Goal: Task Accomplishment & Management: Complete application form

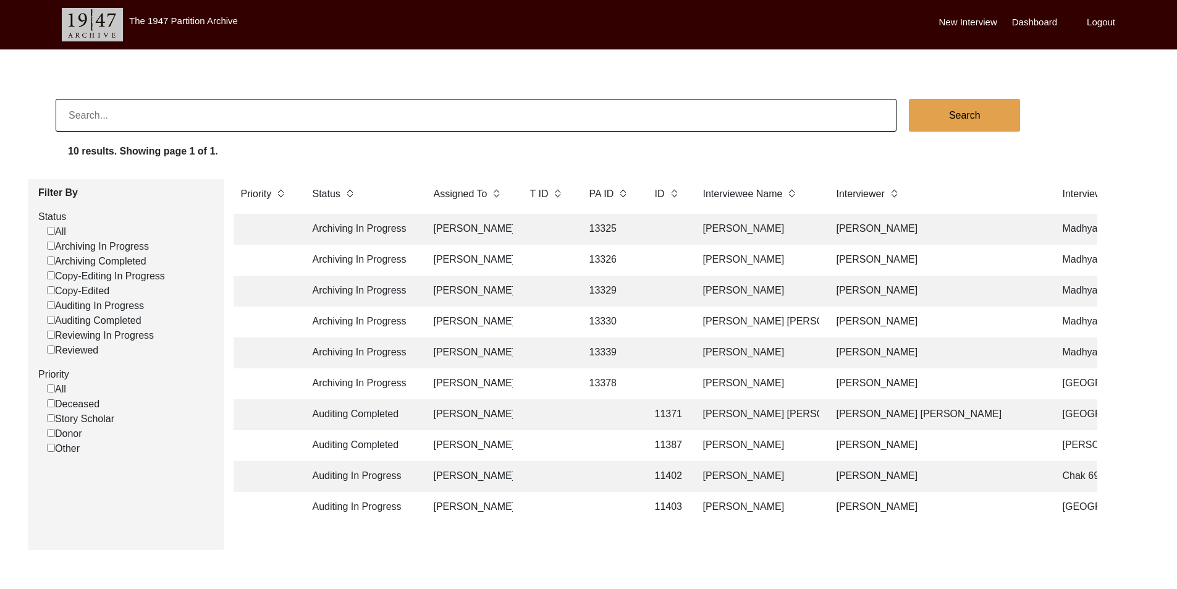
click at [657, 288] on td at bounding box center [666, 290] width 38 height 31
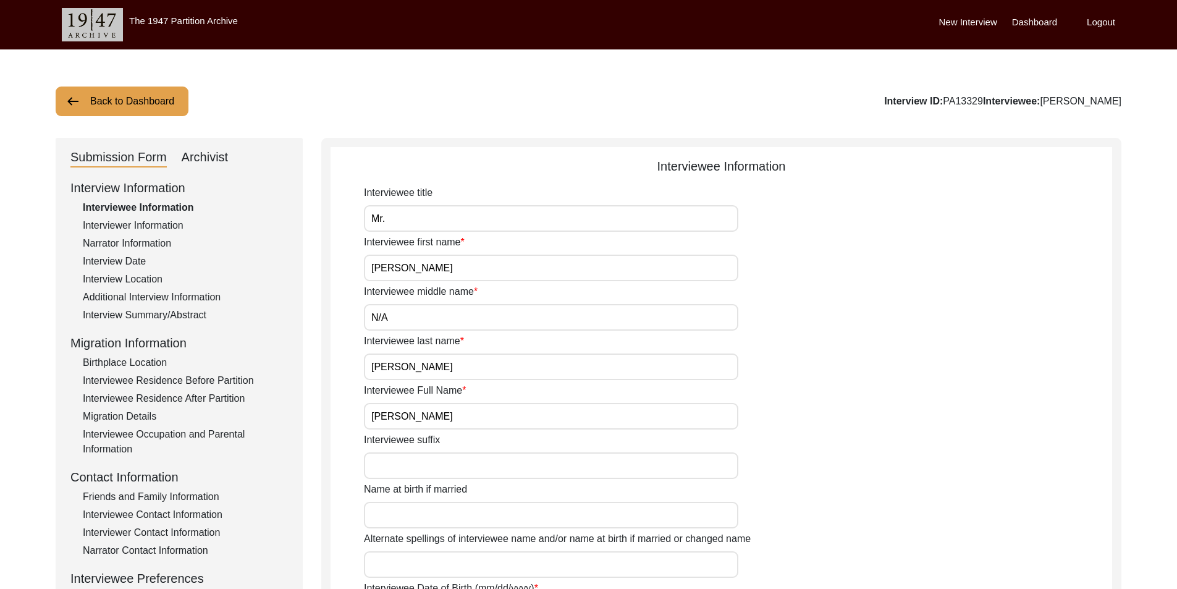
click at [138, 104] on button "Back to Dashboard" at bounding box center [122, 101] width 133 height 30
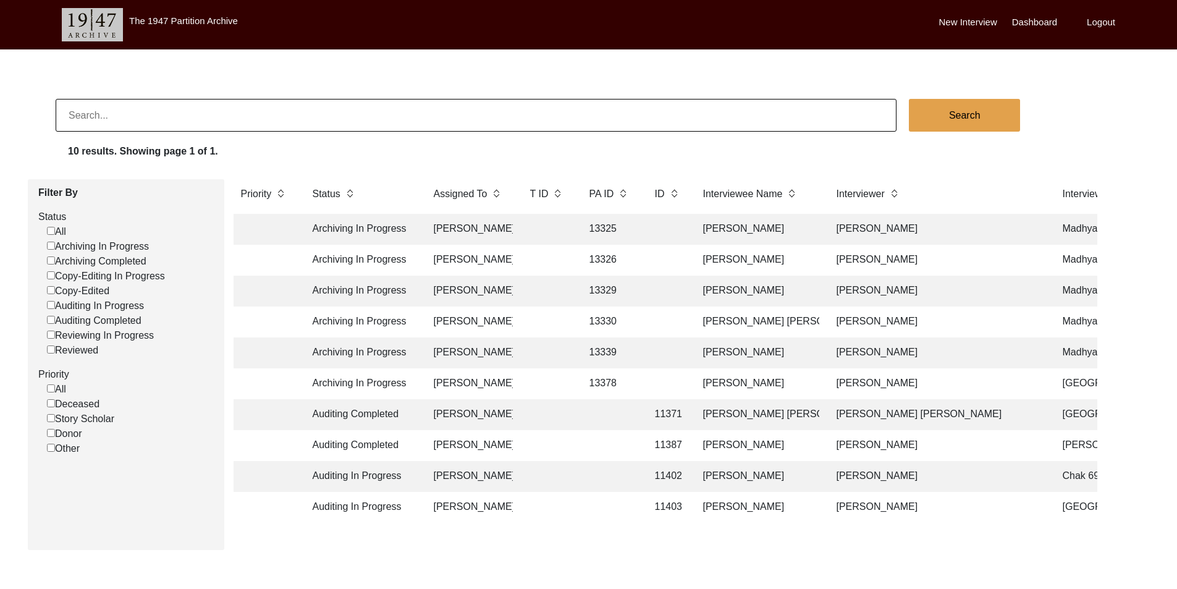
click at [759, 322] on td "[PERSON_NAME] [PERSON_NAME]" at bounding box center [758, 321] width 124 height 31
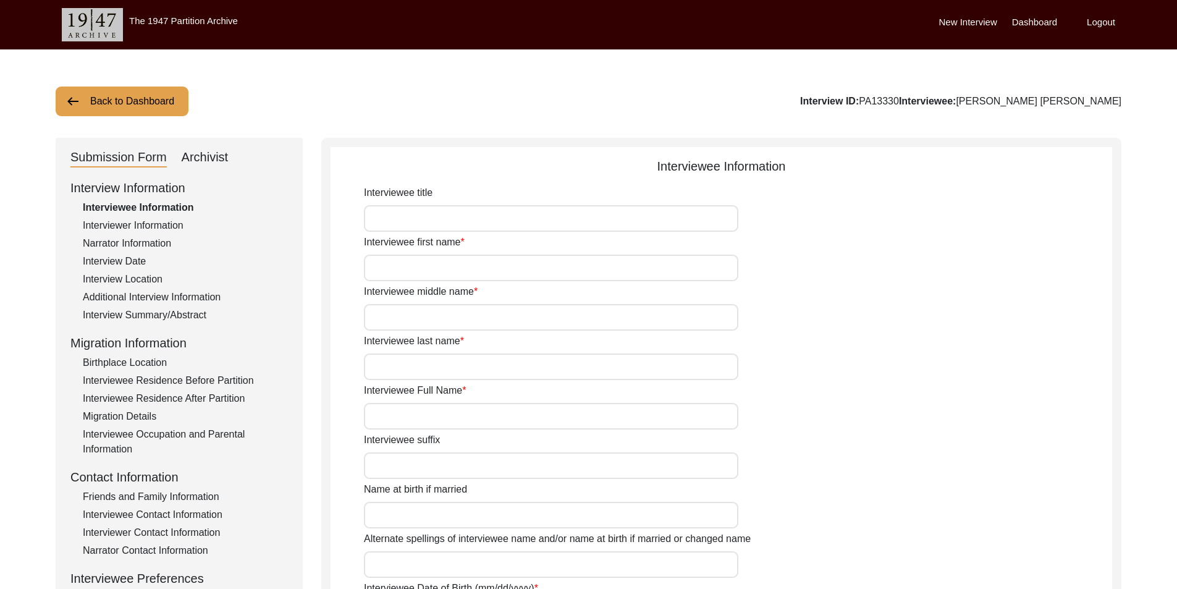
type input "[PERSON_NAME]"
type input "Ghosh"
type input "[PERSON_NAME]"
type input "[PERSON_NAME] [PERSON_NAME]"
type input "[DATE]"
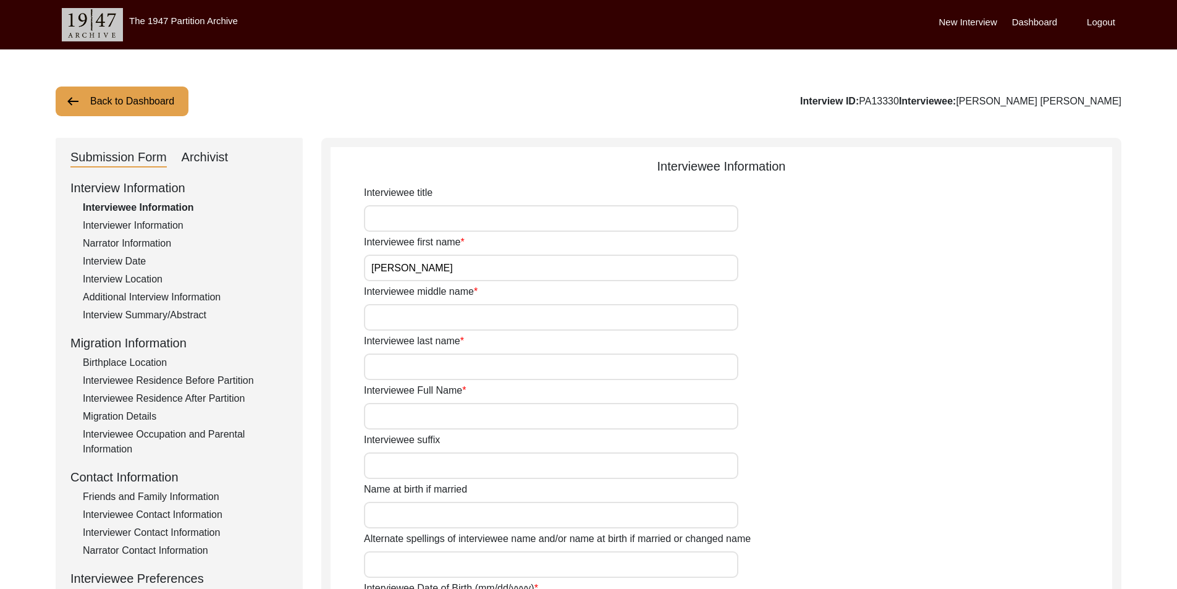
type input "84"
type input "[DEMOGRAPHIC_DATA]"
type input "Bengali"
type input "[DEMOGRAPHIC_DATA]"
type input "Bengali"
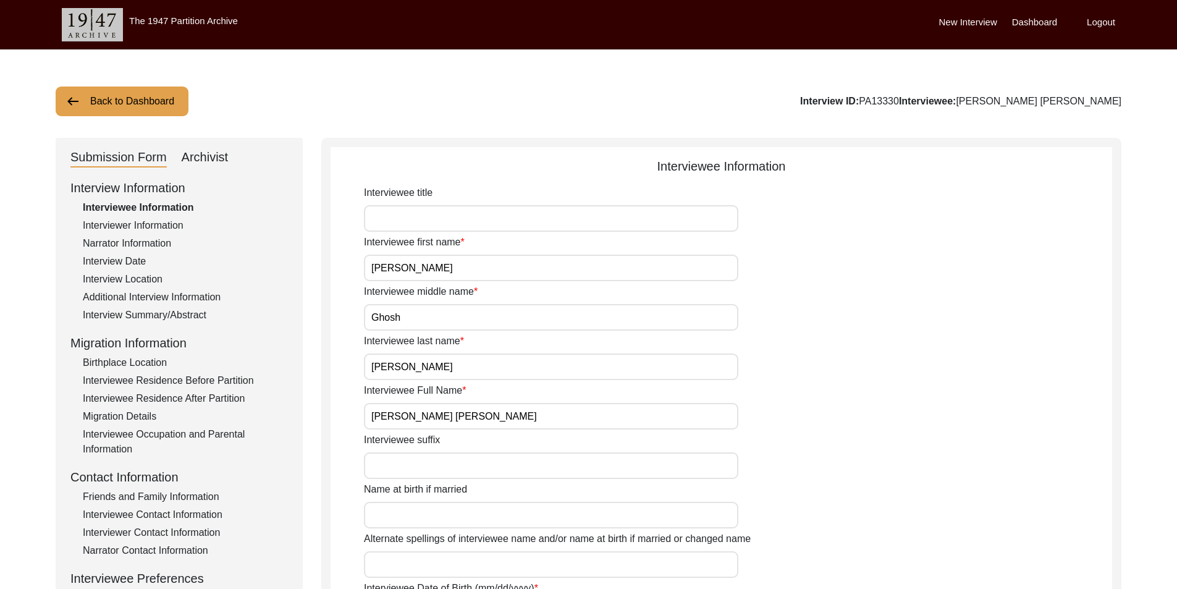
click at [141, 100] on button "Back to Dashboard" at bounding box center [122, 101] width 133 height 30
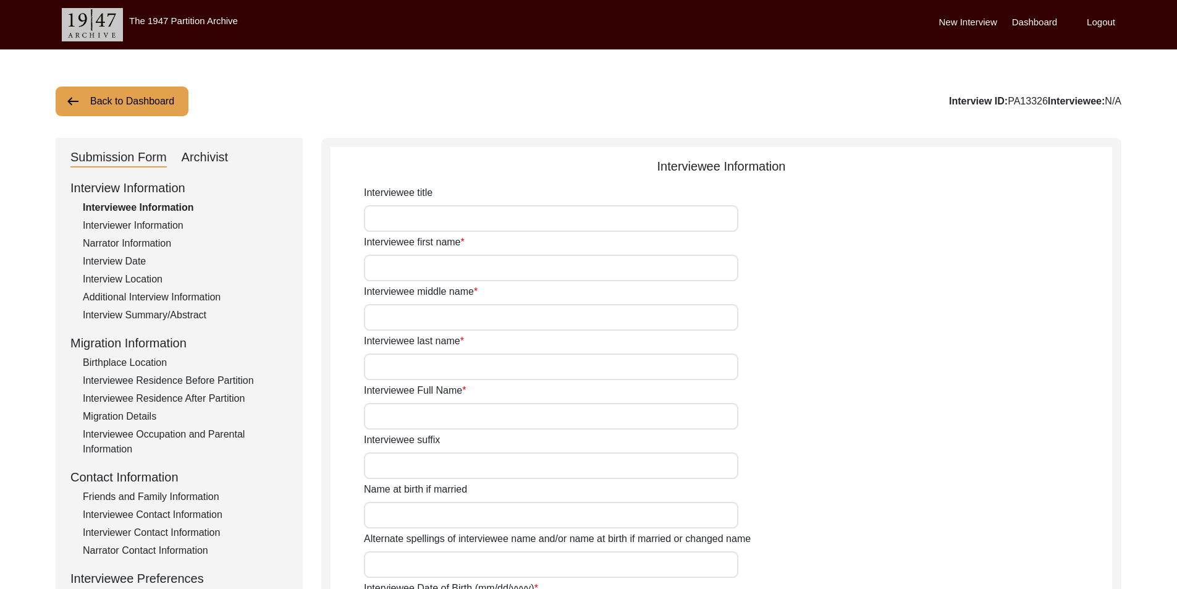
type input "Mr."
type input "Susit"
type input "[PERSON_NAME]"
type input "Biswas"
type input "[PERSON_NAME]"
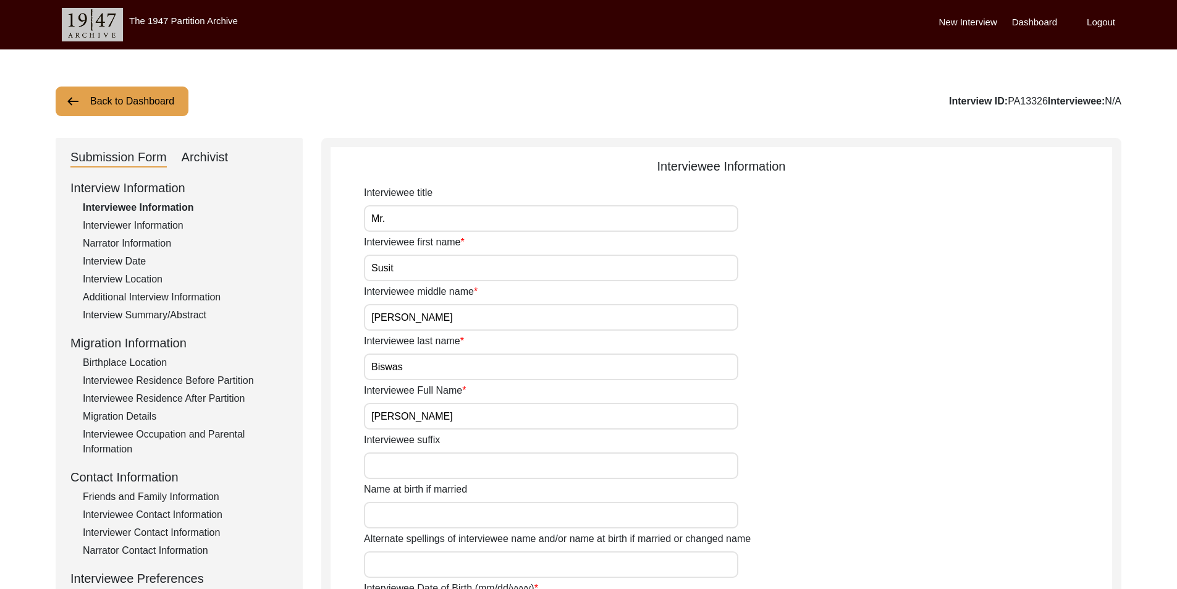
type input "[DATE]"
type input "83"
type input "[DEMOGRAPHIC_DATA]"
type input "Bengali"
type input "[DEMOGRAPHIC_DATA]"
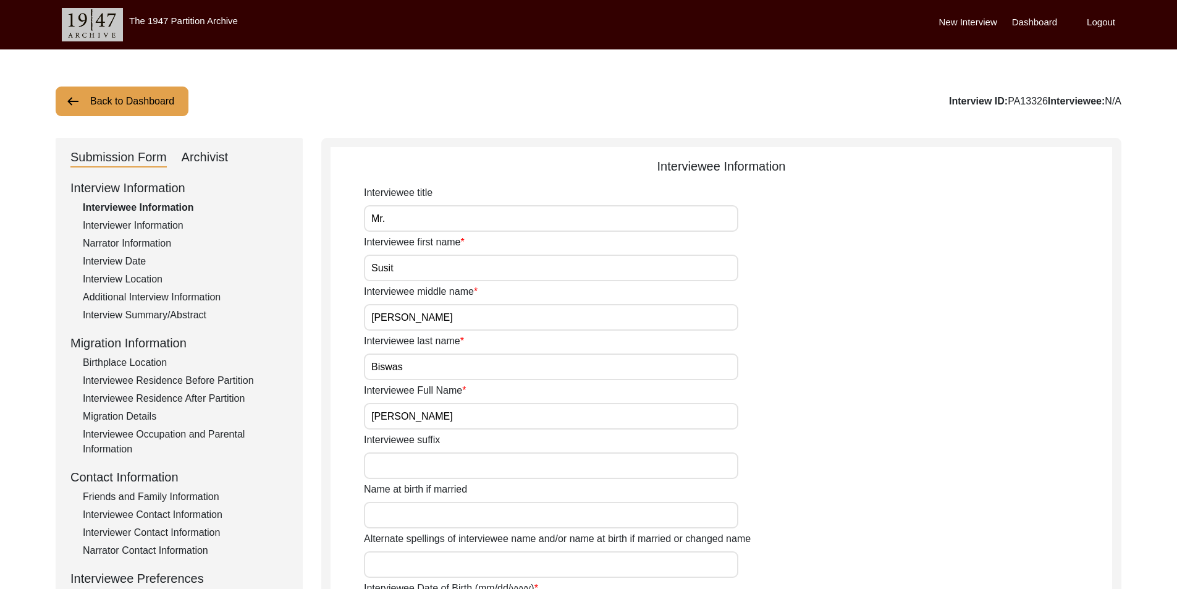
type input "Bengali"
click at [145, 277] on div "Interview Location" at bounding box center [185, 279] width 205 height 15
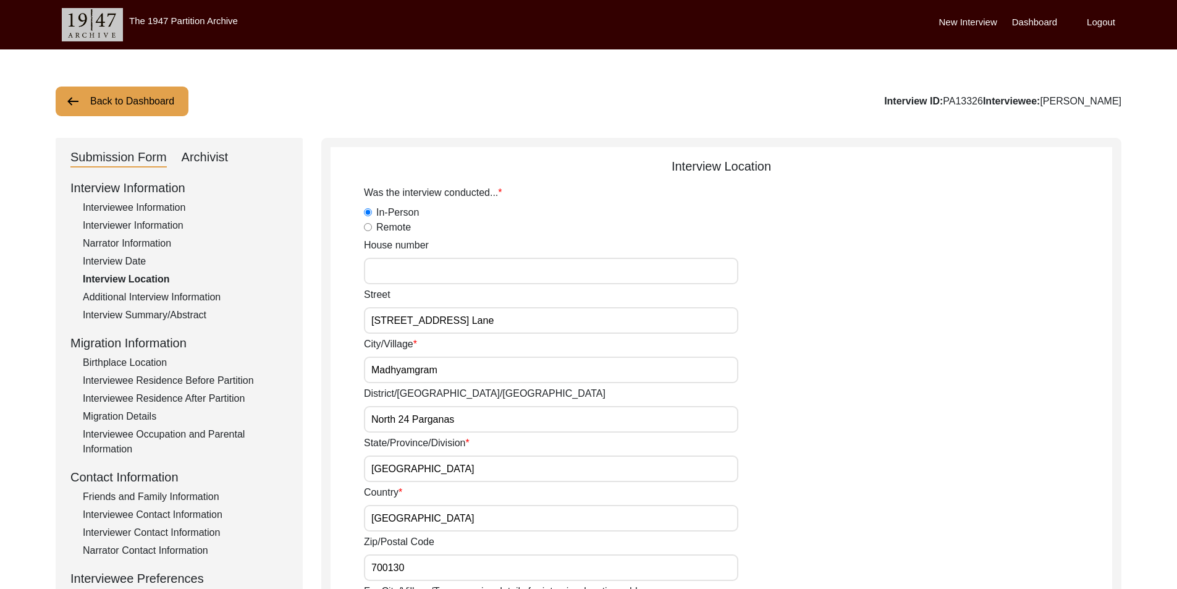
click at [150, 359] on div "Birthplace Location" at bounding box center [185, 362] width 205 height 15
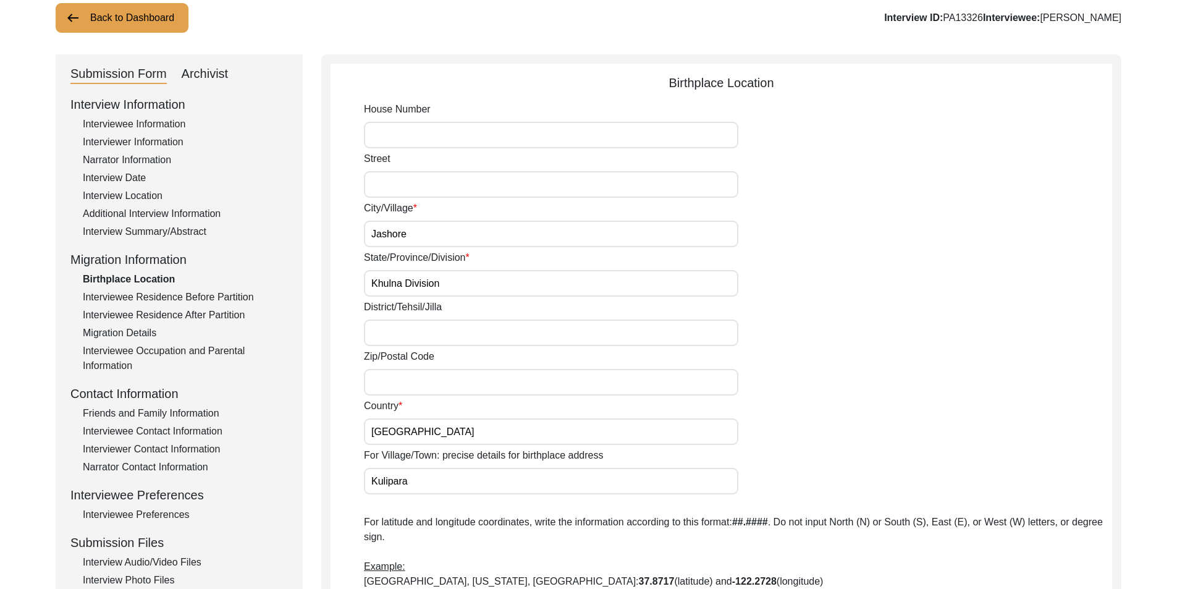
scroll to position [62, 0]
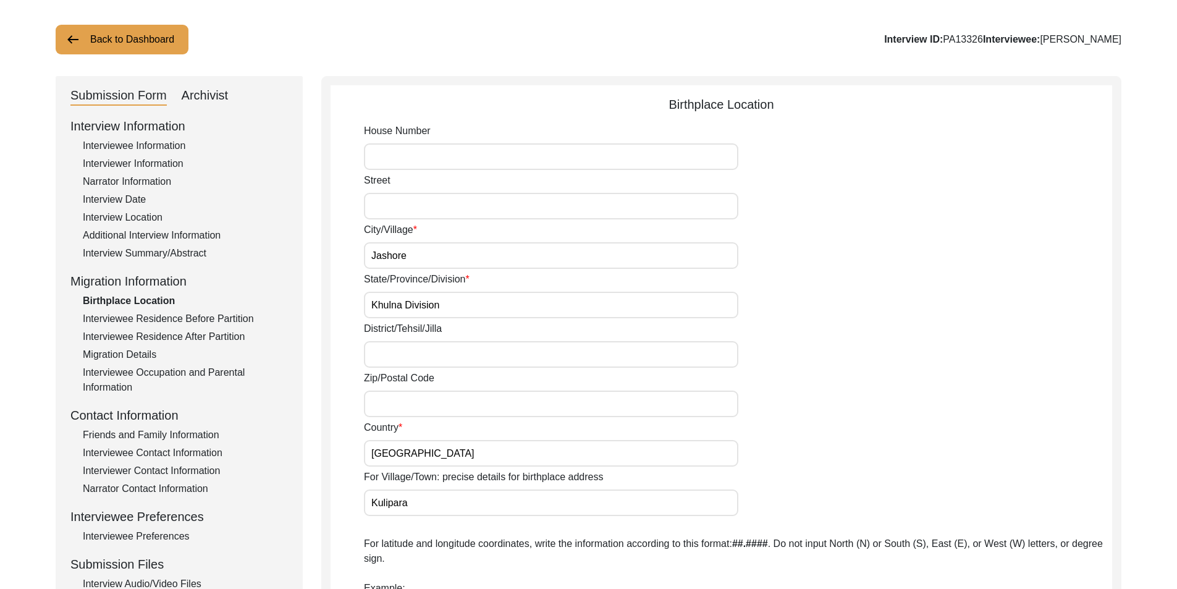
click at [407, 342] on input "District/Tehsil/Jilla" at bounding box center [551, 354] width 374 height 27
type input "Jessore"
click at [907, 326] on div "District/Tehsil/[PERSON_NAME]" at bounding box center [738, 344] width 748 height 46
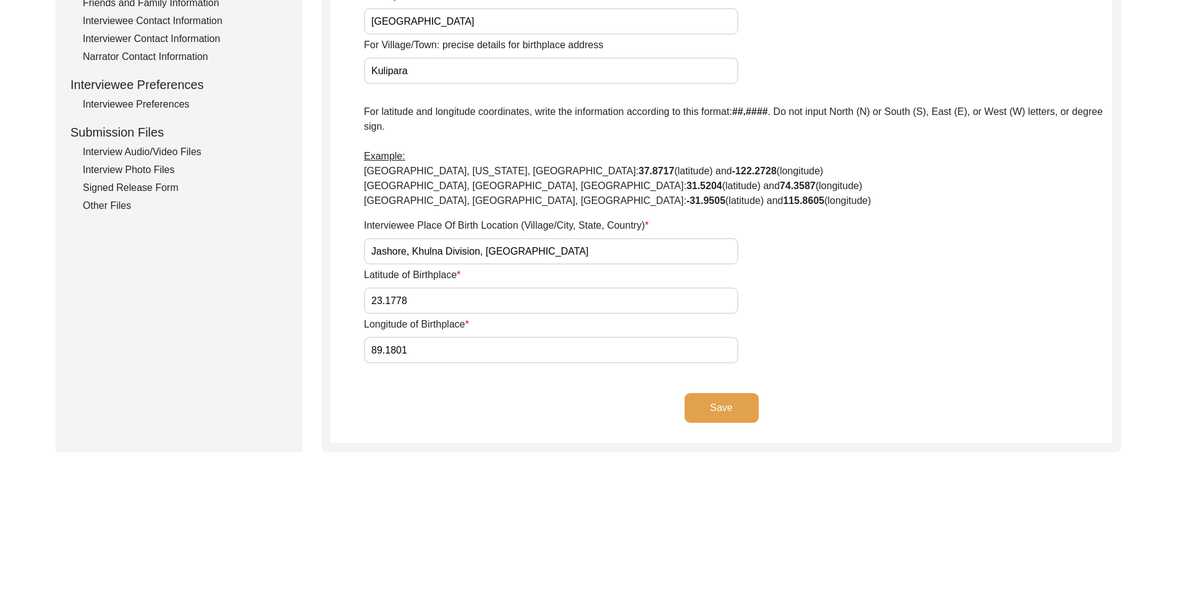
scroll to position [494, 0]
click at [702, 404] on button "Save" at bounding box center [721, 407] width 74 height 30
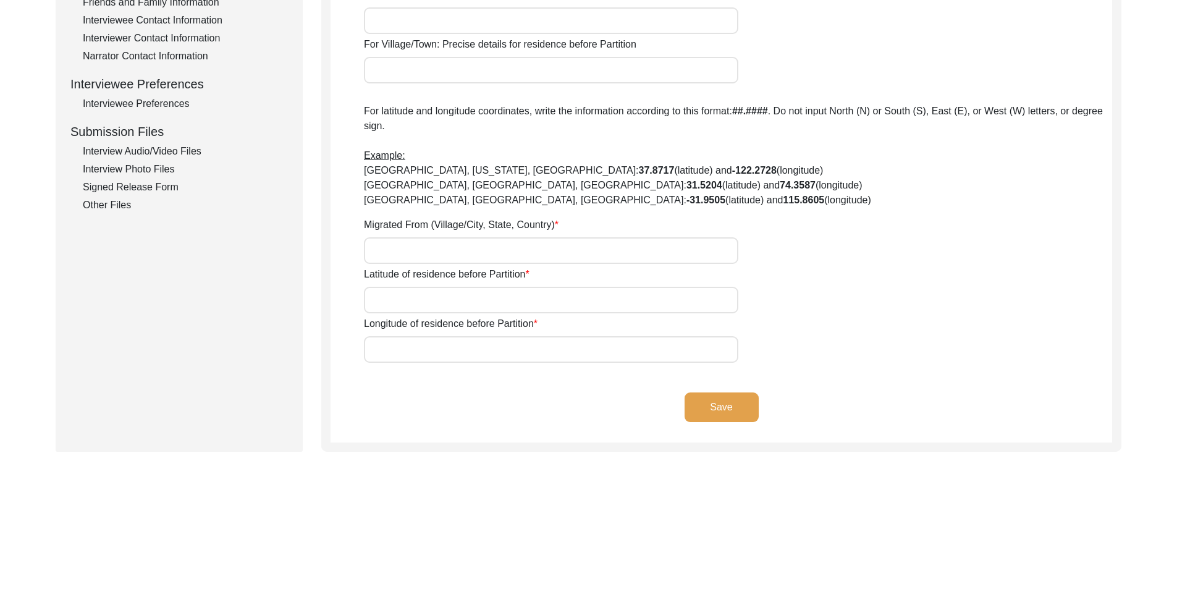
type input "Jashore"
type input "Khulna Division"
type input "[GEOGRAPHIC_DATA]"
type input "Kulipara"
type input "Jashore, Khulna Division, [GEOGRAPHIC_DATA]"
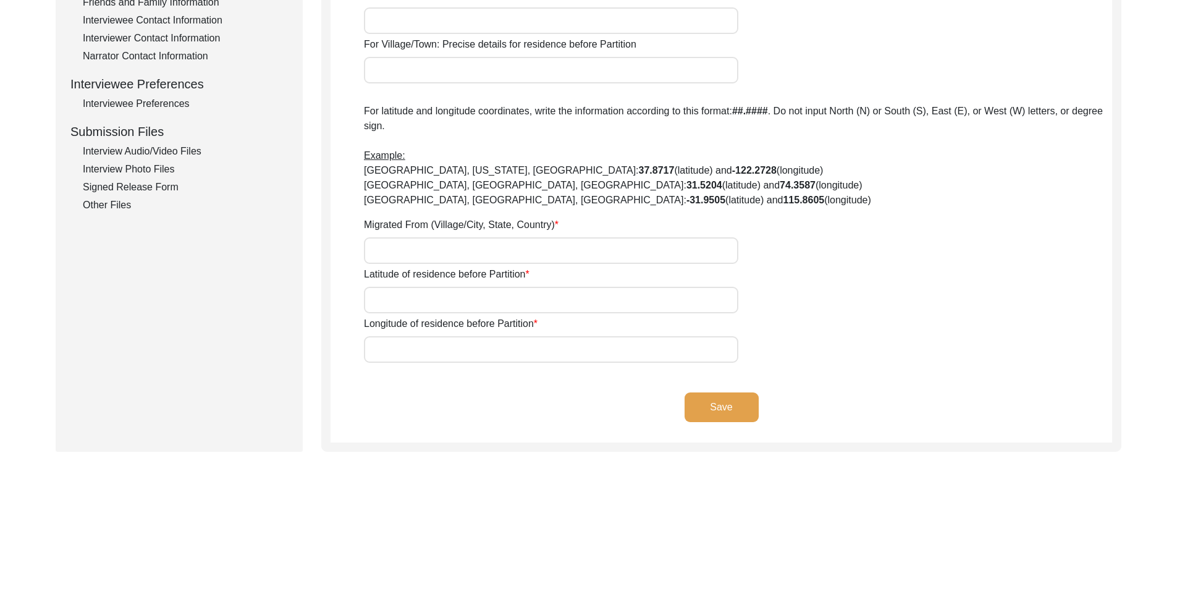
type input "23.1778"
type input "89.1801"
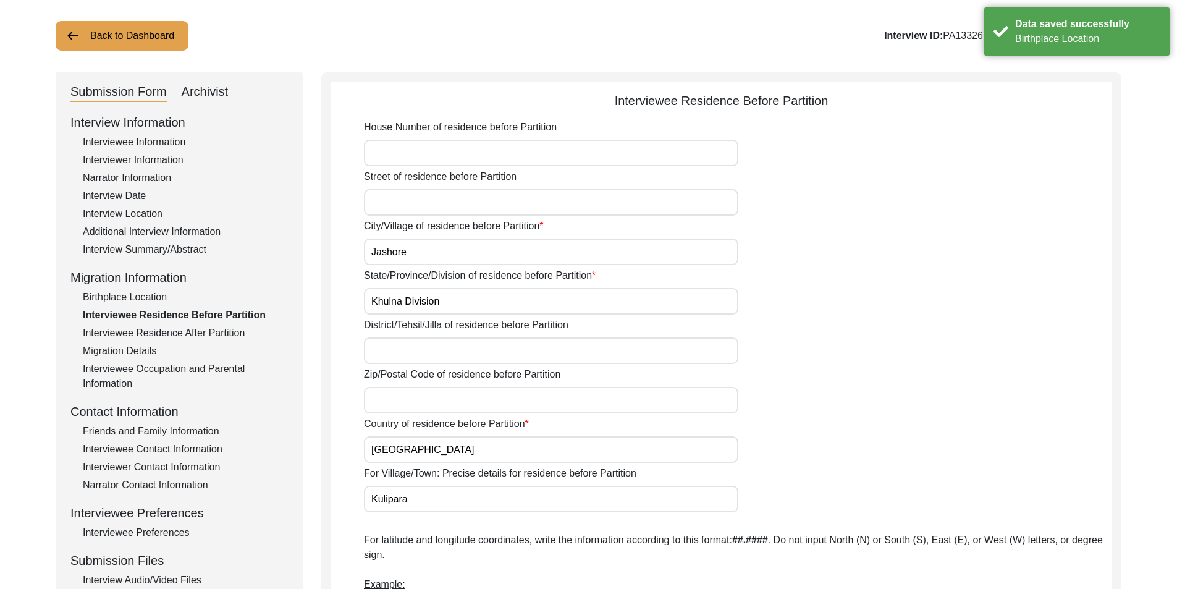
scroll to position [62, 0]
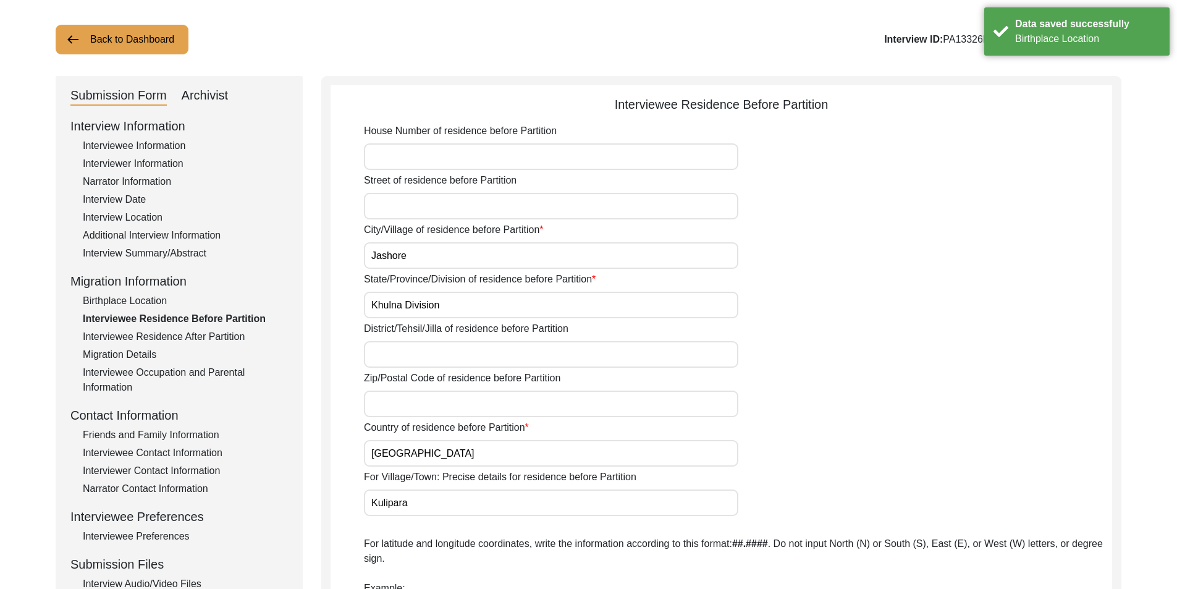
click at [429, 359] on input "District/Tehsil/Jilla of residence before Partition" at bounding box center [551, 354] width 374 height 27
click at [435, 353] on input "District/Tehsil/Jilla of residence before Partition" at bounding box center [551, 354] width 374 height 27
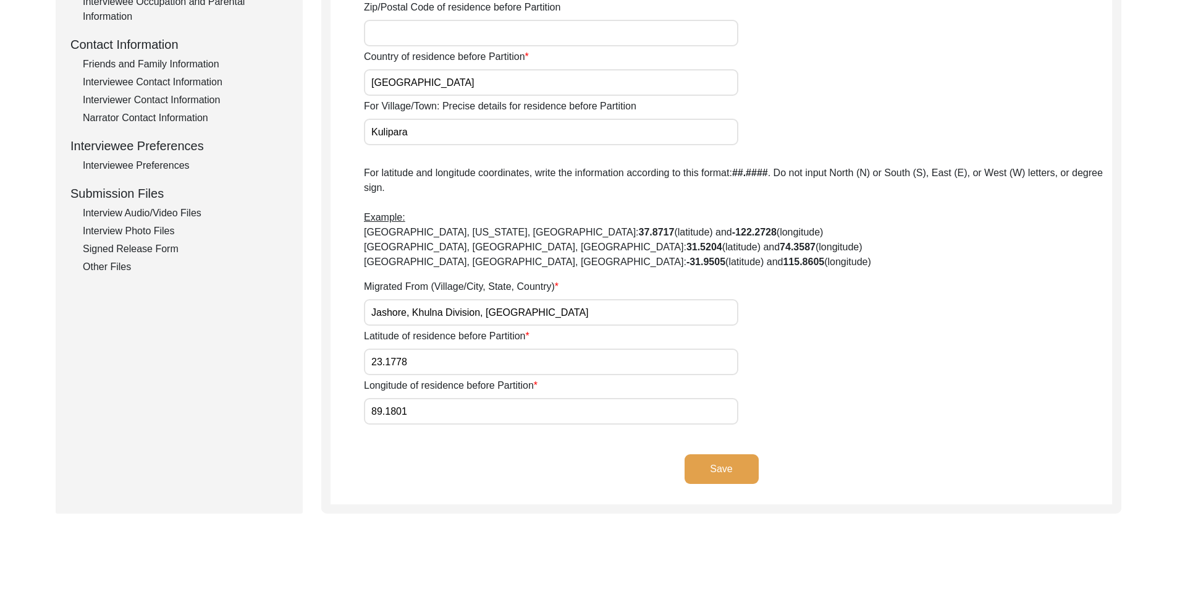
type input "Jessore"
click at [715, 469] on button "Save" at bounding box center [721, 469] width 74 height 30
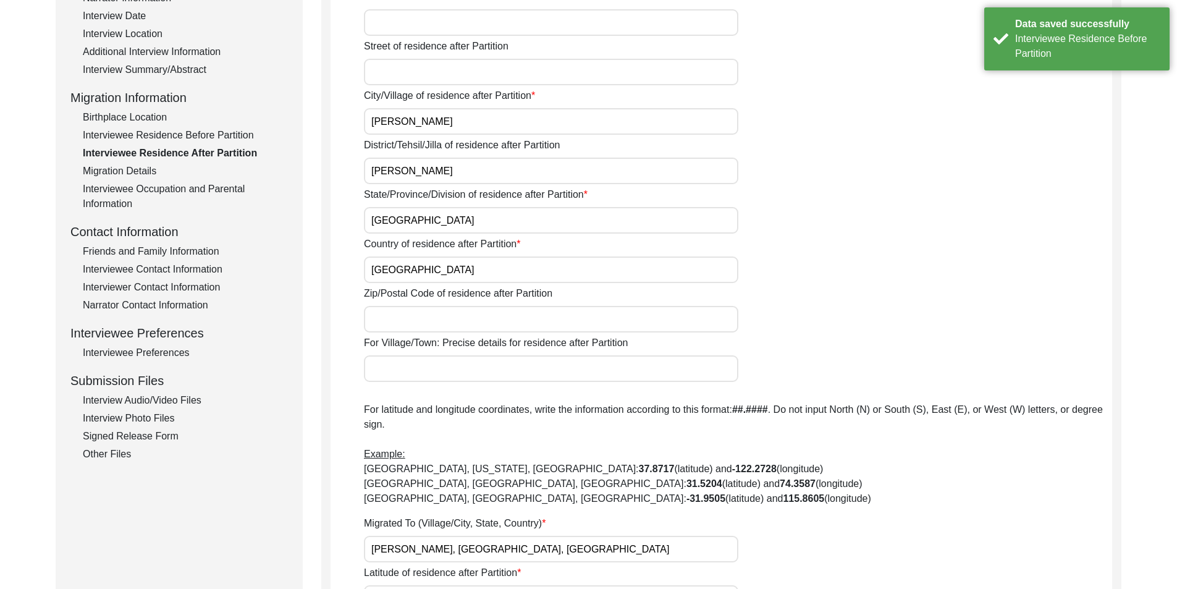
scroll to position [124, 0]
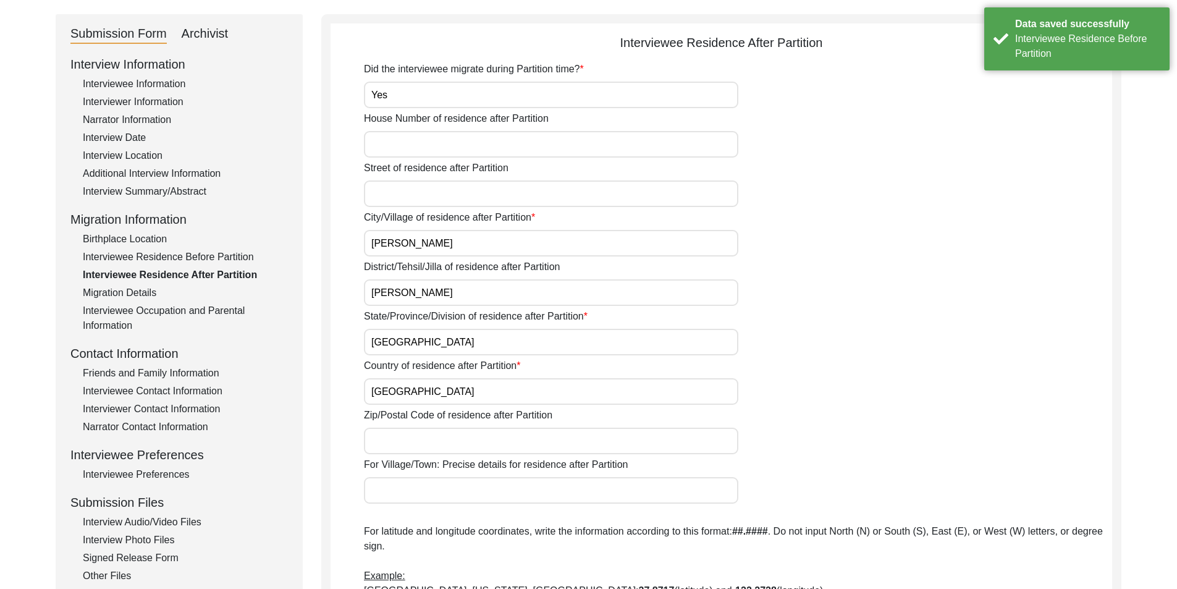
click at [113, 295] on div "Migration Details" at bounding box center [185, 292] width 205 height 15
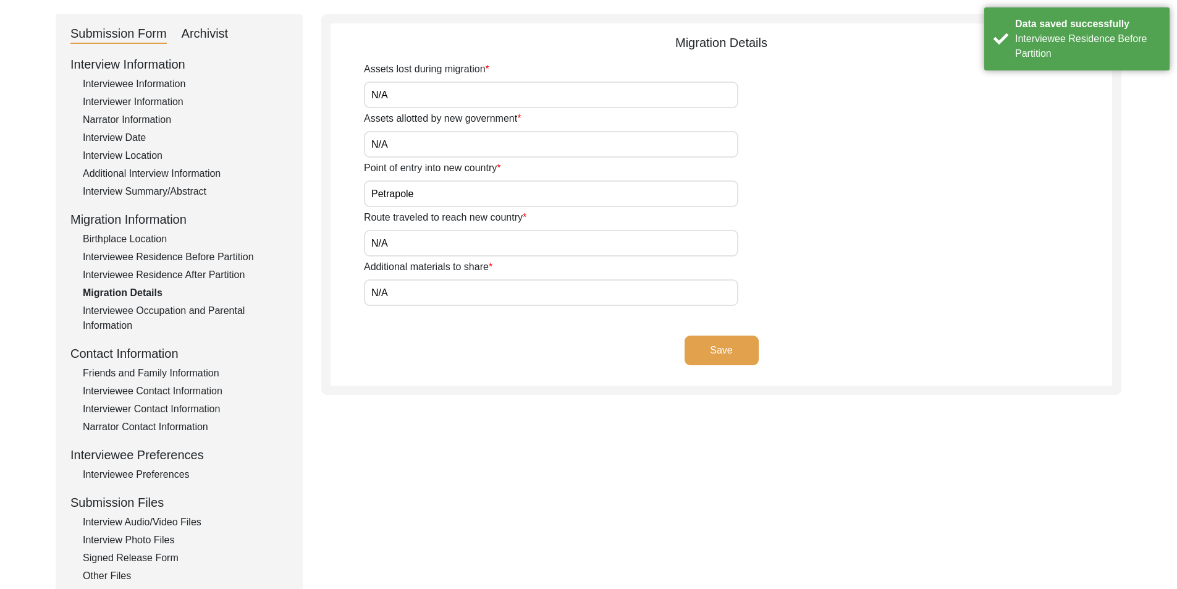
click at [116, 309] on div "Interviewee Occupation and Parental Information" at bounding box center [185, 318] width 205 height 30
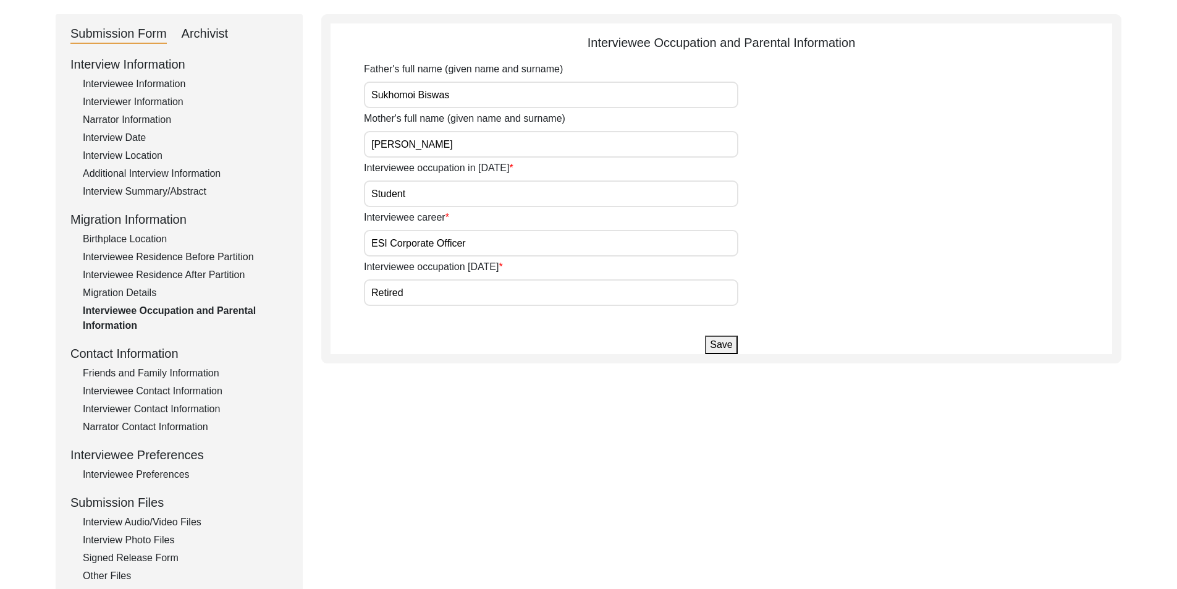
click at [144, 388] on div "Interviewee Contact Information" at bounding box center [185, 391] width 205 height 15
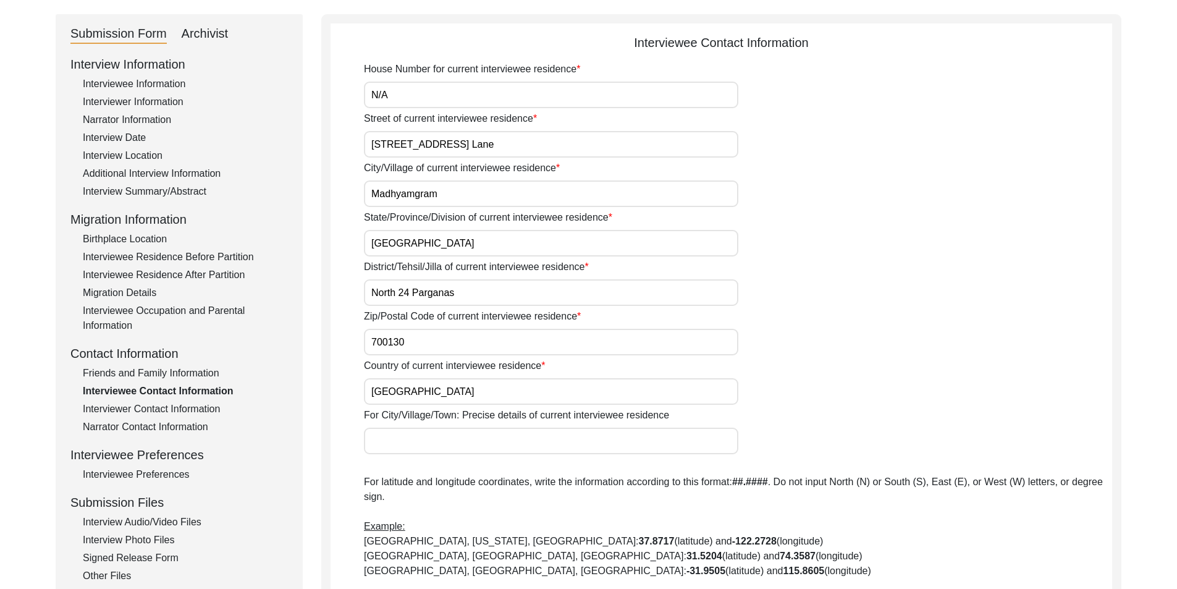
click at [204, 410] on div "Interviewer Contact Information" at bounding box center [185, 409] width 205 height 15
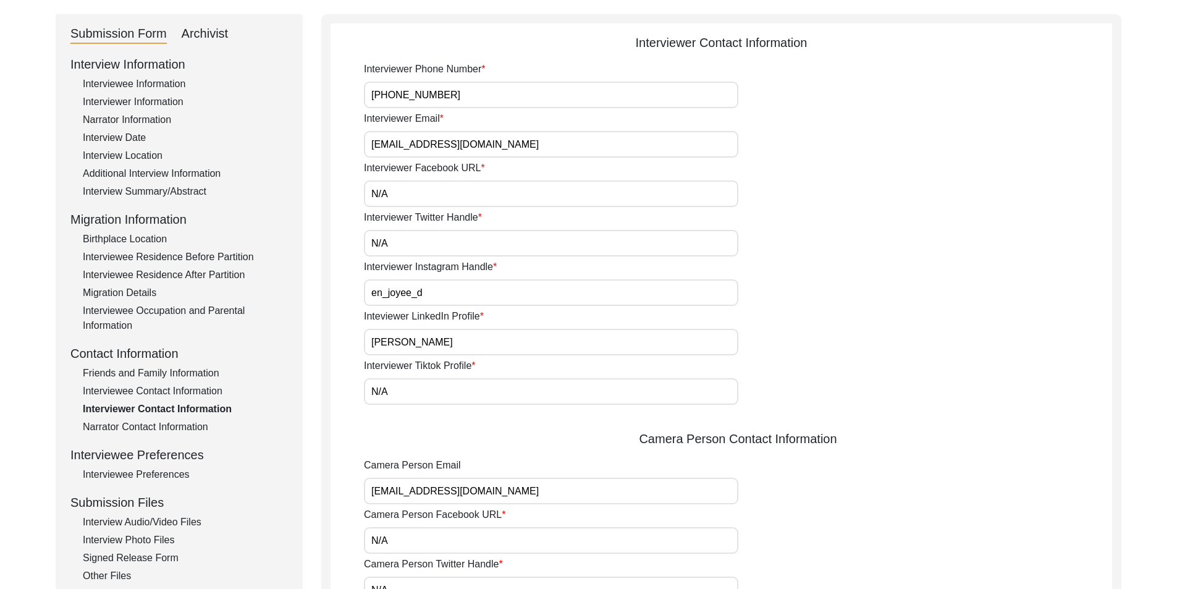
click at [170, 421] on div "Narrator Contact Information" at bounding box center [185, 426] width 205 height 15
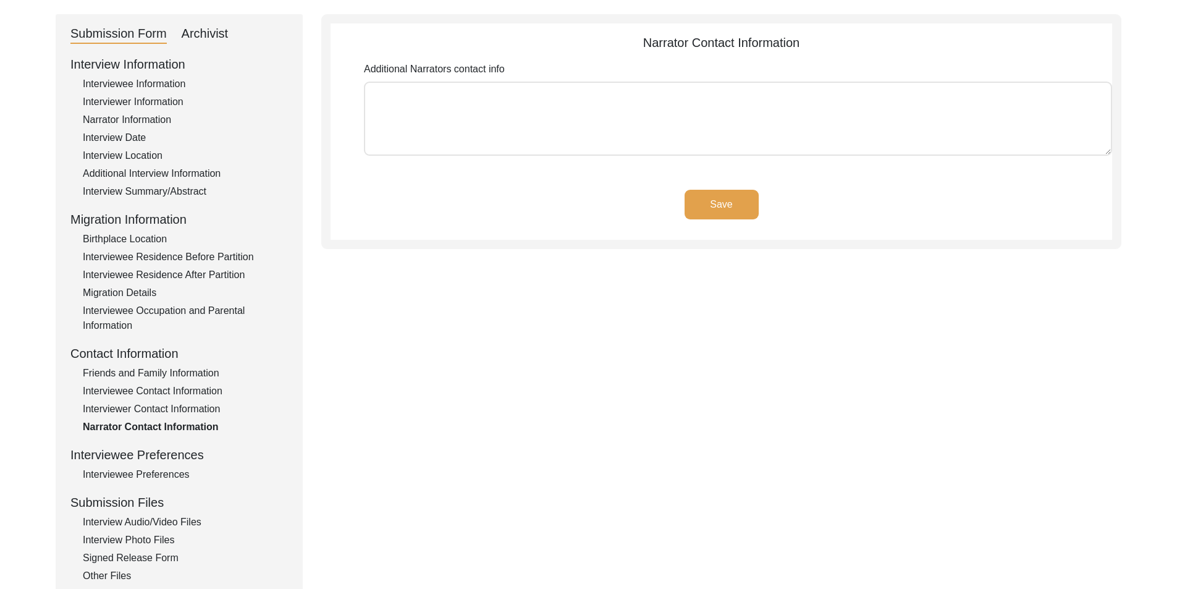
click at [168, 471] on div "Interviewee Preferences" at bounding box center [185, 474] width 205 height 15
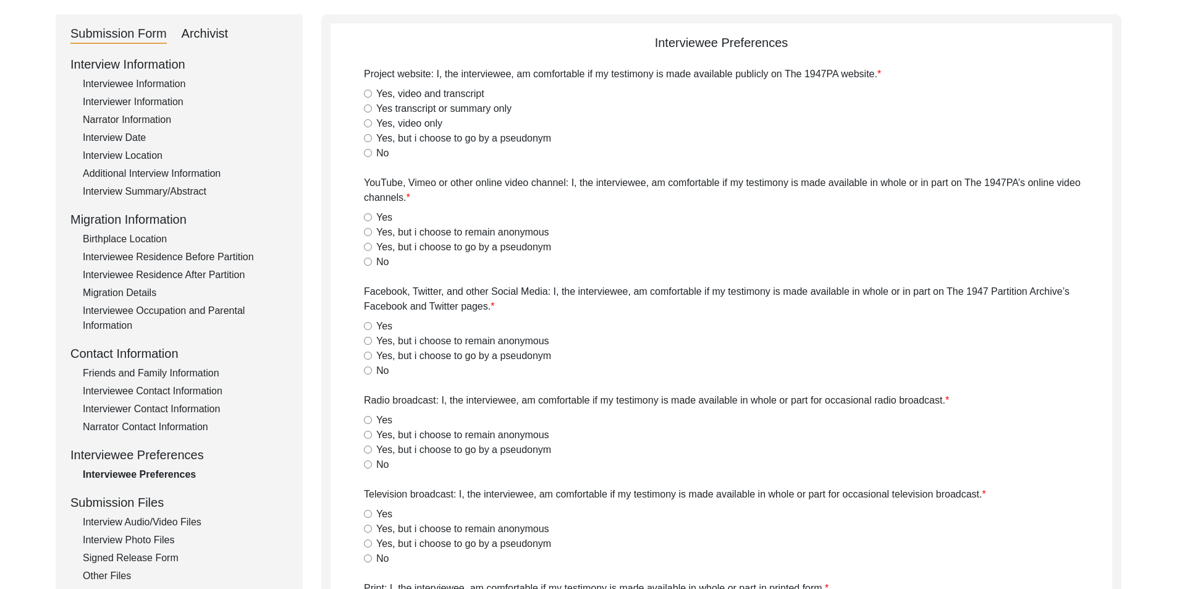
radio input "true"
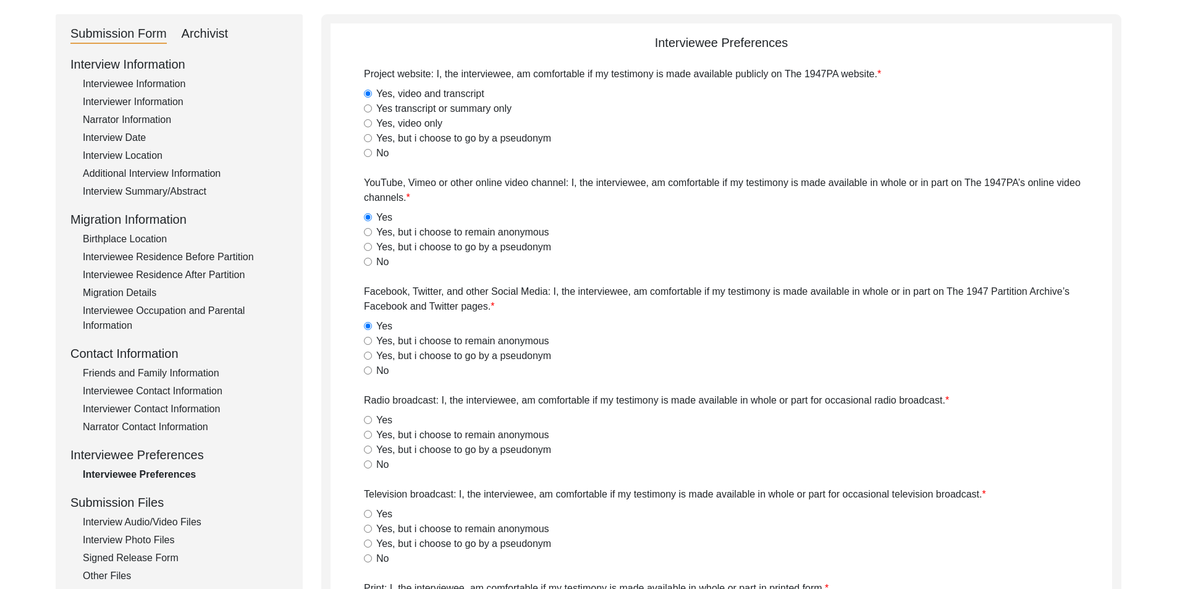
radio input "true"
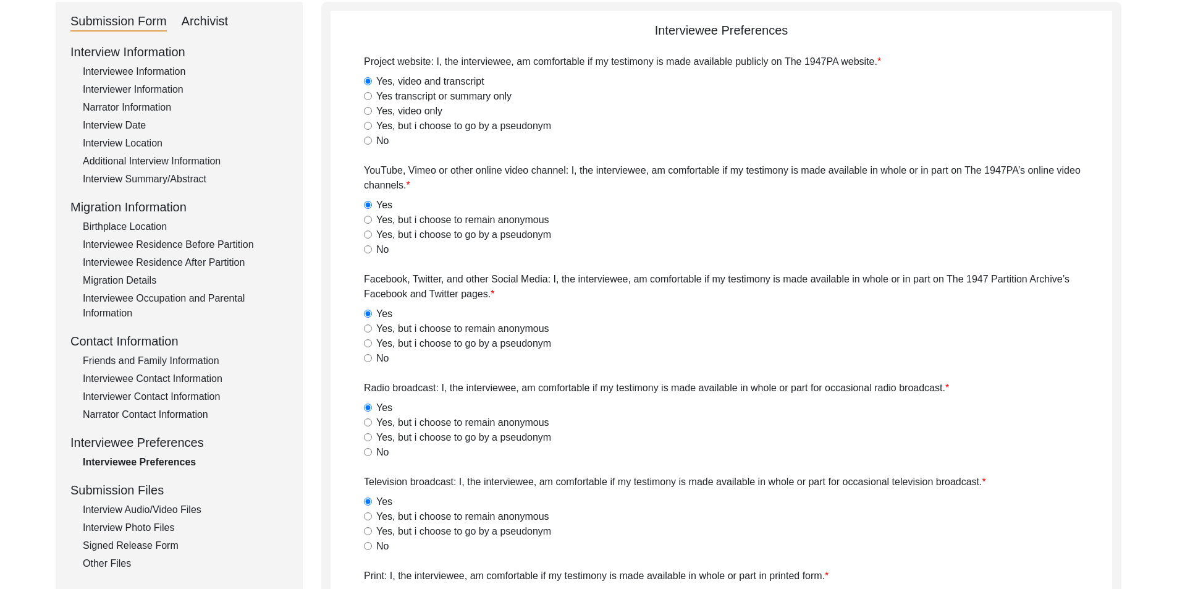
scroll to position [0, 0]
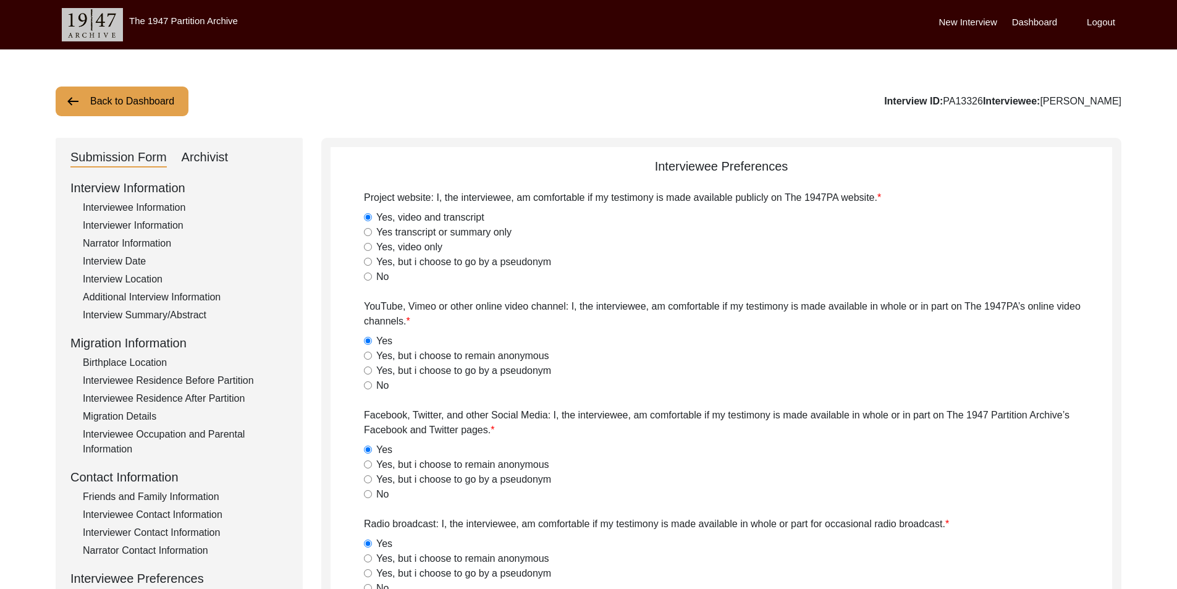
click at [146, 111] on button "Back to Dashboard" at bounding box center [122, 101] width 133 height 30
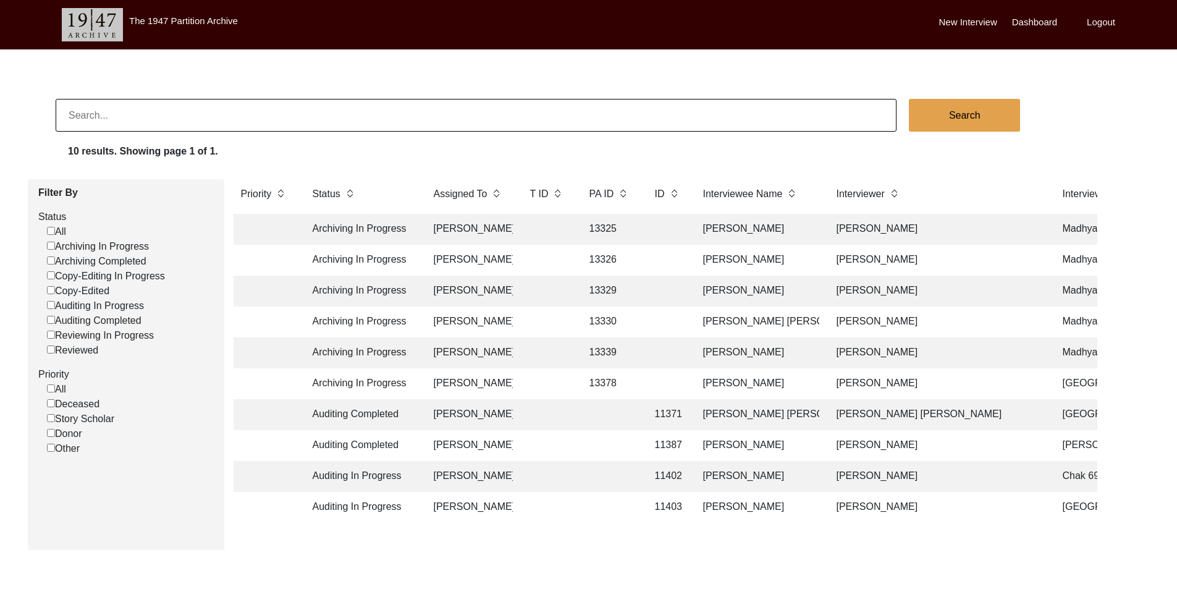
click at [549, 266] on td at bounding box center [547, 260] width 49 height 31
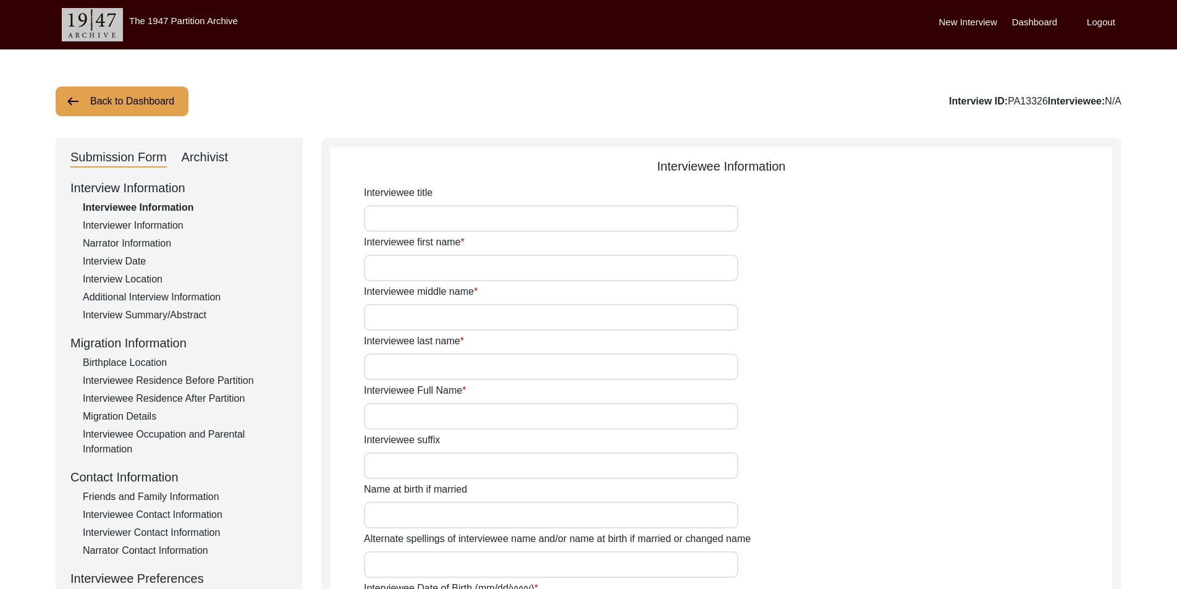
type input "Mr."
type input "Susit"
type input "[PERSON_NAME]"
type input "Biswas"
type input "[PERSON_NAME]"
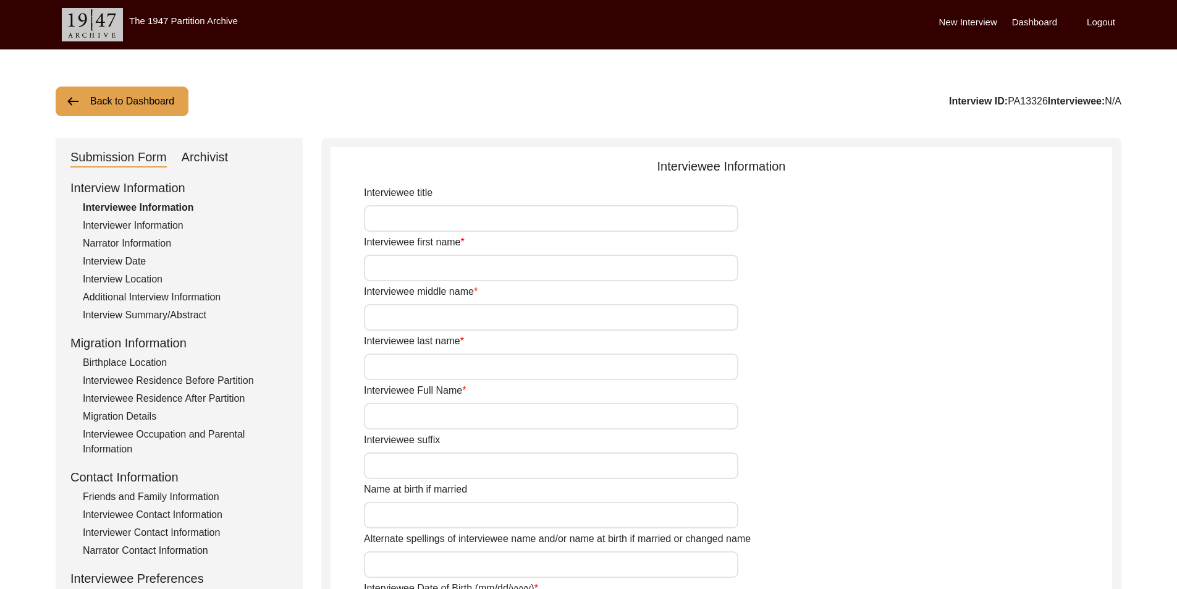
type input "[DATE]"
type input "83"
type input "[DEMOGRAPHIC_DATA]"
type input "Bengali"
type input "[DEMOGRAPHIC_DATA]"
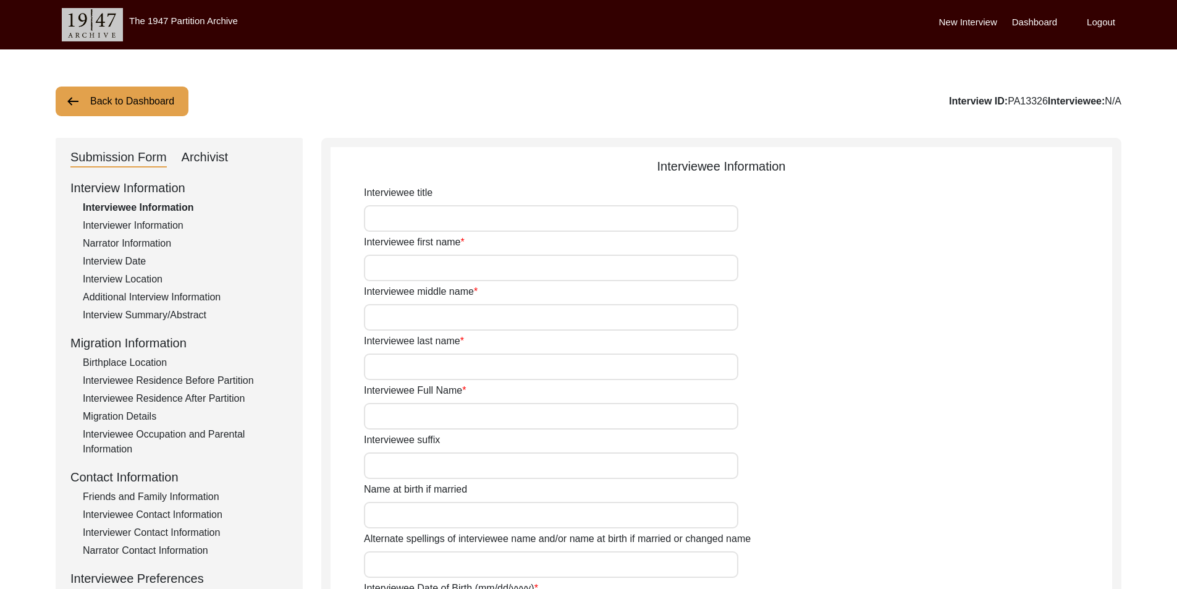
type input "Bengali"
click at [152, 274] on div "Interview Location" at bounding box center [185, 279] width 205 height 15
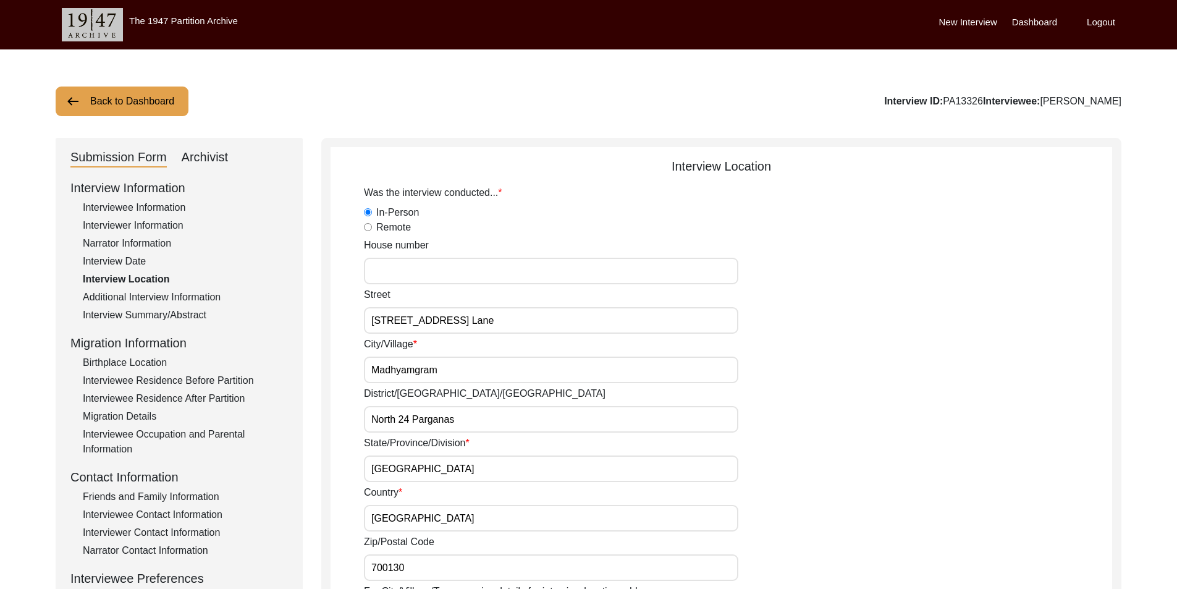
click at [170, 399] on div "Interviewee Residence After Partition" at bounding box center [185, 398] width 205 height 15
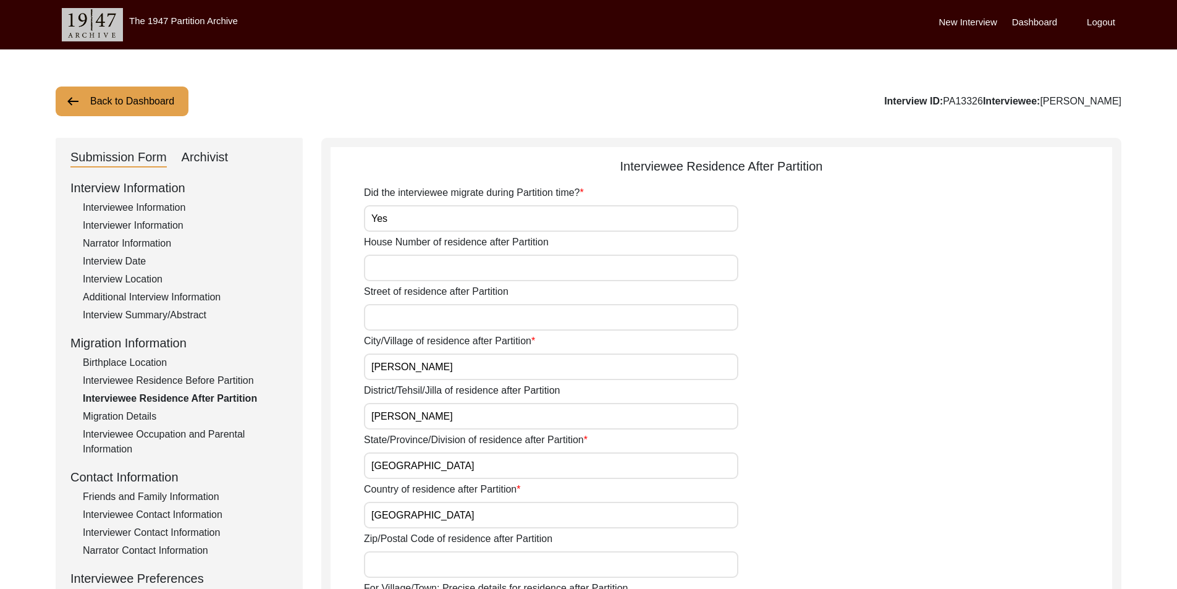
click at [169, 385] on div "Interviewee Residence Before Partition" at bounding box center [185, 380] width 205 height 15
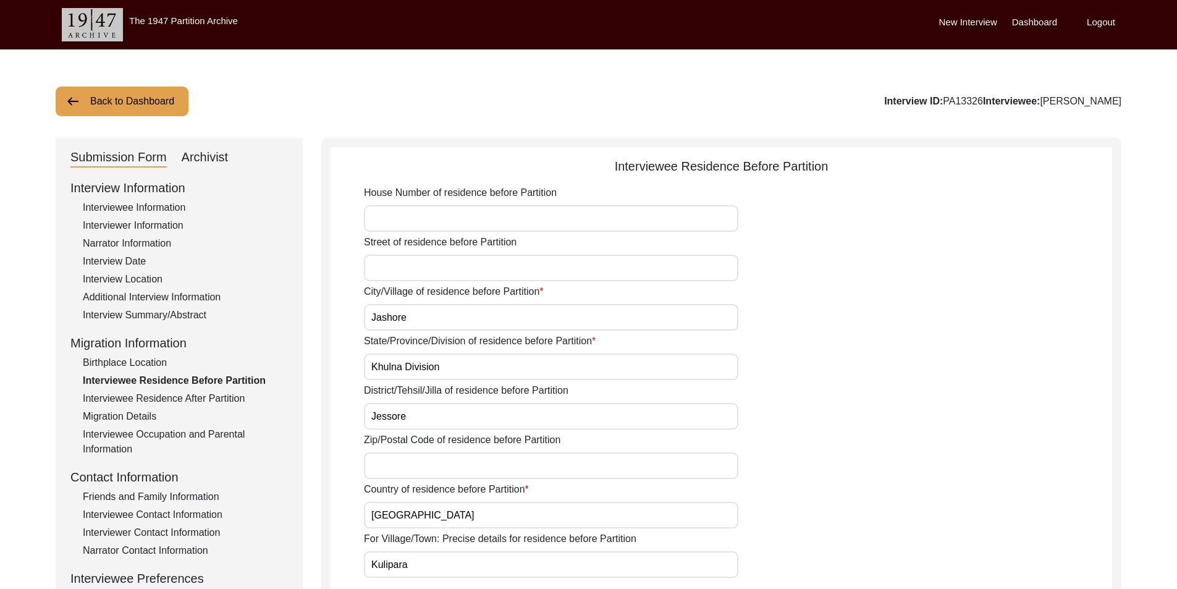
click at [214, 152] on div "Archivist" at bounding box center [205, 158] width 47 height 20
select select "442"
select select "Archiving In Progress"
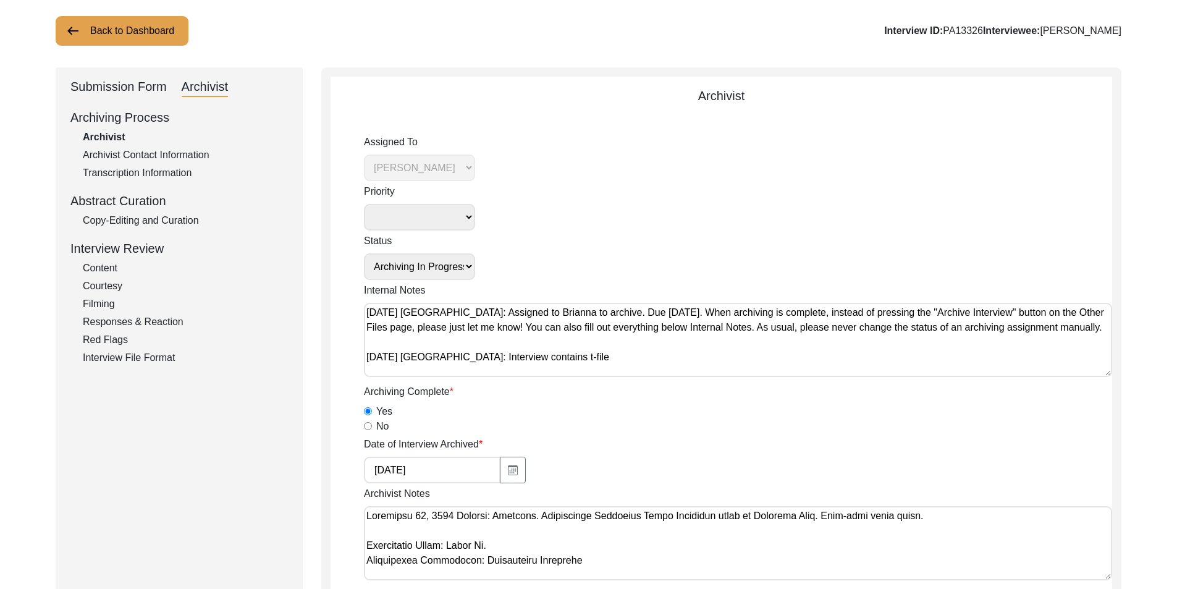
scroll to position [247, 0]
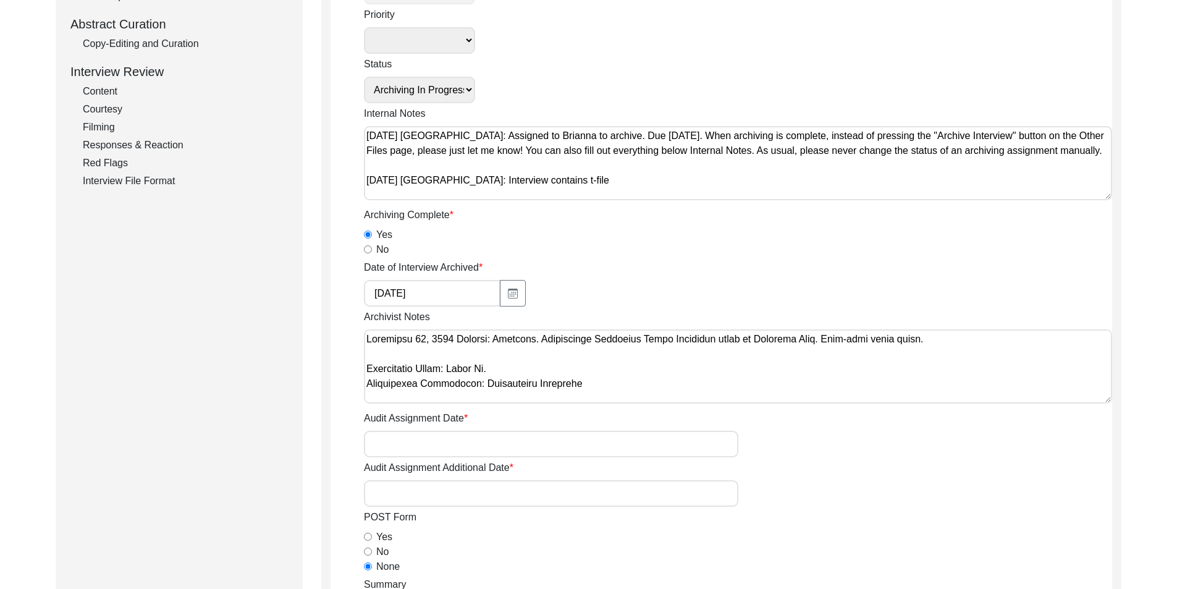
click at [629, 393] on textarea "Archivist Notes" at bounding box center [738, 366] width 748 height 74
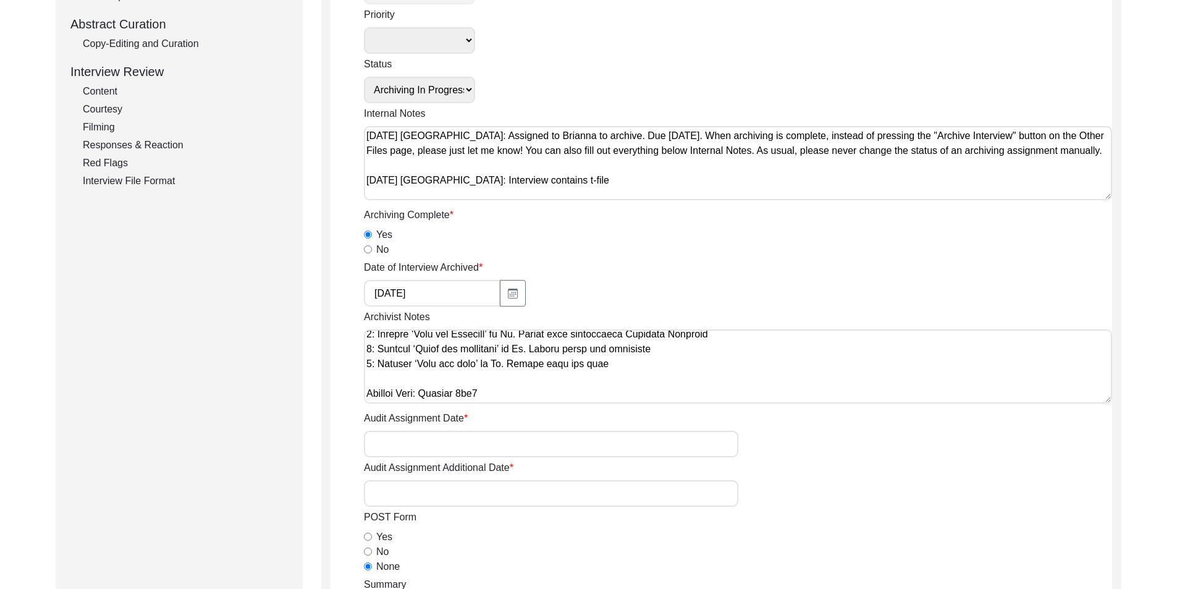
click at [533, 397] on textarea "Archivist Notes" at bounding box center [738, 366] width 748 height 74
paste textarea "[DATE] Added [PERSON_NAME] to Birthplace/Residence Before Partition Districts."
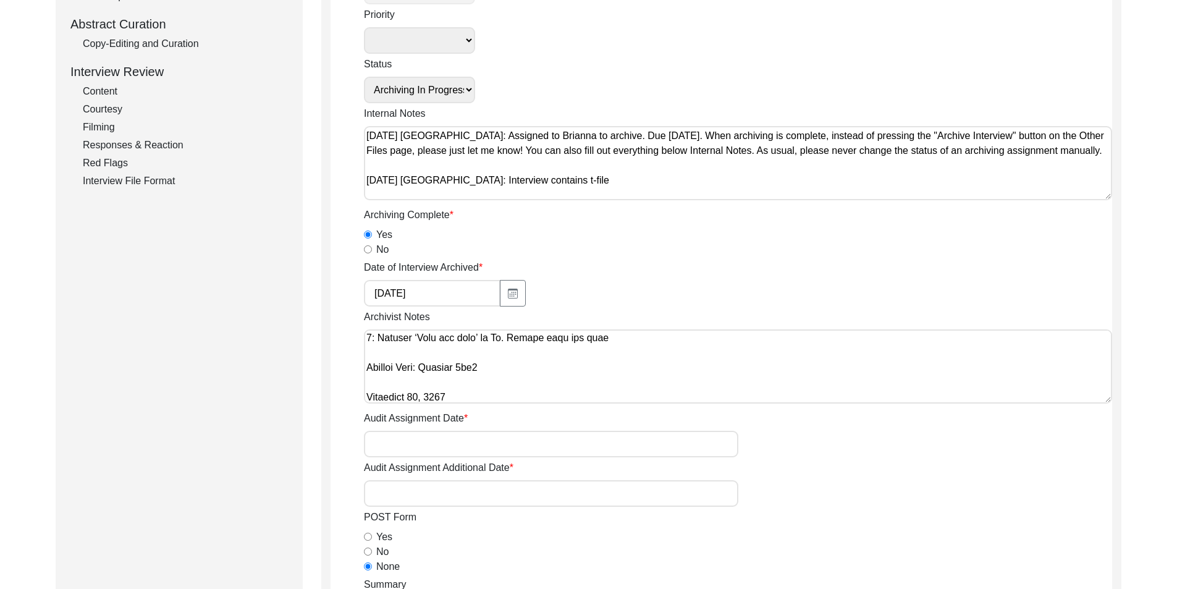
scroll to position [583, 0]
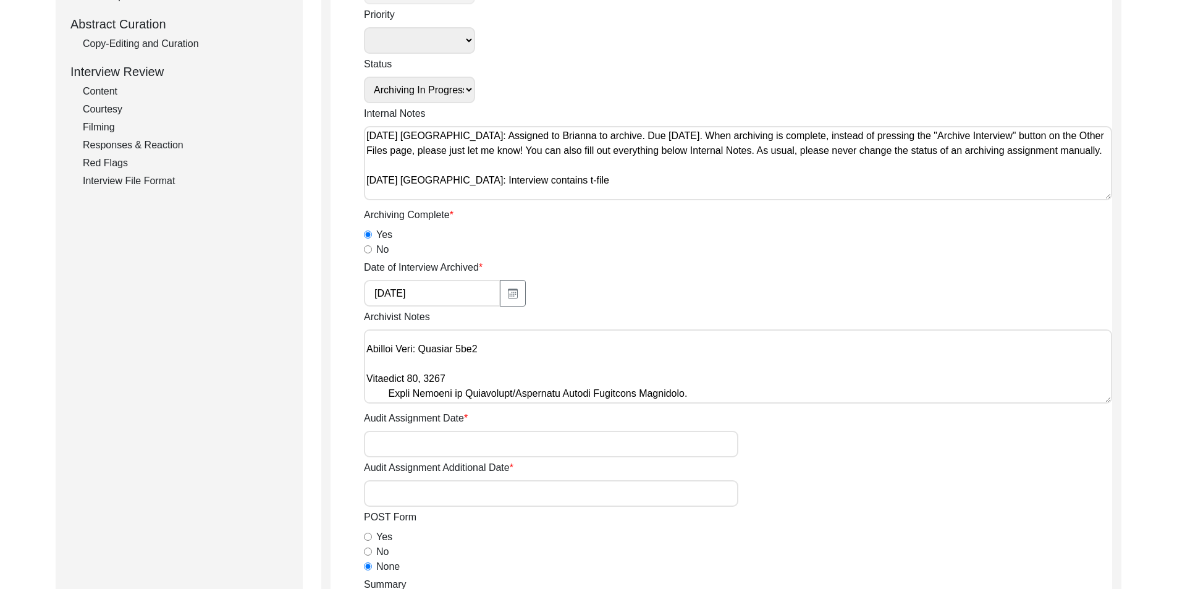
click at [397, 379] on textarea "Archivist Notes" at bounding box center [738, 366] width 748 height 74
click at [389, 379] on textarea "Archivist Notes" at bounding box center [738, 366] width 748 height 74
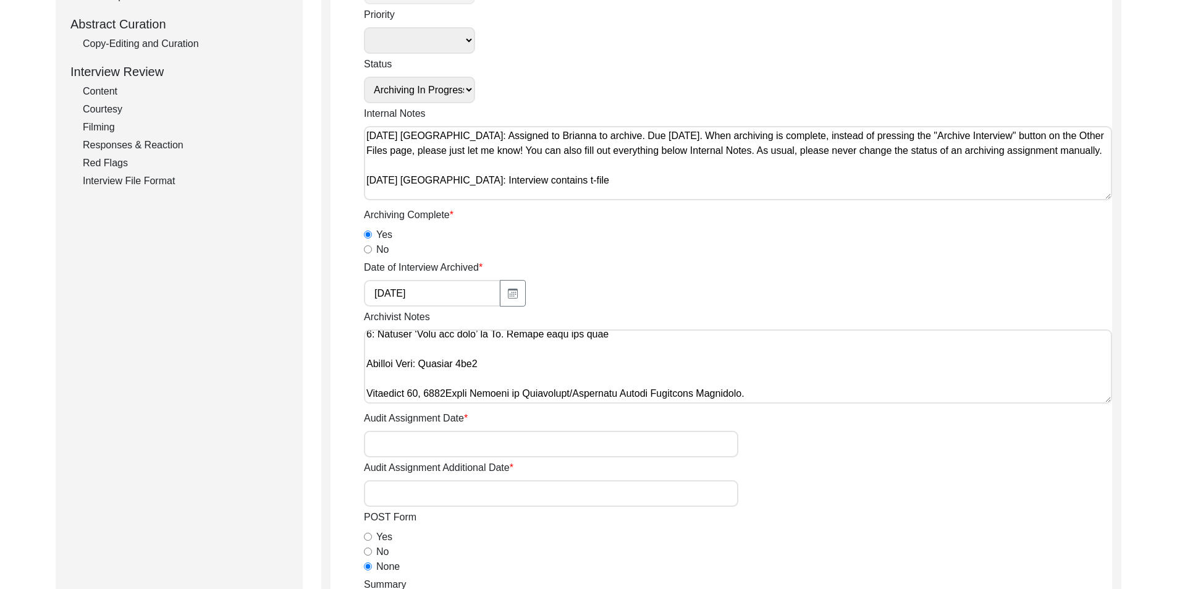
scroll to position [568, 0]
click at [436, 395] on textarea "Archivist Notes" at bounding box center [738, 366] width 748 height 74
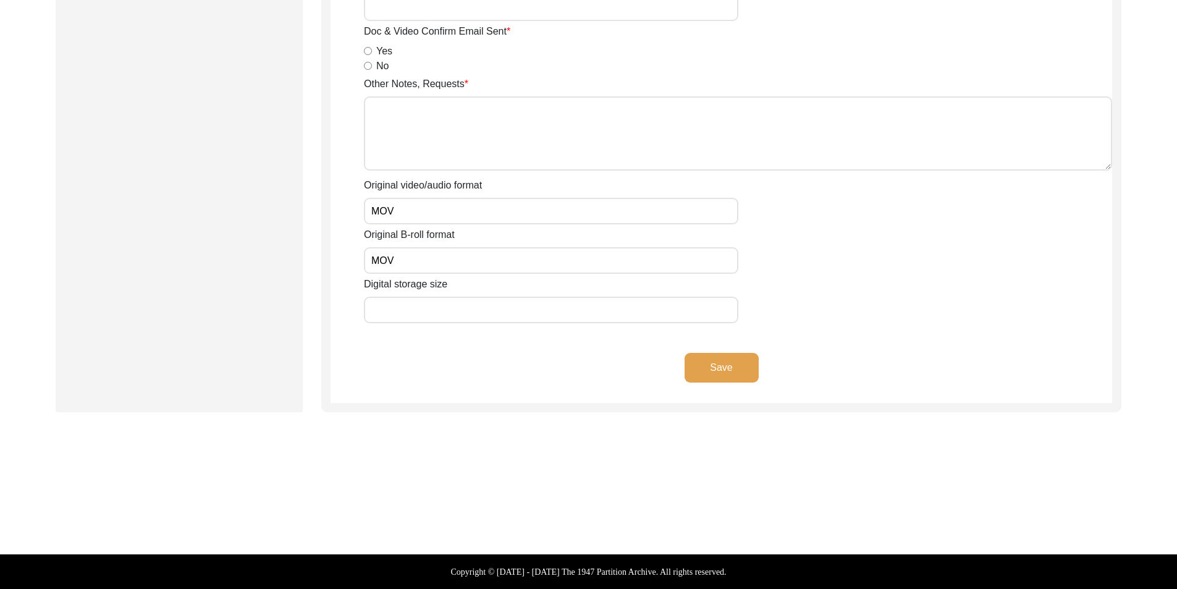
type textarea "[DATE] [PERSON_NAME]: Archived. Interviewee Residence After Partition added to …"
click at [717, 366] on button "Save" at bounding box center [721, 368] width 74 height 30
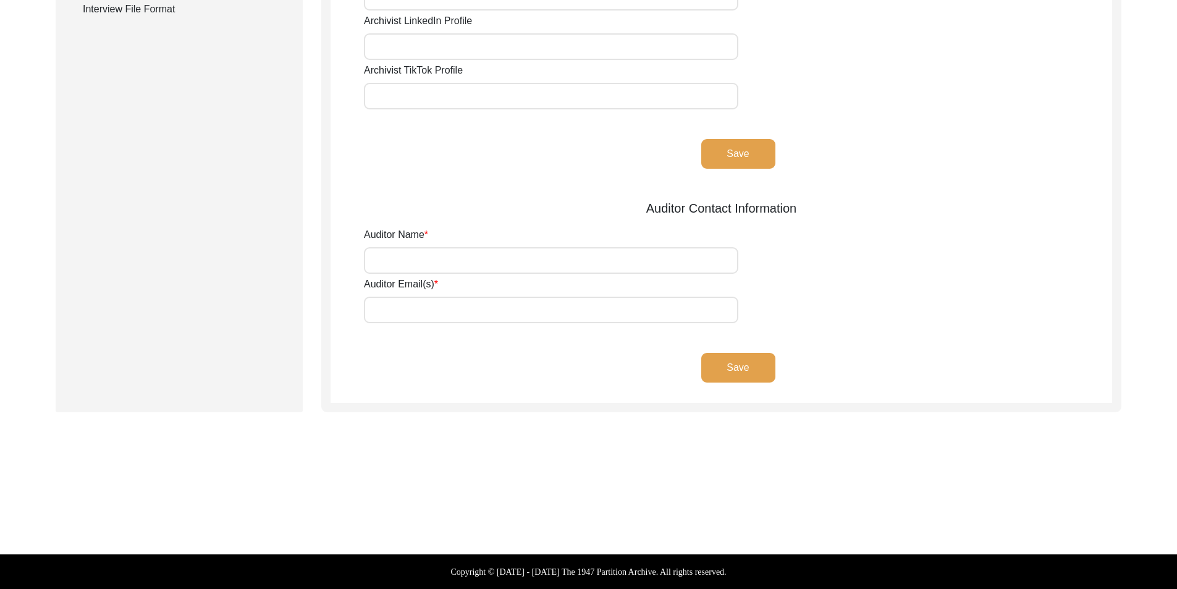
type input "[PERSON_NAME]"
type input "[EMAIL_ADDRESS][DOMAIN_NAME]"
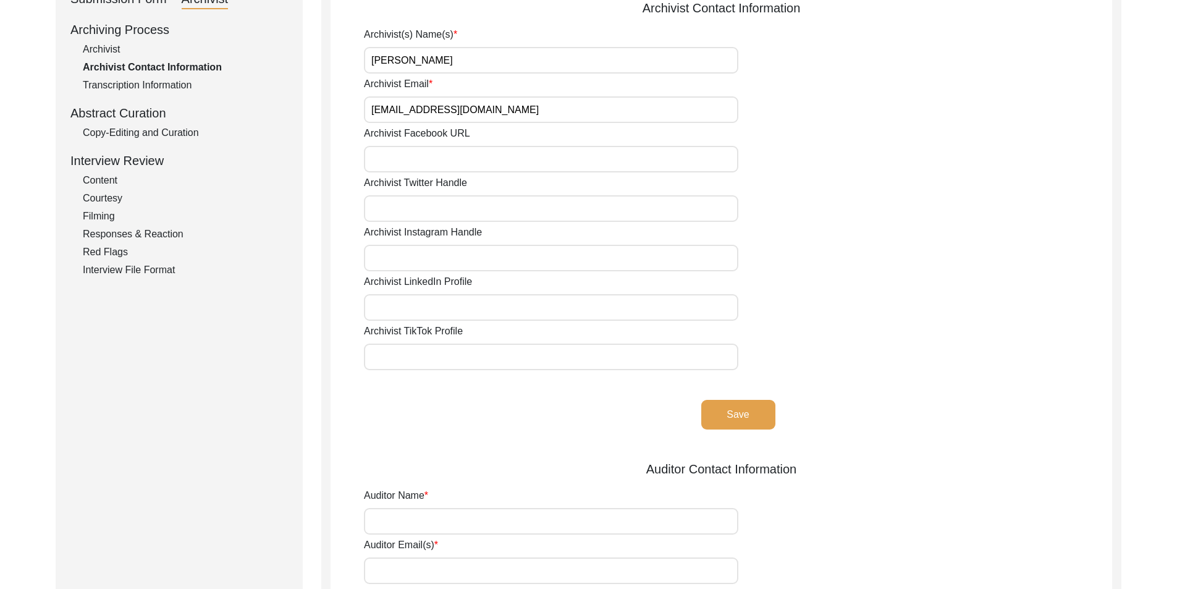
scroll to position [0, 0]
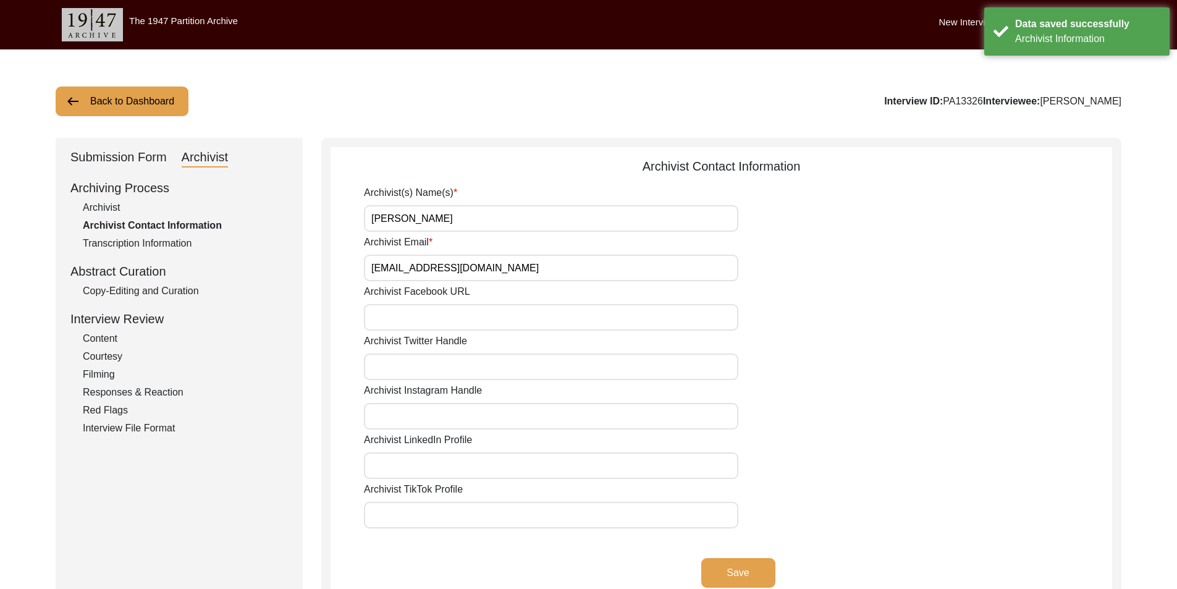
click at [117, 112] on button "Back to Dashboard" at bounding box center [122, 101] width 133 height 30
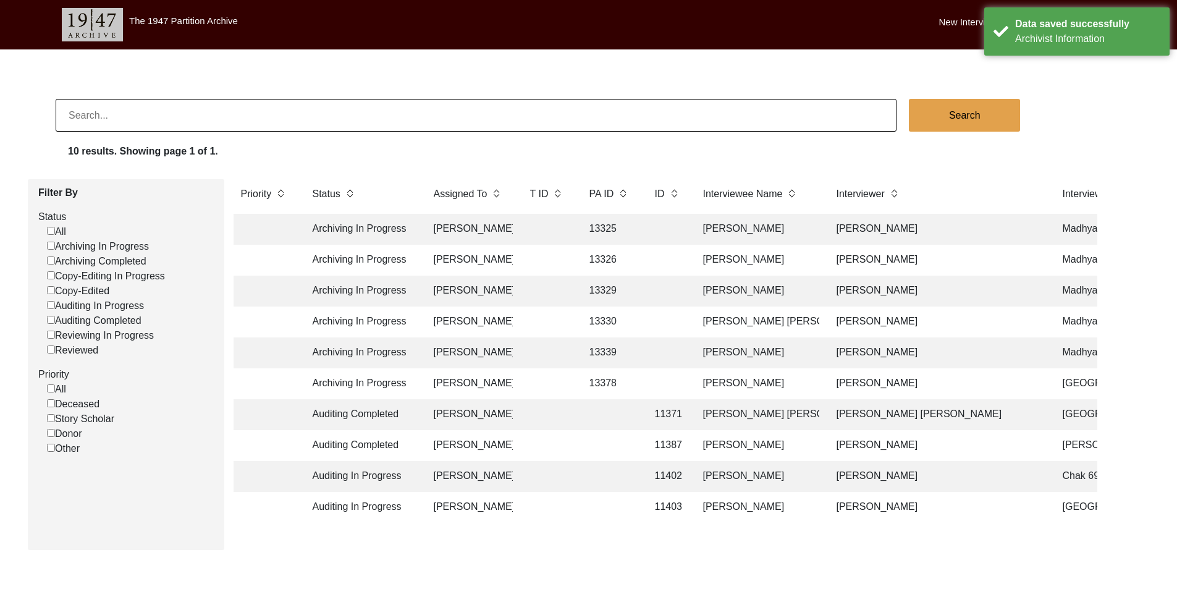
click at [600, 317] on td "13330" at bounding box center [610, 321] width 56 height 31
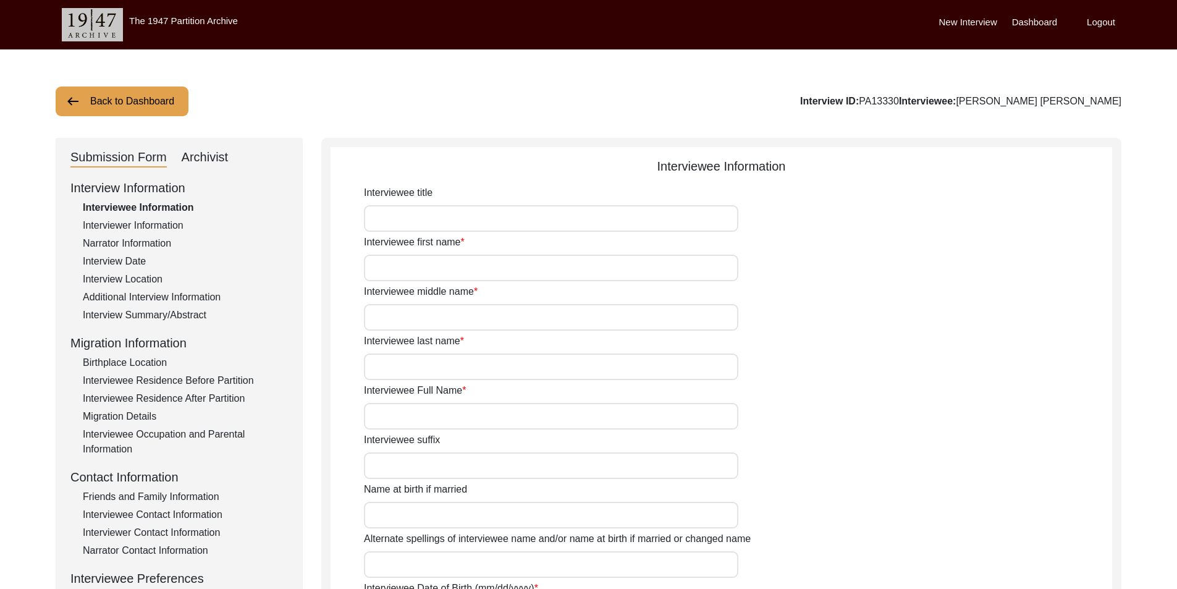
type input "[PERSON_NAME]"
type input "Ghosh"
type input "[PERSON_NAME]"
type input "[PERSON_NAME] [PERSON_NAME]"
type input "[DATE]"
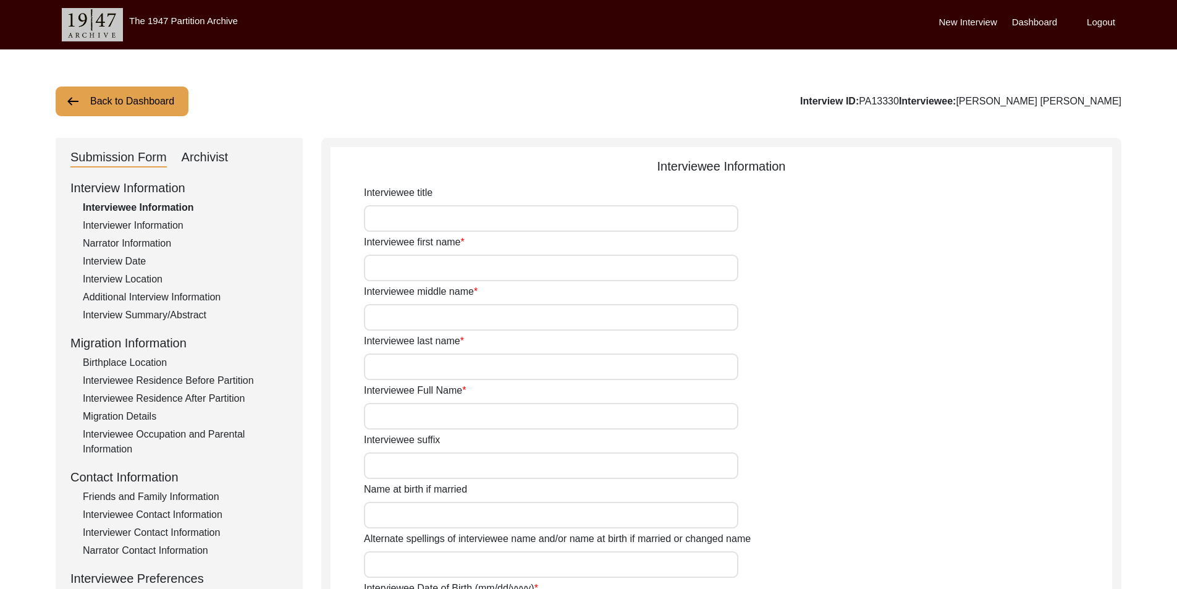
type input "84"
type input "[DEMOGRAPHIC_DATA]"
type input "Bengali"
type input "[DEMOGRAPHIC_DATA]"
type input "Bengali"
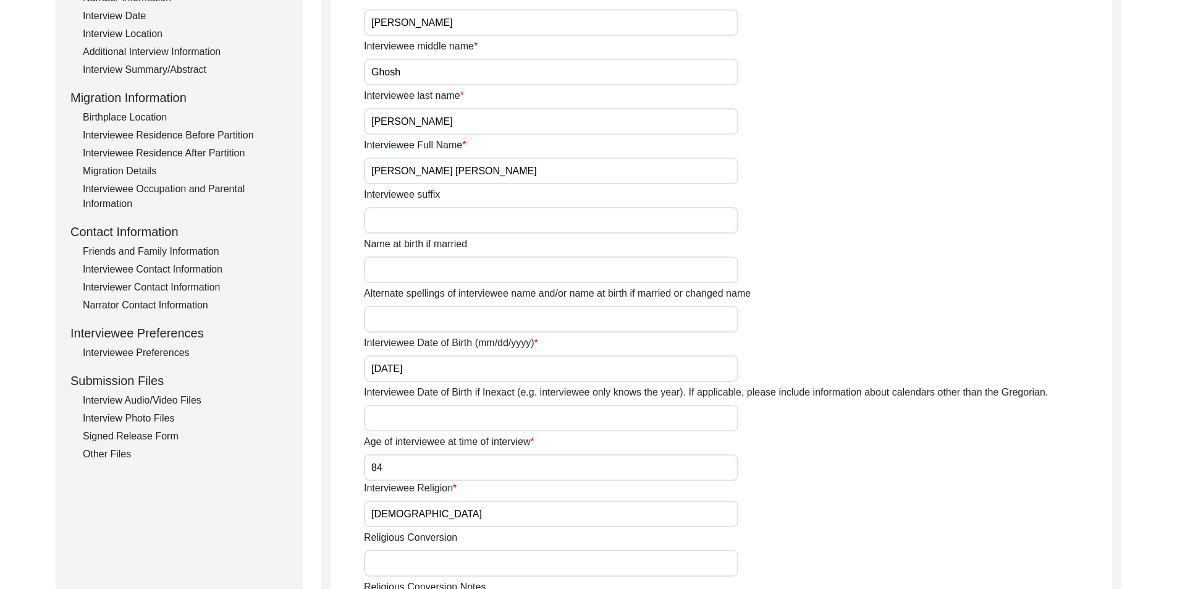
scroll to position [124, 0]
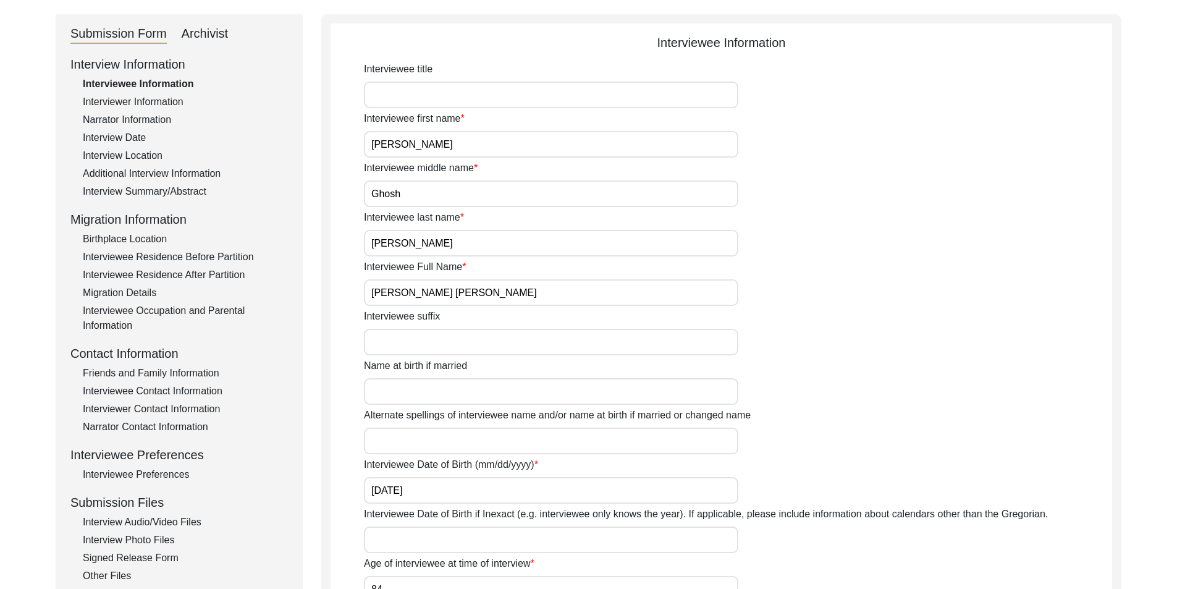
click at [185, 194] on div "Interview Summary/Abstract" at bounding box center [185, 191] width 205 height 15
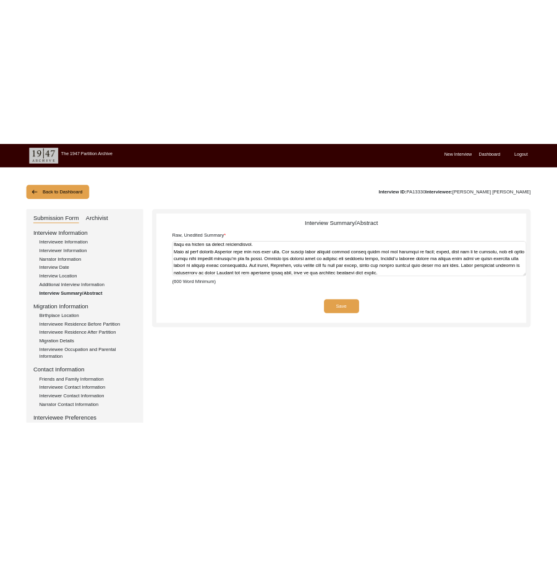
scroll to position [0, 0]
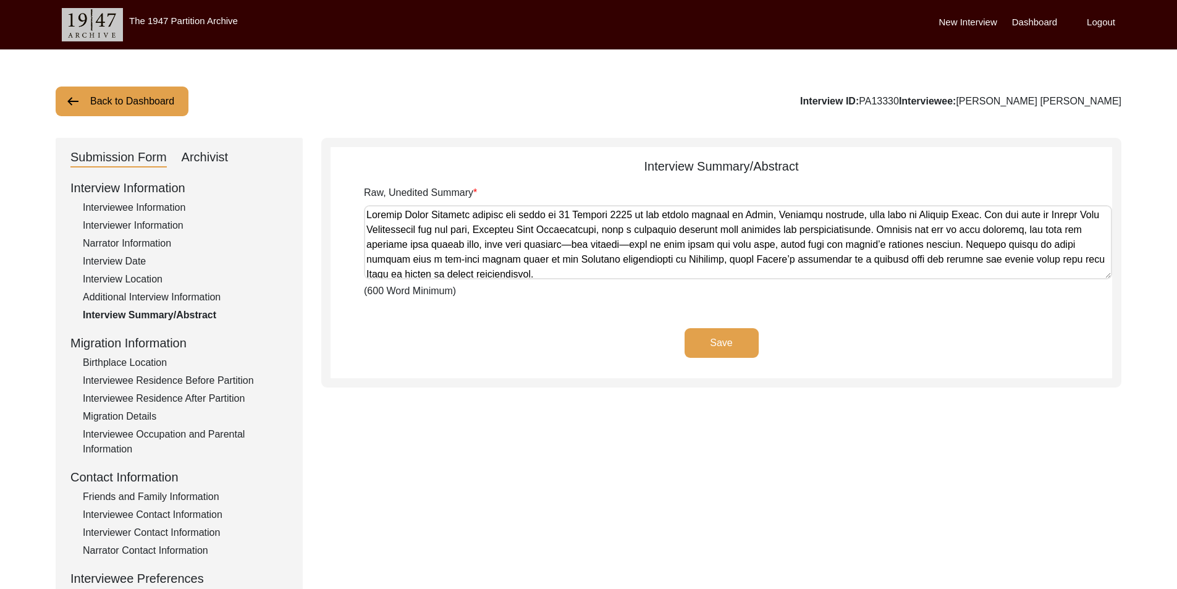
click at [172, 196] on div "Interview Information" at bounding box center [178, 188] width 217 height 19
click at [176, 203] on div "Interviewee Information" at bounding box center [185, 207] width 205 height 15
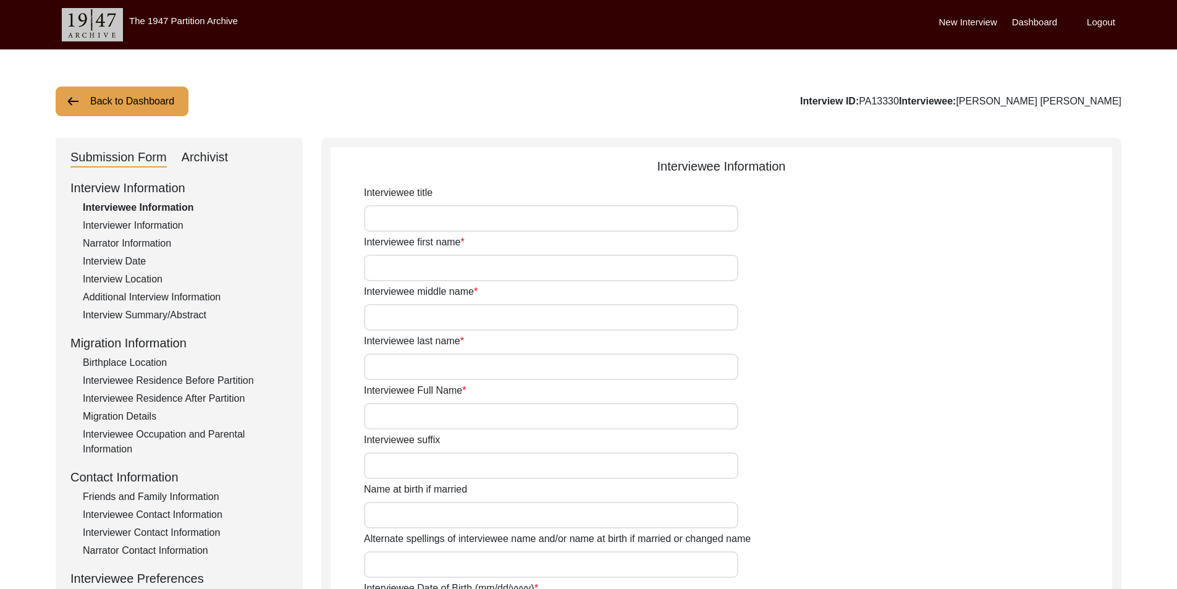
type input "[PERSON_NAME]"
type input "Ghosh"
type input "[PERSON_NAME]"
type input "[PERSON_NAME] [PERSON_NAME]"
type input "[DATE]"
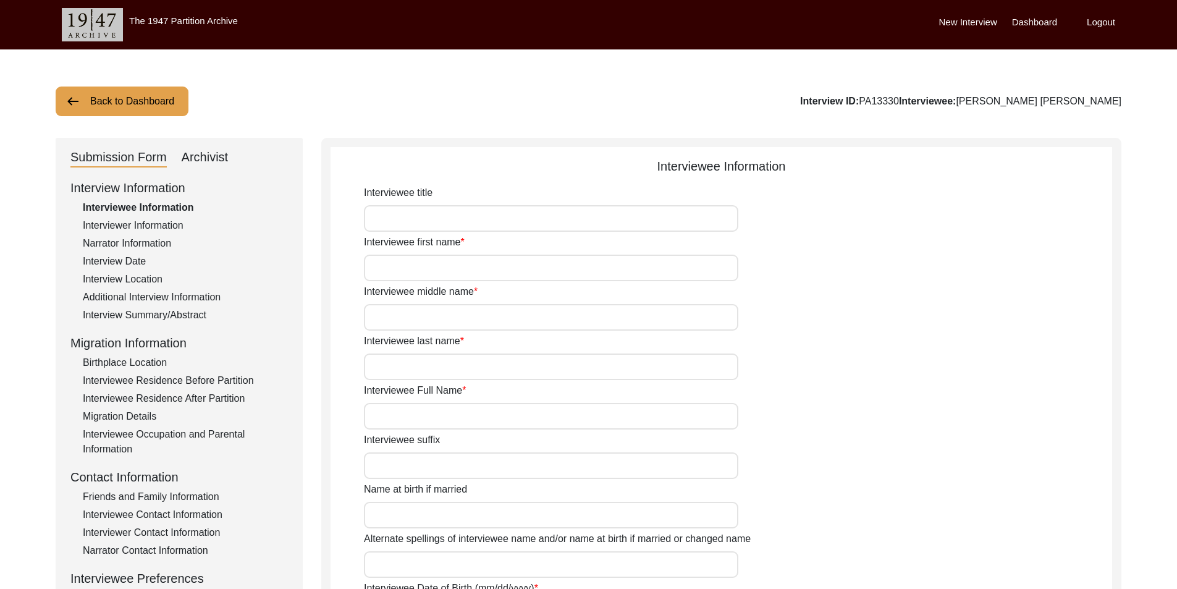
type input "84"
type input "[DEMOGRAPHIC_DATA]"
type input "Bengali"
type input "[DEMOGRAPHIC_DATA]"
type input "Bengali"
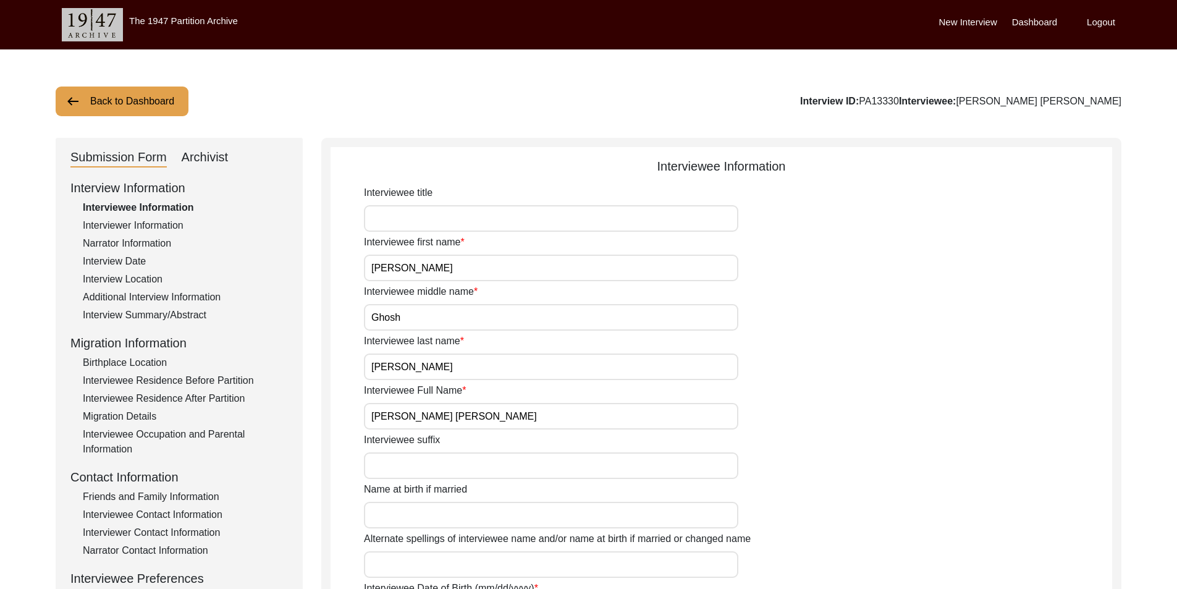
click at [426, 229] on input "Interviewee title" at bounding box center [551, 218] width 374 height 27
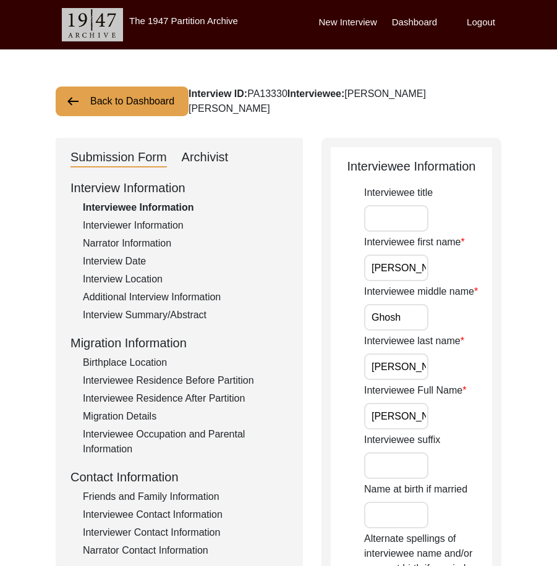
click at [396, 226] on input "Interviewee title" at bounding box center [396, 218] width 64 height 27
type input "Mrs."
click at [411, 268] on input "[PERSON_NAME]" at bounding box center [396, 267] width 64 height 27
click at [398, 341] on label "Interviewee last name" at bounding box center [414, 341] width 100 height 15
click at [398, 353] on input "[PERSON_NAME]" at bounding box center [396, 366] width 64 height 27
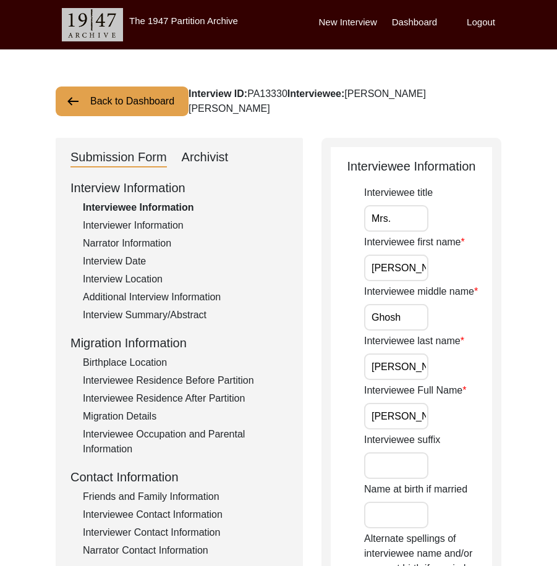
click at [410, 323] on input "Ghosh" at bounding box center [396, 317] width 64 height 27
drag, startPoint x: 369, startPoint y: 372, endPoint x: 432, endPoint y: 363, distance: 64.3
click at [442, 368] on div "Interviewee last name [PERSON_NAME]" at bounding box center [428, 357] width 128 height 46
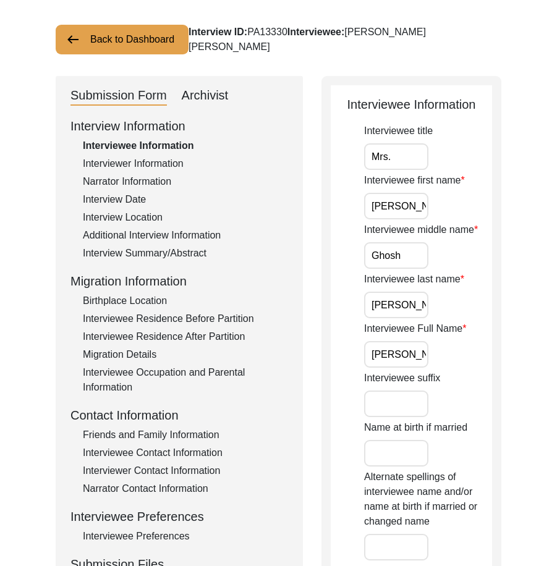
scroll to position [0, 52]
drag, startPoint x: 371, startPoint y: 358, endPoint x: 430, endPoint y: 358, distance: 59.3
click at [430, 358] on div "Interviewee Full Name [PERSON_NAME] [PERSON_NAME]" at bounding box center [428, 344] width 128 height 46
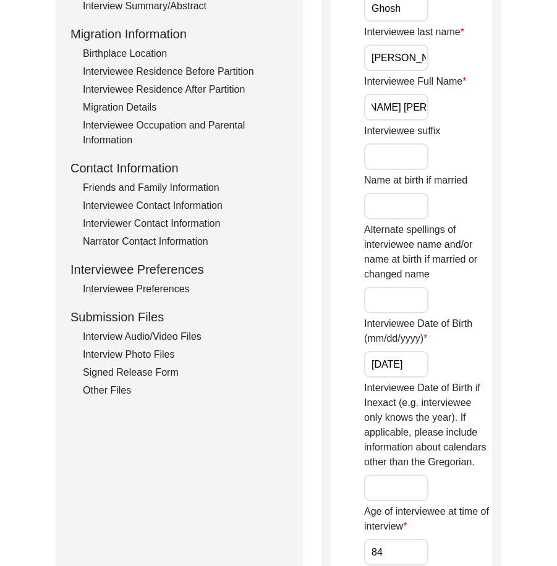
scroll to position [0, 0]
drag, startPoint x: 408, startPoint y: 363, endPoint x: 481, endPoint y: 367, distance: 72.4
click at [483, 363] on div "Interviewee Date of Birth (mm/dd/yyyy) [DEMOGRAPHIC_DATA]" at bounding box center [428, 346] width 128 height 61
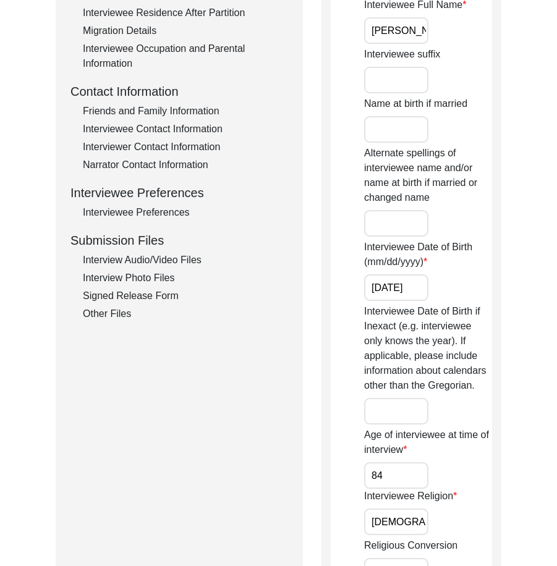
scroll to position [494, 0]
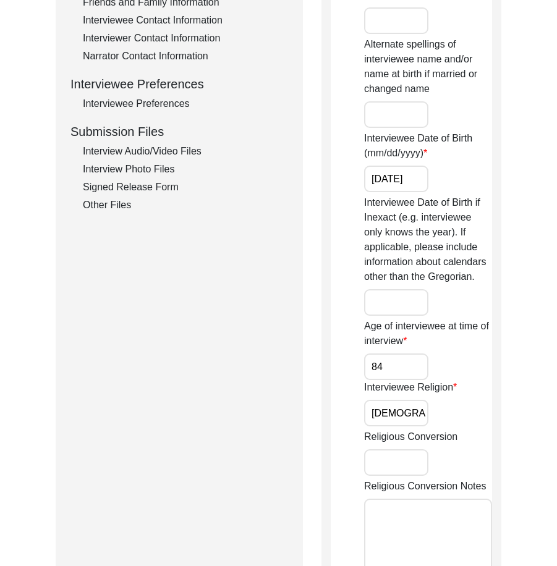
drag, startPoint x: 397, startPoint y: 353, endPoint x: 403, endPoint y: 371, distance: 19.5
click at [397, 354] on div "Age of interviewee at time of interview 84" at bounding box center [428, 349] width 128 height 61
click at [407, 375] on input "84" at bounding box center [396, 366] width 64 height 27
click at [420, 403] on input "[DEMOGRAPHIC_DATA]" at bounding box center [396, 413] width 64 height 27
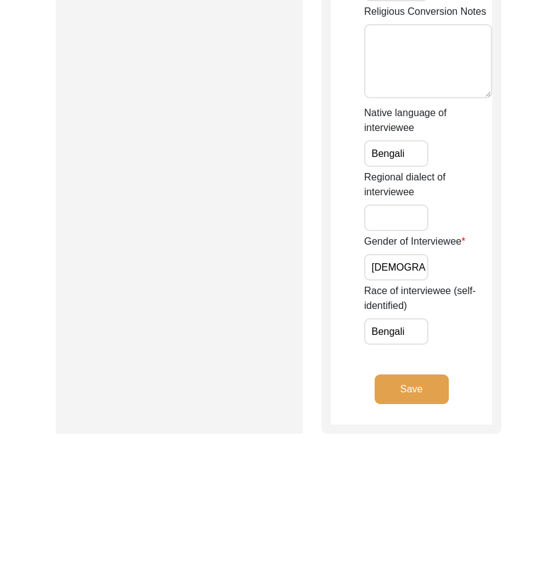
scroll to position [1013, 0]
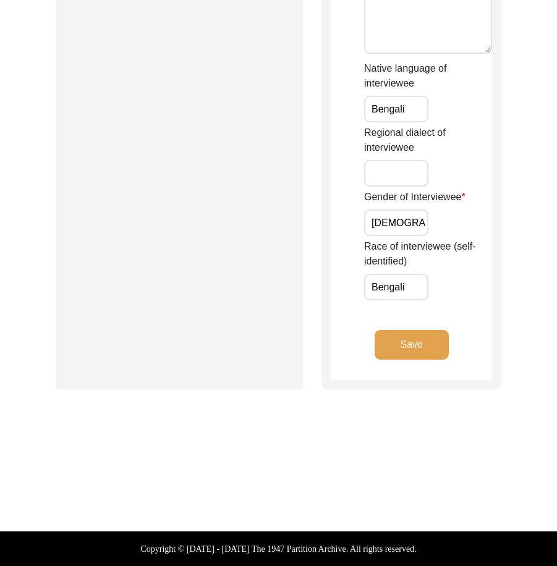
click at [408, 109] on input "Bengali" at bounding box center [396, 109] width 64 height 27
click at [410, 192] on label "Gender of Interviewee" at bounding box center [414, 197] width 101 height 15
click at [410, 209] on input "[DEMOGRAPHIC_DATA]" at bounding box center [396, 222] width 64 height 27
click at [413, 220] on input "[DEMOGRAPHIC_DATA]" at bounding box center [396, 222] width 64 height 27
click at [416, 288] on input "Bengali" at bounding box center [396, 287] width 64 height 27
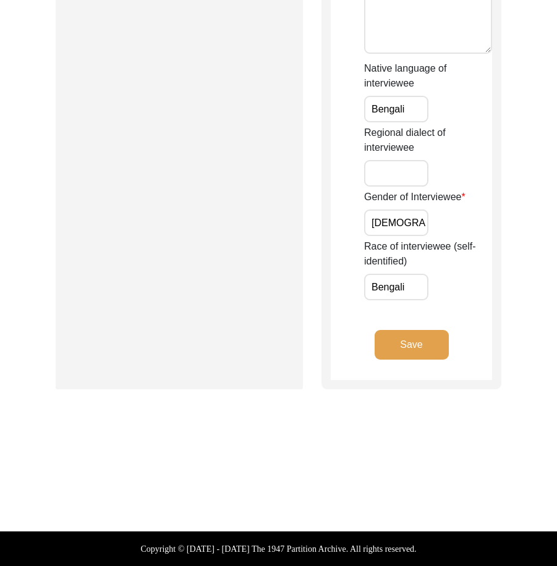
click at [405, 359] on button "Save" at bounding box center [411, 345] width 74 height 30
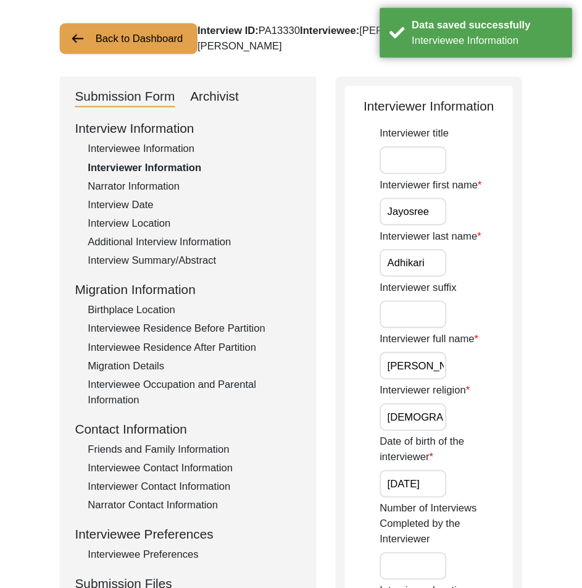
scroll to position [62, 0]
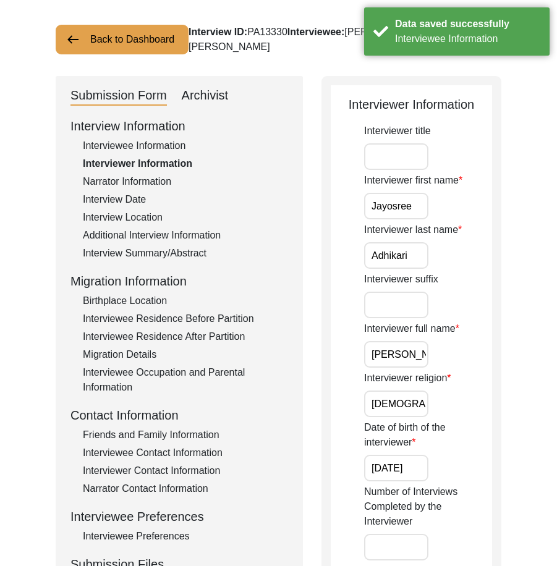
drag, startPoint x: 363, startPoint y: 200, endPoint x: 434, endPoint y: 212, distance: 72.1
click at [374, 242] on div "Interviewer last name [PERSON_NAME]" at bounding box center [428, 245] width 128 height 46
drag, startPoint x: 377, startPoint y: 253, endPoint x: 439, endPoint y: 264, distance: 62.8
click at [440, 254] on div "Interviewer last name [PERSON_NAME]" at bounding box center [428, 245] width 128 height 46
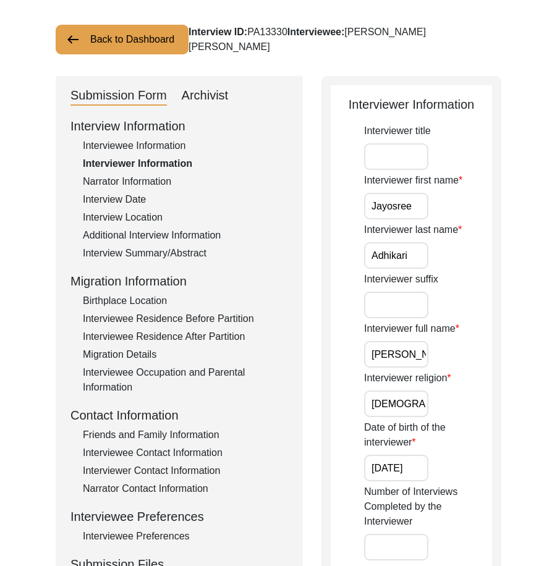
drag, startPoint x: 382, startPoint y: 350, endPoint x: 398, endPoint y: 353, distance: 16.4
click at [393, 352] on input "[PERSON_NAME]" at bounding box center [396, 354] width 64 height 27
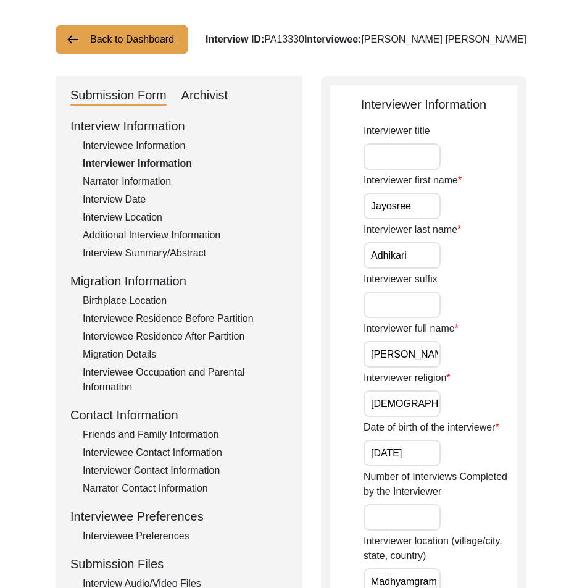
drag, startPoint x: 418, startPoint y: 215, endPoint x: 419, endPoint y: 245, distance: 30.3
click at [418, 216] on input "Jayosree" at bounding box center [402, 206] width 77 height 27
drag, startPoint x: 419, startPoint y: 245, endPoint x: 429, endPoint y: 289, distance: 45.0
click at [419, 246] on input "Adhikari" at bounding box center [402, 255] width 77 height 27
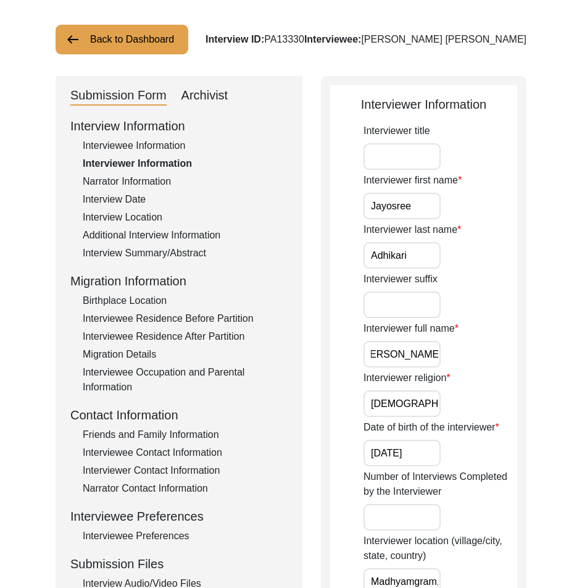
drag, startPoint x: 406, startPoint y: 347, endPoint x: 490, endPoint y: 369, distance: 86.5
click at [490, 365] on div "Interviewer full name [PERSON_NAME]" at bounding box center [441, 344] width 154 height 46
click at [427, 399] on input "[DEMOGRAPHIC_DATA]" at bounding box center [402, 403] width 77 height 27
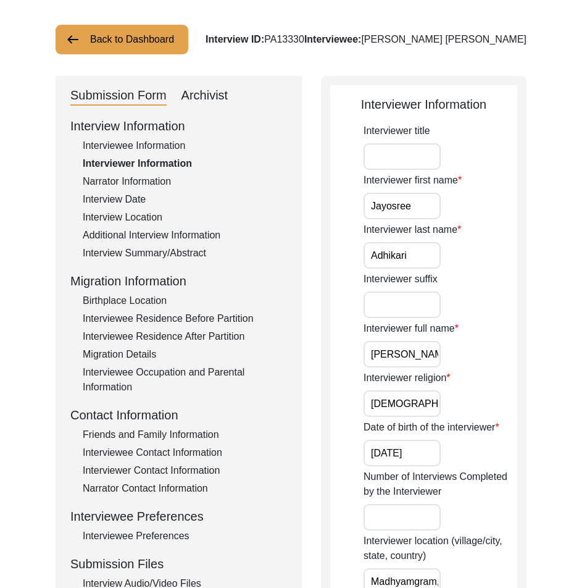
click at [425, 455] on input "[DATE]" at bounding box center [402, 453] width 77 height 27
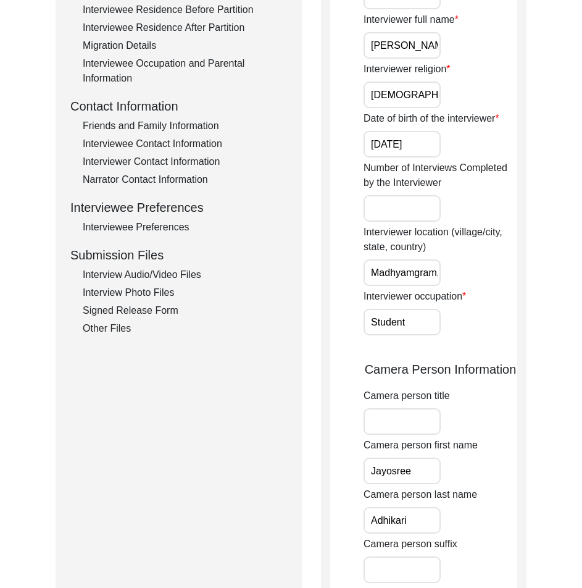
scroll to position [0, 87]
drag, startPoint x: 389, startPoint y: 272, endPoint x: 443, endPoint y: 306, distance: 63.2
click at [520, 280] on div "Interviewer Information Interviewer title Interviewer first name [PERSON_NAME] …" at bounding box center [424, 459] width 206 height 1384
click at [419, 306] on div "Interviewer occupation Student" at bounding box center [441, 312] width 154 height 46
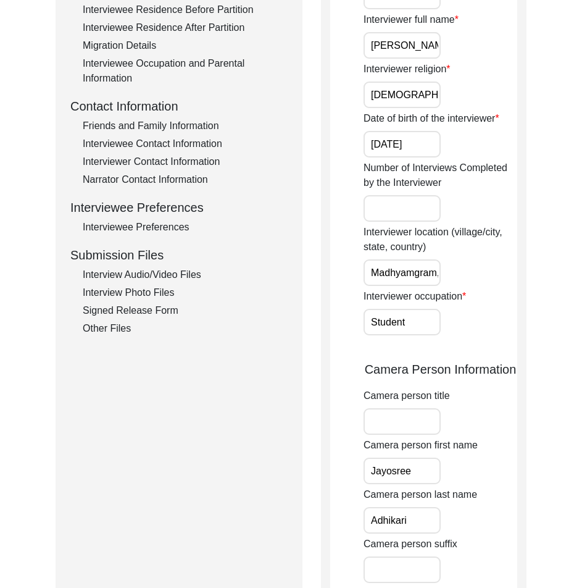
click at [421, 313] on input "Student" at bounding box center [402, 322] width 77 height 27
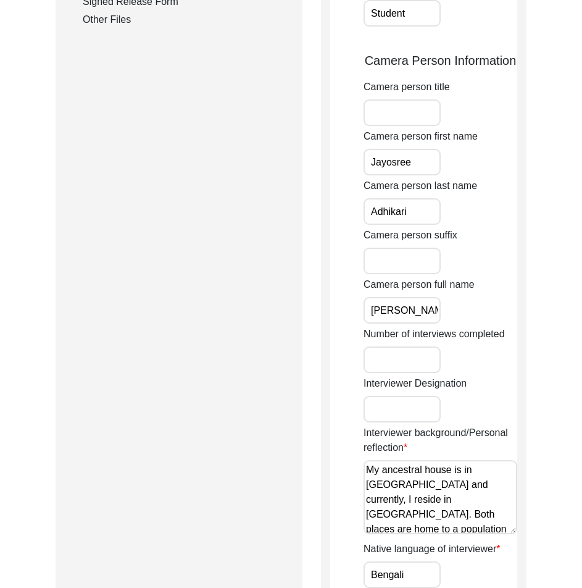
scroll to position [0, 11]
drag, startPoint x: 415, startPoint y: 307, endPoint x: 515, endPoint y: 321, distance: 101.0
click at [515, 321] on div "Camera person full name [PERSON_NAME]" at bounding box center [441, 300] width 154 height 46
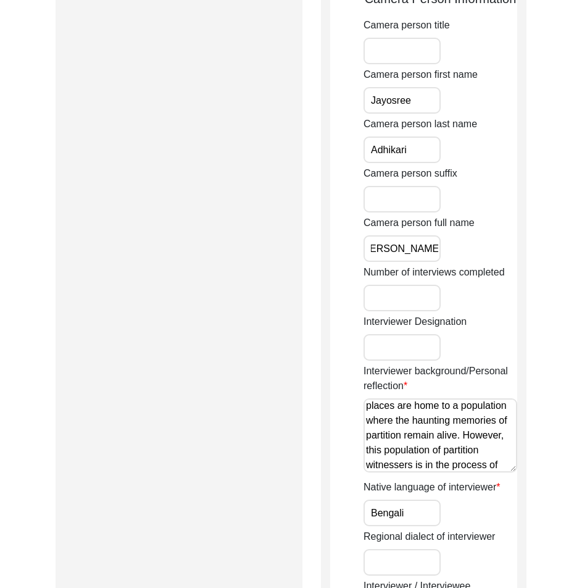
scroll to position [0, 0]
click at [369, 421] on textarea "My ancestral house is in [GEOGRAPHIC_DATA] and currently, I reside in [GEOGRAPH…" at bounding box center [441, 435] width 154 height 74
click at [371, 421] on textarea "My ancestral house is in [GEOGRAPHIC_DATA] and currently, I reside in [GEOGRAPH…" at bounding box center [441, 435] width 154 height 74
click at [447, 437] on textarea "My ancestral house is in [GEOGRAPHIC_DATA] and currently, I reside in [GEOGRAPH…" at bounding box center [441, 435] width 154 height 74
paste textarea "P"
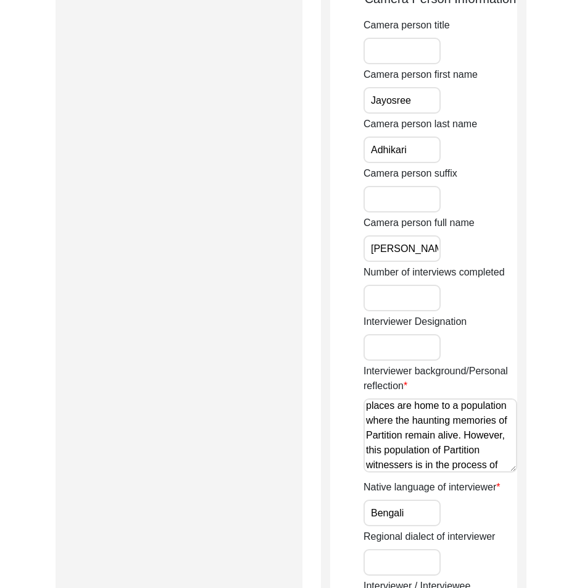
click at [397, 450] on textarea "My ancestral house is in [GEOGRAPHIC_DATA] and currently, I reside in [GEOGRAPH…" at bounding box center [441, 435] width 154 height 74
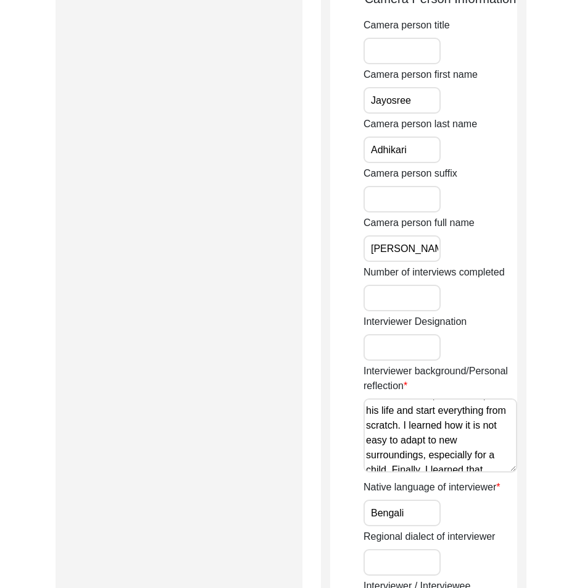
scroll to position [376, 0]
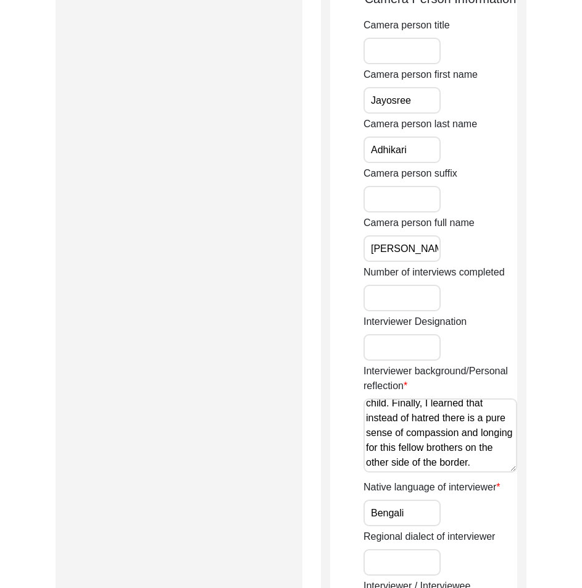
click at [460, 466] on textarea "My ancestral house is in [GEOGRAPHIC_DATA] and currently, I reside in [GEOGRAPH…" at bounding box center [441, 435] width 154 height 74
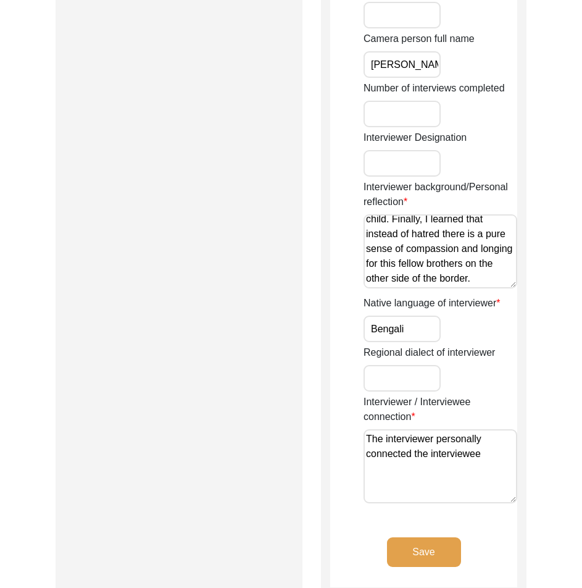
scroll to position [927, 0]
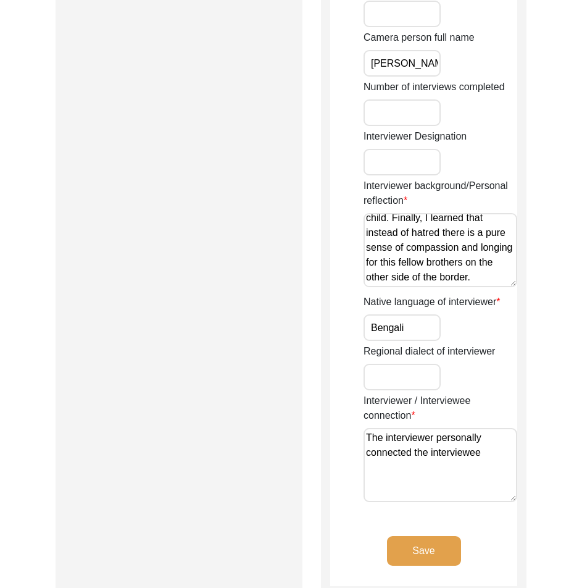
type textarea "My ancestral house is in [GEOGRAPHIC_DATA] and currently, I reside in [GEOGRAPH…"
click at [419, 332] on input "Bengali" at bounding box center [402, 327] width 77 height 27
drag, startPoint x: 495, startPoint y: 455, endPoint x: 294, endPoint y: 425, distance: 202.9
click at [438, 560] on button "Save" at bounding box center [424, 551] width 74 height 30
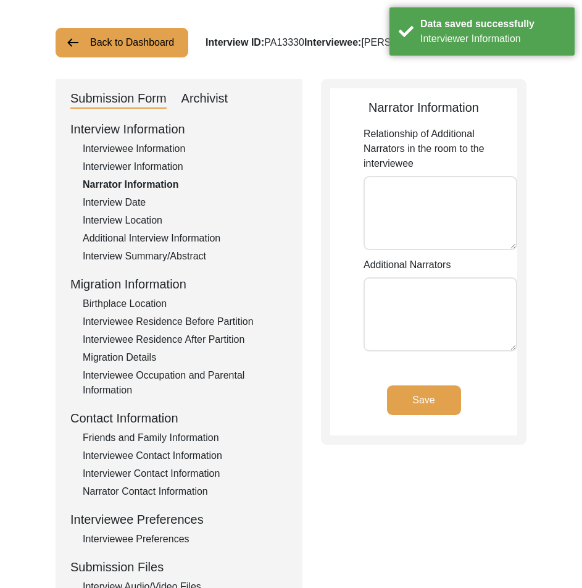
scroll to position [0, 0]
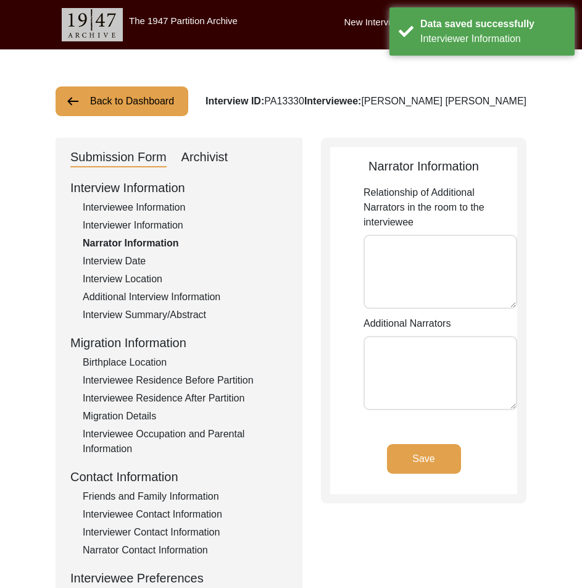
click at [132, 264] on div "Interview Date" at bounding box center [185, 261] width 205 height 15
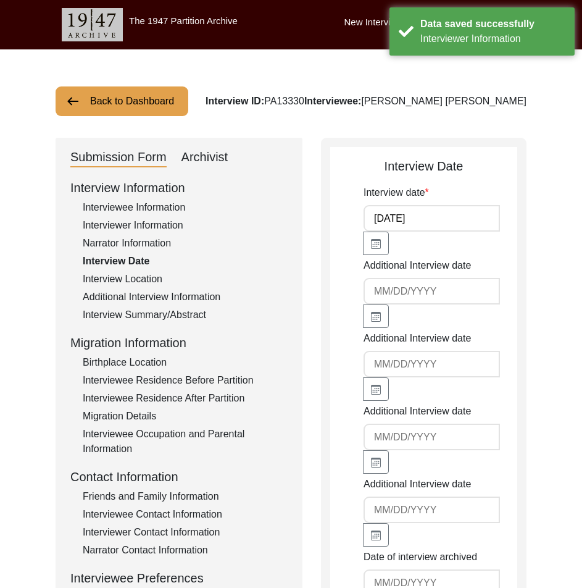
click at [118, 274] on div "Interview Location" at bounding box center [185, 279] width 205 height 15
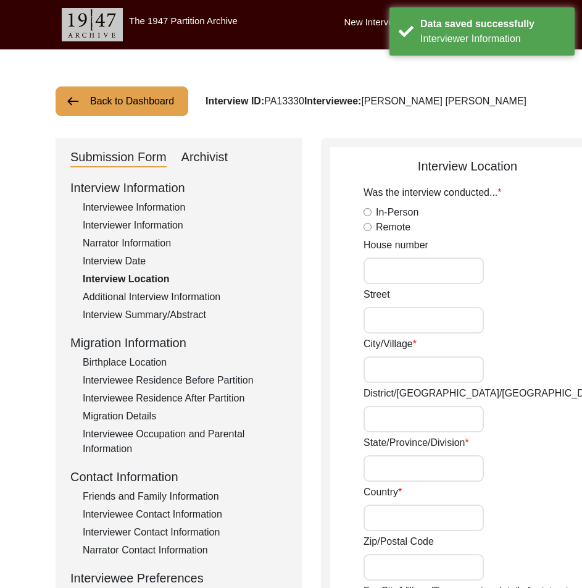
radio input "true"
type input "Rabindrapally 1st Lane"
type input "Madhyamgram"
type input "North 24 Parganas"
type input "[GEOGRAPHIC_DATA]"
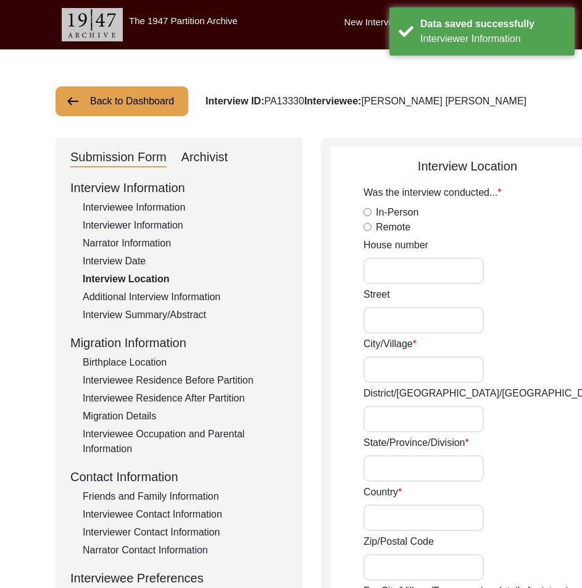
type input "[GEOGRAPHIC_DATA]"
type input "700130"
type input "Madhyamgram, [GEOGRAPHIC_DATA], [GEOGRAPHIC_DATA]"
type input "22.69471"
type input "88.45224"
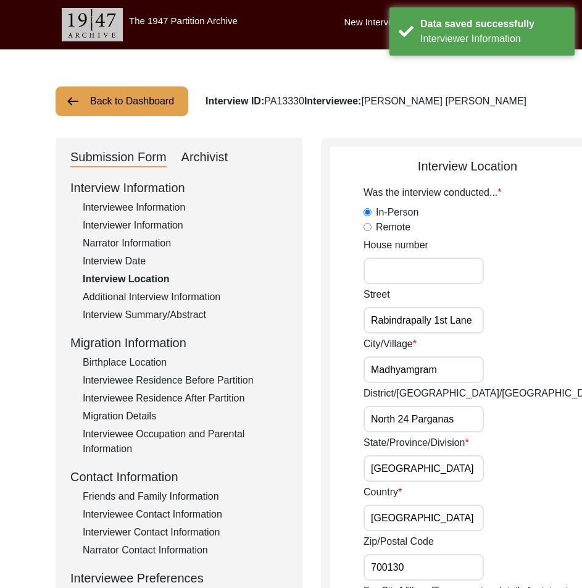
scroll to position [0, 34]
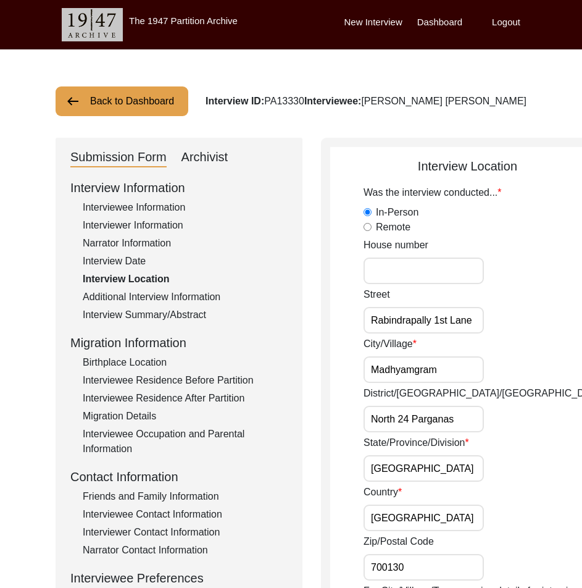
drag, startPoint x: 386, startPoint y: 322, endPoint x: 478, endPoint y: 328, distance: 92.2
click at [478, 328] on div "Street Rabindrapally [GEOGRAPHIC_DATA]" at bounding box center [485, 310] width 242 height 46
drag, startPoint x: 410, startPoint y: 368, endPoint x: 498, endPoint y: 368, distance: 87.7
click at [498, 368] on div "City/Village Madhyamgram" at bounding box center [485, 360] width 242 height 46
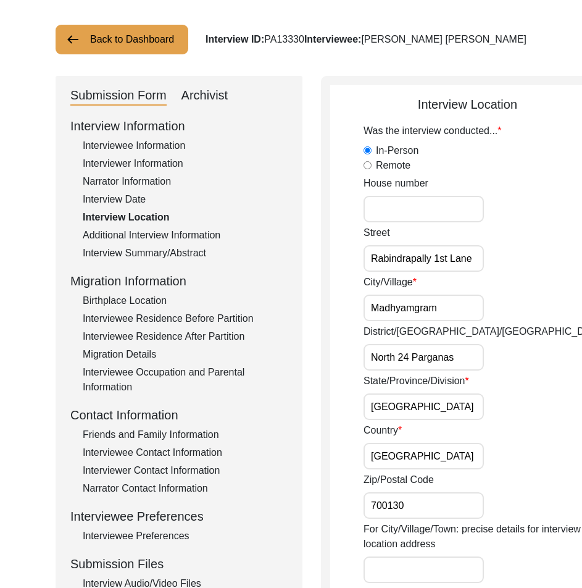
scroll to position [0, 15]
drag, startPoint x: 405, startPoint y: 347, endPoint x: 469, endPoint y: 373, distance: 69.5
click at [491, 356] on div "District/[GEOGRAPHIC_DATA]/Jilla North 24 Parganas" at bounding box center [485, 347] width 242 height 46
drag, startPoint x: 406, startPoint y: 396, endPoint x: 452, endPoint y: 406, distance: 46.3
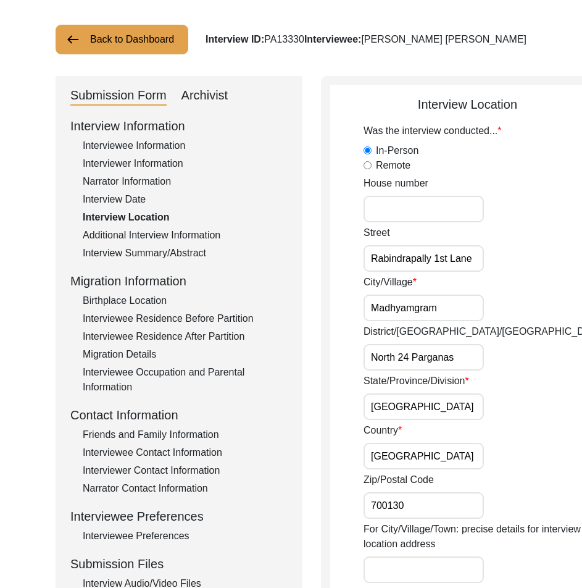
click at [453, 403] on div "State/Province/Division [GEOGRAPHIC_DATA]" at bounding box center [485, 397] width 242 height 46
click at [411, 448] on input "[GEOGRAPHIC_DATA]" at bounding box center [424, 456] width 120 height 27
type input "[GEOGRAPHIC_DATA]"
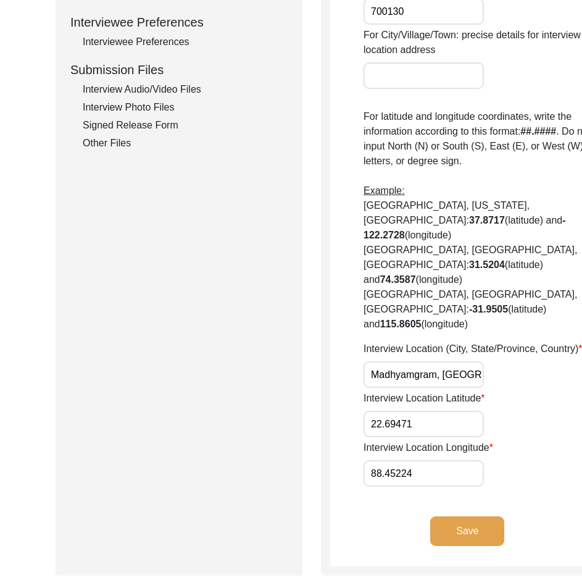
scroll to position [0, 90]
drag, startPoint x: 423, startPoint y: 419, endPoint x: 496, endPoint y: 425, distance: 73.8
click at [507, 388] on div "Interview Location (City, State/Province, Country) Madhyamgram, [GEOGRAPHIC_DAT…" at bounding box center [485, 365] width 242 height 46
click at [439, 388] on input "Madhyamgram, [GEOGRAPHIC_DATA], [GEOGRAPHIC_DATA]" at bounding box center [424, 374] width 120 height 27
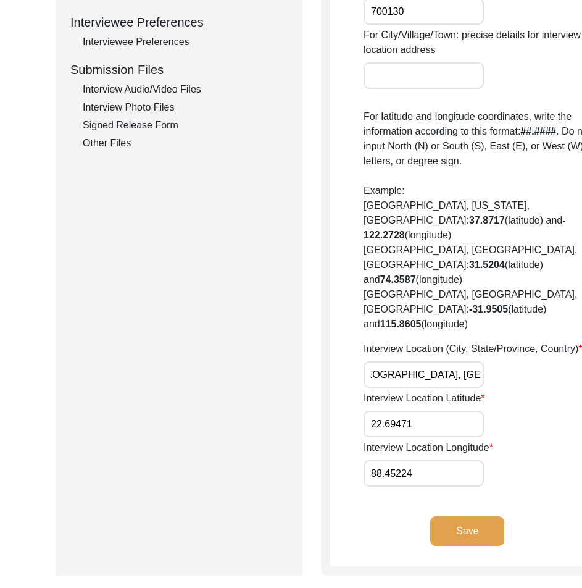
type input "Madhyamgram, [GEOGRAPHIC_DATA], [GEOGRAPHIC_DATA]"
click at [469, 388] on div "Interview Location (City, State/Province, Country) Madhyamgram, [GEOGRAPHIC_DAT…" at bounding box center [485, 365] width 242 height 46
drag, startPoint x: 424, startPoint y: 479, endPoint x: 356, endPoint y: 468, distance: 69.5
click at [356, 468] on app-interview-location "Interview Location Was the interview conducted... In-Person Remote House number…" at bounding box center [467, 83] width 275 height 965
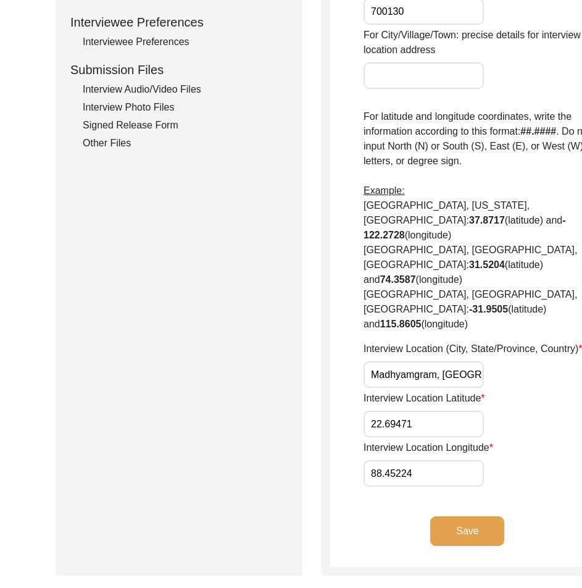
drag, startPoint x: 409, startPoint y: 513, endPoint x: 374, endPoint y: 497, distance: 38.4
click at [306, 498] on div "Submission Form Archivist Interview Information Interviewee Information Intervi…" at bounding box center [291, 79] width 471 height 994
click at [410, 437] on input "22.69471" at bounding box center [424, 424] width 120 height 27
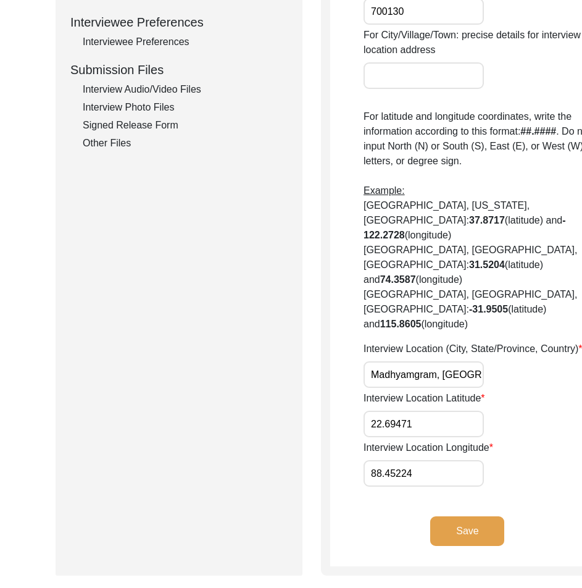
paste input "24"
type input "22.6924"
click at [372, 487] on input "88.45224" at bounding box center [424, 473] width 120 height 27
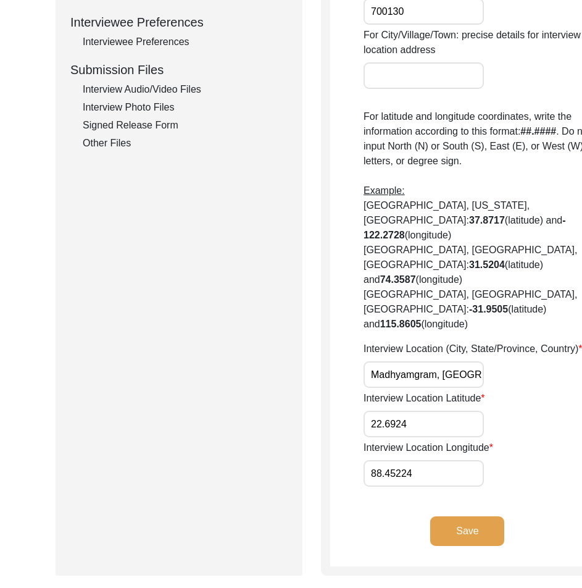
paste input "653"
type input "88.4653"
click at [470, 487] on div "Interview Location Longitude 88.4653" at bounding box center [485, 463] width 242 height 46
click at [455, 546] on button "Save" at bounding box center [468, 531] width 74 height 30
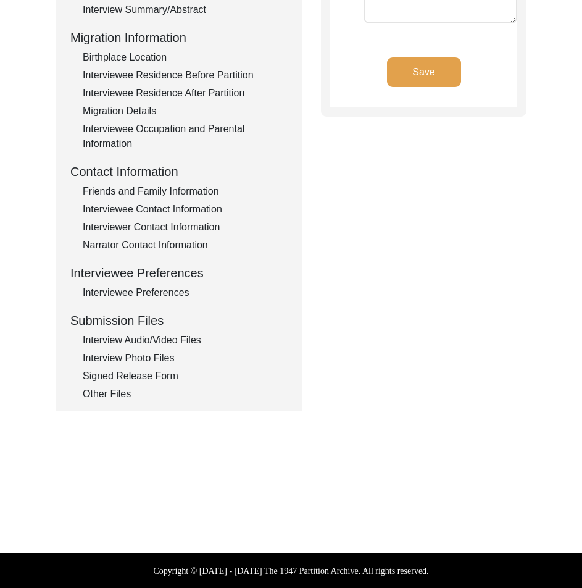
scroll to position [305, 0]
type input "Bengali"
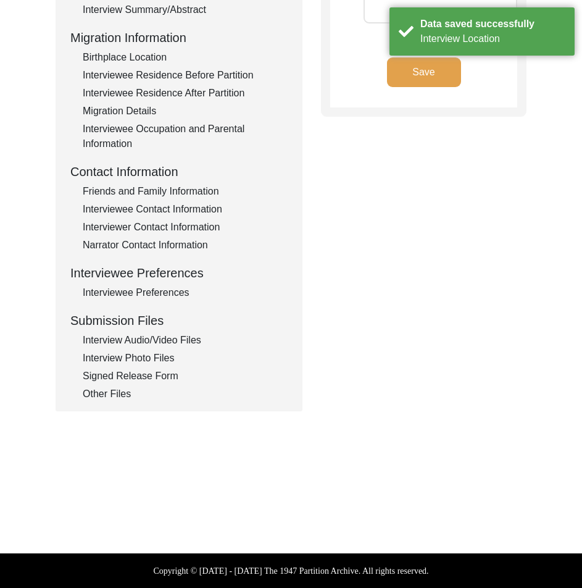
scroll to position [0, 0]
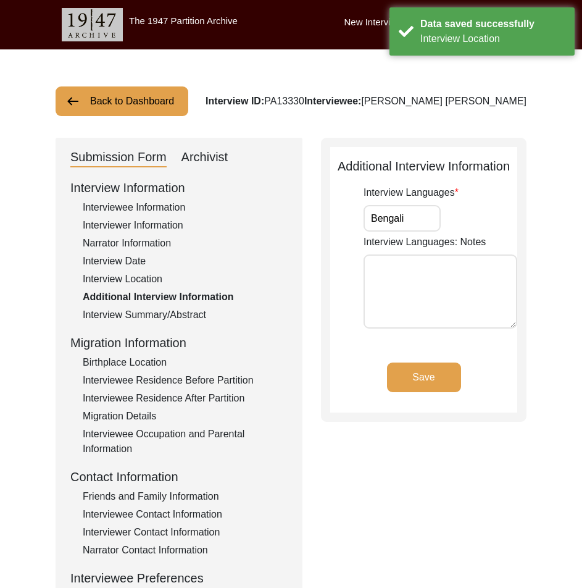
click at [413, 235] on label "Interview Languages: Notes" at bounding box center [425, 242] width 122 height 15
click at [413, 254] on textarea "Interview Languages: Notes" at bounding box center [441, 291] width 154 height 74
click at [413, 224] on input "Bengali" at bounding box center [402, 218] width 77 height 27
click at [206, 308] on div "Interview Summary/Abstract" at bounding box center [185, 315] width 205 height 15
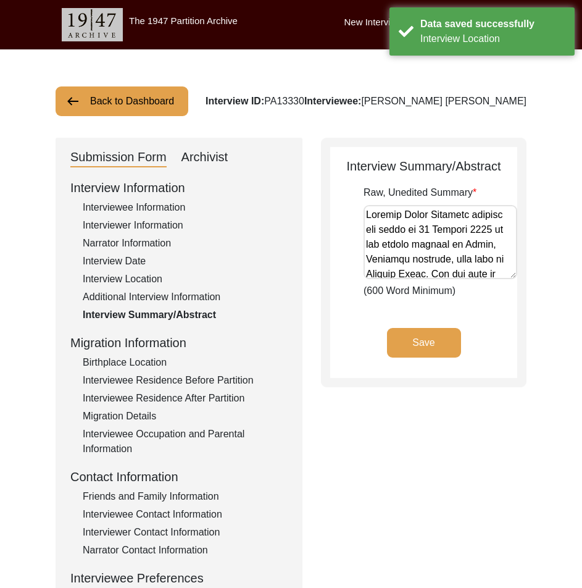
click at [120, 359] on div "Birthplace Location" at bounding box center [185, 362] width 205 height 15
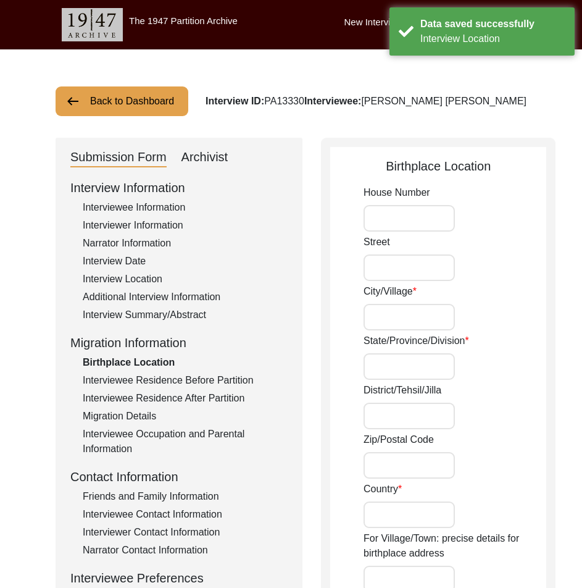
type input "Ulpur"
type input "[GEOGRAPHIC_DATA]"
type input "[GEOGRAPHIC_DATA], [GEOGRAPHIC_DATA], [GEOGRAPHIC_DATA]"
type input "23.60177"
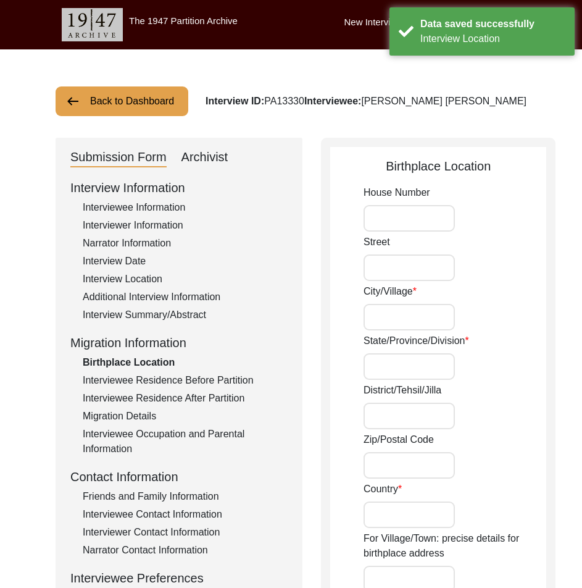
type input "89.83336"
click at [409, 310] on input "Ulpur" at bounding box center [409, 317] width 91 height 27
click at [429, 352] on div "State/Province/Division [GEOGRAPHIC_DATA]" at bounding box center [455, 357] width 183 height 46
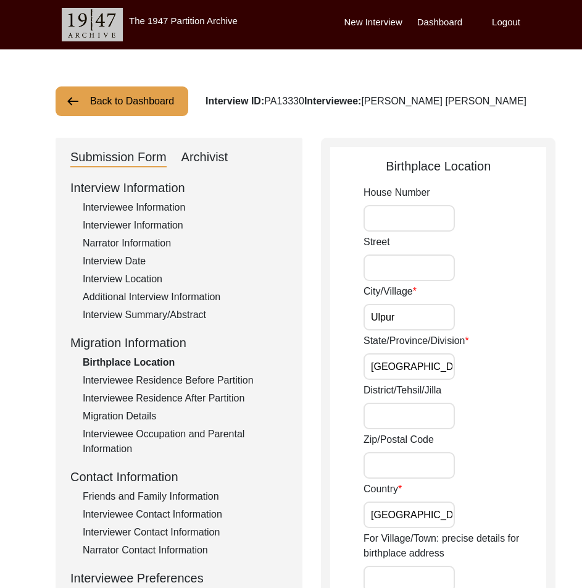
click at [429, 357] on input "[GEOGRAPHIC_DATA]" at bounding box center [409, 366] width 91 height 27
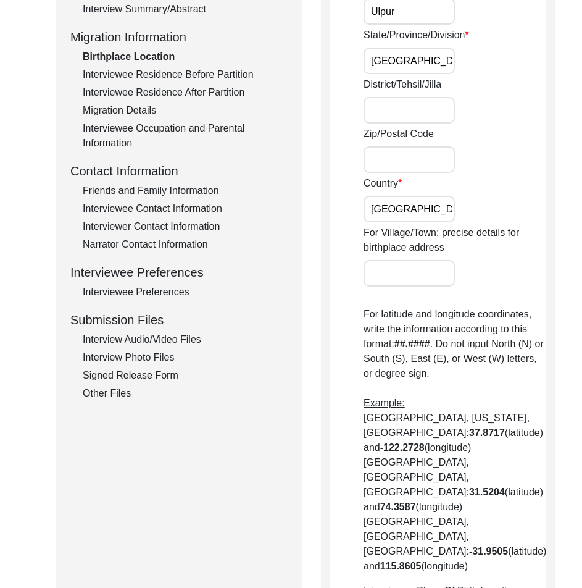
scroll to position [309, 0]
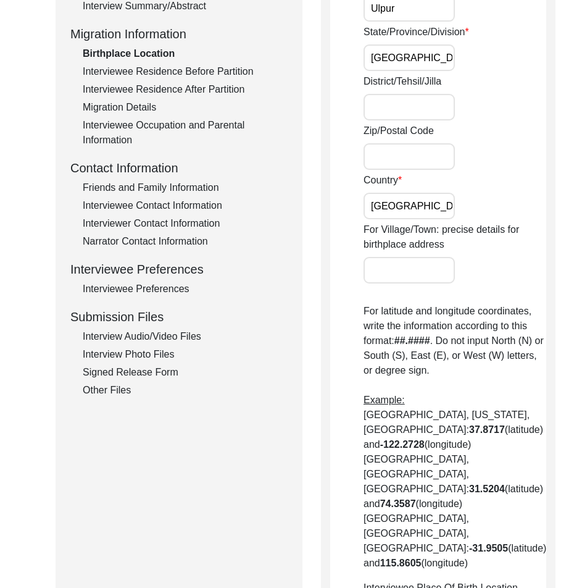
click at [434, 220] on div "House [GEOGRAPHIC_DATA]/[GEOGRAPHIC_DATA]/Province/Division [GEOGRAPHIC_DATA]/[…" at bounding box center [455, 308] width 183 height 864
click at [432, 210] on input "[GEOGRAPHIC_DATA]" at bounding box center [409, 206] width 91 height 27
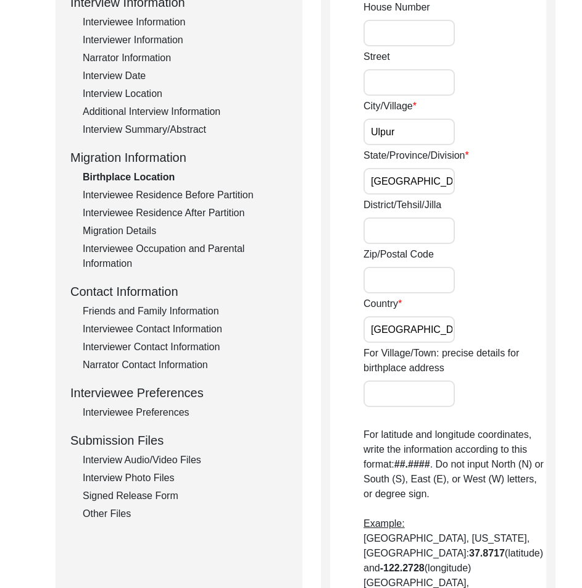
scroll to position [33, 0]
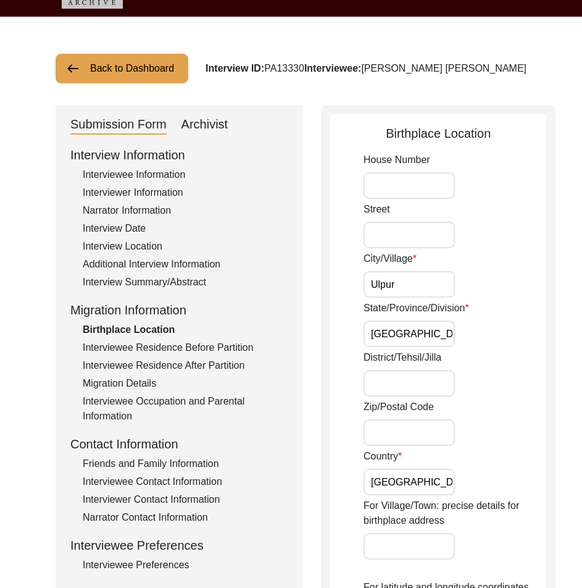
click at [432, 287] on input "Ulpur" at bounding box center [409, 284] width 91 height 27
click at [486, 287] on div "City/[GEOGRAPHIC_DATA]" at bounding box center [455, 274] width 183 height 46
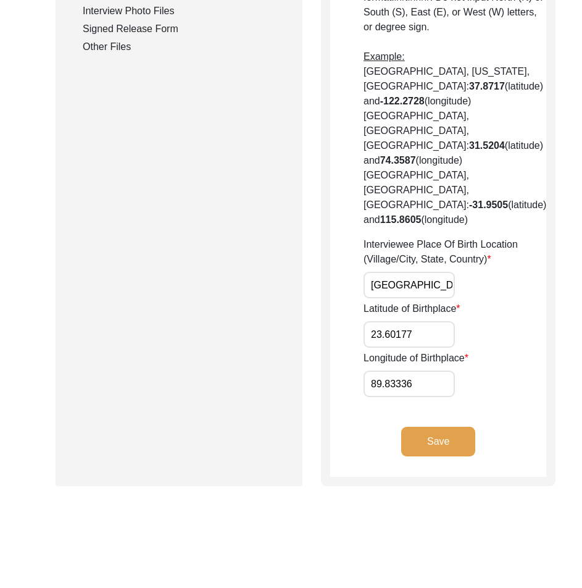
scroll to position [712, 0]
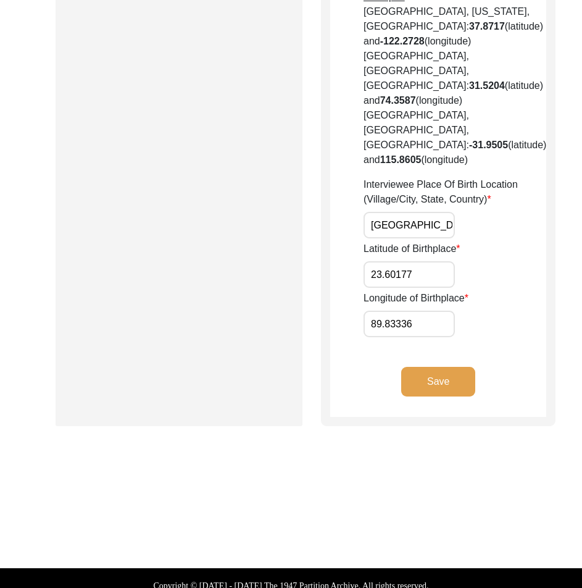
click at [434, 261] on input "23.60177" at bounding box center [409, 274] width 91 height 27
click at [410, 314] on input "89.83336" at bounding box center [409, 324] width 91 height 27
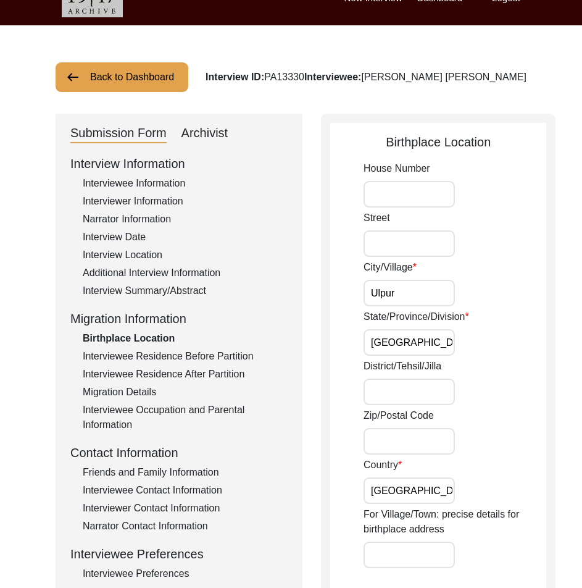
scroll to position [0, 0]
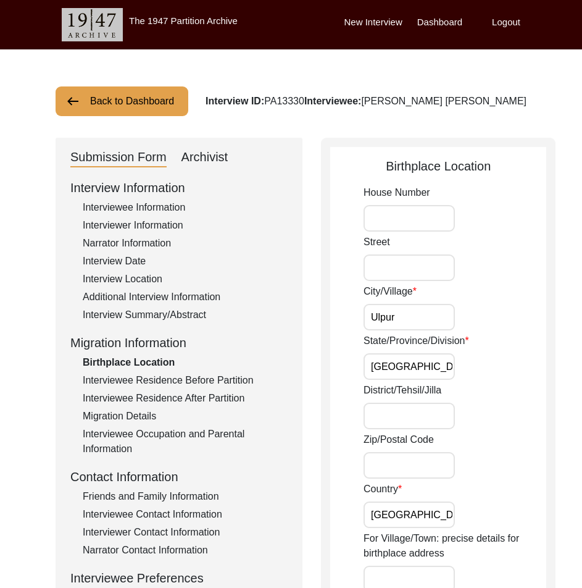
click at [411, 325] on input "Ulpur" at bounding box center [409, 317] width 91 height 27
click at [400, 354] on input "[GEOGRAPHIC_DATA]" at bounding box center [409, 366] width 91 height 27
type input "Dhaka Division"
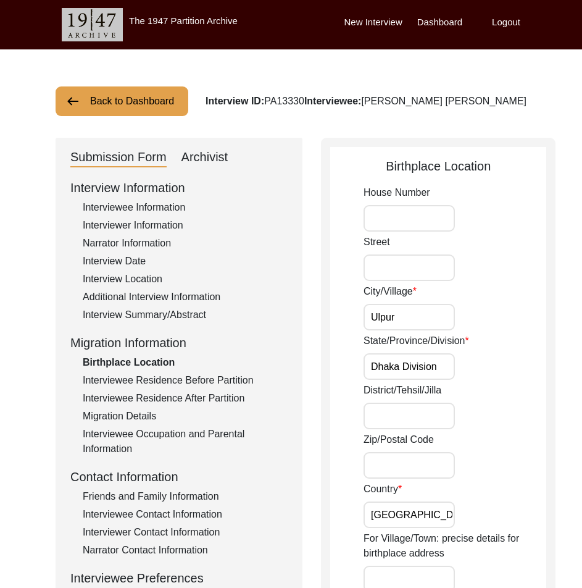
click at [420, 411] on input "District/Tehsil/Jilla" at bounding box center [409, 416] width 91 height 27
click at [432, 418] on input "[GEOGRAPHIC_DATA]" at bounding box center [409, 416] width 91 height 27
click at [433, 418] on input "[GEOGRAPHIC_DATA]" at bounding box center [409, 416] width 91 height 27
type input "[GEOGRAPHIC_DATA]"
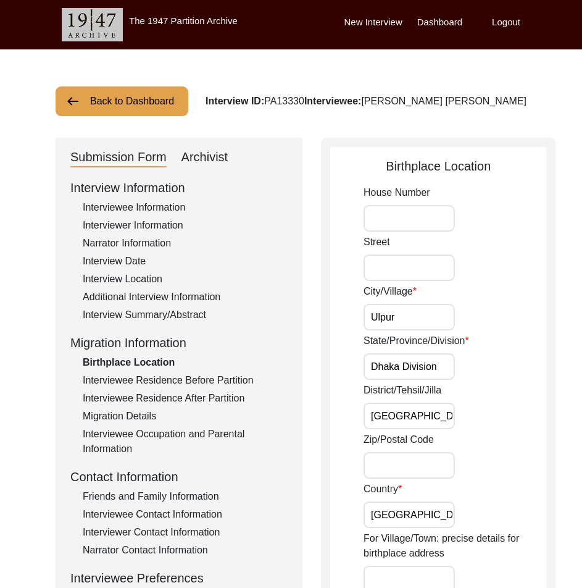
click at [405, 329] on input "Ulpur" at bounding box center [409, 317] width 91 height 27
paste input "Farid"
type input "[GEOGRAPHIC_DATA]"
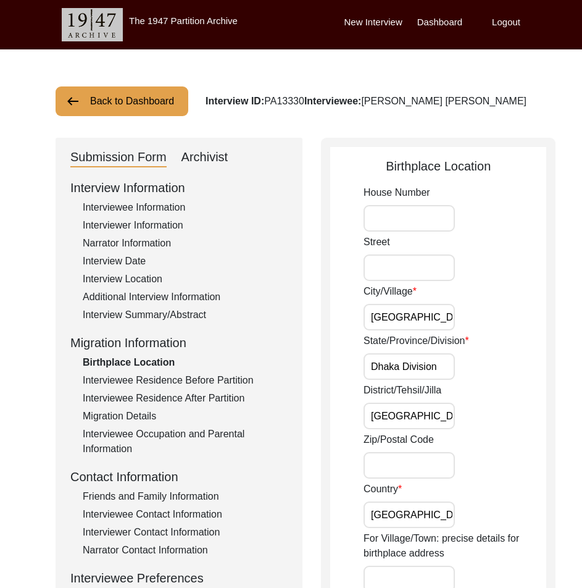
click at [487, 361] on div "State/Province/Division Dhaka Division" at bounding box center [455, 357] width 183 height 46
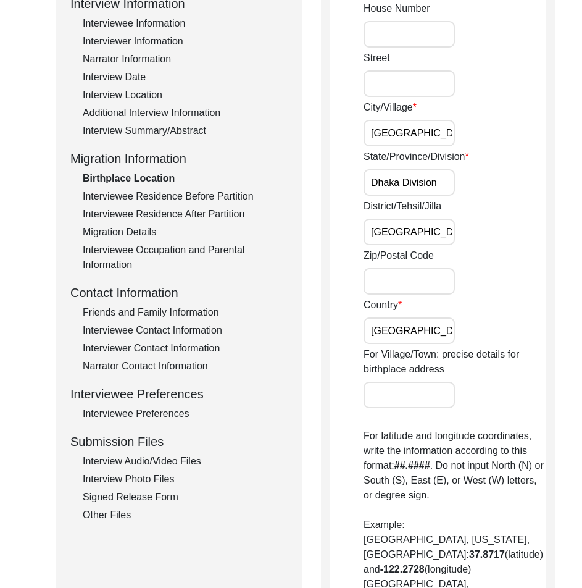
scroll to position [185, 0]
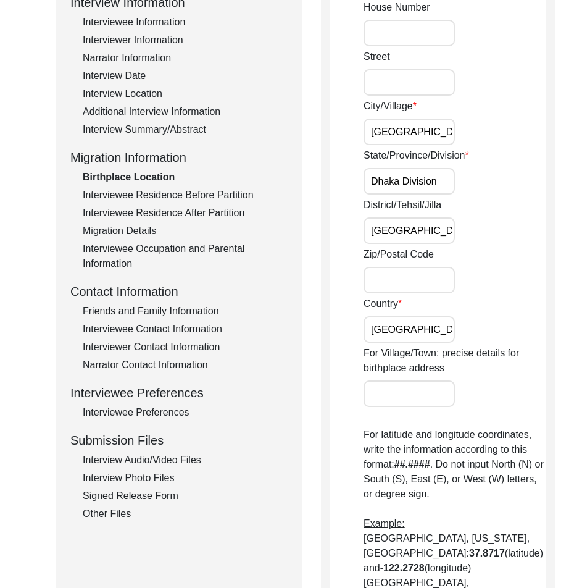
drag, startPoint x: 415, startPoint y: 237, endPoint x: 418, endPoint y: 248, distance: 12.0
click at [415, 237] on input "[GEOGRAPHIC_DATA]" at bounding box center [409, 230] width 91 height 27
click at [443, 318] on div "Country [GEOGRAPHIC_DATA]" at bounding box center [455, 319] width 183 height 46
click at [436, 324] on input "[GEOGRAPHIC_DATA]" at bounding box center [409, 329] width 91 height 27
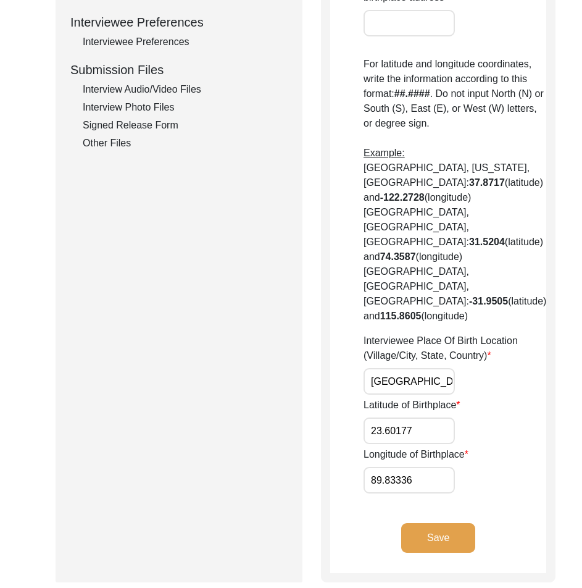
scroll to position [0, 58]
drag, startPoint x: 376, startPoint y: 366, endPoint x: 474, endPoint y: 369, distance: 98.3
click at [474, 369] on div "Interviewee Place Of Birth Location (Village/City, State, Country) [GEOGRAPHIC_…" at bounding box center [455, 364] width 183 height 61
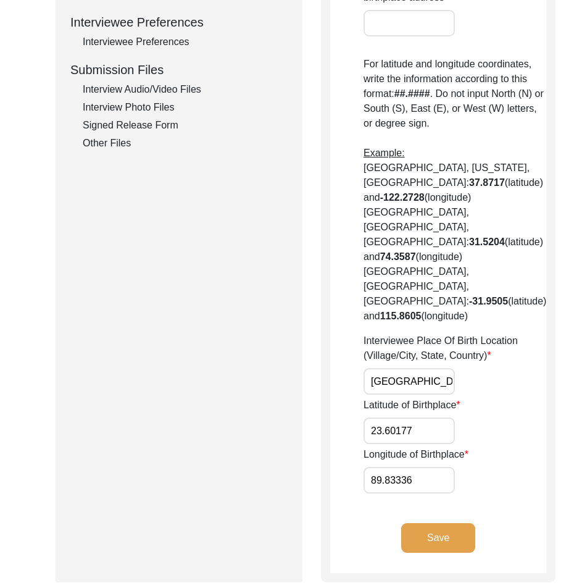
click at [414, 378] on input "[GEOGRAPHIC_DATA], [GEOGRAPHIC_DATA], [GEOGRAPHIC_DATA]" at bounding box center [409, 381] width 91 height 27
click at [398, 368] on input "[GEOGRAPHIC_DATA], [GEOGRAPHIC_DATA], [GEOGRAPHIC_DATA]" at bounding box center [409, 381] width 91 height 27
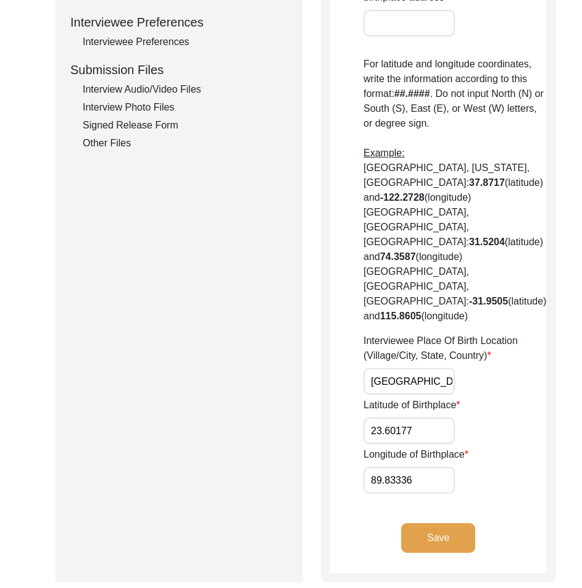
click at [398, 368] on input "[GEOGRAPHIC_DATA], [GEOGRAPHIC_DATA], [GEOGRAPHIC_DATA]" at bounding box center [409, 381] width 91 height 27
paste input "[GEOGRAPHIC_DATA], [GEOGRAPHIC_DATA] Division, [GEOGRAPHIC_DATA]"
type input "[GEOGRAPHIC_DATA], [GEOGRAPHIC_DATA] Division, [GEOGRAPHIC_DATA]"
click at [491, 366] on div "Interviewee Place Of Birth Location (Village/City, State, Country) [GEOGRAPHIC_…" at bounding box center [455, 364] width 183 height 61
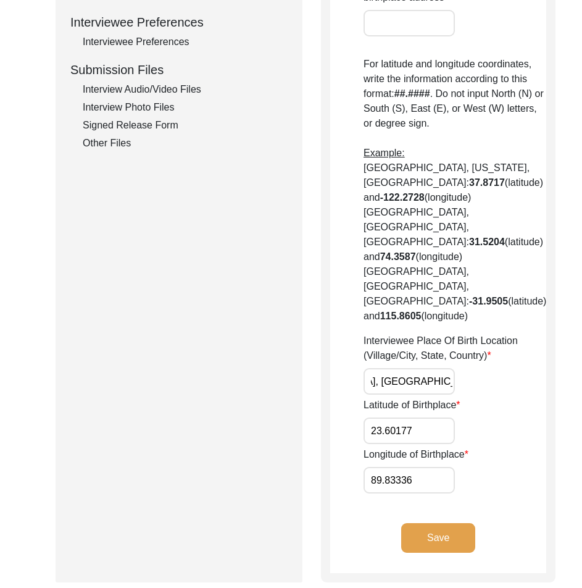
scroll to position [0, 0]
click at [405, 371] on input "[GEOGRAPHIC_DATA], [GEOGRAPHIC_DATA] Division, [GEOGRAPHIC_DATA]" at bounding box center [409, 381] width 91 height 27
click at [380, 423] on input "23.60177" at bounding box center [409, 431] width 91 height 27
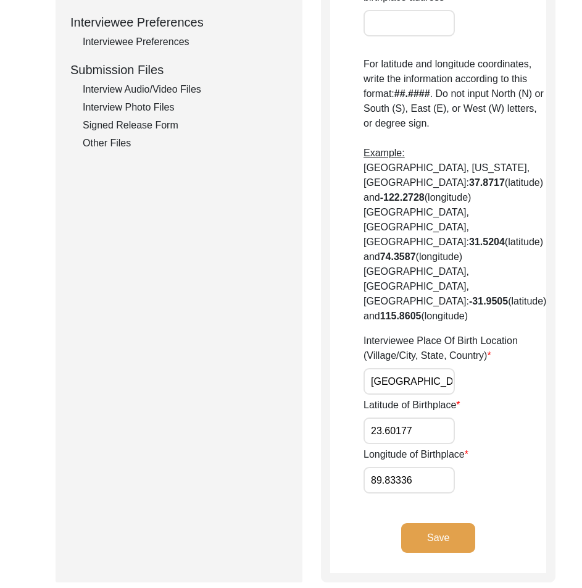
click at [380, 423] on input "23.60177" at bounding box center [409, 431] width 91 height 27
click at [385, 450] on div "Longitude of Birthplace 89.83336" at bounding box center [455, 470] width 183 height 46
click at [387, 467] on input "89.83336" at bounding box center [409, 480] width 91 height 27
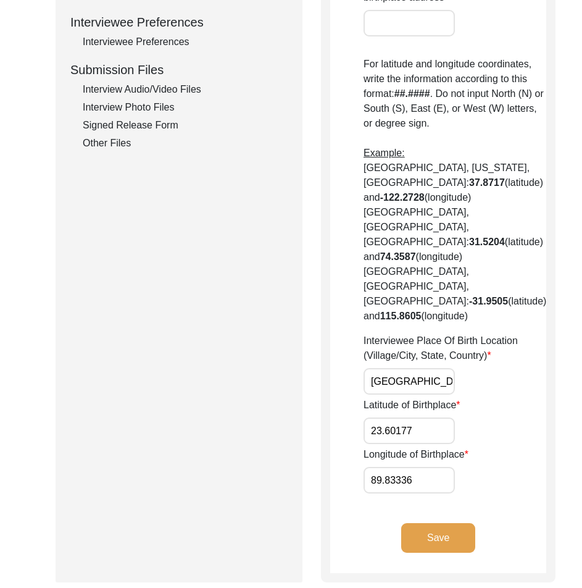
click at [389, 467] on input "89.83336" at bounding box center [409, 480] width 91 height 27
click at [429, 419] on input "23.60177" at bounding box center [409, 431] width 91 height 27
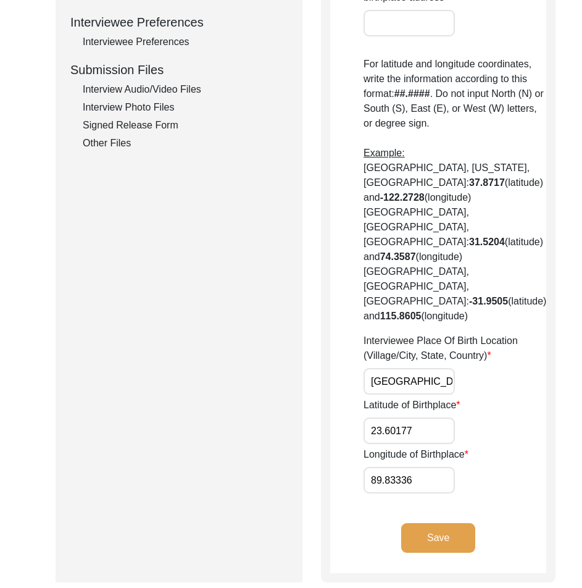
paste input "9"
type input "23.6019"
click at [407, 467] on input "89.83336" at bounding box center [409, 480] width 91 height 27
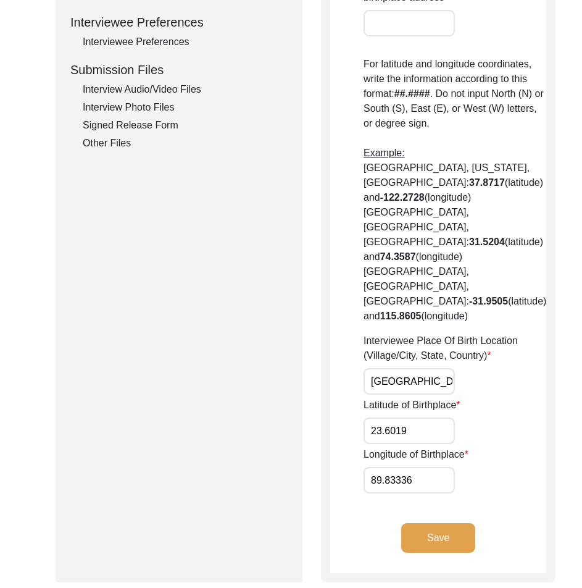
paste input "text"
drag, startPoint x: 439, startPoint y: 459, endPoint x: 427, endPoint y: 448, distance: 16.2
click at [440, 467] on input "89.8333" at bounding box center [409, 480] width 91 height 27
type input "89.8333"
click at [417, 430] on div "House [GEOGRAPHIC_DATA]/[GEOGRAPHIC_DATA]/Province/Division [GEOGRAPHIC_DATA]/[…" at bounding box center [455, 61] width 183 height 864
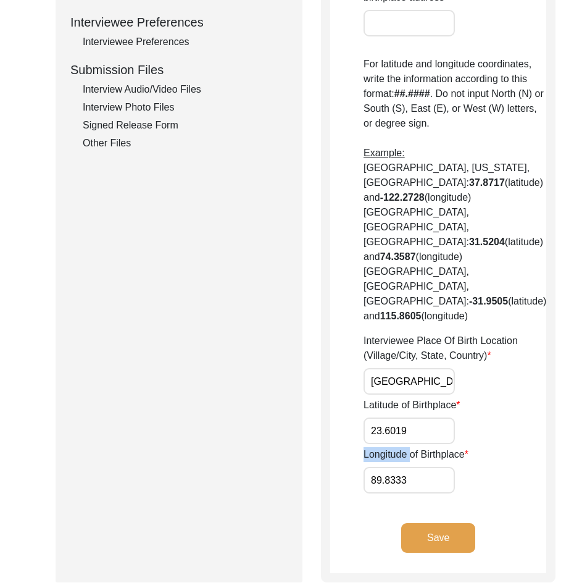
click at [417, 430] on div "House [GEOGRAPHIC_DATA]/[GEOGRAPHIC_DATA]/Province/Division [GEOGRAPHIC_DATA]/[…" at bounding box center [455, 61] width 183 height 864
click at [416, 423] on input "23.6019" at bounding box center [409, 431] width 91 height 27
click at [506, 507] on app-birthplace-location "Birthplace Location House [GEOGRAPHIC_DATA]/Village [GEOGRAPHIC_DATA]/Province/…" at bounding box center [438, 87] width 216 height 972
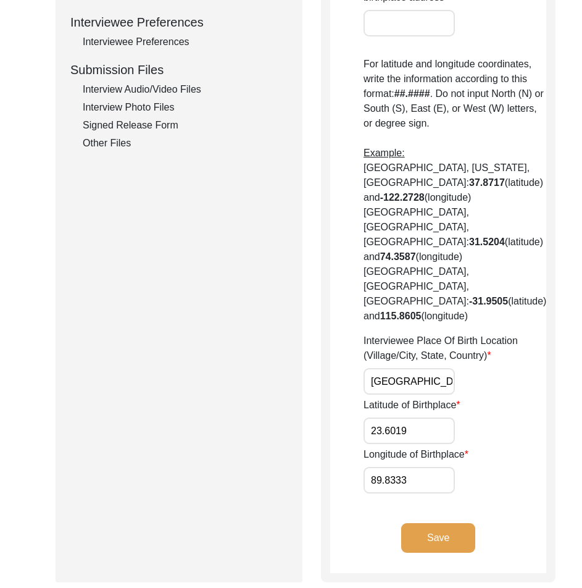
click at [450, 523] on button "Save" at bounding box center [439, 538] width 74 height 30
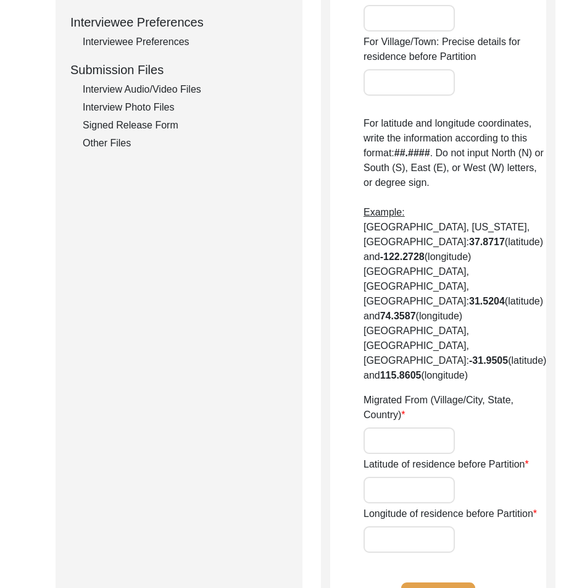
type input "Kalighat"
type input "[GEOGRAPHIC_DATA]"
type input "Kalighat, [GEOGRAPHIC_DATA], [GEOGRAPHIC_DATA]"
type input "22.52034"
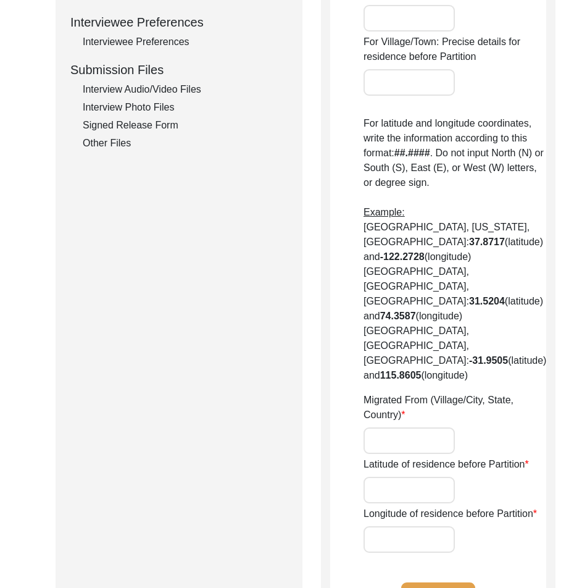
type input "88.34342"
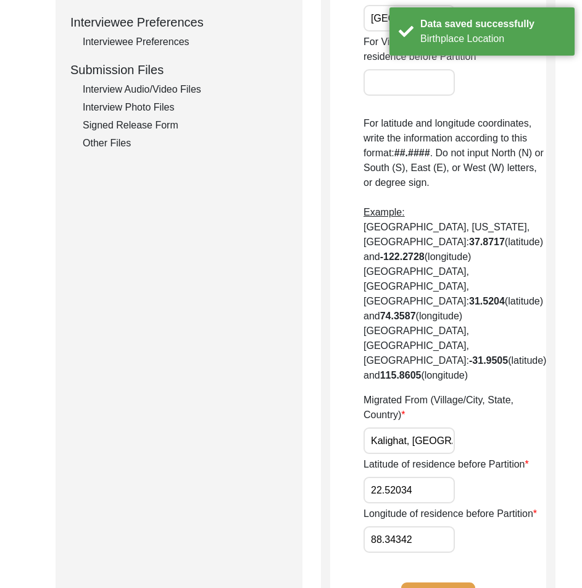
scroll to position [62, 0]
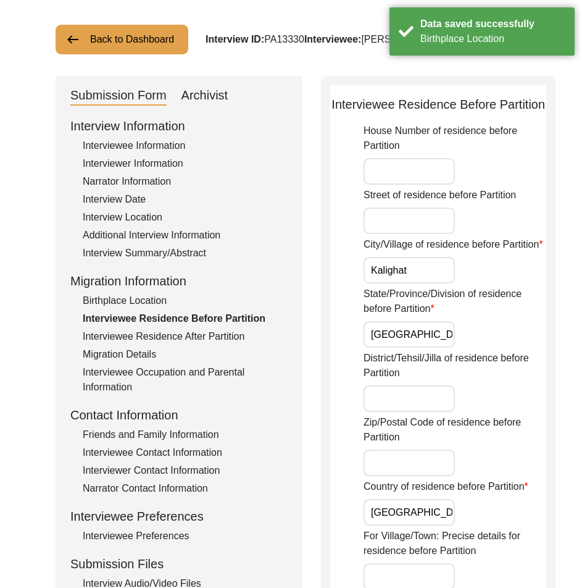
click at [429, 284] on input "Kalighat" at bounding box center [409, 270] width 91 height 27
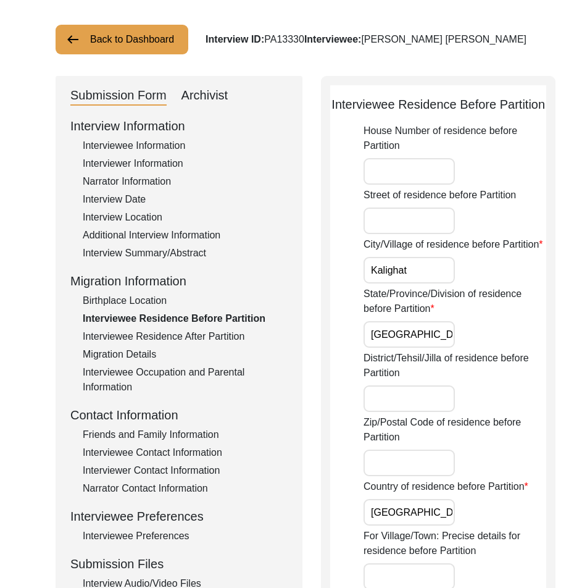
click at [414, 284] on input "Kalighat" at bounding box center [409, 270] width 91 height 27
click at [431, 348] on input "[GEOGRAPHIC_DATA]" at bounding box center [409, 334] width 91 height 27
click at [433, 284] on input "Kalighat" at bounding box center [409, 270] width 91 height 27
click at [439, 348] on input "[GEOGRAPHIC_DATA]" at bounding box center [409, 334] width 91 height 27
click at [416, 445] on label "Zip/Postal Code of residence before Partition" at bounding box center [455, 430] width 183 height 30
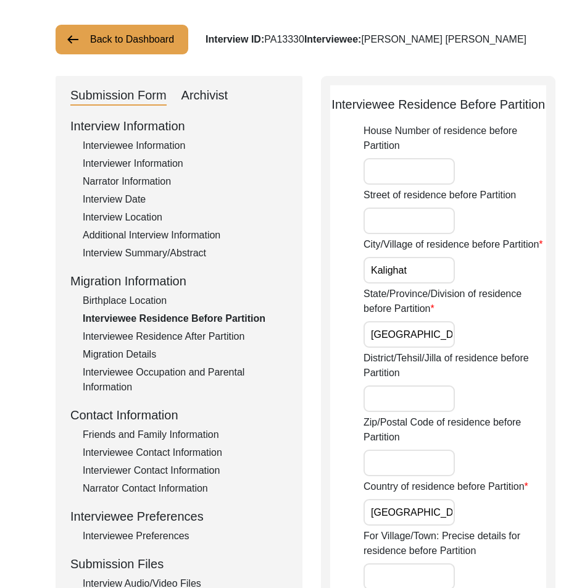
click at [416, 457] on input "Zip/Postal Code of residence before Partition" at bounding box center [409, 463] width 91 height 27
click at [416, 412] on input "District/Tehsil/Jilla of residence before Partition" at bounding box center [409, 398] width 91 height 27
type input "[GEOGRAPHIC_DATA]"
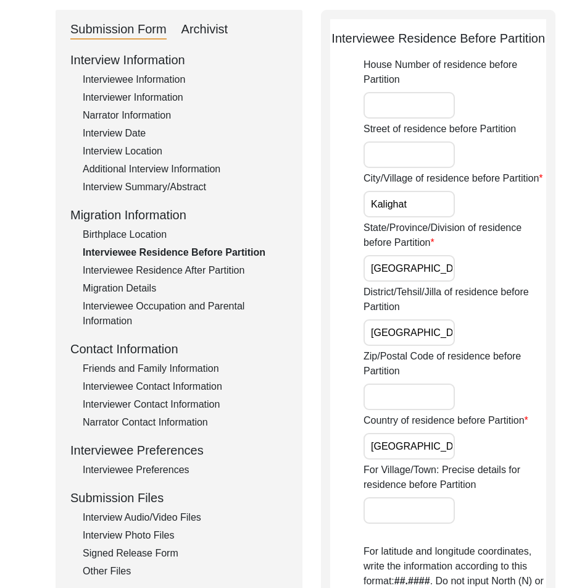
scroll to position [247, 0]
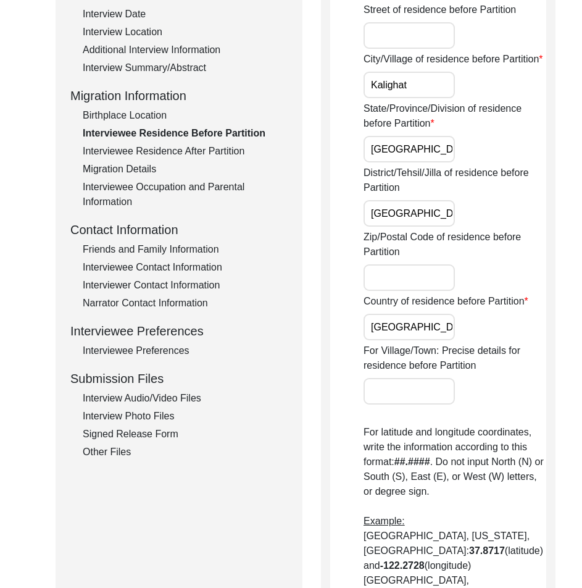
drag, startPoint x: 407, startPoint y: 252, endPoint x: 411, endPoint y: 332, distance: 79.8
click at [407, 227] on input "[GEOGRAPHIC_DATA]" at bounding box center [409, 213] width 91 height 27
click at [418, 340] on input "[GEOGRAPHIC_DATA]" at bounding box center [409, 327] width 91 height 27
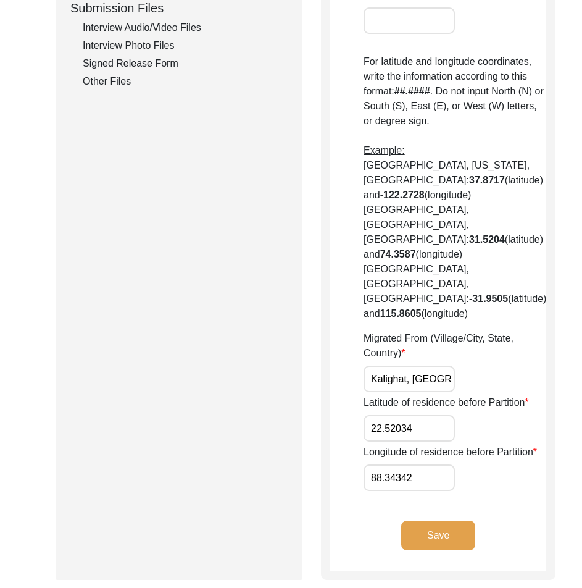
scroll to position [0, 57]
drag, startPoint x: 376, startPoint y: 395, endPoint x: 498, endPoint y: 402, distance: 121.8
click at [498, 392] on div "Migrated From (Village/City, State, Country) [GEOGRAPHIC_DATA], [GEOGRAPHIC_DAT…" at bounding box center [455, 361] width 183 height 61
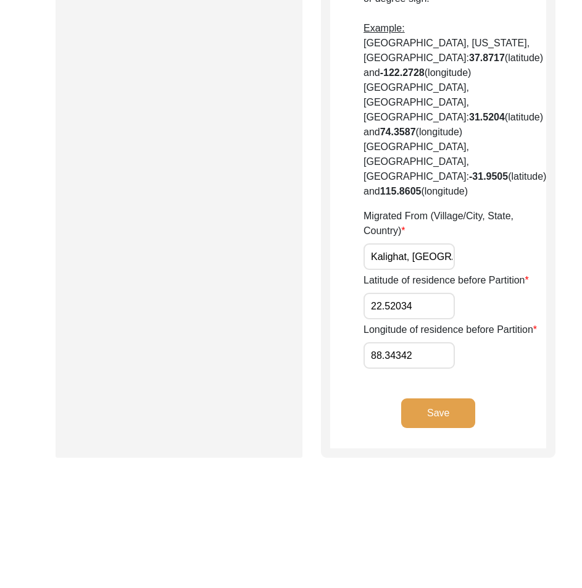
scroll to position [741, 0]
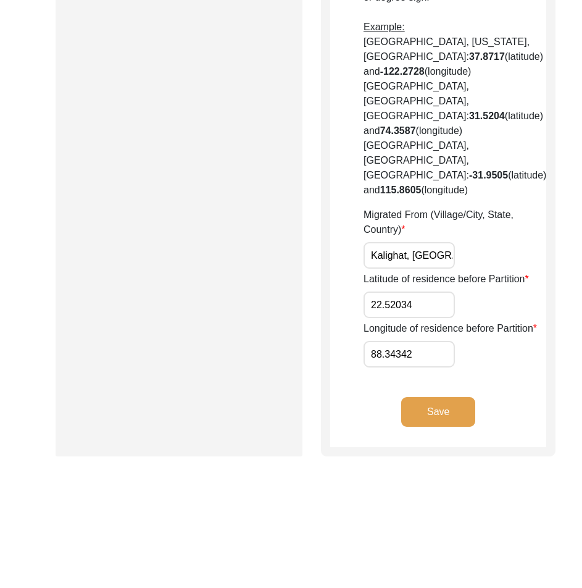
click at [432, 318] on input "22.52034" at bounding box center [409, 305] width 91 height 27
click at [403, 368] on input "88.34342" at bounding box center [409, 354] width 91 height 27
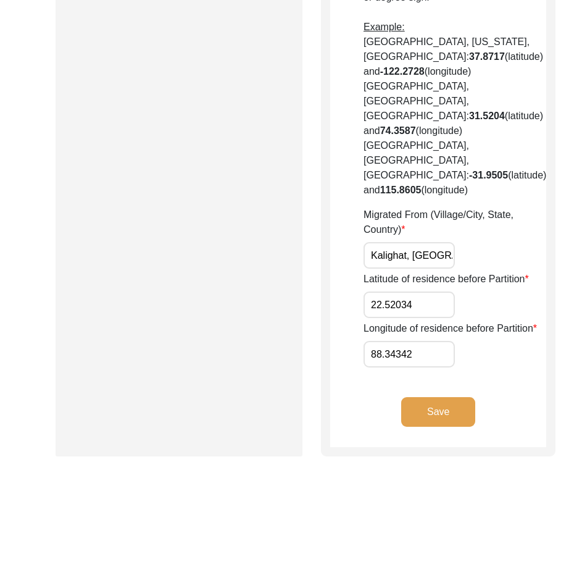
click at [402, 318] on input "22.52034" at bounding box center [409, 305] width 91 height 27
paste input "189"
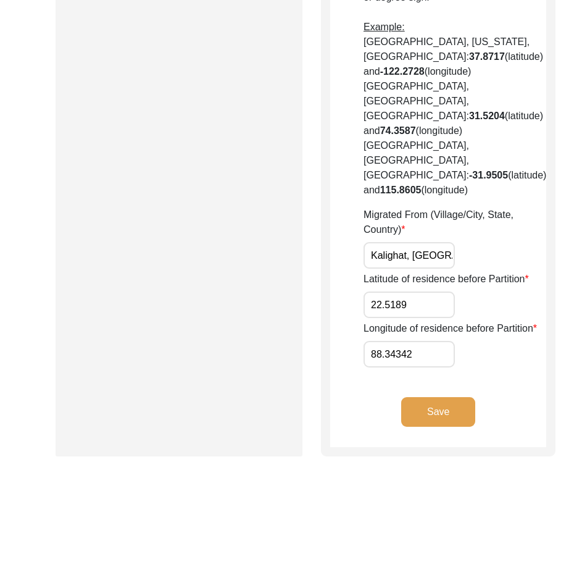
type input "22.5189"
click at [419, 368] on input "88.34342" at bounding box center [409, 354] width 91 height 27
paste input "58"
click at [419, 368] on input "88.3458" at bounding box center [409, 354] width 91 height 27
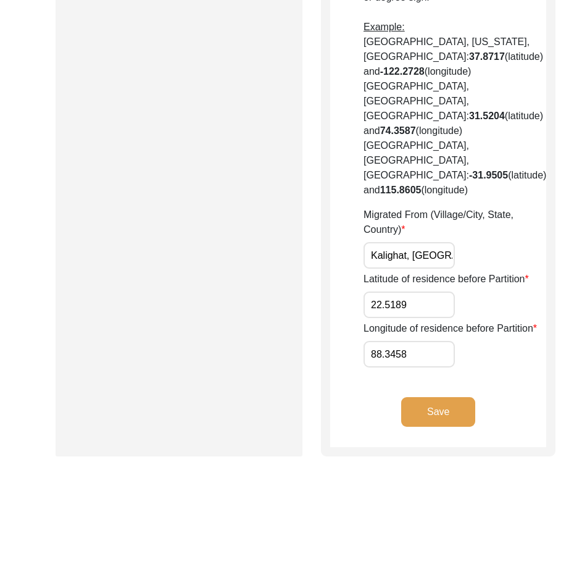
type input "88.3458"
click at [457, 368] on div "Longitude of residence before Partition 88.3458" at bounding box center [455, 344] width 183 height 46
click at [415, 318] on input "22.5189" at bounding box center [409, 305] width 91 height 27
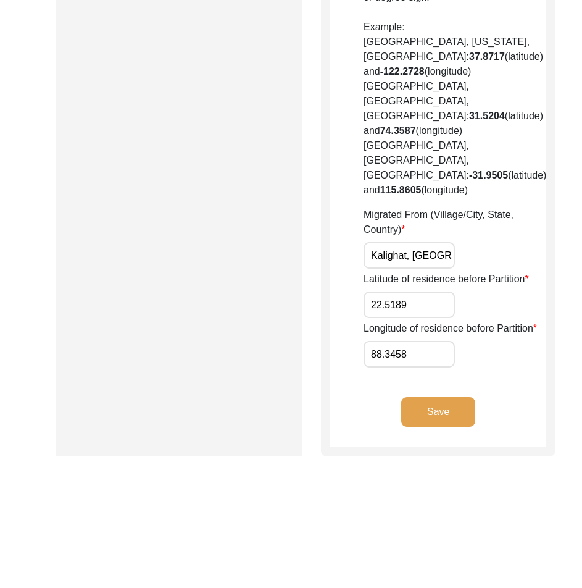
click at [370, 368] on input "88.3458" at bounding box center [409, 354] width 91 height 27
click at [446, 427] on button "Save" at bounding box center [439, 412] width 74 height 30
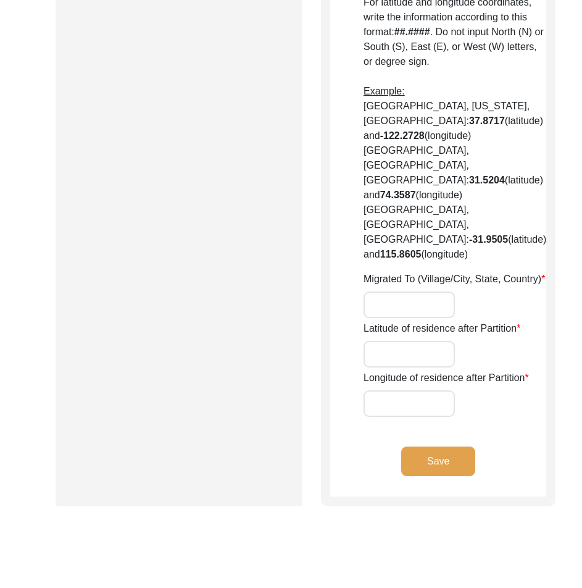
type input "no"
type input "Kalighat"
type input "[GEOGRAPHIC_DATA]"
type input "Kalighat, [GEOGRAPHIC_DATA], [GEOGRAPHIC_DATA]"
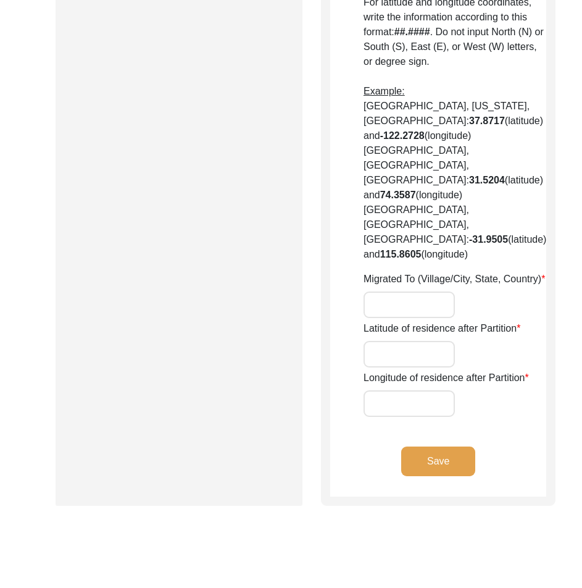
type input "22.52034"
type input "88.34342"
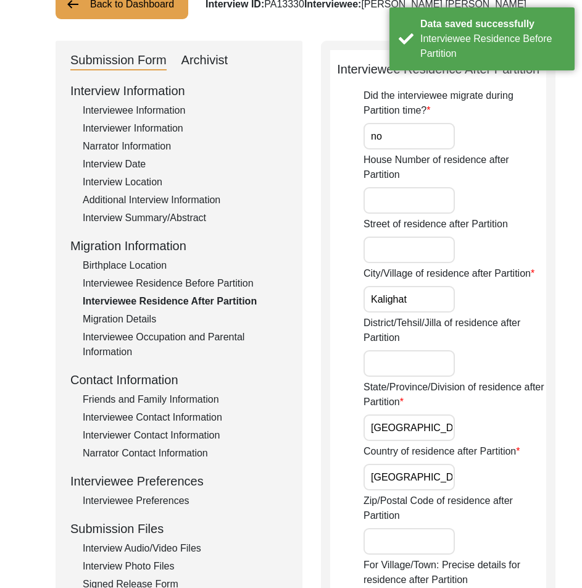
scroll to position [0, 0]
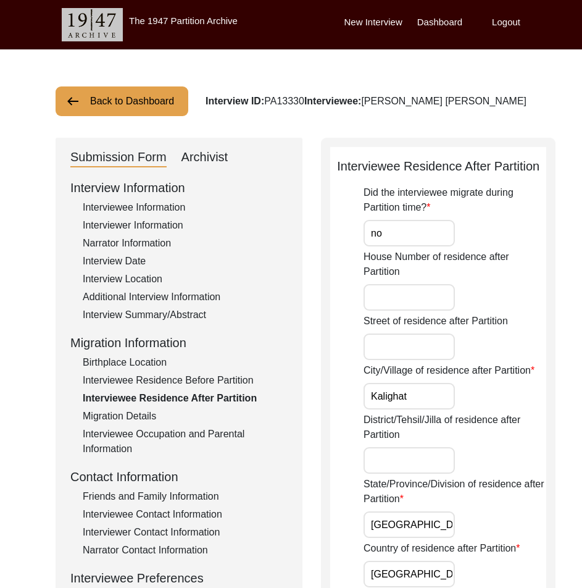
click at [392, 246] on input "no" at bounding box center [409, 233] width 91 height 27
type input "No"
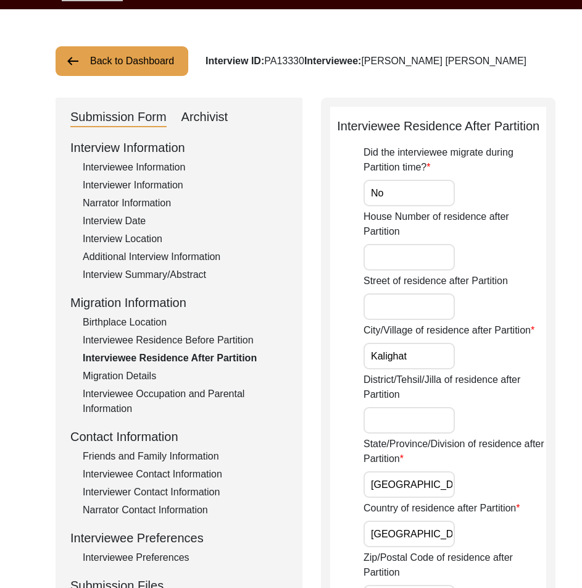
scroll to position [62, 0]
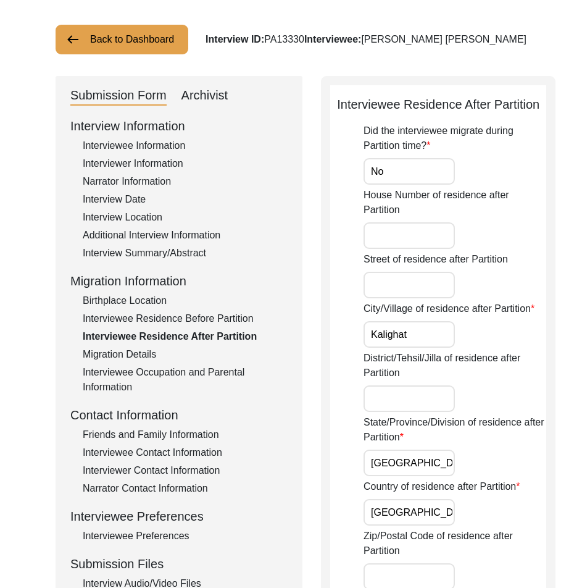
drag, startPoint x: 418, startPoint y: 363, endPoint x: 418, endPoint y: 399, distance: 36.4
click at [418, 348] on input "Kalighat" at bounding box center [409, 334] width 91 height 27
click at [416, 412] on input "District/Tehsil/Jilla of residence after Partition" at bounding box center [409, 398] width 91 height 27
type input "[GEOGRAPHIC_DATA]"
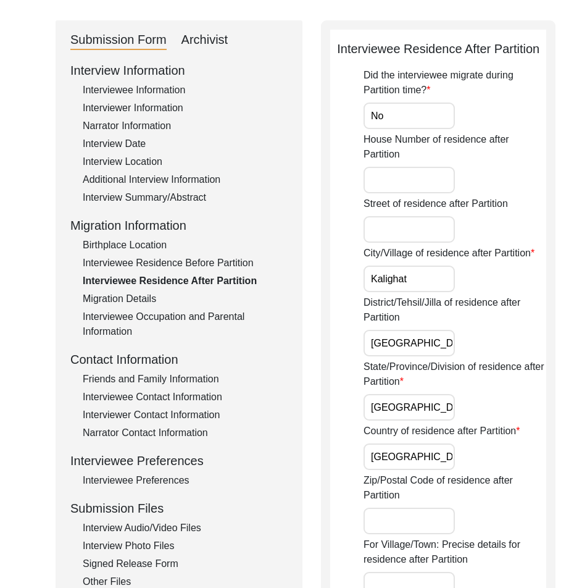
scroll to position [185, 0]
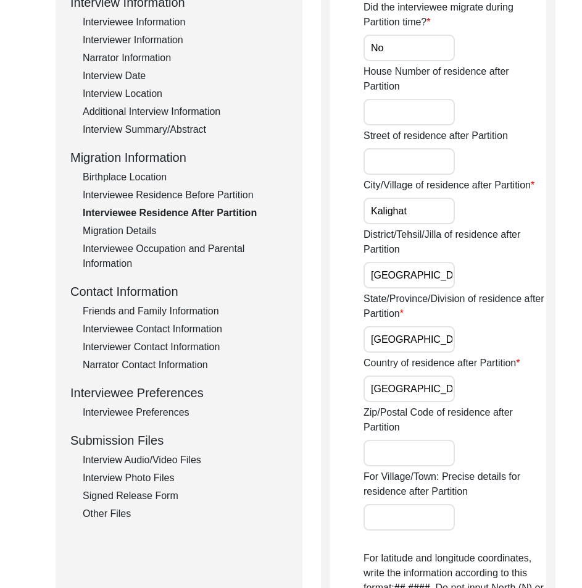
click at [416, 224] on input "Kalighat" at bounding box center [409, 211] width 91 height 27
click at [435, 353] on input "[GEOGRAPHIC_DATA]" at bounding box center [409, 339] width 91 height 27
click at [412, 402] on input "[GEOGRAPHIC_DATA]" at bounding box center [409, 389] width 91 height 27
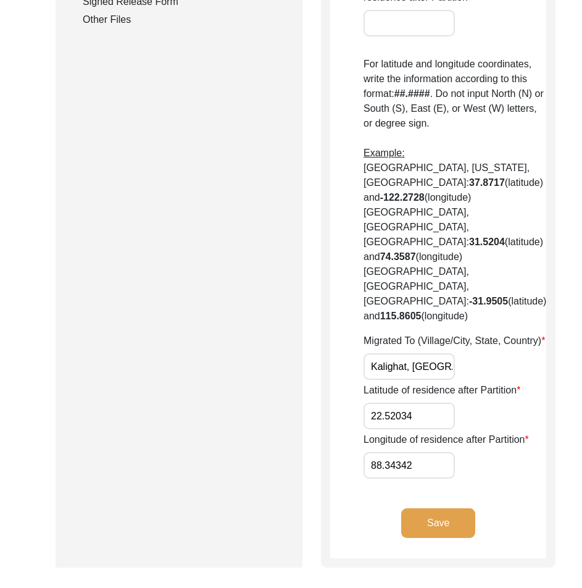
scroll to position [803, 0]
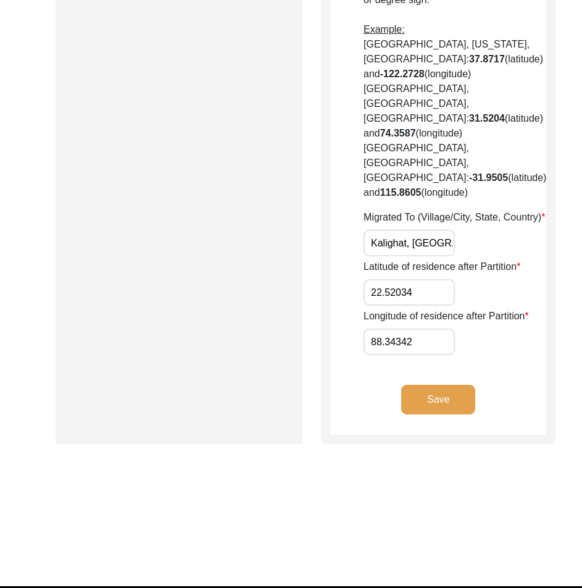
click at [393, 256] on input "Kalighat, [GEOGRAPHIC_DATA], [GEOGRAPHIC_DATA]" at bounding box center [409, 243] width 91 height 27
click at [379, 256] on input "Kalighat, [GEOGRAPHIC_DATA], [GEOGRAPHIC_DATA]" at bounding box center [409, 243] width 91 height 27
click at [380, 256] on input "Kalighat, [GEOGRAPHIC_DATA], [GEOGRAPHIC_DATA]" at bounding box center [409, 243] width 91 height 27
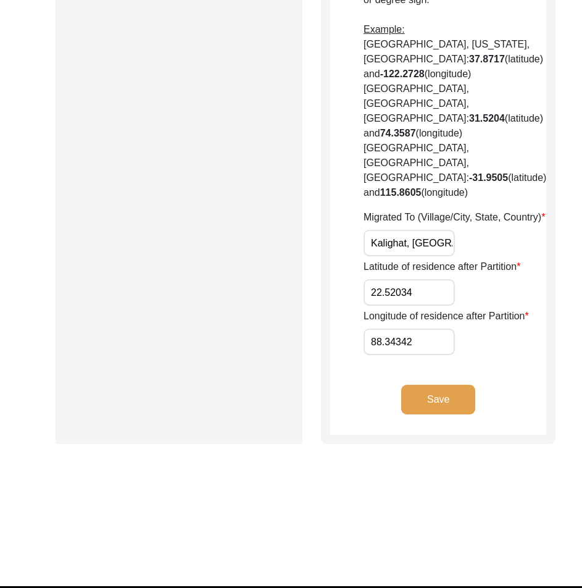
click at [380, 256] on input "Kalighat, [GEOGRAPHIC_DATA], [GEOGRAPHIC_DATA]" at bounding box center [409, 243] width 91 height 27
paste input "Did Not Migrate"
type input "Did Not Migrate"
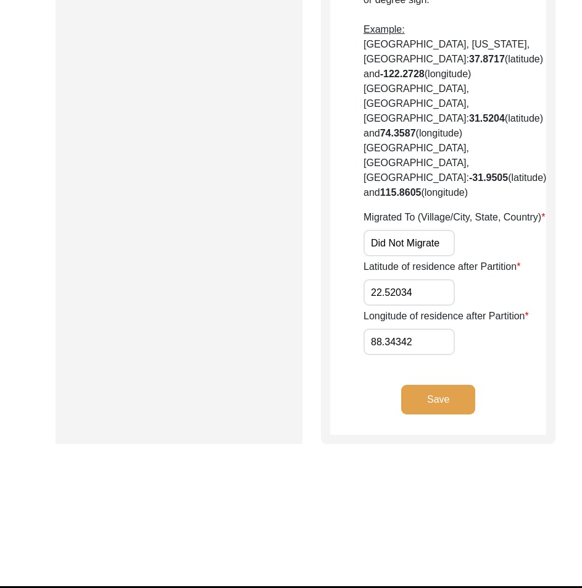
scroll to position [0, 0]
paste input "N/A"
drag, startPoint x: 419, startPoint y: 340, endPoint x: 322, endPoint y: 340, distance: 97.0
type input "N/A"
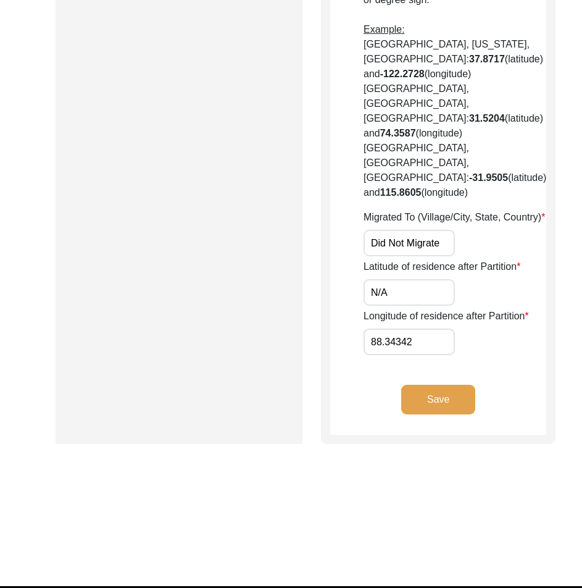
drag, startPoint x: 427, startPoint y: 404, endPoint x: 307, endPoint y: 404, distance: 120.5
paste input "N/A"
type input "N/A"
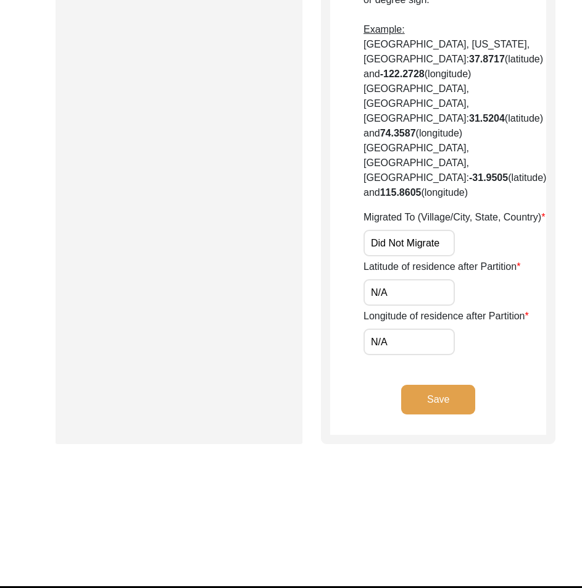
click at [433, 435] on div "Save" at bounding box center [438, 410] width 216 height 50
click at [405, 414] on button "Save" at bounding box center [439, 400] width 74 height 30
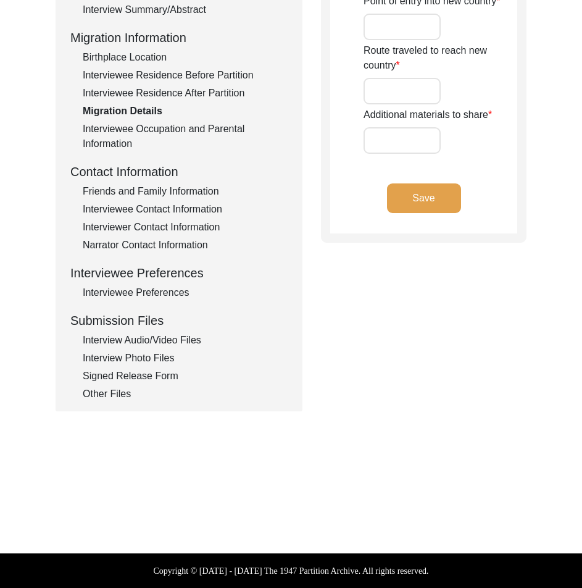
type input "n/a"
type input "none"
type input "does not remember"
type input "n/a"
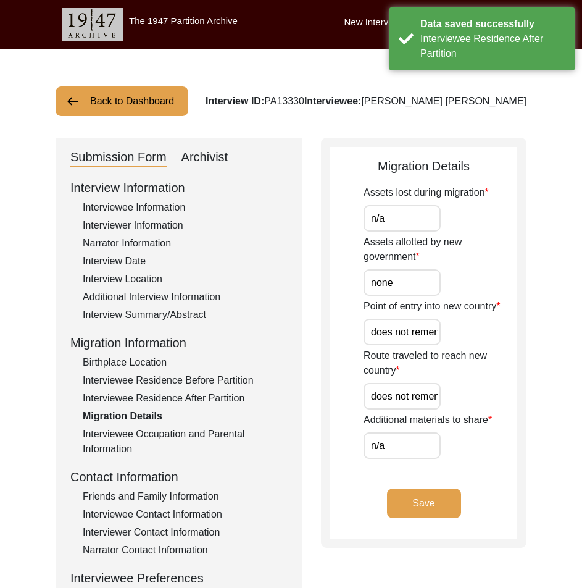
click at [334, 220] on app-migration-details "Migration Details Assets lost during migration n/a Assets allotted by new gover…" at bounding box center [423, 348] width 187 height 382
paste input "N/A"
type input "N/A"
drag, startPoint x: 403, startPoint y: 275, endPoint x: 336, endPoint y: 275, distance: 66.7
click at [341, 275] on app-migration-details "Migration Details Assets lost during migration N/A Assets allotted by new gover…" at bounding box center [423, 348] width 187 height 382
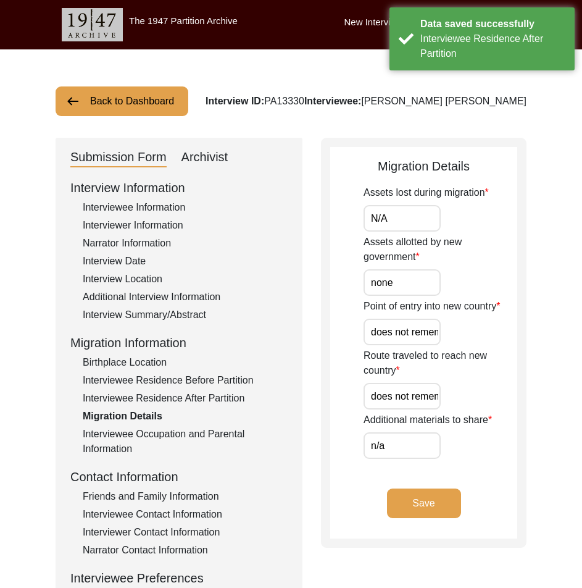
paste input "N/A"
type input "N/A"
click at [326, 275] on div "Migration Details Assets lost during migration N/A Assets allotted by new gover…" at bounding box center [424, 343] width 206 height 410
drag, startPoint x: 387, startPoint y: 338, endPoint x: 529, endPoint y: 337, distance: 142.7
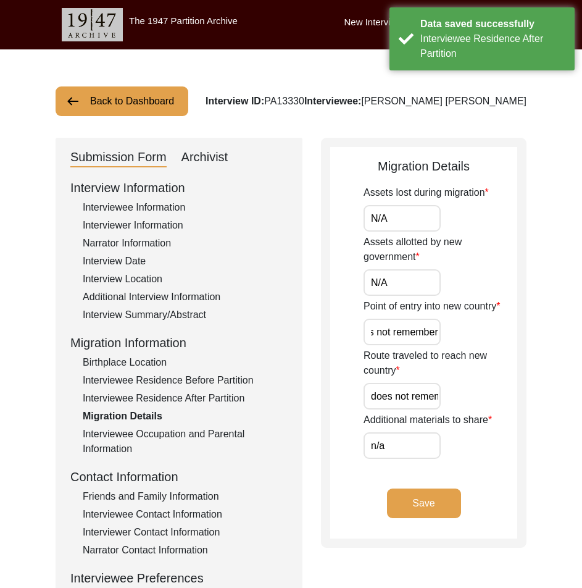
click at [529, 337] on div "Back to Dashboard Interview ID: PA13330 Interviewee: [PERSON_NAME] [PERSON_NAME…" at bounding box center [291, 429] width 582 height 760
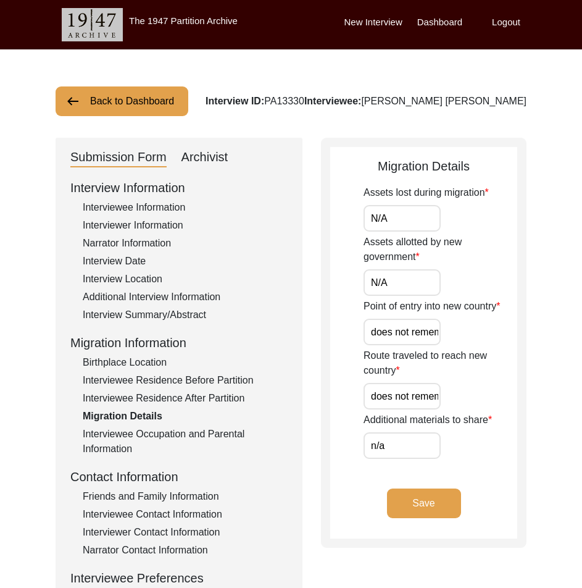
click at [394, 317] on div "Point of entry into new country does not remember" at bounding box center [441, 322] width 154 height 46
click at [395, 318] on div "Point of entry into new country does not remember" at bounding box center [441, 322] width 154 height 46
click at [403, 330] on input "does not remember" at bounding box center [402, 332] width 77 height 27
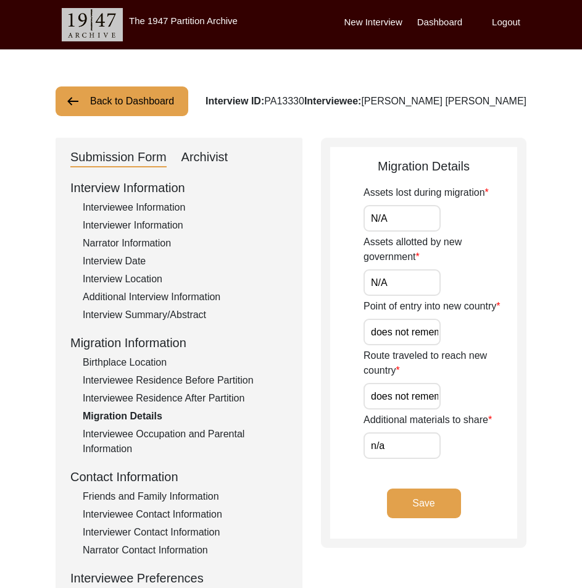
paste input "N/A"
type input "N/A"
click at [392, 413] on label "Additional materials to share" at bounding box center [428, 420] width 128 height 15
click at [392, 432] on input "n/a" at bounding box center [402, 445] width 77 height 27
click at [392, 411] on div "Assets lost during migration N/A Assets allotted by new government N/A Point of…" at bounding box center [441, 322] width 154 height 274
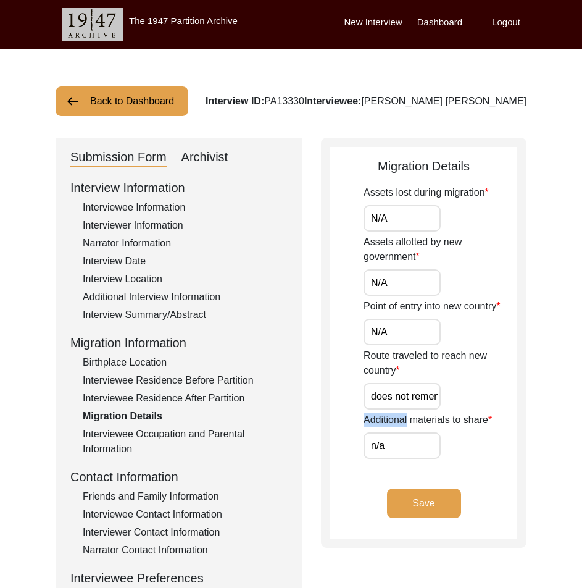
click at [390, 405] on input "does not remember" at bounding box center [402, 396] width 77 height 27
click at [390, 400] on input "does not remember" at bounding box center [402, 396] width 77 height 27
paste input "N/A"
click at [390, 400] on input "doesN/A not remember" at bounding box center [402, 396] width 77 height 27
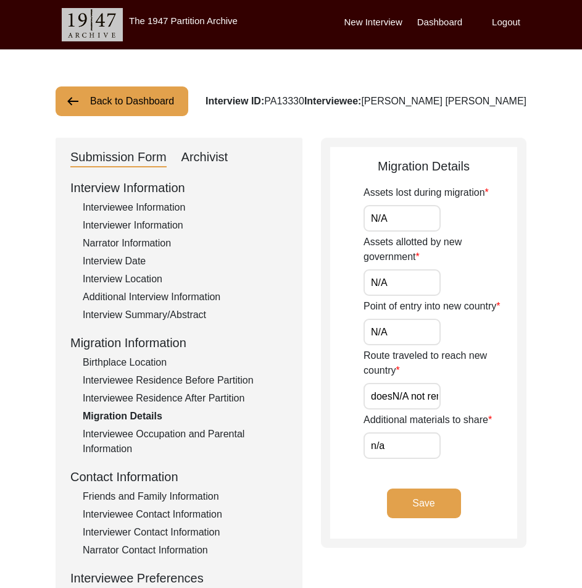
click at [390, 400] on input "doesN/A not remember" at bounding box center [402, 396] width 77 height 27
paste input "N/A"
type input "N/A"
click at [406, 434] on div "Additional materials to share n/a" at bounding box center [441, 436] width 154 height 46
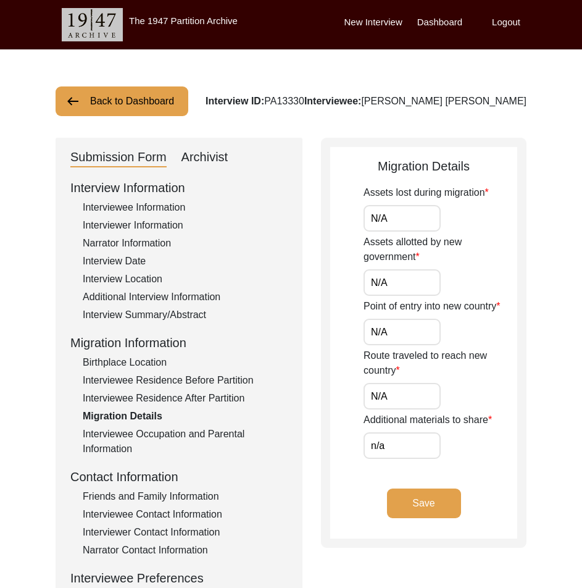
click at [406, 434] on input "n/a" at bounding box center [402, 445] width 77 height 27
paste input "N/A"
type input "N/A"
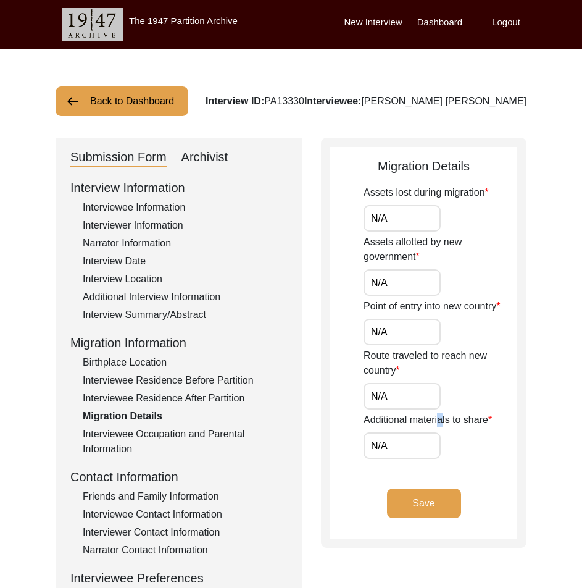
click at [441, 423] on label "Additional materials to share" at bounding box center [428, 420] width 128 height 15
click at [444, 495] on button "Save" at bounding box center [424, 504] width 74 height 30
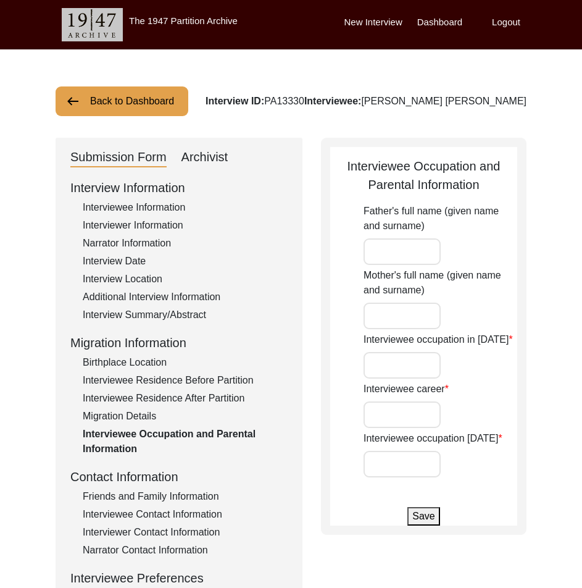
type input "[PERSON_NAME] [PERSON_NAME]"
type input "[PERSON_NAME]"
type input "Student"
type input "Housewife"
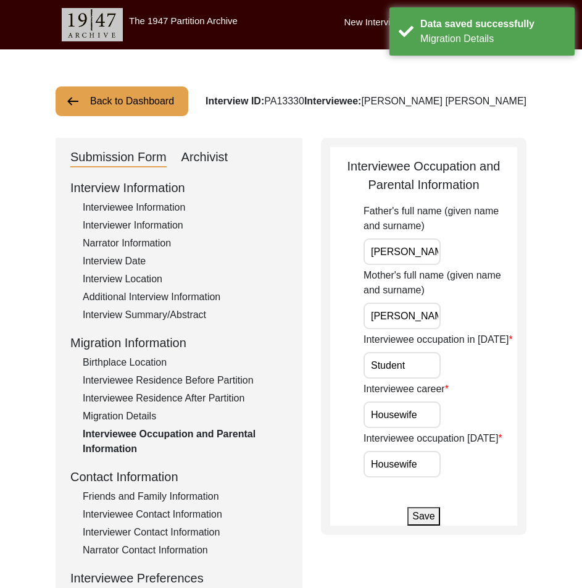
scroll to position [0, 53]
drag, startPoint x: 449, startPoint y: 267, endPoint x: 510, endPoint y: 282, distance: 63.1
click at [514, 280] on div "Father's full name (given name and surname) [PERSON_NAME] [PERSON_NAME] Mother'…" at bounding box center [441, 341] width 154 height 274
drag, startPoint x: 427, startPoint y: 317, endPoint x: 522, endPoint y: 326, distance: 94.9
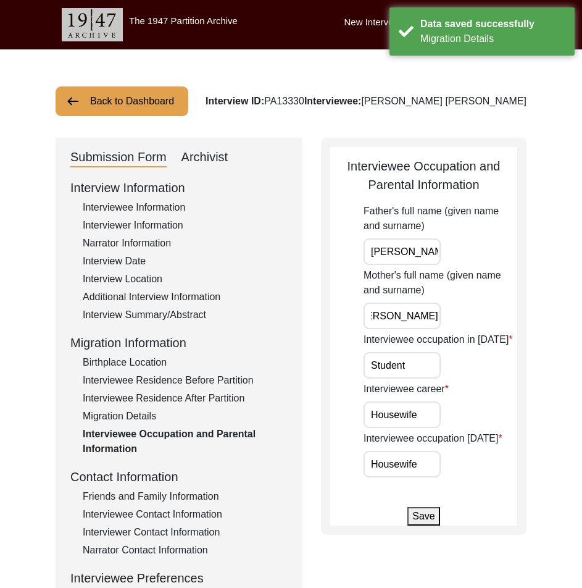
click at [523, 325] on div "Interviewee Occupation and Parental Information Father's full name (given name …" at bounding box center [424, 336] width 206 height 397
click at [427, 362] on input "Student" at bounding box center [402, 365] width 77 height 27
drag, startPoint x: 345, startPoint y: 387, endPoint x: 377, endPoint y: 400, distance: 34.3
click at [345, 387] on app-parental-information "Interviewee Occupation and Parental Information Father's full name (given name …" at bounding box center [423, 341] width 187 height 369
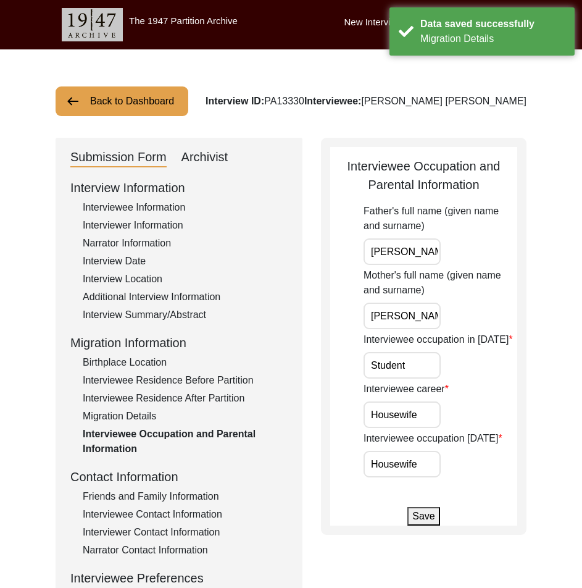
drag, startPoint x: 417, startPoint y: 409, endPoint x: 431, endPoint y: 431, distance: 26.1
click at [418, 410] on input "Housewife" at bounding box center [402, 415] width 77 height 27
click at [421, 480] on app-parental-information "Interviewee Occupation and Parental Information Father's full name (given name …" at bounding box center [423, 341] width 187 height 369
click at [419, 466] on input "Housewife" at bounding box center [402, 464] width 77 height 27
click at [425, 516] on button "Save" at bounding box center [424, 516] width 32 height 19
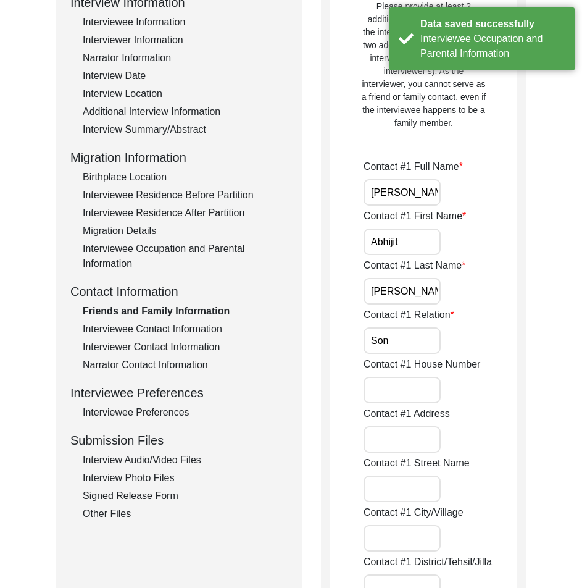
scroll to position [0, 25]
drag, startPoint x: 375, startPoint y: 187, endPoint x: 437, endPoint y: 223, distance: 71.9
click at [463, 193] on div "Contact #1 Full Name [PERSON_NAME]" at bounding box center [441, 182] width 154 height 46
click at [414, 252] on input "Abhijit" at bounding box center [402, 242] width 77 height 27
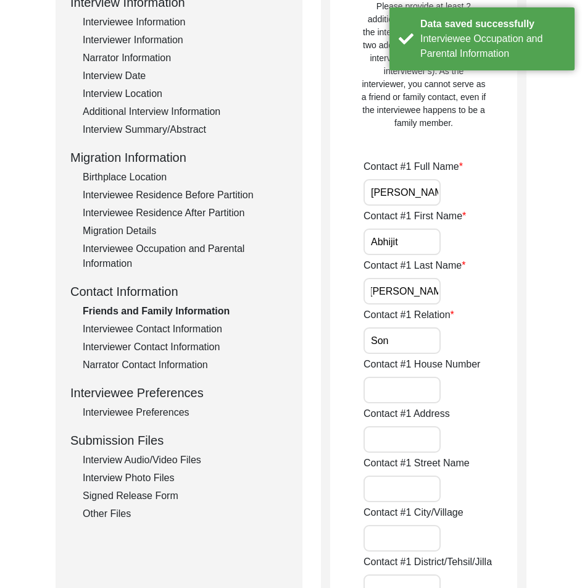
drag, startPoint x: 377, startPoint y: 292, endPoint x: 529, endPoint y: 322, distance: 154.3
click at [422, 339] on input "Son" at bounding box center [402, 340] width 77 height 27
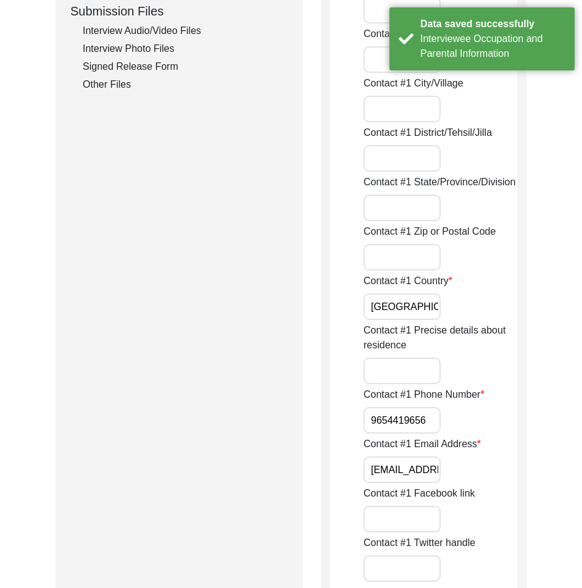
scroll to position [618, 0]
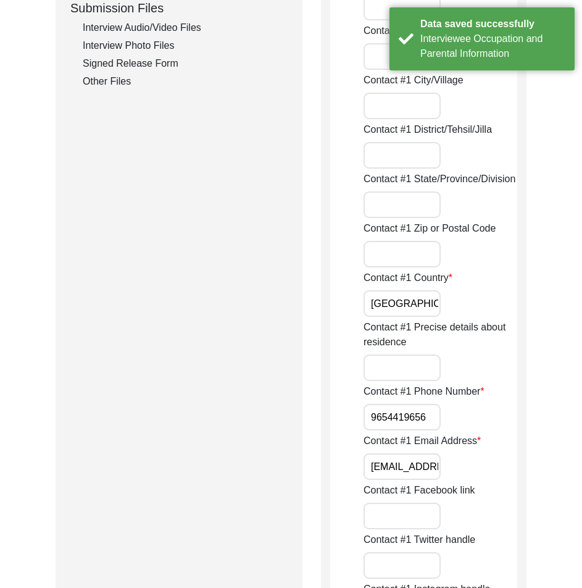
click at [402, 296] on input "[GEOGRAPHIC_DATA]" at bounding box center [402, 303] width 77 height 27
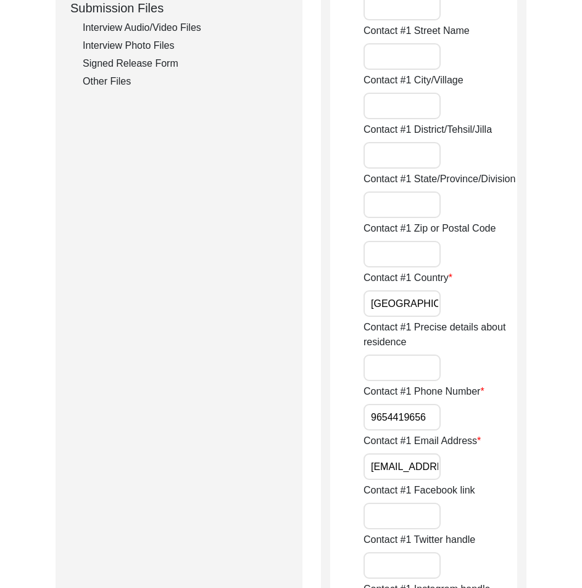
click at [374, 421] on input "9654419656" at bounding box center [402, 417] width 77 height 27
paste input "+91"
drag, startPoint x: 370, startPoint y: 419, endPoint x: 477, endPoint y: 437, distance: 109.1
click at [486, 428] on div "Contact #1 Phone Number [PHONE_NUMBER]" at bounding box center [441, 407] width 154 height 46
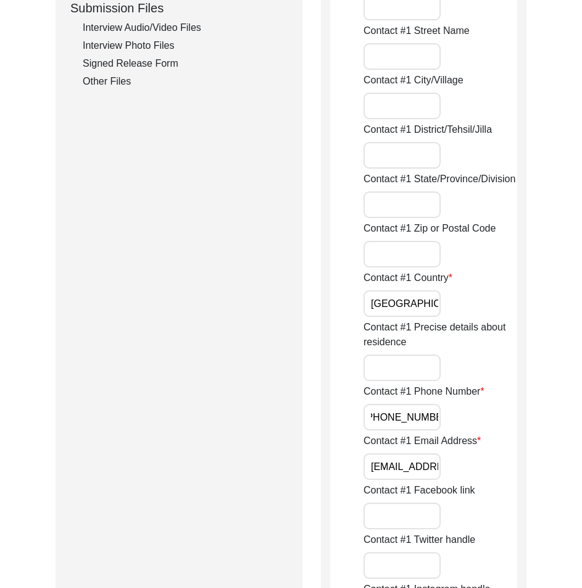
type input "[PHONE_NUMBER]"
drag, startPoint x: 378, startPoint y: 461, endPoint x: 528, endPoint y: 472, distance: 150.5
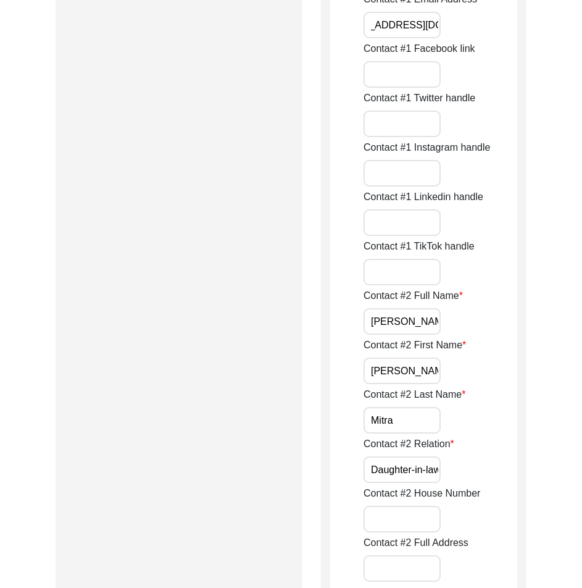
scroll to position [1112, 0]
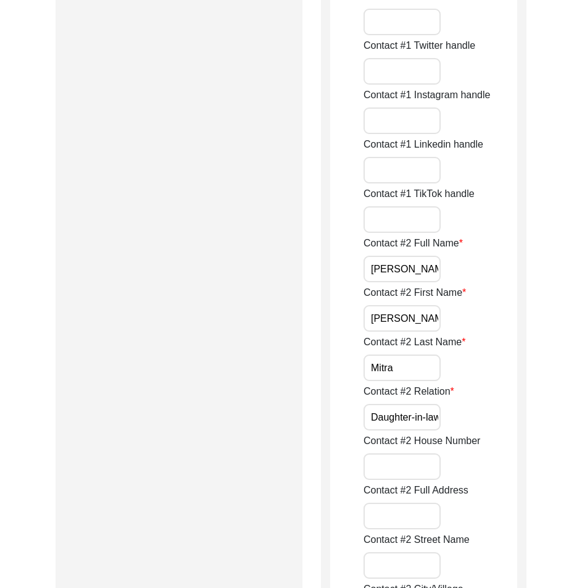
drag, startPoint x: 419, startPoint y: 271, endPoint x: 404, endPoint y: 324, distance: 55.2
click at [419, 274] on input "[PERSON_NAME]" at bounding box center [402, 269] width 77 height 27
click at [404, 324] on input "[PERSON_NAME]" at bounding box center [402, 318] width 77 height 27
click at [409, 355] on input "Mitra" at bounding box center [402, 368] width 77 height 27
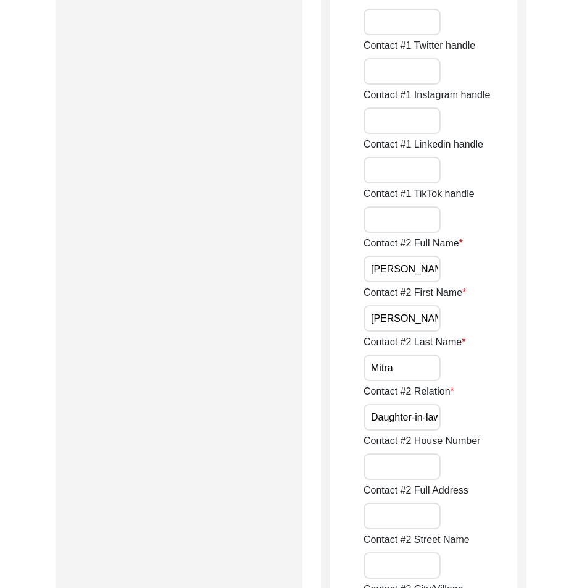
scroll to position [0, 2]
drag, startPoint x: 424, startPoint y: 412, endPoint x: 515, endPoint y: 418, distance: 90.4
click at [515, 418] on div "Contact #2 Relation Daughter-in-law" at bounding box center [441, 407] width 154 height 46
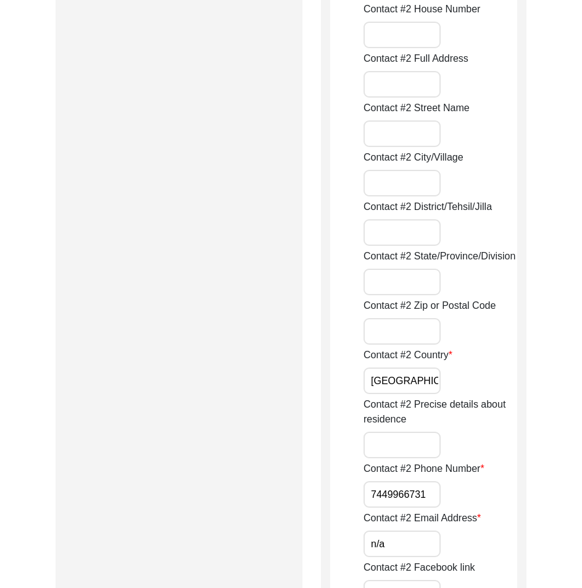
scroll to position [1544, 0]
click at [408, 387] on input "[GEOGRAPHIC_DATA]" at bounding box center [402, 380] width 77 height 27
click at [372, 488] on input "7449966731" at bounding box center [402, 494] width 77 height 27
paste input "+91"
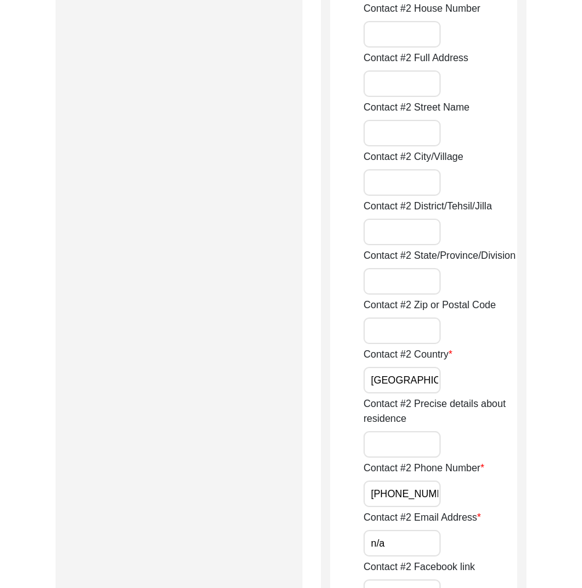
scroll to position [0, 7]
drag, startPoint x: 373, startPoint y: 492, endPoint x: 530, endPoint y: 511, distance: 158.1
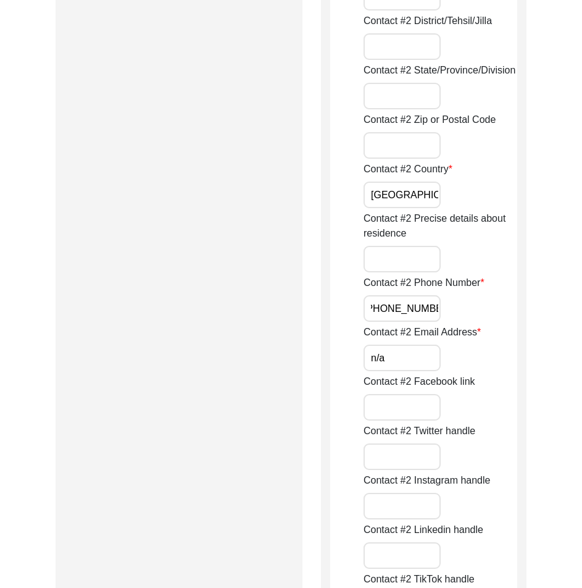
type input "[PHONE_NUMBER]"
click at [398, 349] on input "n/a" at bounding box center [402, 358] width 77 height 27
type input "N/A"
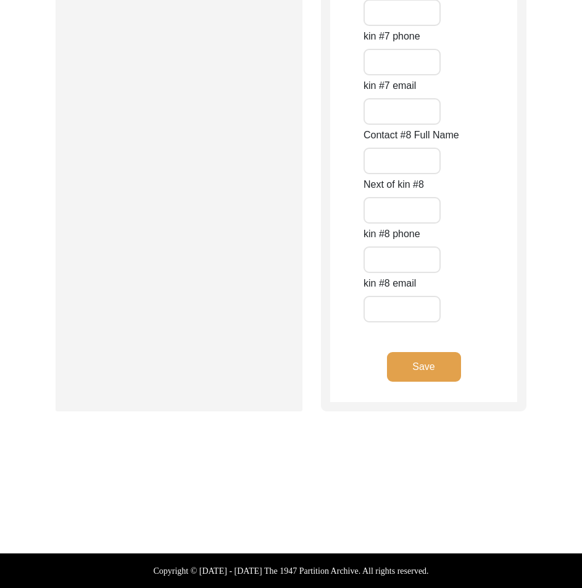
click at [412, 378] on button "Save" at bounding box center [424, 367] width 74 height 30
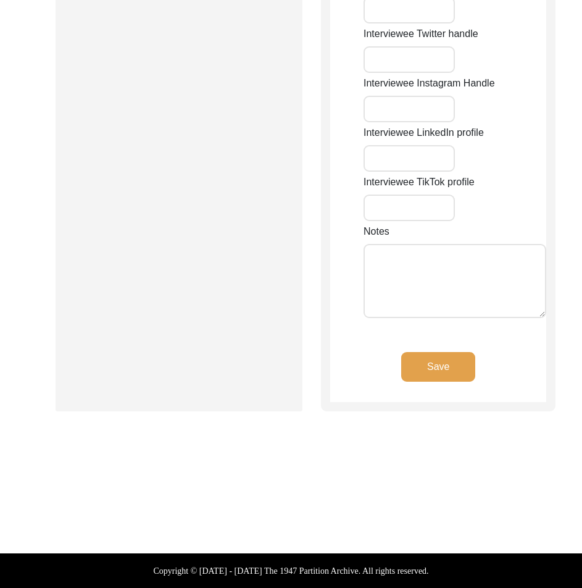
type input "n/a"
type input "Rabindrapally 1st Lane"
type input "Madhyamgram"
type input "[GEOGRAPHIC_DATA]"
type input "North 24 Parganas"
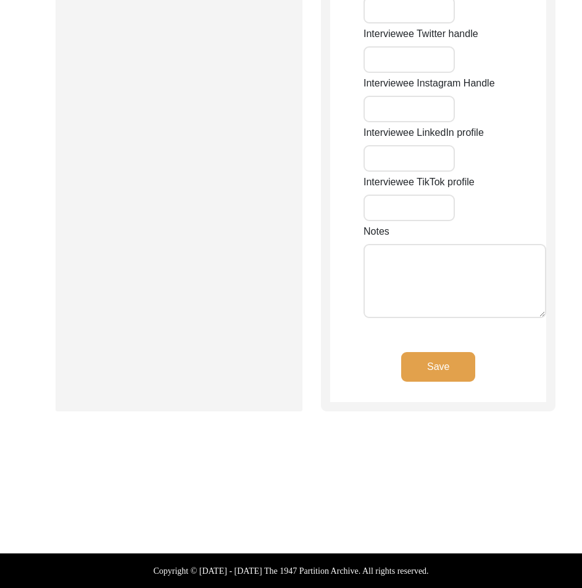
type input "700130"
type input "[GEOGRAPHIC_DATA]"
type input "Madhyamgram, [GEOGRAPHIC_DATA], [GEOGRAPHIC_DATA]"
type input "22.69471"
type input "88.45224"
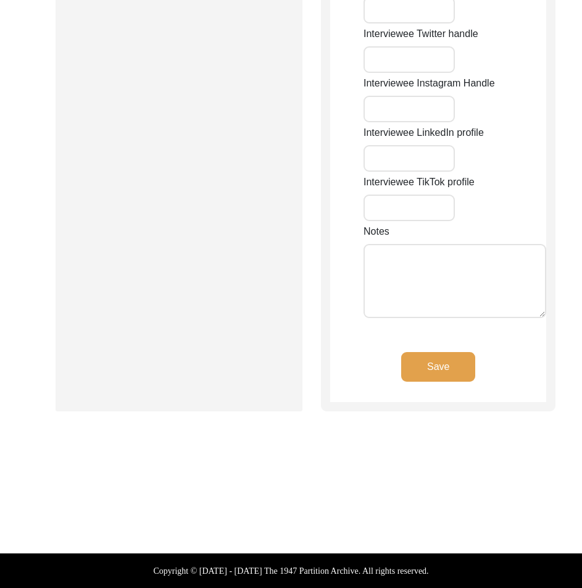
type input "n/a"
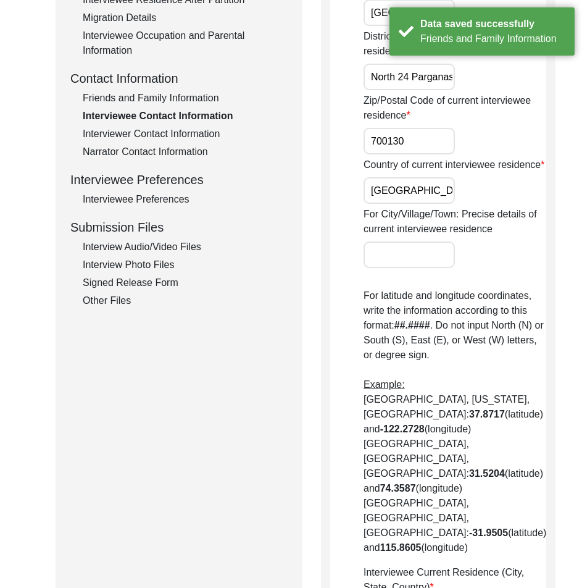
scroll to position [28, 0]
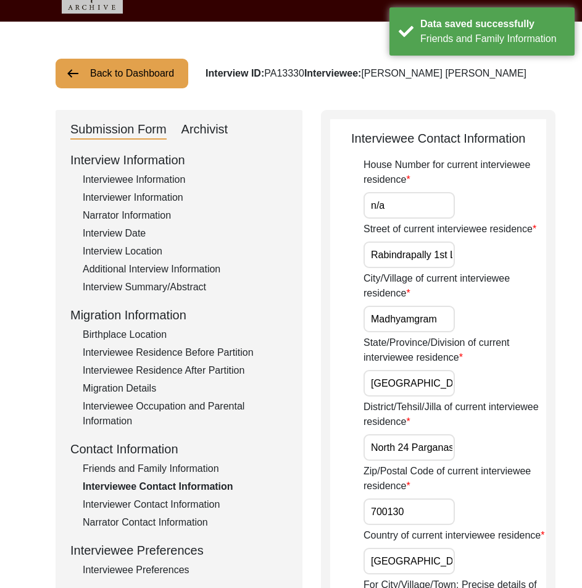
click at [393, 198] on input "n/a" at bounding box center [409, 205] width 91 height 27
type input "N/A"
drag, startPoint x: 397, startPoint y: 266, endPoint x: 518, endPoint y: 292, distance: 123.8
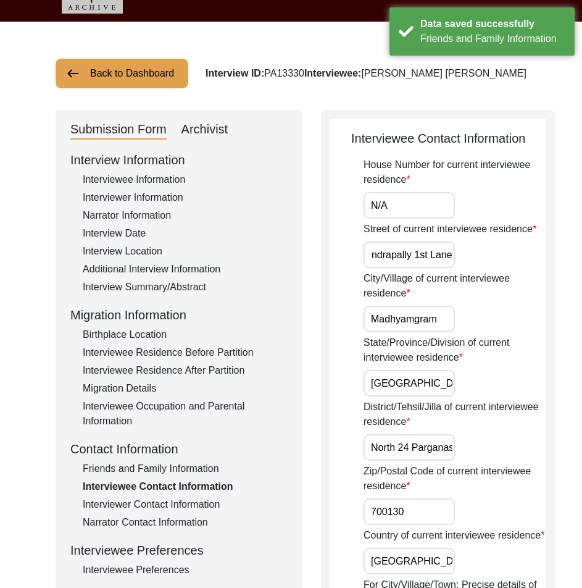
scroll to position [0, 0]
drag, startPoint x: 380, startPoint y: 337, endPoint x: 529, endPoint y: 366, distance: 151.6
drag, startPoint x: 410, startPoint y: 396, endPoint x: 465, endPoint y: 406, distance: 56.0
click at [466, 397] on div "State/Province/Division of current interviewee residence [GEOGRAPHIC_DATA]" at bounding box center [455, 365] width 183 height 61
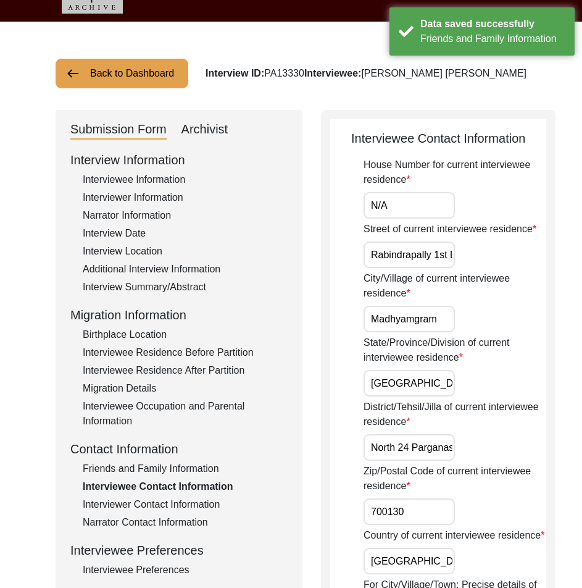
scroll to position [0, 15]
drag, startPoint x: 413, startPoint y: 451, endPoint x: 493, endPoint y: 457, distance: 79.9
click at [493, 457] on div "District/Tehsil/Jilla of current interviewee residence North 24 Parganas" at bounding box center [455, 430] width 183 height 61
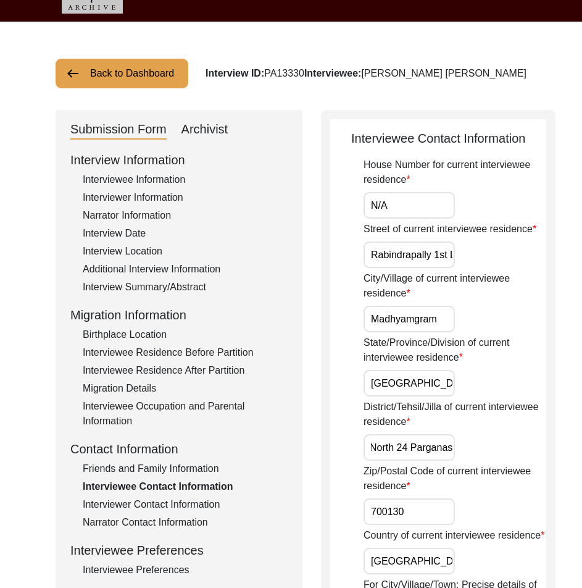
scroll to position [275, 0]
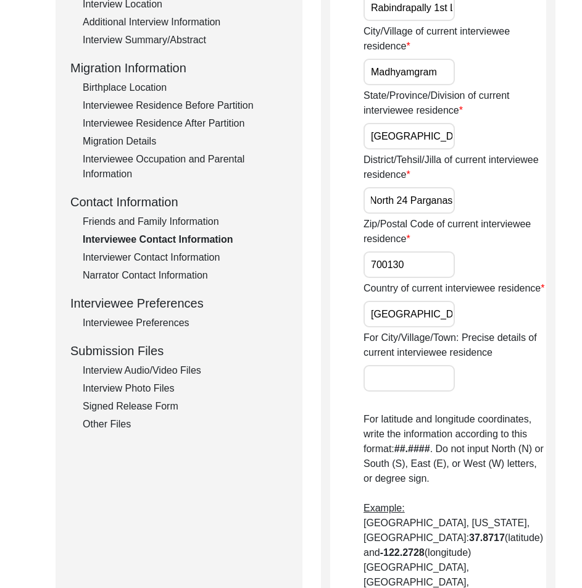
click at [404, 278] on input "700130" at bounding box center [409, 264] width 91 height 27
click at [410, 327] on div "Country of current interviewee residence [DEMOGRAPHIC_DATA]" at bounding box center [455, 304] width 183 height 46
click at [413, 327] on input "[GEOGRAPHIC_DATA]" at bounding box center [409, 314] width 91 height 27
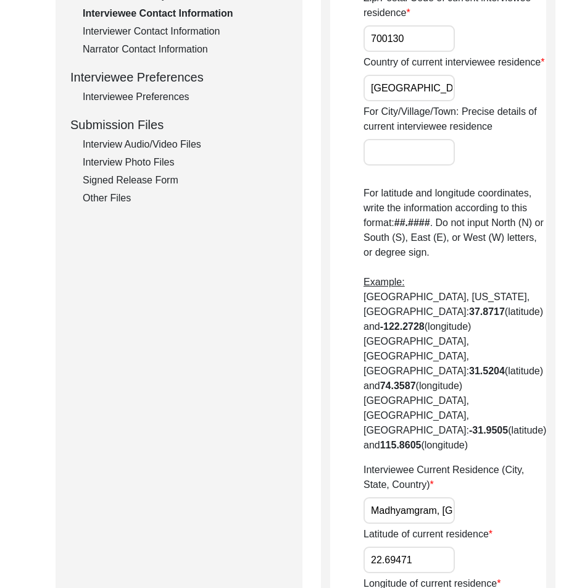
scroll to position [707, 0]
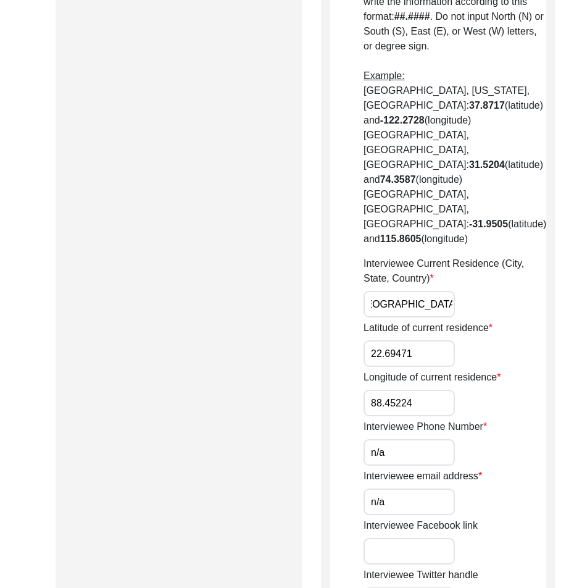
drag, startPoint x: 379, startPoint y: 311, endPoint x: 483, endPoint y: 312, distance: 104.4
click at [483, 312] on div "Interviewee Current Residence (City, State, Country) Madhyamgram, [GEOGRAPHIC_D…" at bounding box center [455, 286] width 183 height 61
click at [419, 462] on input "n/a" at bounding box center [409, 452] width 91 height 27
type input "N/A"
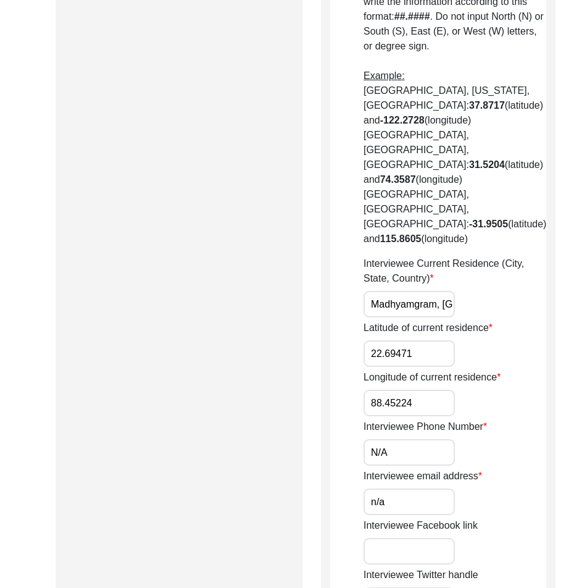
click at [418, 513] on input "n/a" at bounding box center [409, 502] width 91 height 27
type input "N/A"
click at [483, 434] on label "Interviewee Phone Number" at bounding box center [426, 426] width 124 height 15
click at [455, 446] on input "N/A" at bounding box center [409, 452] width 91 height 27
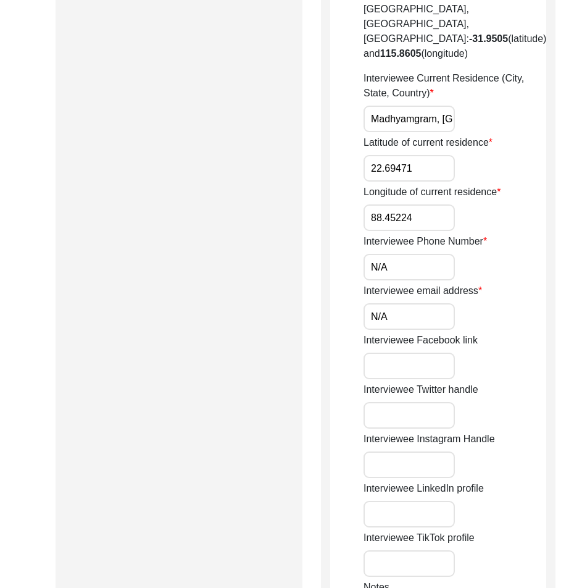
click at [419, 182] on input "22.69471" at bounding box center [409, 168] width 91 height 27
paste input "24"
type input "22.6924"
click at [413, 226] on input "88.45224" at bounding box center [409, 217] width 91 height 27
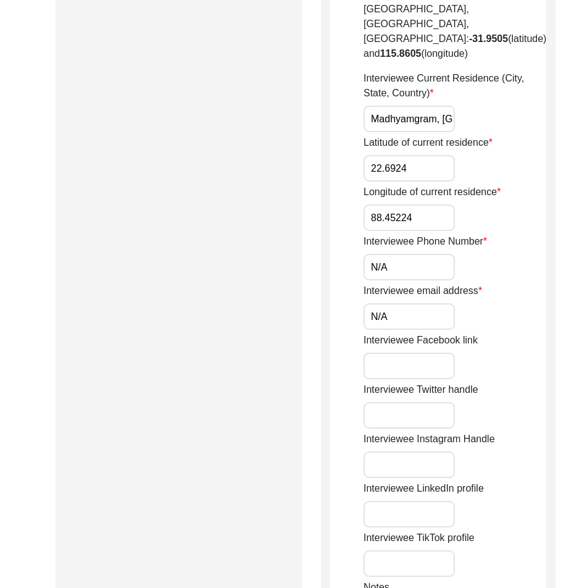
click at [413, 226] on input "88.45224" at bounding box center [409, 217] width 91 height 27
paste input "653"
type input "88.4653"
click at [499, 231] on div "Longitude of current residence 88.4653" at bounding box center [455, 208] width 183 height 46
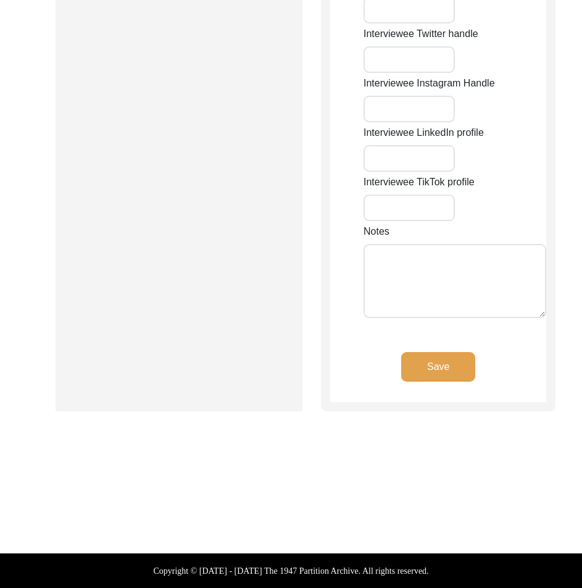
click at [443, 361] on button "Save" at bounding box center [439, 367] width 74 height 30
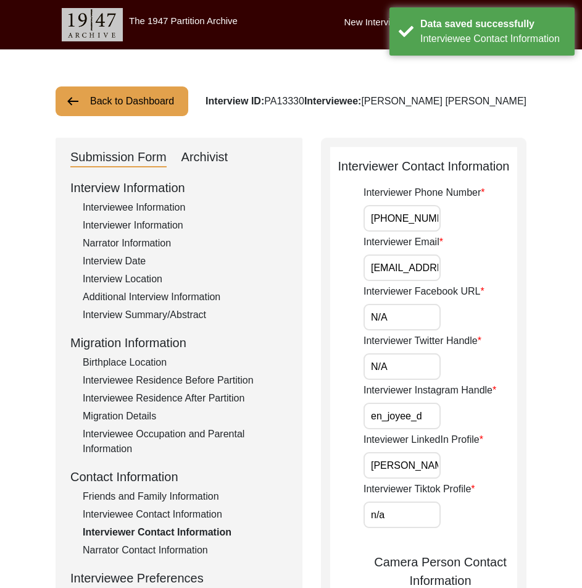
scroll to position [0, 4]
drag, startPoint x: 371, startPoint y: 220, endPoint x: 498, endPoint y: 247, distance: 129.5
click at [503, 241] on div "Interviewer Phone Number [PHONE_NUMBER] Interviewer Email [EMAIL_ADDRESS][DOMAI…" at bounding box center [441, 563] width 154 height 757
drag, startPoint x: 414, startPoint y: 263, endPoint x: 471, endPoint y: 293, distance: 64.4
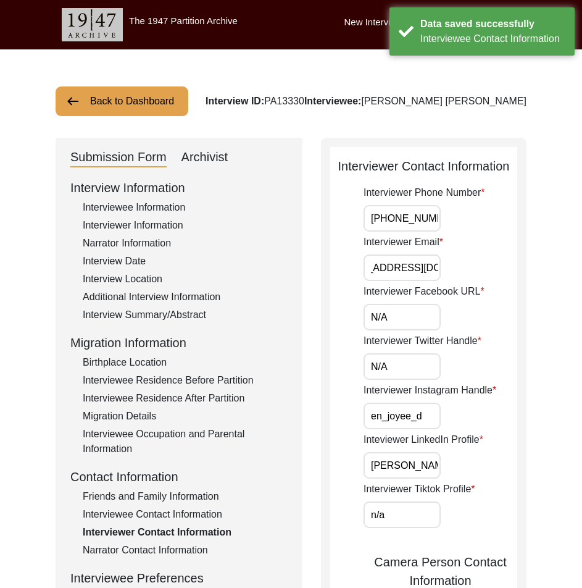
click at [537, 276] on div "Back to Dashboard Interview ID: PA13330 Interviewee: [PERSON_NAME] [PERSON_NAME…" at bounding box center [291, 586] width 582 height 1075
click at [398, 312] on input "N/A" at bounding box center [402, 317] width 77 height 27
type input "N/A"
click at [355, 358] on app-interviewer-contact-information "Interviewer Contact Information Interviewer Phone Number [PHONE_NUMBER] Intervi…" at bounding box center [423, 589] width 187 height 865
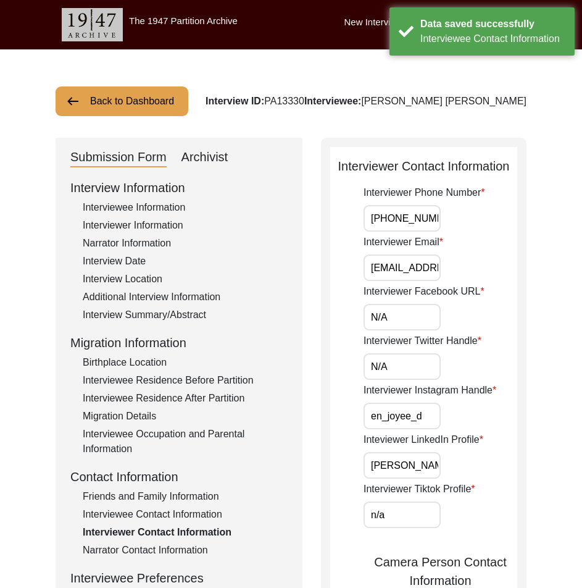
click at [398, 363] on input "N/A" at bounding box center [402, 366] width 77 height 27
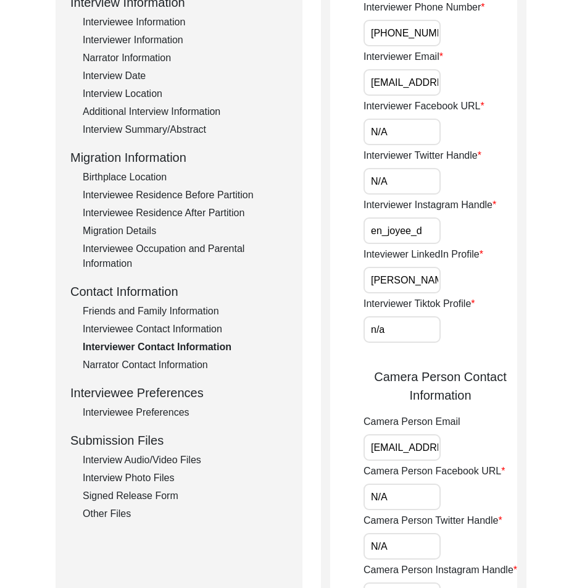
drag, startPoint x: 371, startPoint y: 233, endPoint x: 441, endPoint y: 256, distance: 73.4
click at [458, 240] on div "Interviewer Instagram Handle en_joyee_d" at bounding box center [441, 221] width 154 height 46
drag, startPoint x: 436, startPoint y: 271, endPoint x: 491, endPoint y: 277, distance: 55.3
click at [491, 277] on div "Inteviewer LinkedIn Profile [PERSON_NAME]" at bounding box center [441, 270] width 154 height 46
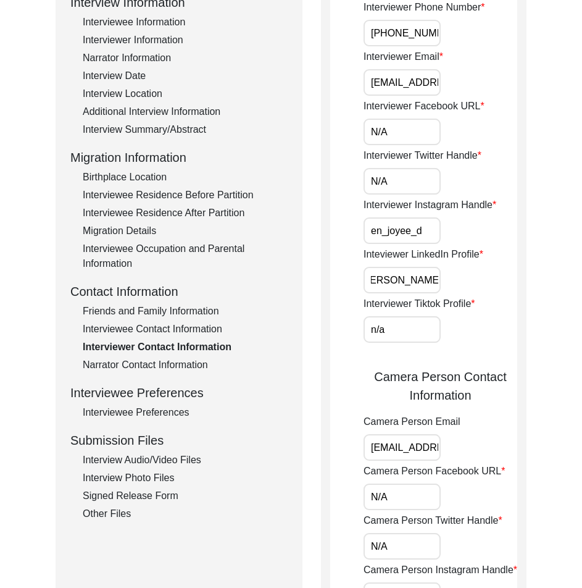
click at [393, 336] on input "n/a" at bounding box center [402, 329] width 77 height 27
type input "N/A"
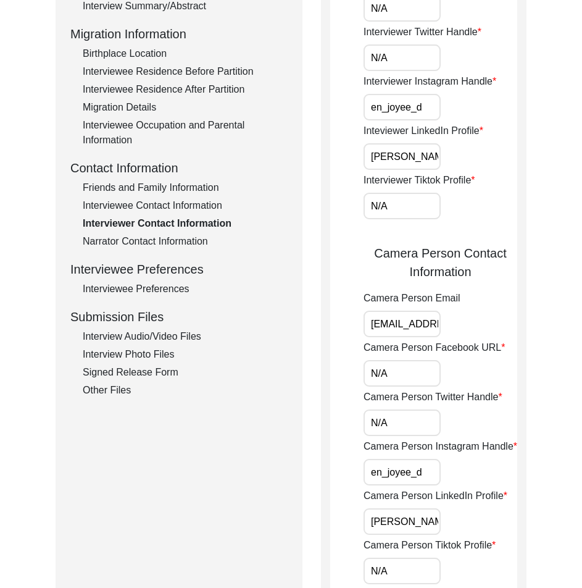
click at [363, 326] on app-interviewer-contact-information "Interviewer Contact Information Interviewer Phone Number [PHONE_NUMBER] Intervi…" at bounding box center [423, 280] width 187 height 865
drag, startPoint x: 365, startPoint y: 323, endPoint x: 434, endPoint y: 368, distance: 81.7
click at [527, 345] on div "Back to Dashboard Interview ID: PA13330 Interviewee: [PERSON_NAME] [PERSON_NAME…" at bounding box center [291, 278] width 582 height 1075
click at [414, 364] on input "N/A" at bounding box center [402, 373] width 77 height 27
type input "N/A"
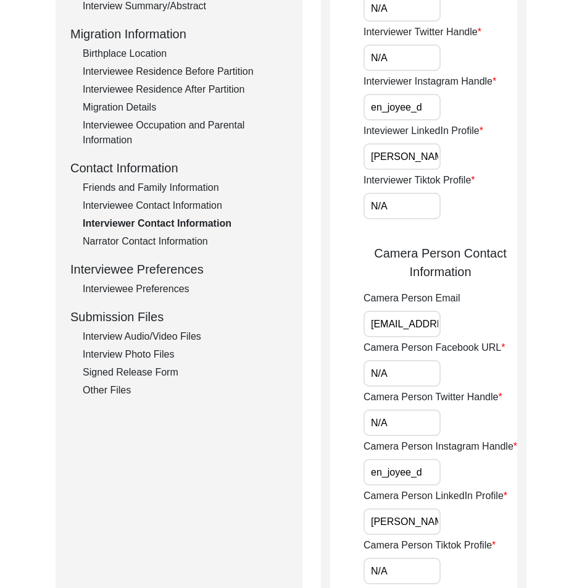
click at [366, 414] on input "N/A" at bounding box center [402, 423] width 77 height 27
click at [399, 418] on input "N/A" at bounding box center [402, 423] width 77 height 27
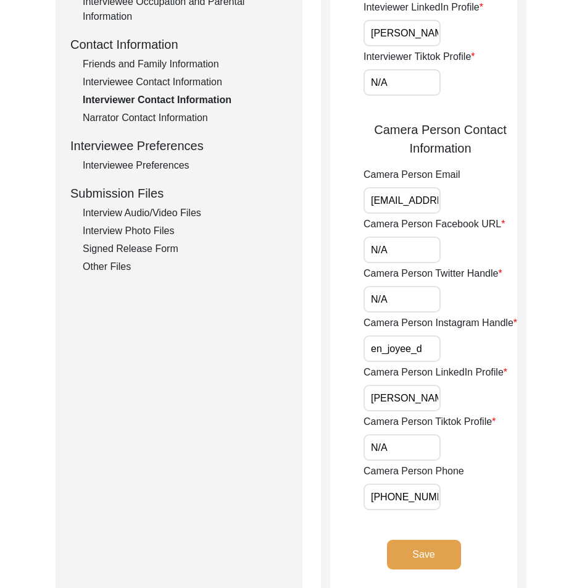
type input "N/A"
drag, startPoint x: 368, startPoint y: 353, endPoint x: 445, endPoint y: 371, distance: 79.9
click at [465, 358] on div "Camera Person Instagram Handle en_joyee_d" at bounding box center [441, 339] width 154 height 46
drag, startPoint x: 385, startPoint y: 403, endPoint x: 500, endPoint y: 408, distance: 114.4
click at [500, 408] on div "Camera Person LinkedIn Profile [PERSON_NAME]" at bounding box center [441, 388] width 154 height 46
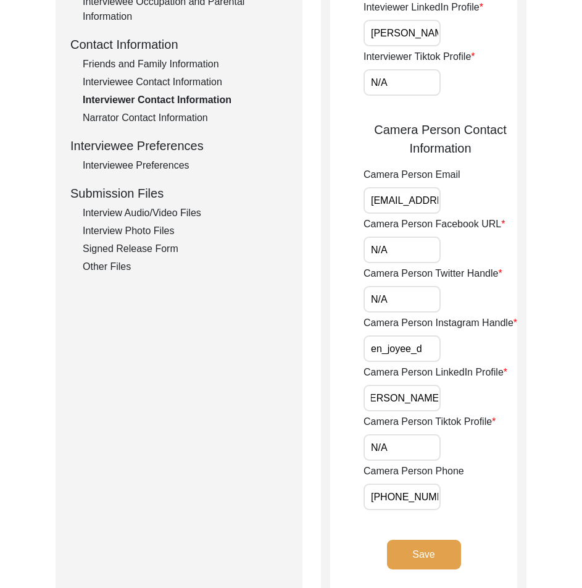
click at [410, 446] on input "N/A" at bounding box center [402, 447] width 77 height 27
click at [329, 457] on div "Interviewer Contact Information Interviewer Phone Number [PHONE_NUMBER] Intervi…" at bounding box center [424, 152] width 206 height 894
drag, startPoint x: 364, startPoint y: 488, endPoint x: 484, endPoint y: 500, distance: 120.4
click at [484, 500] on div "Camera Person Phone [PHONE_NUMBER]" at bounding box center [441, 487] width 154 height 46
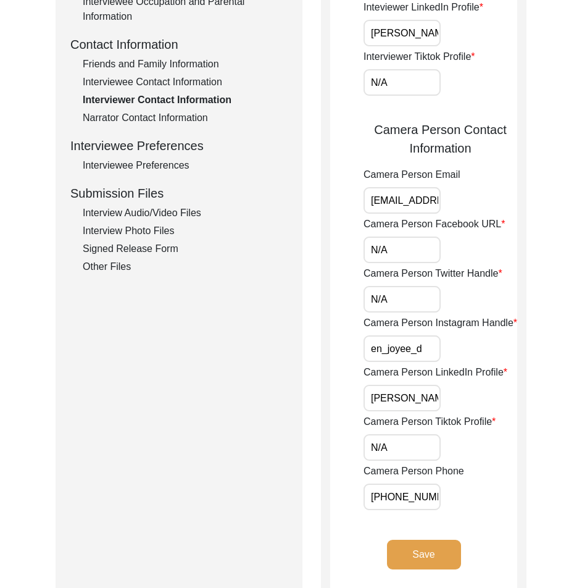
click at [436, 540] on button "Save" at bounding box center [424, 555] width 74 height 30
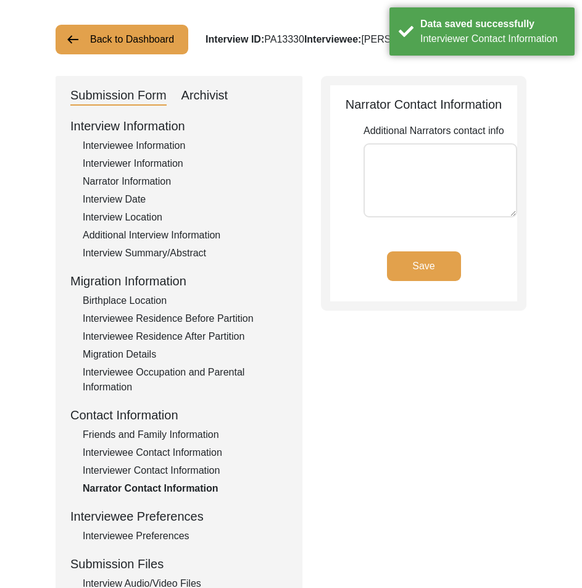
click at [122, 544] on div "Interview Information Interviewee Information Interviewer Information Narrator …" at bounding box center [178, 381] width 217 height 528
click at [122, 539] on div "Interviewee Preferences" at bounding box center [185, 536] width 205 height 15
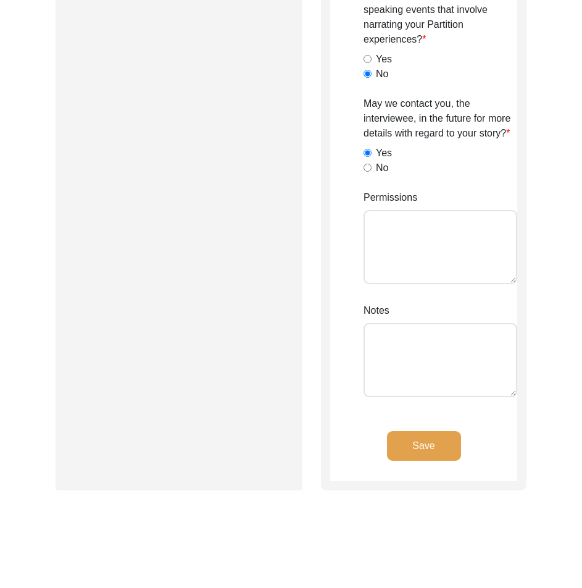
click at [442, 451] on button "Save" at bounding box center [424, 446] width 74 height 30
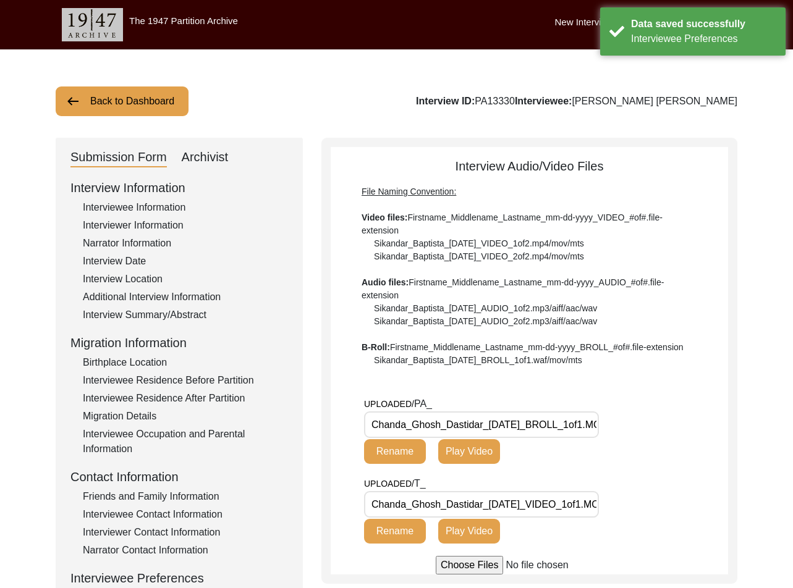
scroll to position [0, 30]
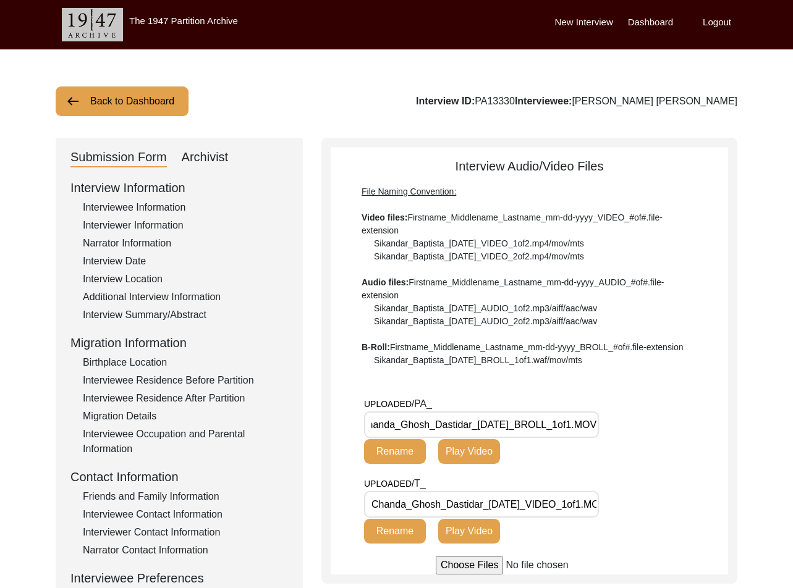
drag, startPoint x: 411, startPoint y: 424, endPoint x: 670, endPoint y: 429, distance: 258.2
click at [670, 429] on div "UPLOADED/ PA_ Chanda_Ghosh_Dastidar_[DATE]_BROLL_1of1.MOV Rename Play Video" at bounding box center [546, 437] width 364 height 80
drag, startPoint x: 546, startPoint y: 512, endPoint x: 703, endPoint y: 511, distance: 156.9
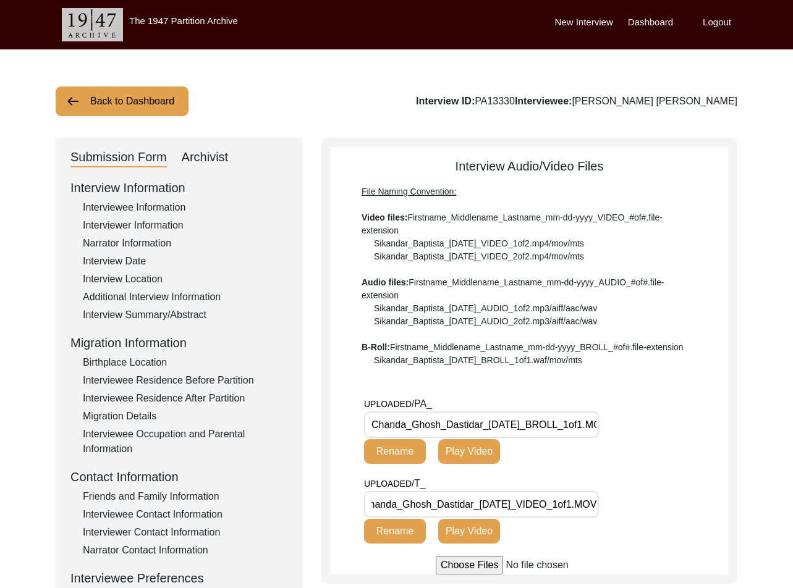
click at [703, 511] on div "UPLOADED/ T_ Chanda_Ghosh_Dastidar_[DATE]_VIDEO_1of1.MOV Rename Play Video" at bounding box center [546, 516] width 364 height 80
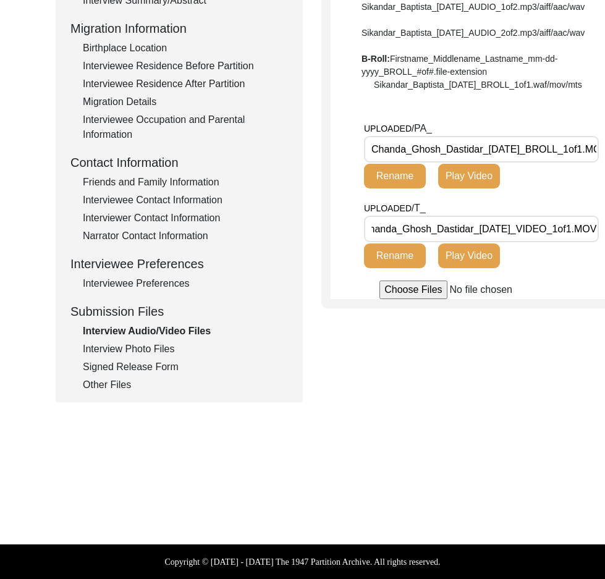
click at [151, 348] on div "Interview Photo Files" at bounding box center [185, 349] width 205 height 15
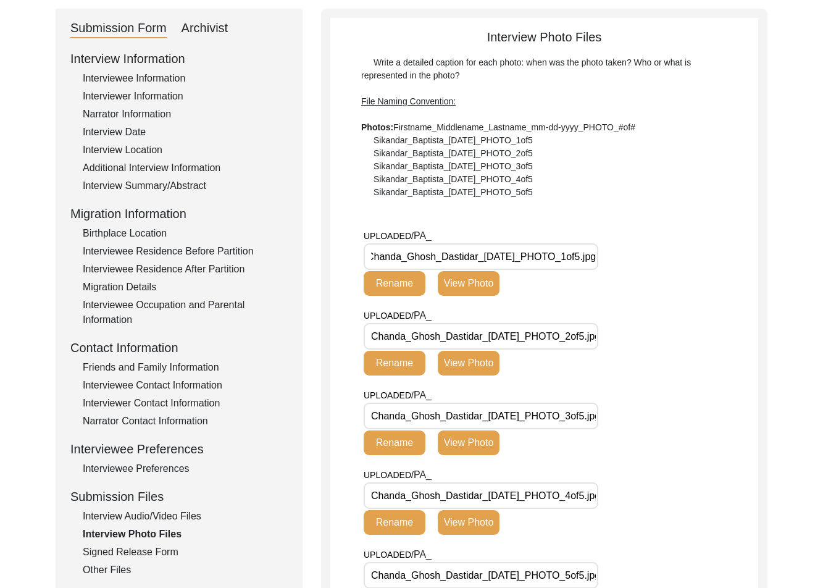
drag, startPoint x: 456, startPoint y: 256, endPoint x: 631, endPoint y: 257, distance: 174.8
click at [631, 257] on div "UPLOADED/ PA_ Chanda_Ghosh_Dastidar_[DATE]_PHOTO_1of5.jpg Rename View Photo" at bounding box center [502, 262] width 276 height 67
drag, startPoint x: 583, startPoint y: 340, endPoint x: 657, endPoint y: 364, distance: 77.8
click at [670, 349] on div "UPLOADED/ PA_ Chanda_Ghosh_Dastidar_[DATE]_PHOTO_2of5.jpg Rename View Photo" at bounding box center [561, 348] width 395 height 80
drag, startPoint x: 543, startPoint y: 414, endPoint x: 636, endPoint y: 413, distance: 93.3
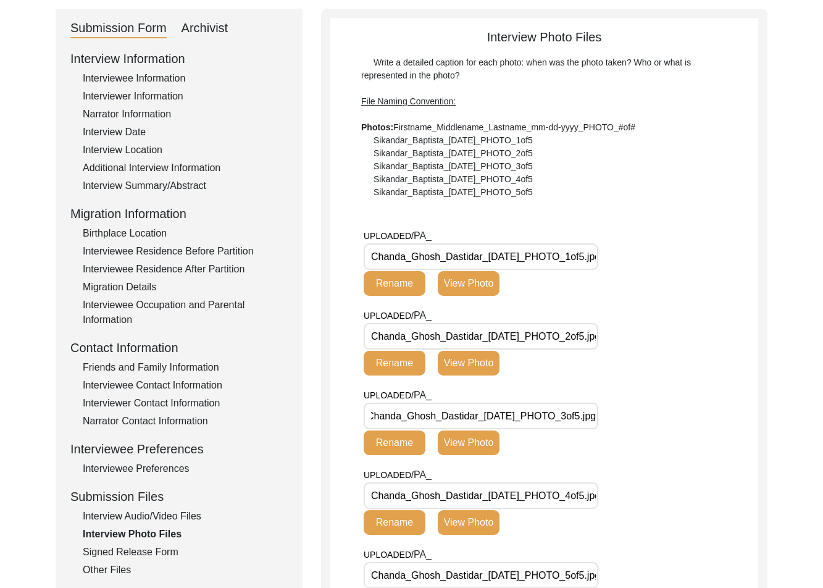
click at [636, 413] on div "UPLOADED/ PA_ Chanda_Ghosh_Dastidar_[DATE]_PHOTO_3of5.jpg Rename View Photo" at bounding box center [502, 421] width 276 height 67
drag, startPoint x: 573, startPoint y: 490, endPoint x: 634, endPoint y: 491, distance: 61.8
click at [634, 491] on div "UPLOADED/ PA_ Chanda_Ghosh_Dastidar_[DATE]_PHOTO_4of5.jpg Rename View Photo" at bounding box center [502, 501] width 276 height 67
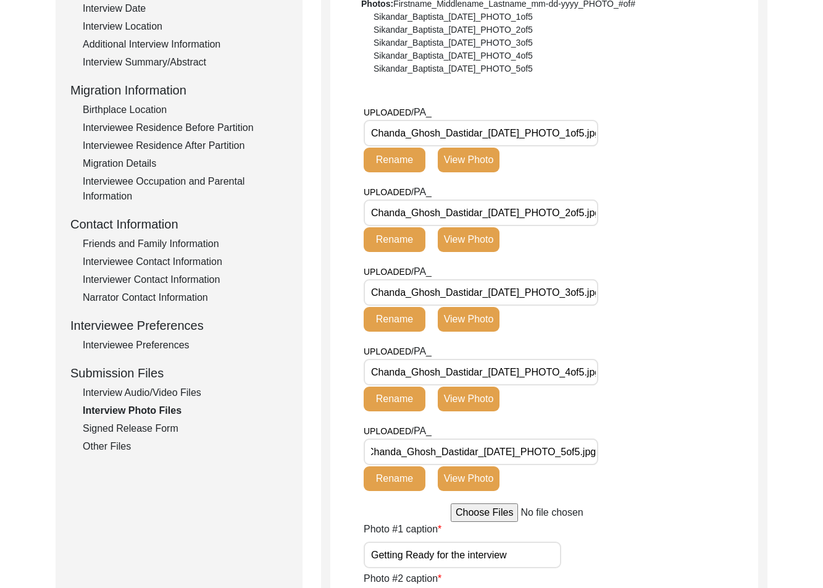
drag, startPoint x: 602, startPoint y: 461, endPoint x: 663, endPoint y: 473, distance: 61.5
click at [662, 473] on div "UPLOADED/ PA_ Chanda_Ghosh_Dastidar_[DATE]_PHOTO_5of5.jpg Rename View Photo" at bounding box center [561, 464] width 395 height 80
click at [663, 473] on div "UPLOADED/ PA_ Chanda_Ghosh_Dastidar_[DATE]_PHOTO_5of5.jpg Rename View Photo" at bounding box center [561, 464] width 395 height 80
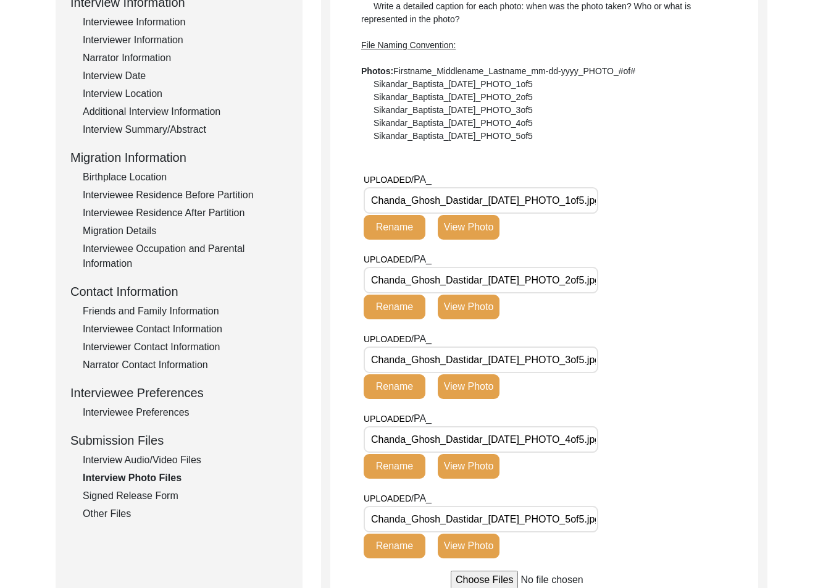
click at [481, 235] on button "View Photo" at bounding box center [469, 227] width 62 height 25
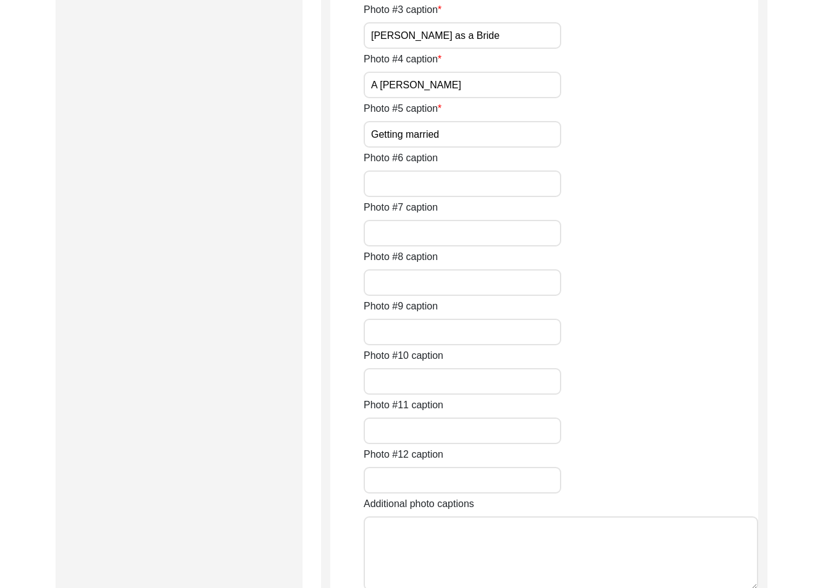
paste input "[PERSON_NAME] [PERSON_NAME] preparing"
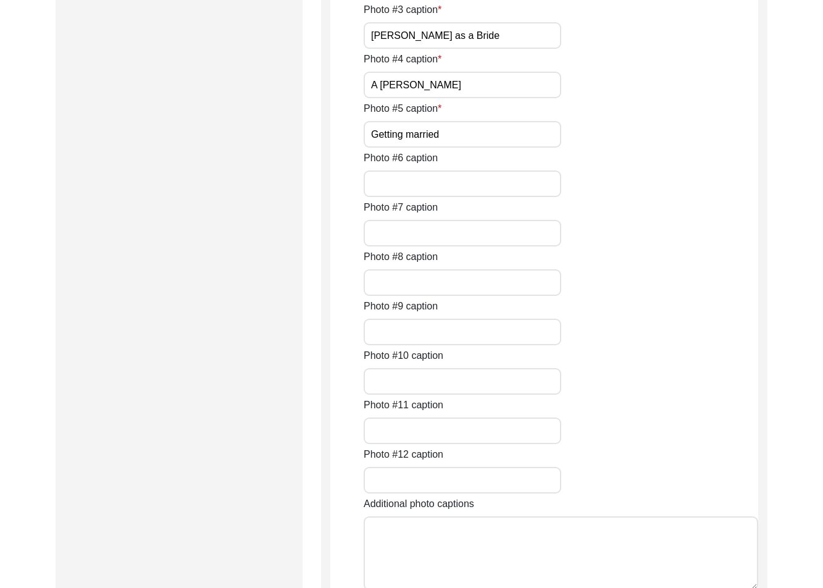
type input "[PERSON_NAME] [PERSON_NAME] preparing for the interview"
drag, startPoint x: 416, startPoint y: 374, endPoint x: 712, endPoint y: 374, distance: 295.9
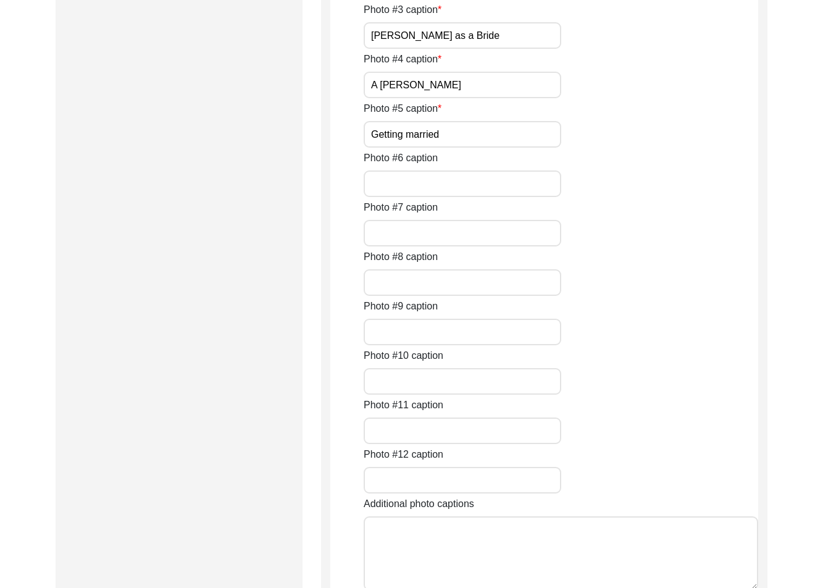
scroll to position [0, 0]
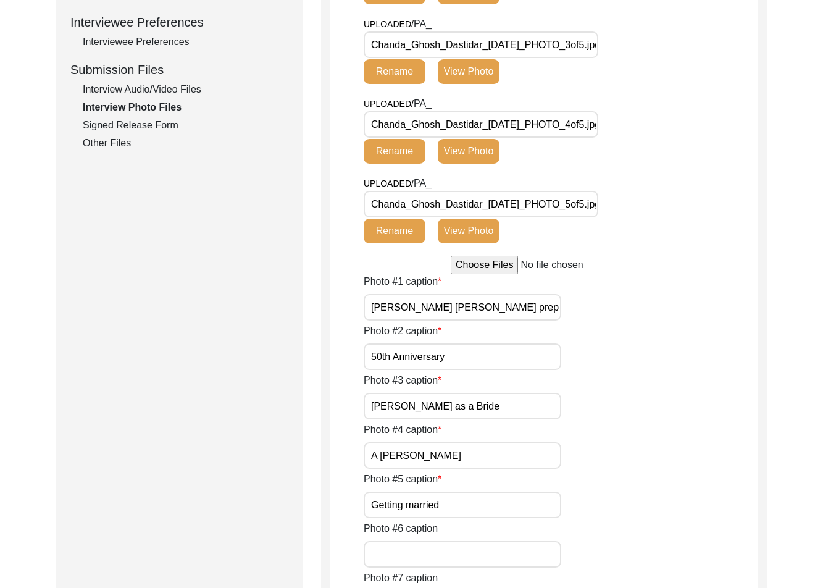
click at [550, 273] on div "Interview Photo Files Write a detailed caption for each photo: when was the pho…" at bounding box center [544, 348] width 428 height 1494
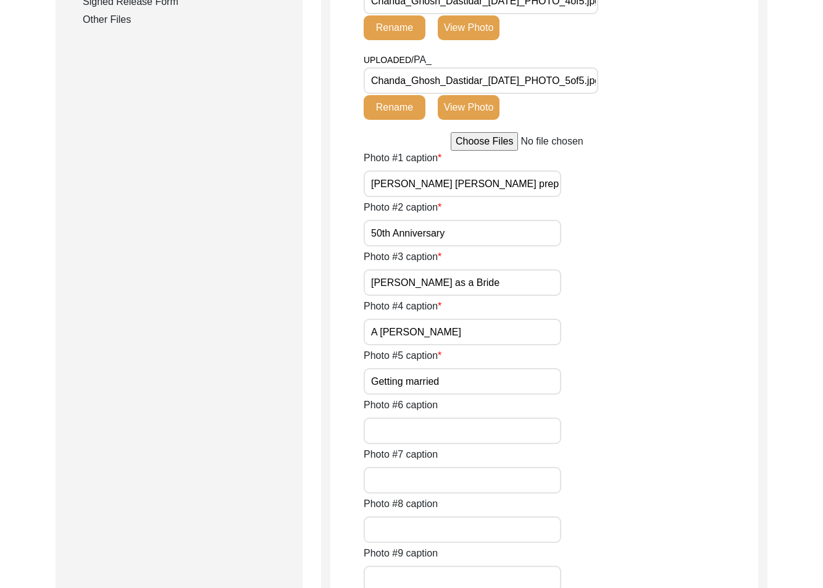
scroll to position [988, 0]
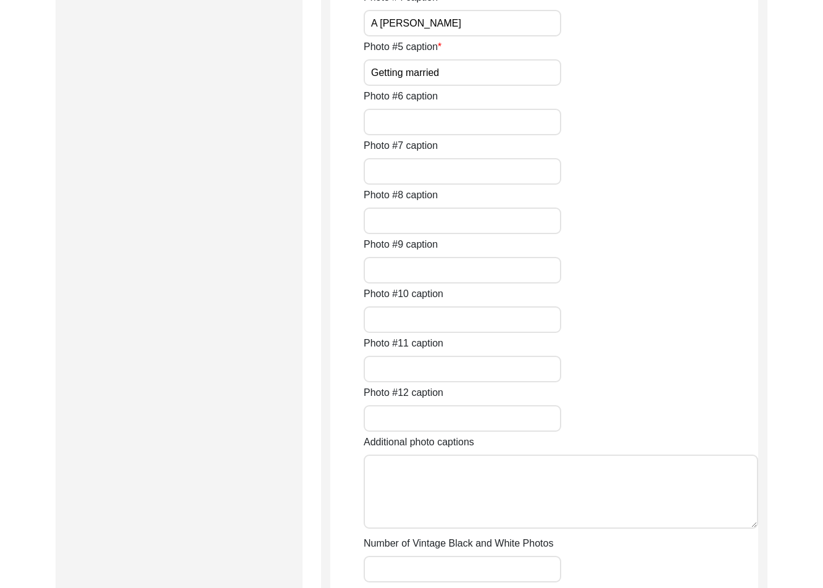
drag, startPoint x: 450, startPoint y: 350, endPoint x: 458, endPoint y: 358, distance: 10.9
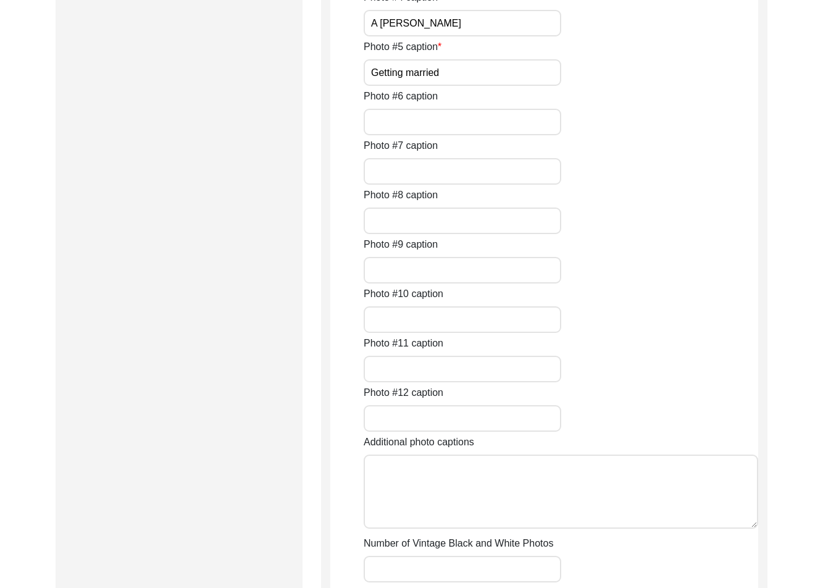
paste input "A photo of Mrs. Dastidar’s 50th a"
type input "A photo of Mrs. Dastidar’s 50th anniversary"
drag, startPoint x: 614, startPoint y: 360, endPoint x: 621, endPoint y: 364, distance: 8.6
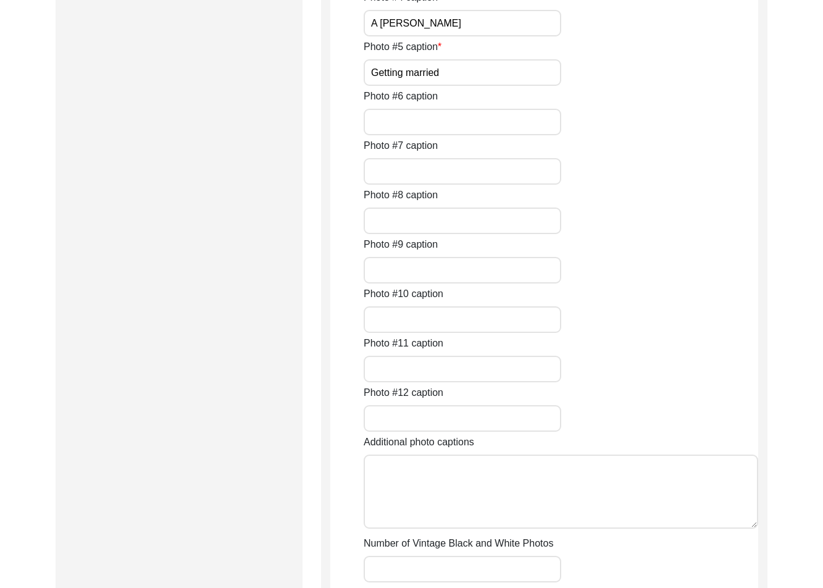
drag, startPoint x: 519, startPoint y: 369, endPoint x: 705, endPoint y: 375, distance: 186.6
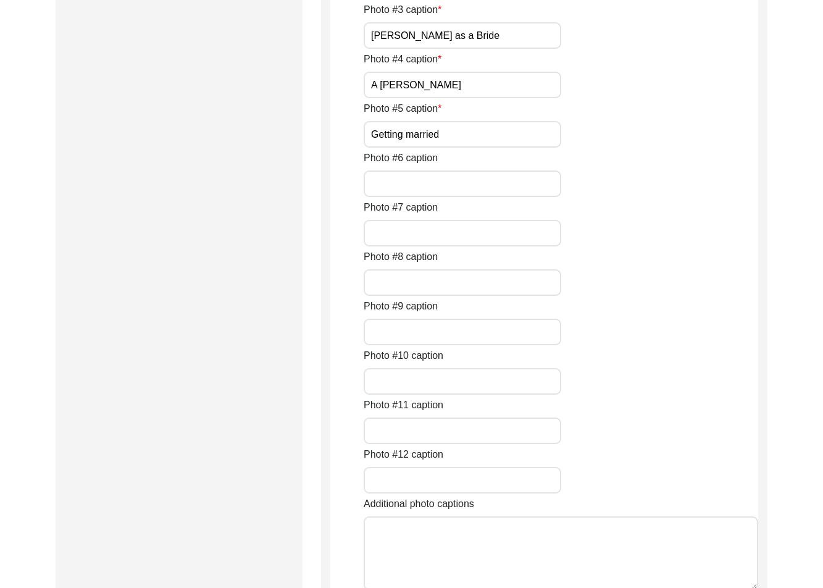
click at [624, 389] on div "Photo #1 caption [PERSON_NAME] [PERSON_NAME] preparing for the interview Photo …" at bounding box center [561, 274] width 395 height 741
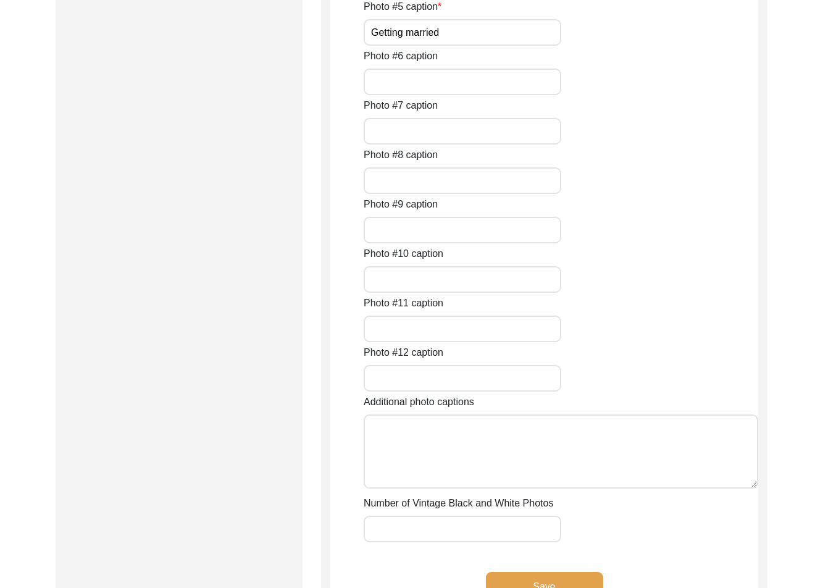
scroll to position [1050, 0]
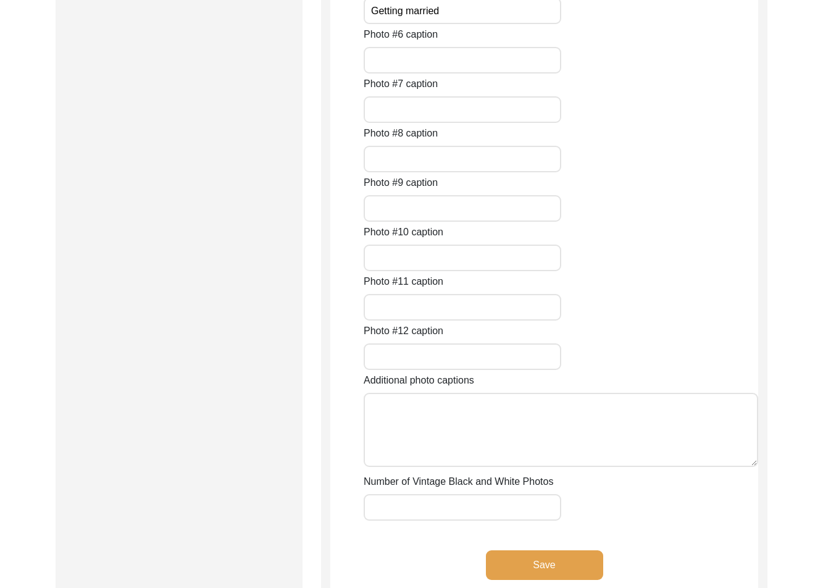
paste input "[PERSON_NAME] as a b"
type input "[PERSON_NAME] as a bride"
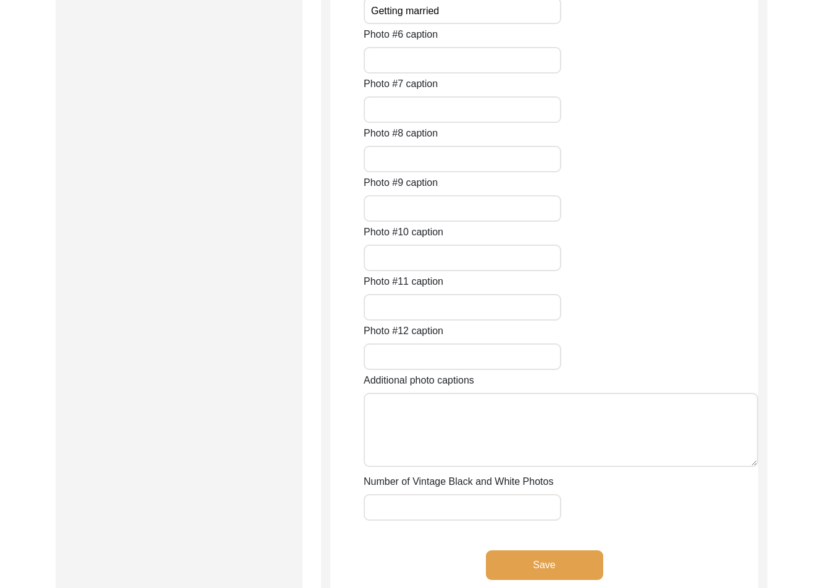
click at [581, 400] on div "Photo #1 caption [PERSON_NAME] [PERSON_NAME] preparing for the interview Photo …" at bounding box center [561, 150] width 395 height 741
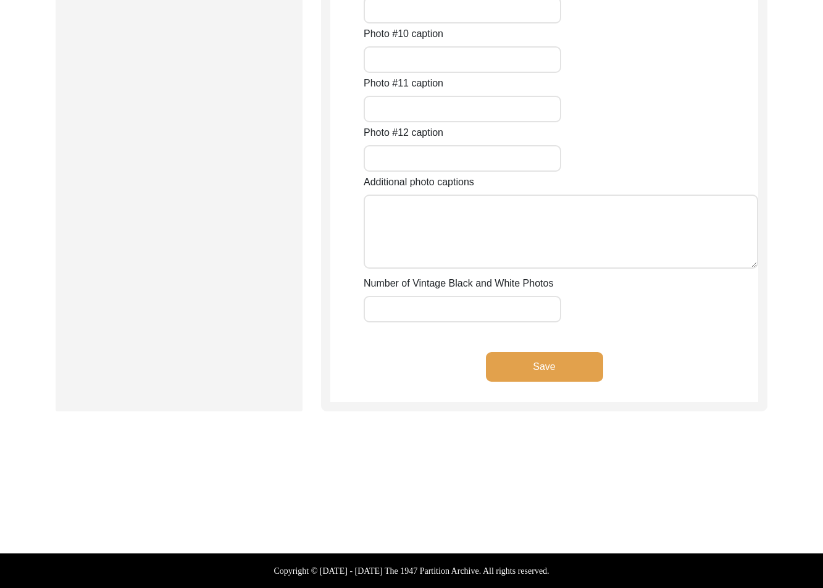
scroll to position [1606, 0]
click at [476, 322] on input "Number of Vintage Black and White Photos" at bounding box center [463, 309] width 198 height 27
click at [342, 402] on div "Save" at bounding box center [544, 377] width 428 height 50
click at [432, 368] on div "Save" at bounding box center [544, 377] width 428 height 50
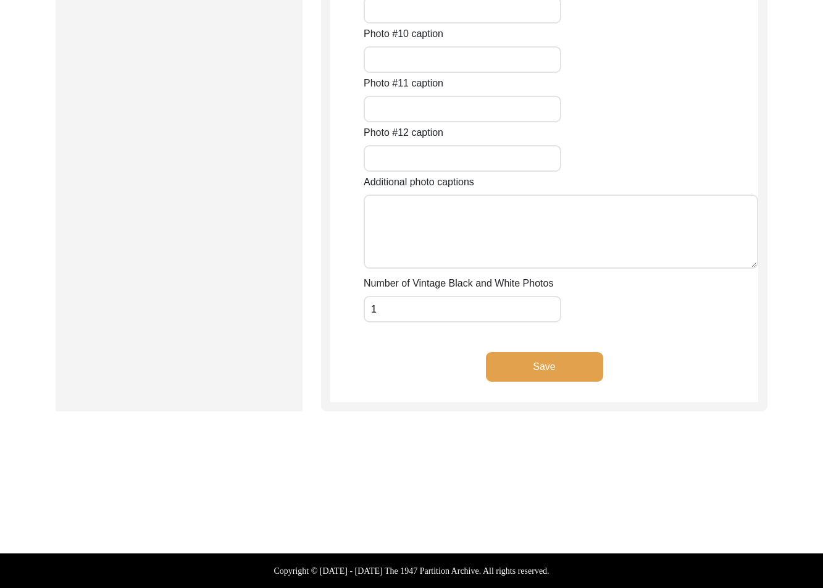
click at [410, 317] on input "1" at bounding box center [463, 309] width 198 height 27
type input "1"
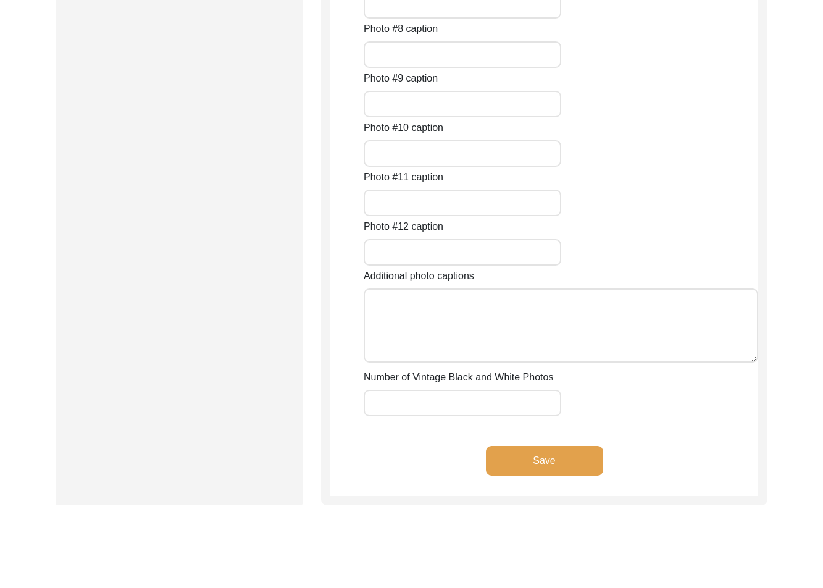
scroll to position [1051, 0]
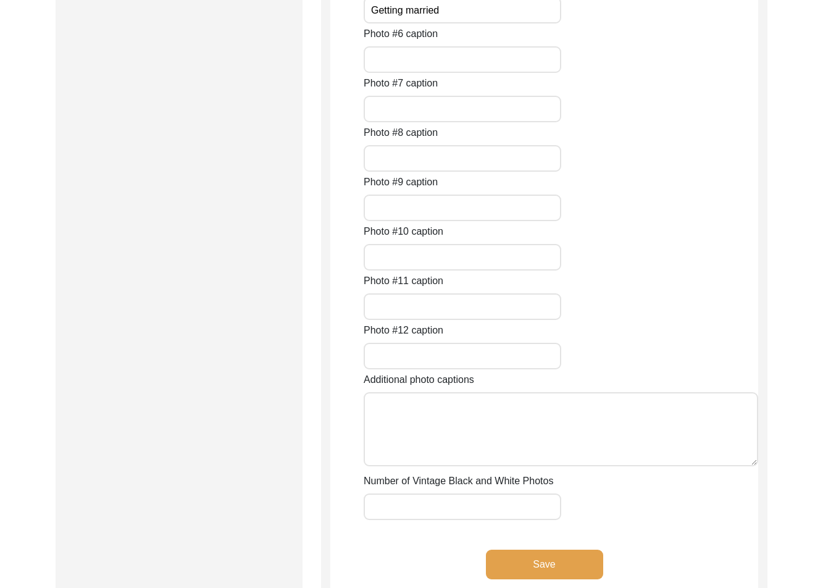
drag, startPoint x: 482, startPoint y: 376, endPoint x: 481, endPoint y: 386, distance: 9.9
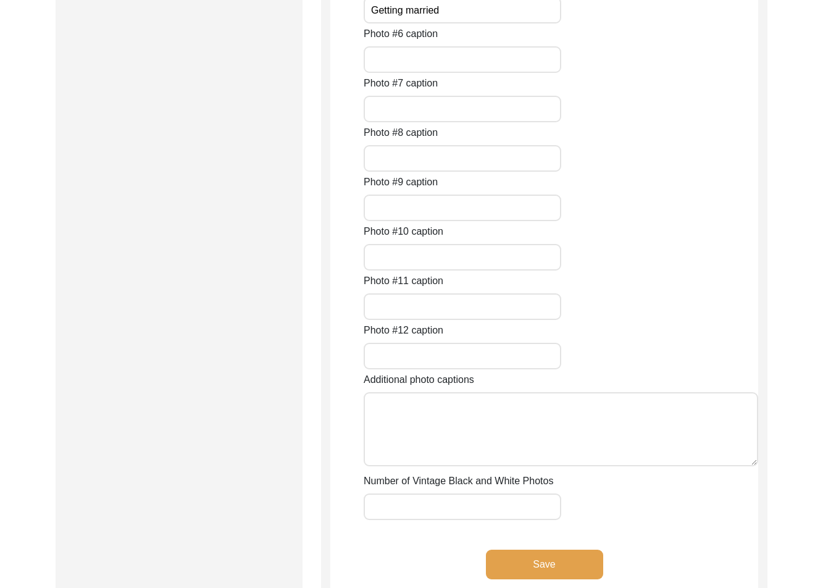
drag, startPoint x: 487, startPoint y: 385, endPoint x: 412, endPoint y: 382, distance: 75.4
paste input "[PERSON_NAME] as a bride"
drag, startPoint x: 501, startPoint y: 381, endPoint x: 469, endPoint y: 383, distance: 32.2
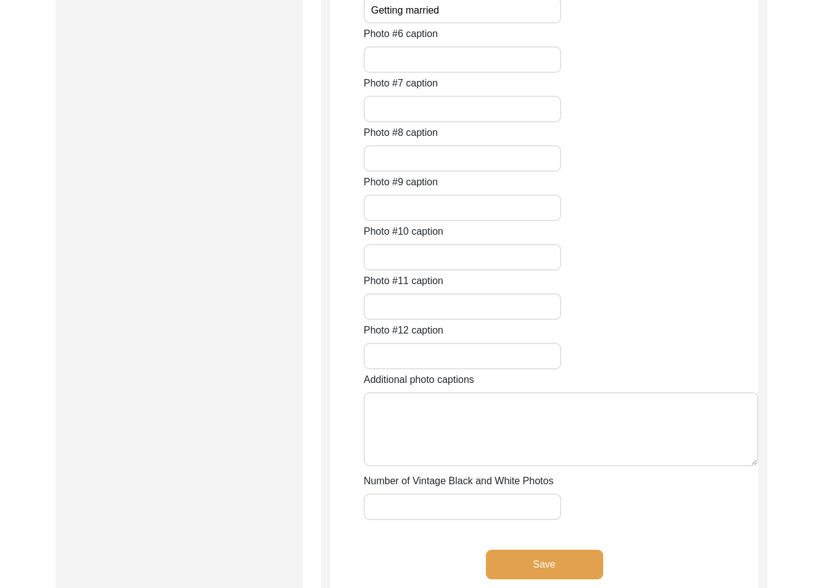
type input "A young [PERSON_NAME]"
click at [477, 23] on input "Getting married" at bounding box center [463, 10] width 198 height 27
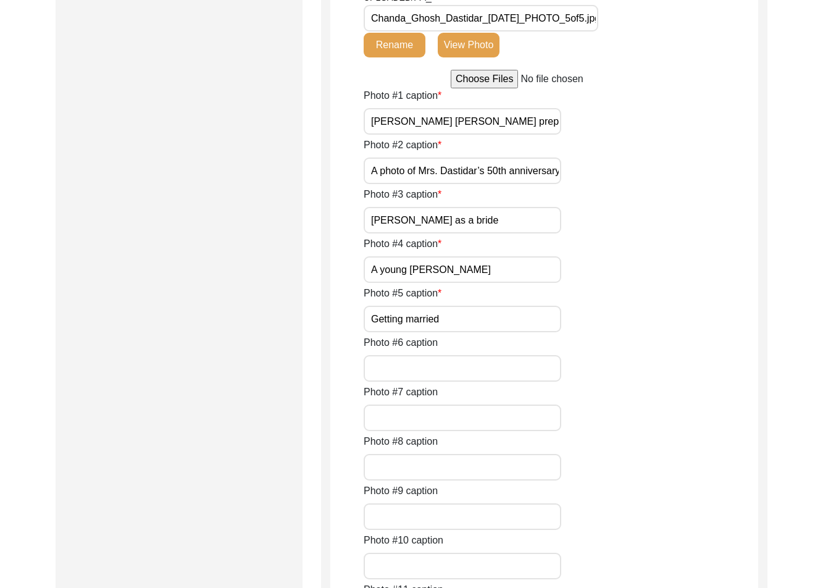
click at [483, 57] on button "View Photo" at bounding box center [469, 45] width 62 height 25
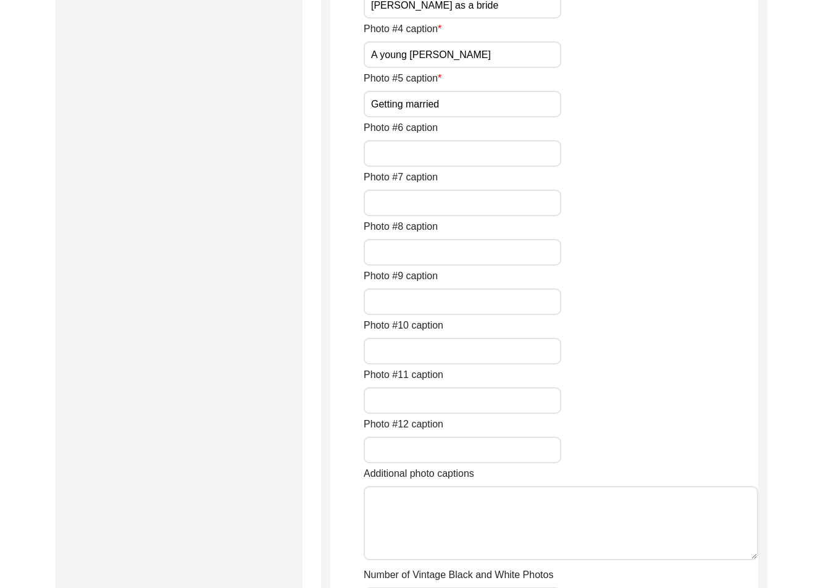
scroll to position [927, 0]
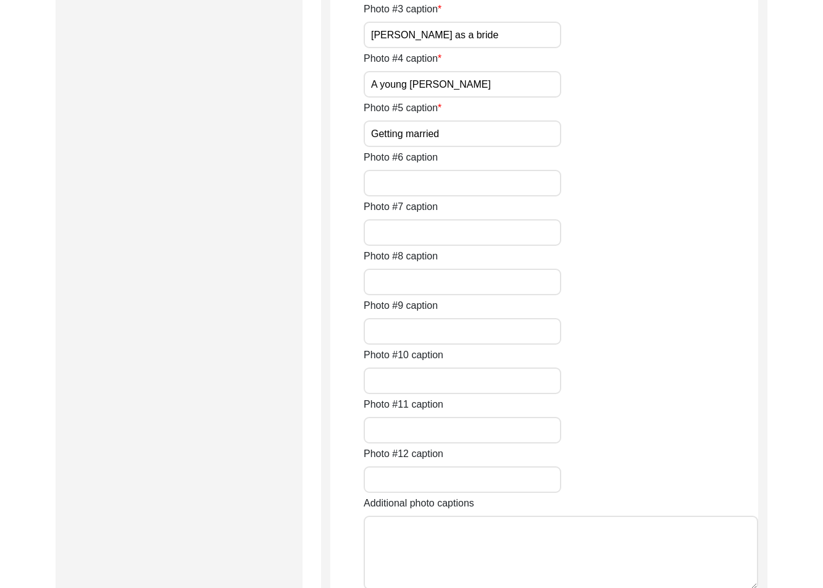
click at [476, 366] on div "Photo #1 caption [PERSON_NAME] [PERSON_NAME] preparing for the interview Photo …" at bounding box center [561, 273] width 395 height 741
click at [474, 147] on input "Getting married" at bounding box center [463, 133] width 198 height 27
click at [498, 147] on input "Getting married" at bounding box center [463, 133] width 198 height 27
click at [468, 147] on input "Getting married" at bounding box center [463, 133] width 198 height 27
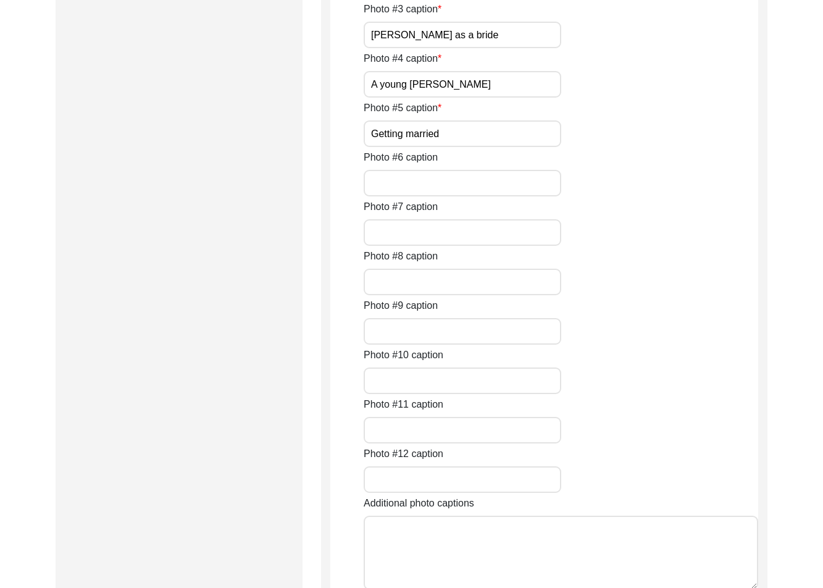
click at [468, 147] on input "Getting married" at bounding box center [463, 133] width 198 height 27
paste input "[PERSON_NAME] marrying her husban"
type input "[PERSON_NAME] marrying her husband"
click at [600, 368] on div "Photo #1 caption [PERSON_NAME] [PERSON_NAME] preparing for the interview Photo …" at bounding box center [561, 273] width 395 height 741
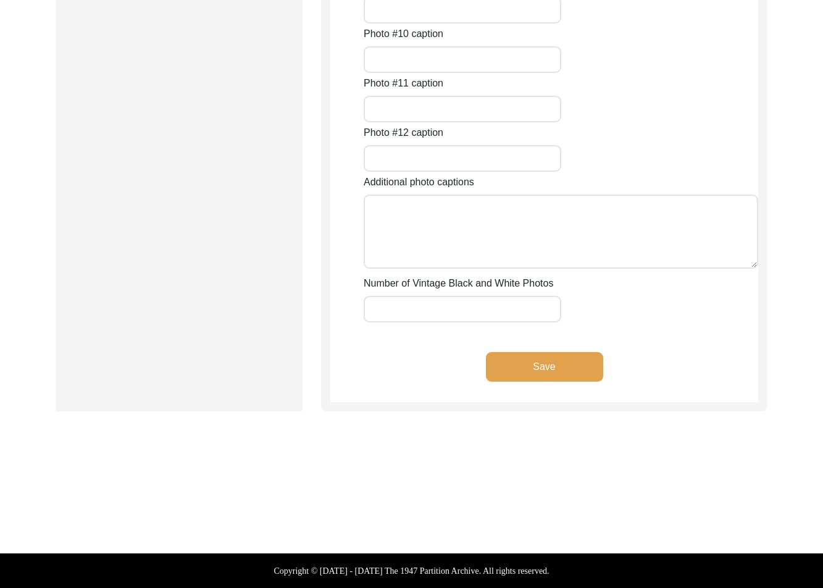
click at [519, 392] on div "Save" at bounding box center [544, 377] width 428 height 50
click at [518, 377] on button "Save" at bounding box center [544, 367] width 117 height 30
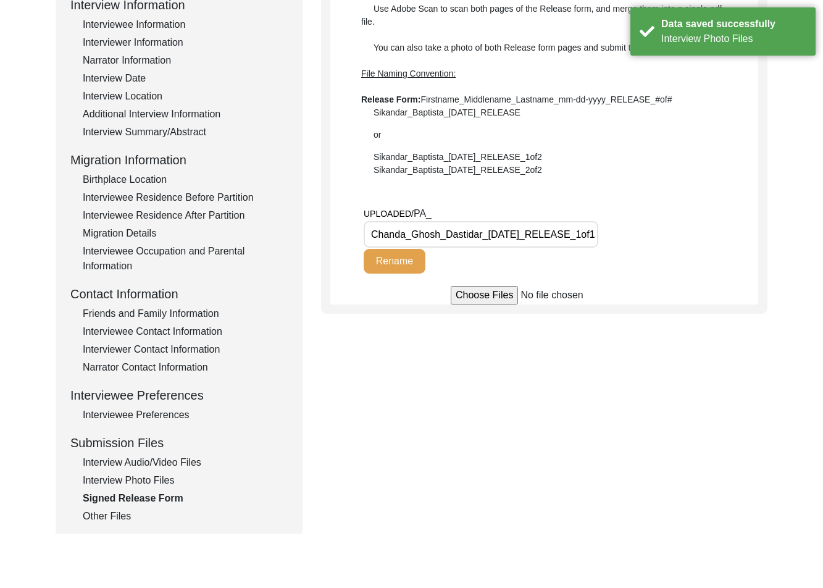
scroll to position [182, 0]
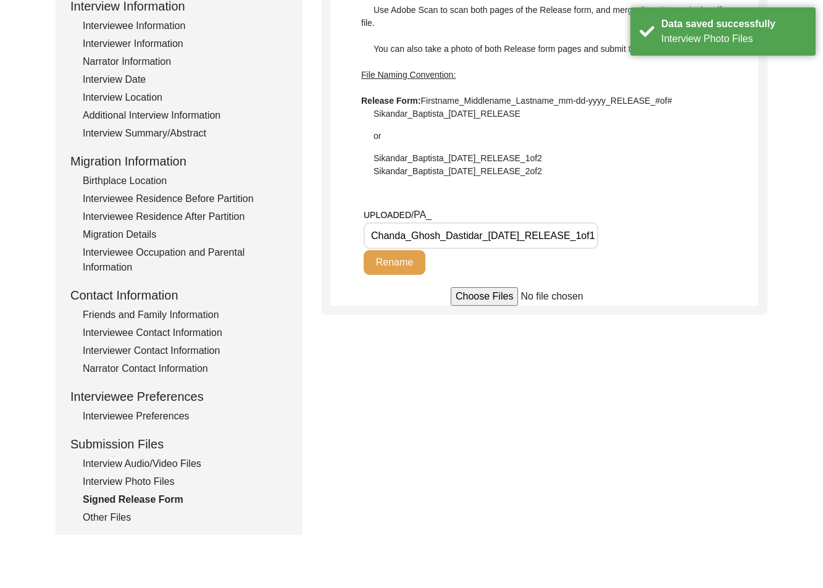
drag, startPoint x: 482, startPoint y: 235, endPoint x: 584, endPoint y: 241, distance: 102.7
click at [586, 240] on input "Chanda_Ghosh_Dastidar_[DATE]_RELEASE_1of1.pdf" at bounding box center [481, 235] width 235 height 27
click at [580, 242] on input "Chanda_Ghosh_Dastidar_[DATE]_RELEASE_1of1.pdf" at bounding box center [481, 235] width 235 height 27
drag, startPoint x: 591, startPoint y: 239, endPoint x: 579, endPoint y: 237, distance: 11.3
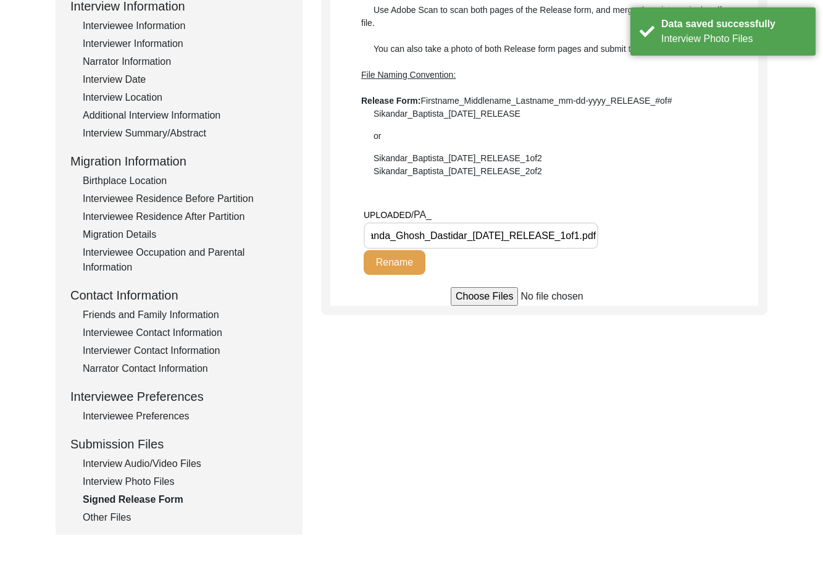
click at [579, 237] on input "Chanda_Ghosh_Dastidar_[DATE]_RELEASE_1of1.pdf" at bounding box center [481, 235] width 235 height 27
type input "Chanda_Ghosh_Dastidar_[DATE]_RELEASE.pdf"
click at [385, 338] on div "Submission Form Archivist Interview Information Interviewee Information Intervi…" at bounding box center [412, 245] width 712 height 579
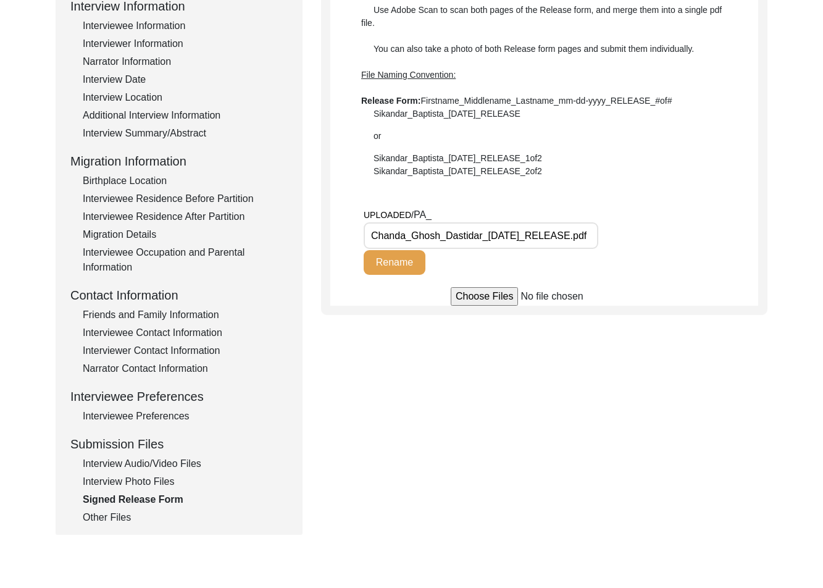
click at [383, 266] on button "Rename" at bounding box center [395, 262] width 62 height 25
click at [458, 430] on div "Submission Form Archivist Interview Information Interviewee Information Intervi…" at bounding box center [412, 245] width 712 height 579
click at [388, 266] on button "Rename" at bounding box center [395, 262] width 62 height 25
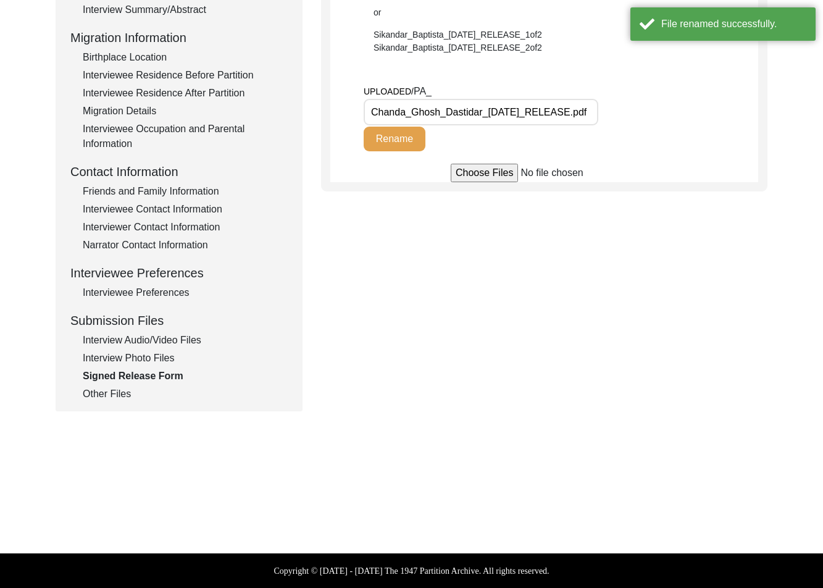
click at [118, 389] on div "Other Files" at bounding box center [185, 394] width 205 height 15
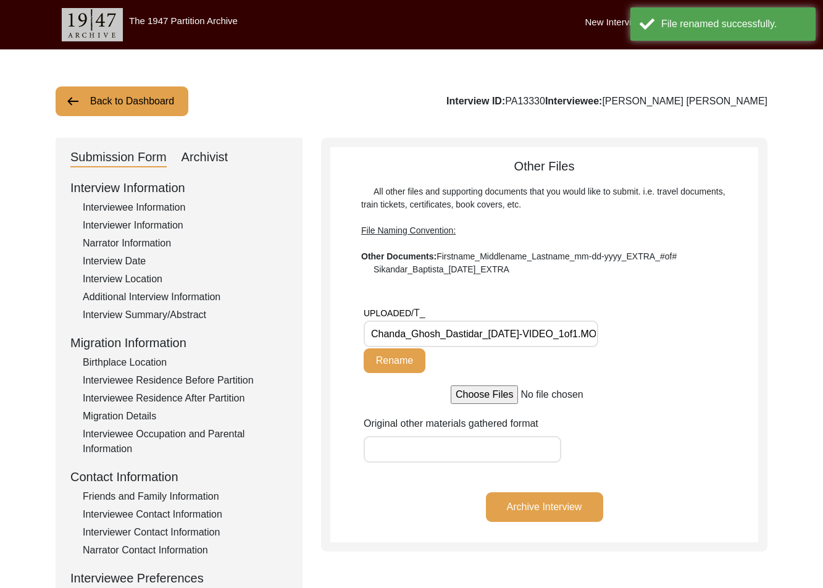
scroll to position [0, 26]
drag, startPoint x: 482, startPoint y: 338, endPoint x: 629, endPoint y: 336, distance: 146.4
click at [629, 336] on div "UPLOADED/ T_ Chanda_Ghosh_Dastidar_[DATE]-VIDEO_1of1.MOV Rename" at bounding box center [502, 339] width 276 height 67
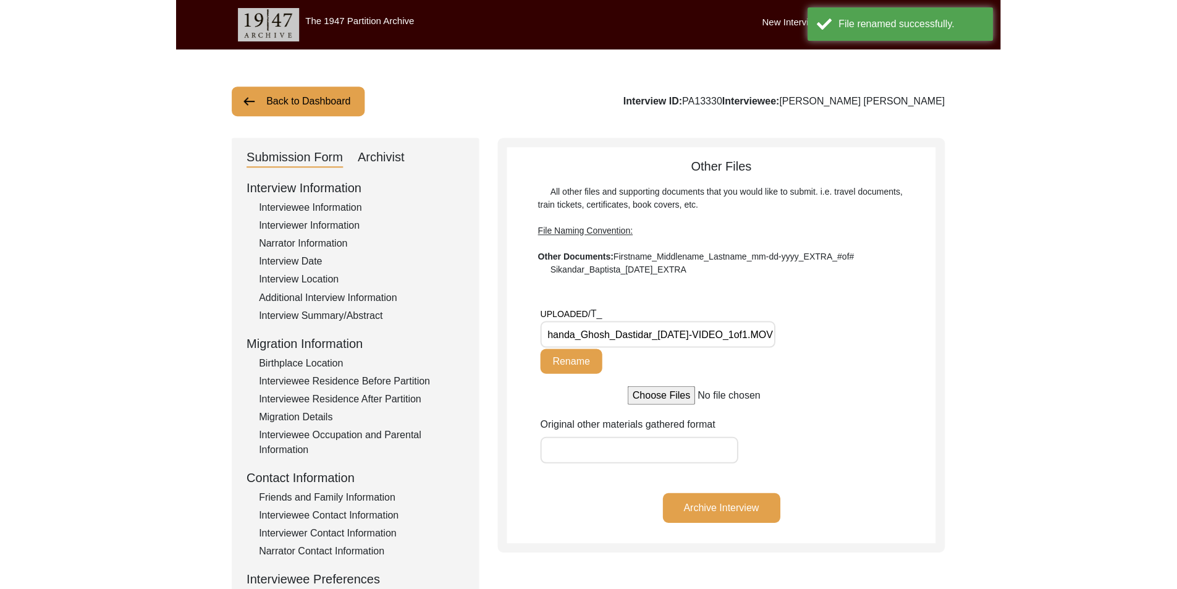
scroll to position [0, 0]
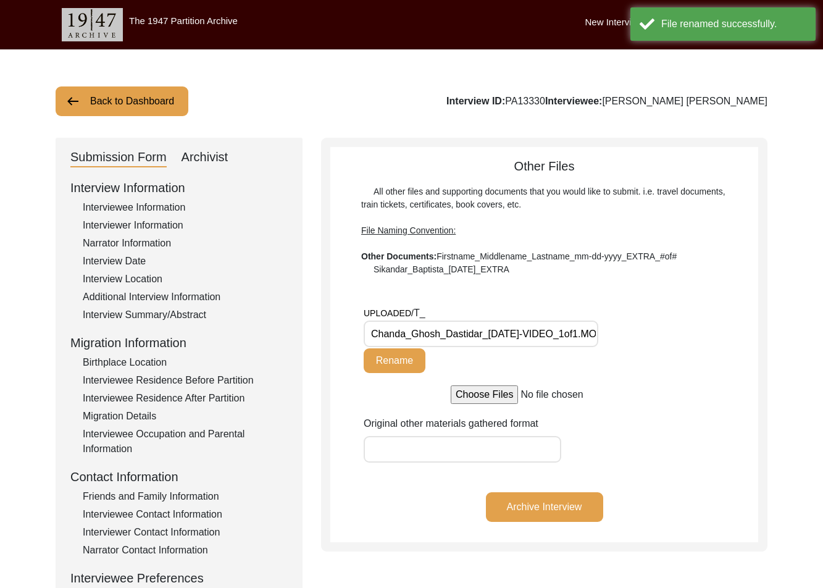
click at [629, 336] on div "UPLOADED/ T_ Chanda_Ghosh_Dastidar_[DATE]-VIDEO_1of1.MOV Rename" at bounding box center [502, 339] width 276 height 67
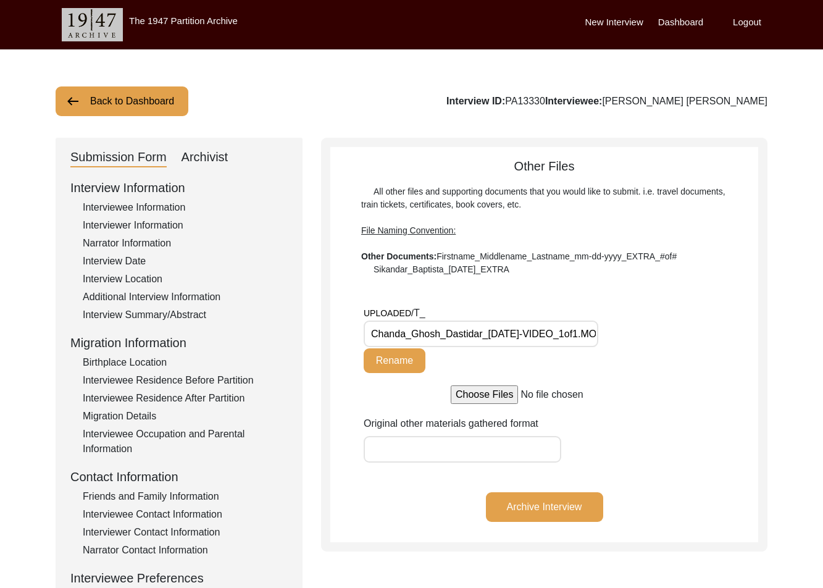
click at [229, 161] on div "Submission Form Archivist" at bounding box center [178, 158] width 217 height 20
click at [227, 158] on div "Submission Form Archivist" at bounding box center [178, 158] width 217 height 20
click at [225, 158] on div "Archivist" at bounding box center [205, 158] width 47 height 20
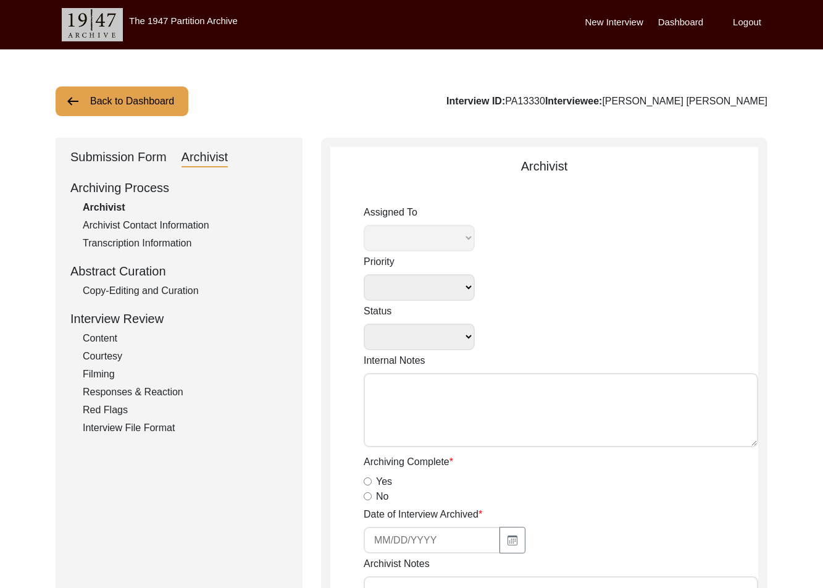
select select
select select "Archiving In Progress"
type textarea "[DATE] [GEOGRAPHIC_DATA]: Assigned to Brianna to archive. Due [DATE]. When arch…"
radio input "true"
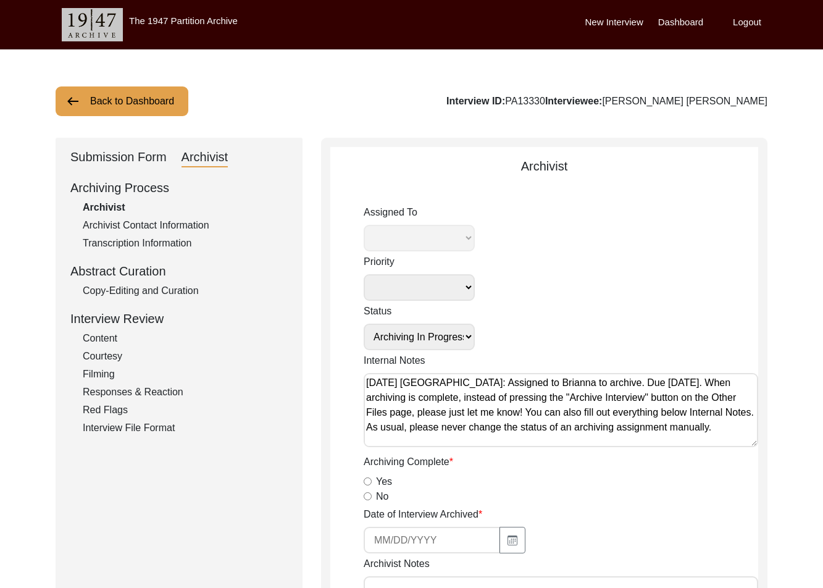
select select "442"
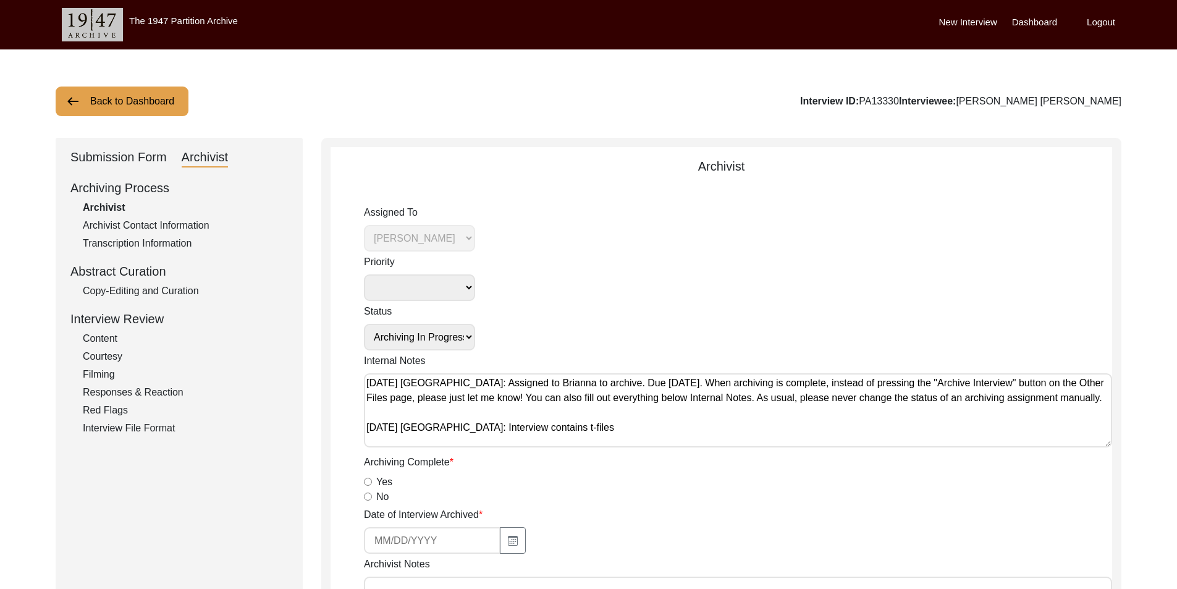
scroll to position [247, 0]
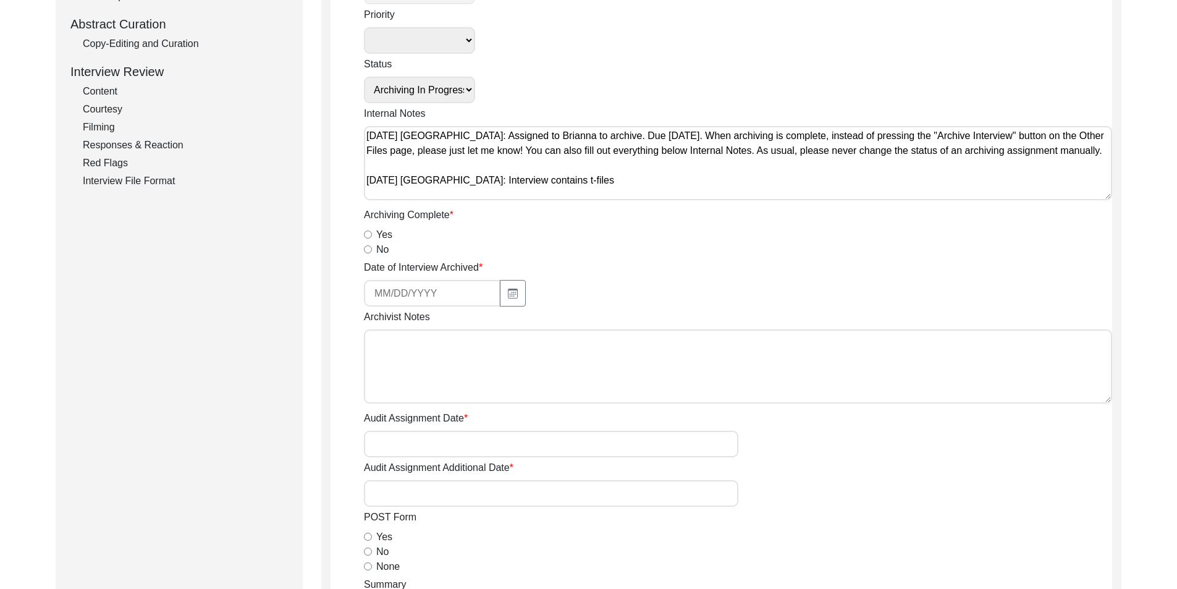
click at [368, 233] on input "Yes" at bounding box center [368, 234] width 8 height 8
radio input "true"
click at [503, 279] on div "Date of Interview Archived" at bounding box center [738, 283] width 748 height 46
click at [508, 290] on icon "button" at bounding box center [513, 293] width 10 height 10
select select "9"
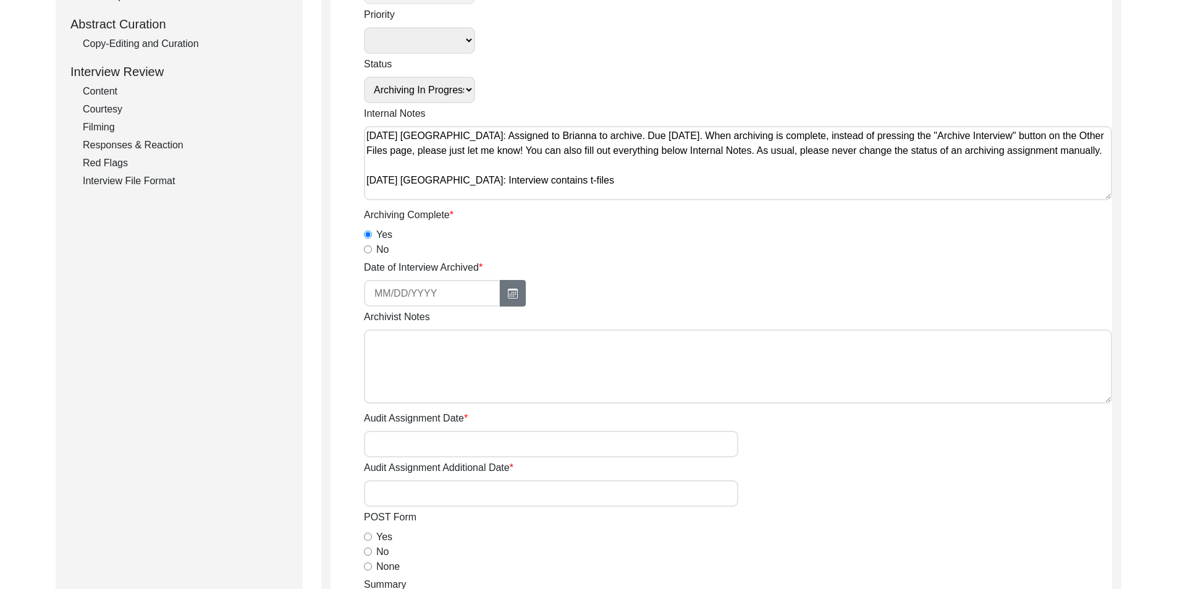
select select "2025"
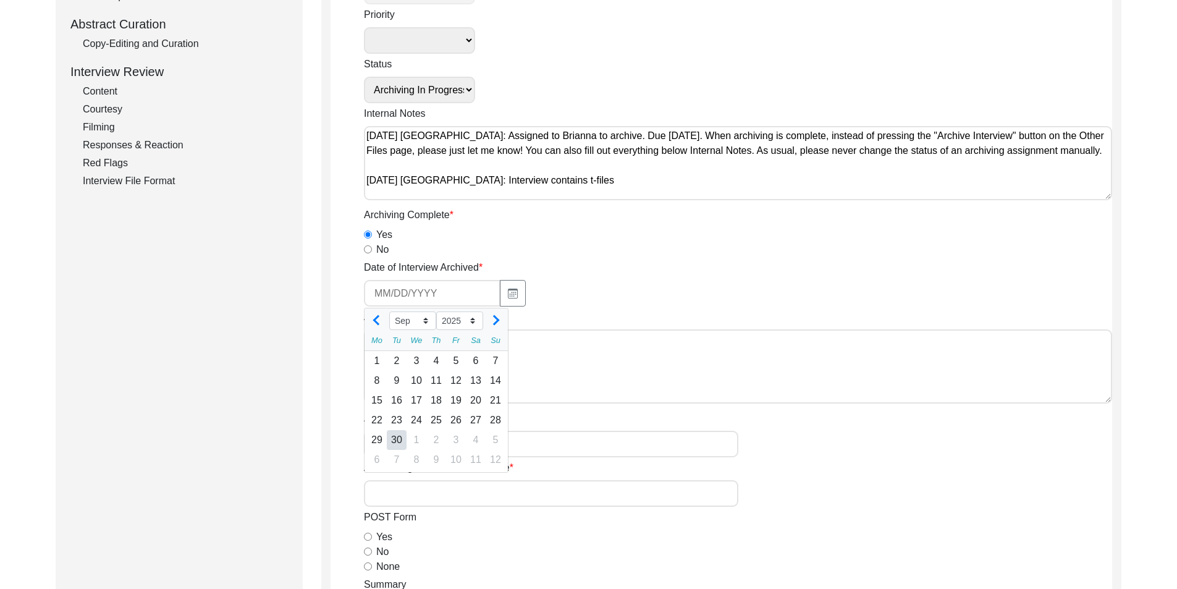
click at [391, 439] on div "30" at bounding box center [397, 440] width 20 height 20
type input "[DATE]"
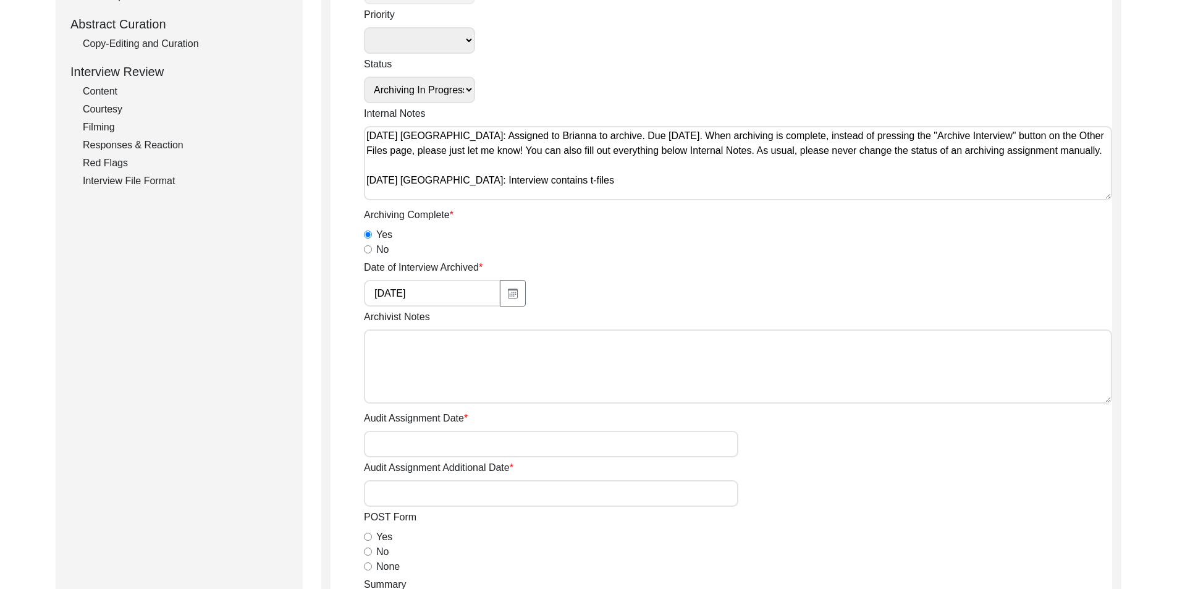
click at [436, 356] on textarea "Archivist Notes" at bounding box center [738, 366] width 748 height 74
paste textarea "Loremipsumd Sitam: Conse Adi. Elitseddoei Temporinci: Utlaboreetd Magnaaliq Eni…"
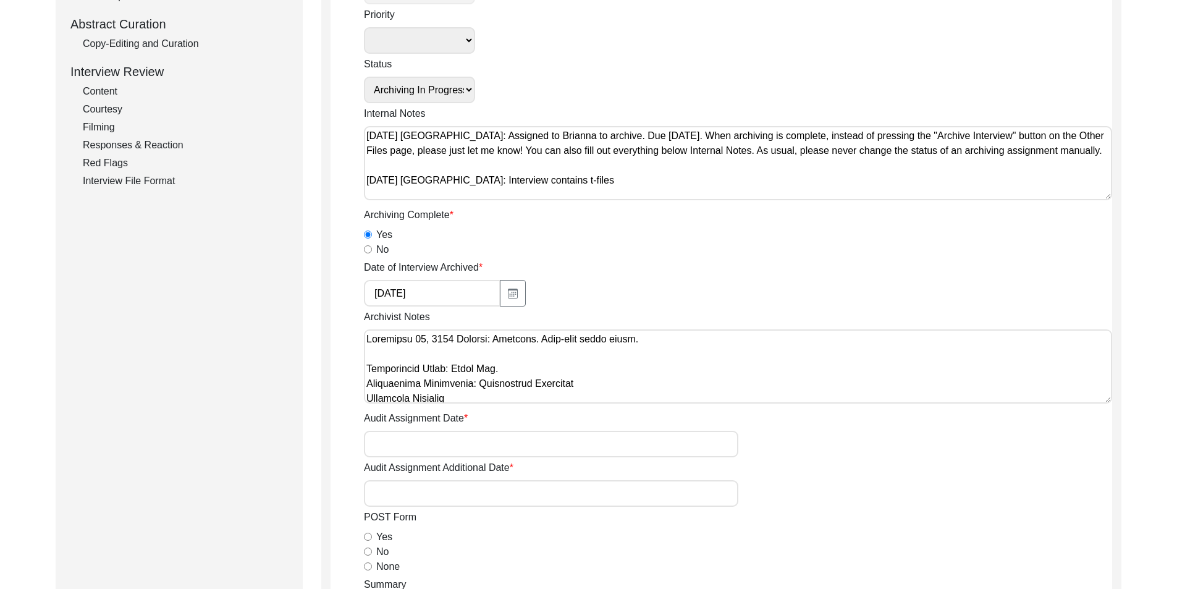
click at [569, 382] on textarea "Archivist Notes" at bounding box center [738, 366] width 748 height 74
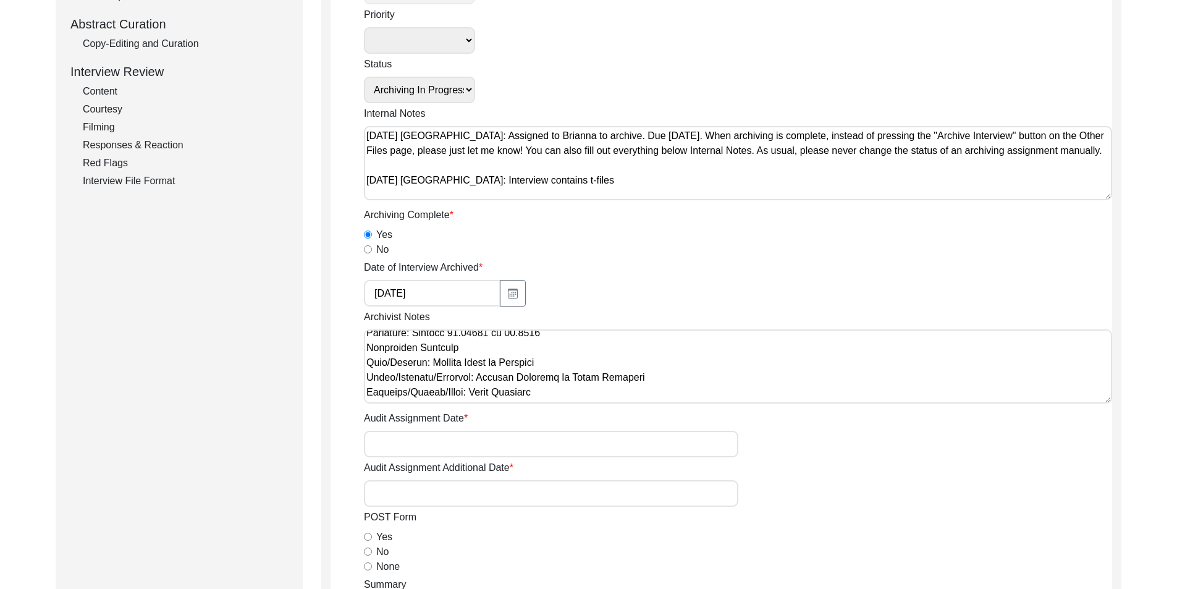
click at [558, 334] on textarea "Archivist Notes" at bounding box center [738, 366] width 748 height 74
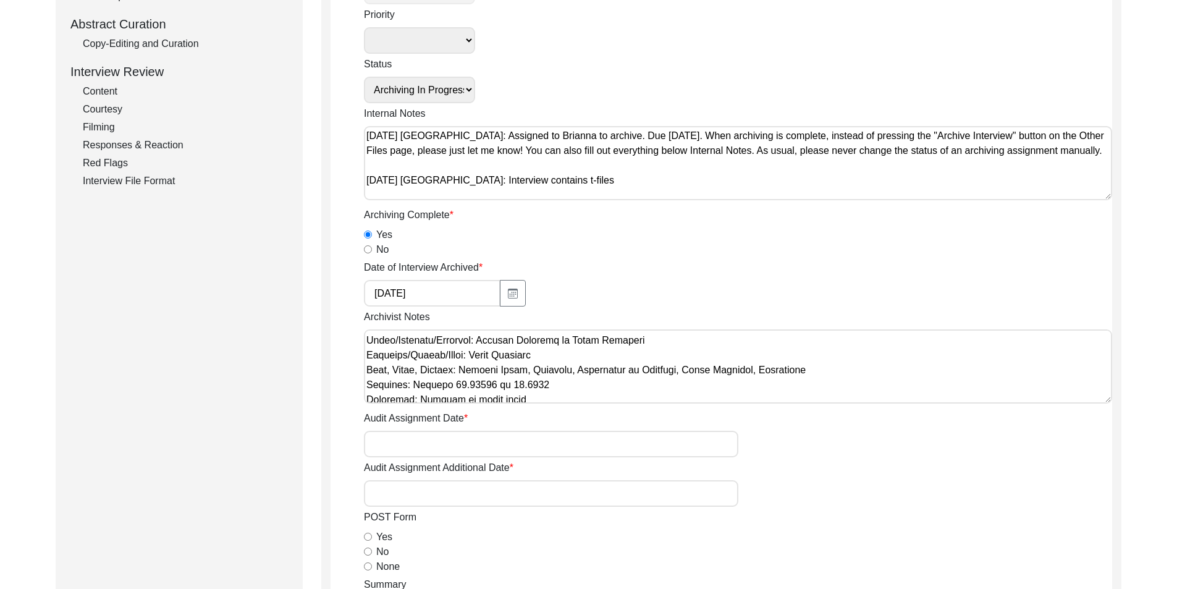
scroll to position [198, 0]
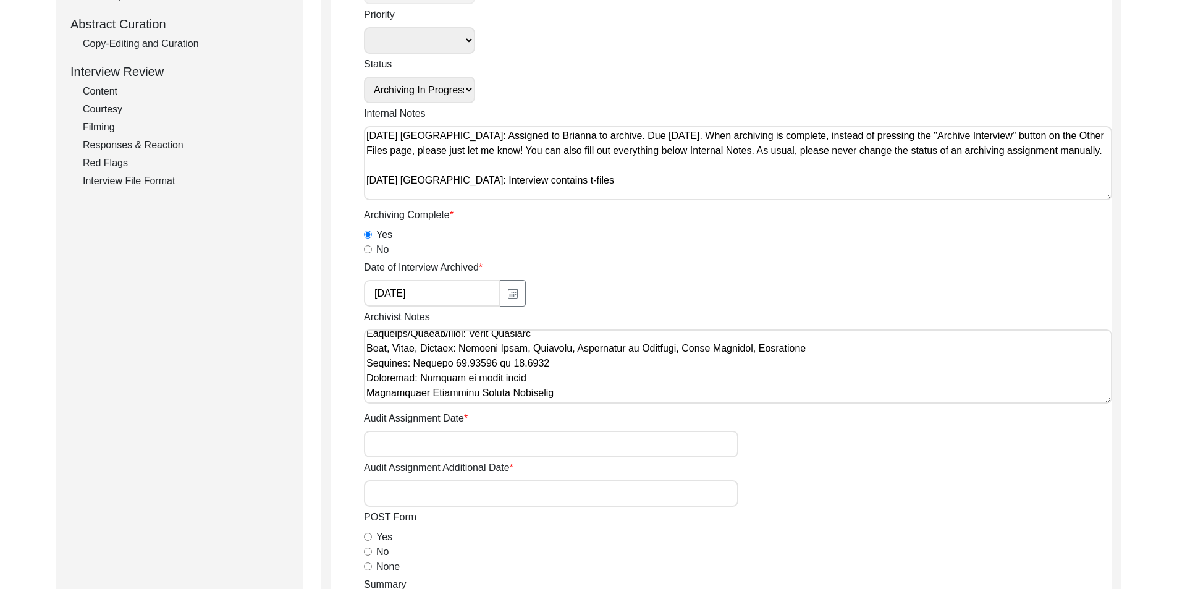
click at [549, 380] on textarea "Archivist Notes" at bounding box center [738, 366] width 748 height 74
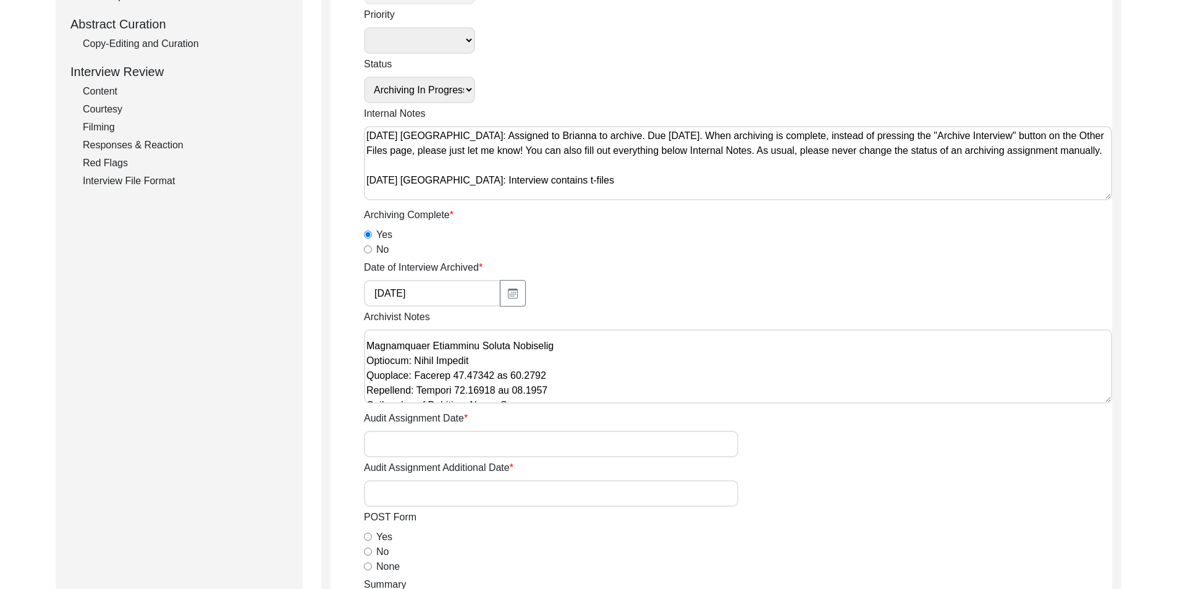
click at [552, 389] on textarea "Archivist Notes" at bounding box center [738, 366] width 748 height 74
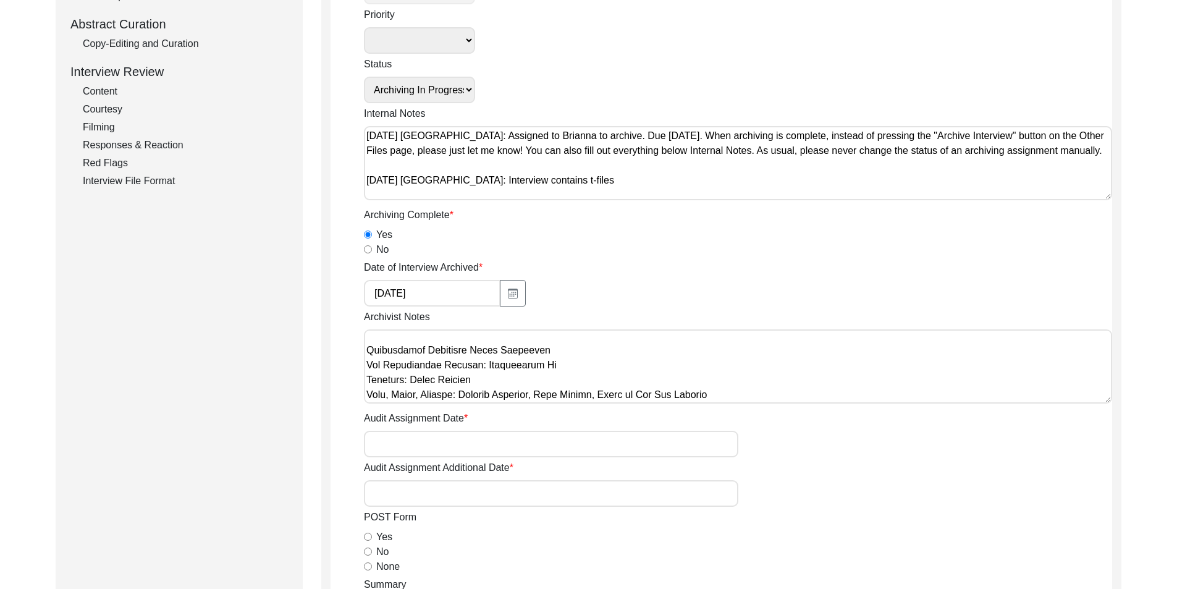
scroll to position [392, 0]
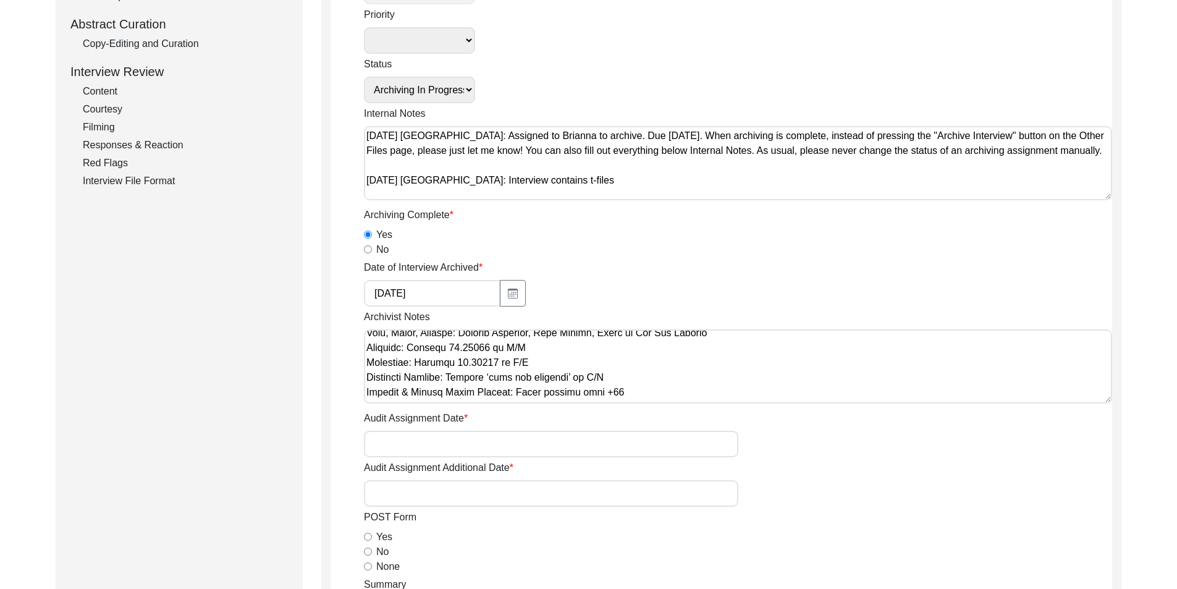
click at [568, 366] on textarea "Archivist Notes" at bounding box center [738, 366] width 748 height 74
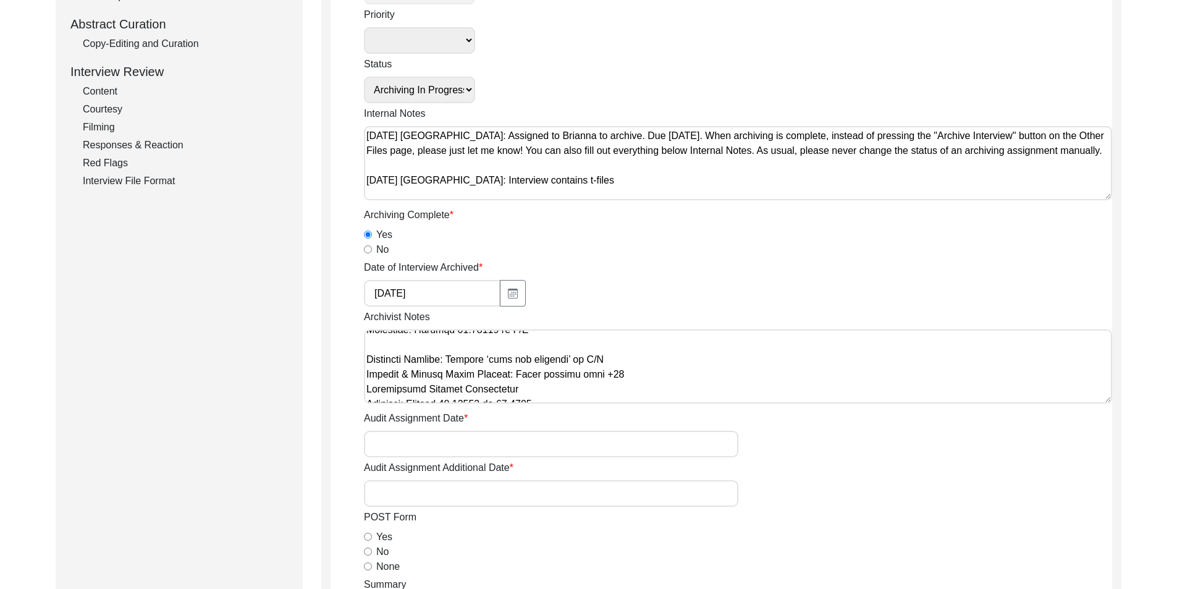
scroll to position [453, 0]
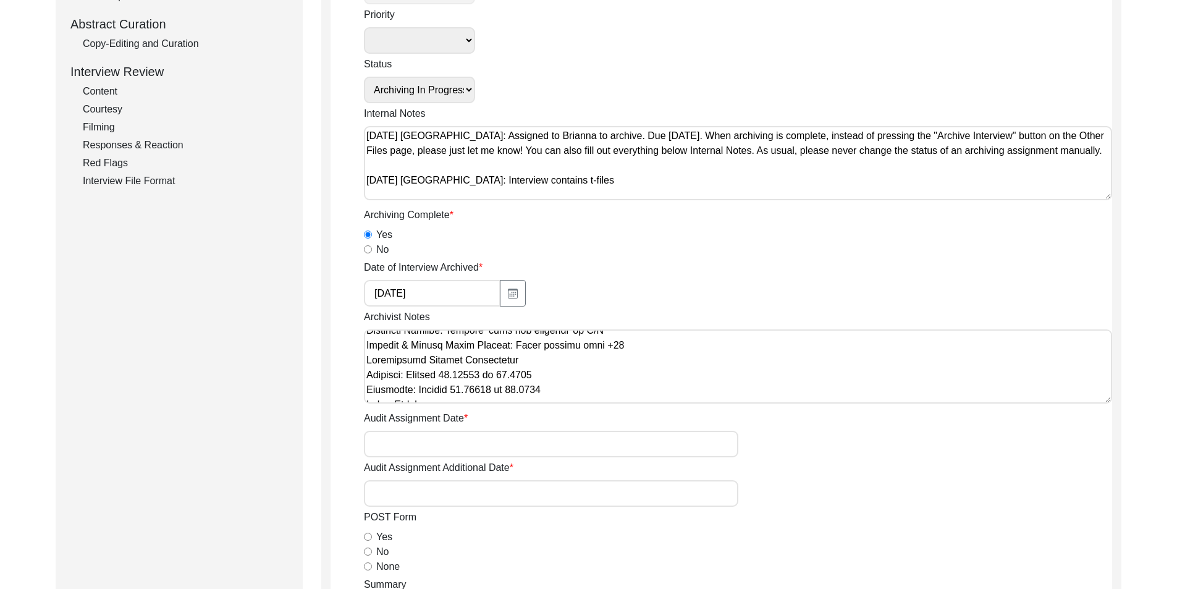
click at [647, 348] on textarea "Archivist Notes" at bounding box center [738, 366] width 748 height 74
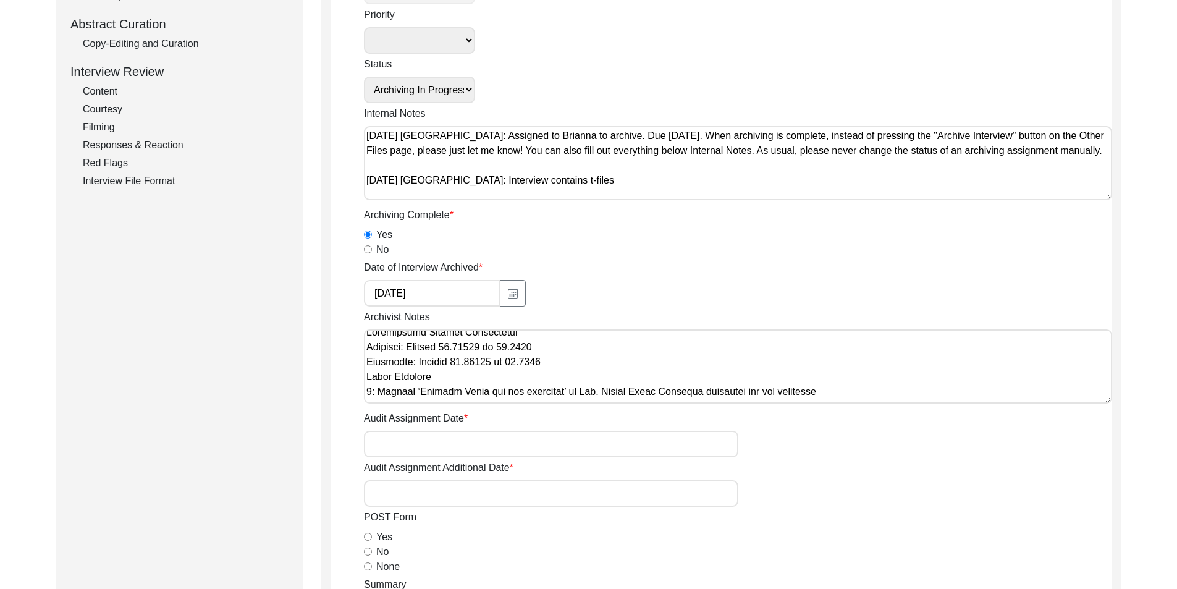
scroll to position [515, 0]
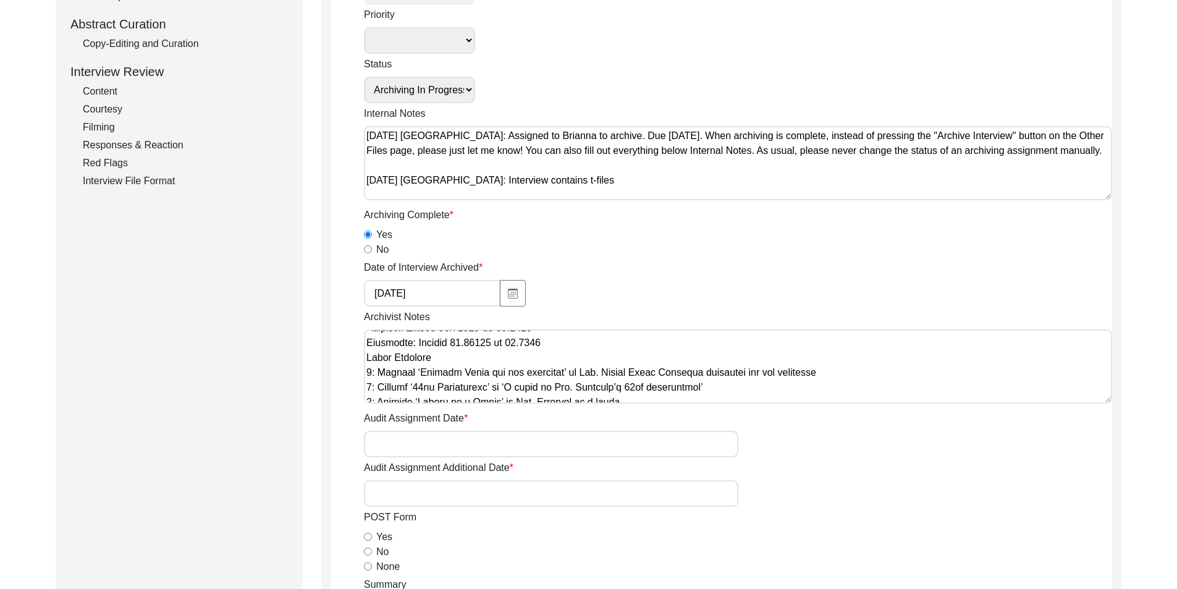
click at [566, 351] on textarea "Archivist Notes" at bounding box center [738, 366] width 748 height 74
click at [565, 347] on textarea "Archivist Notes" at bounding box center [738, 366] width 748 height 74
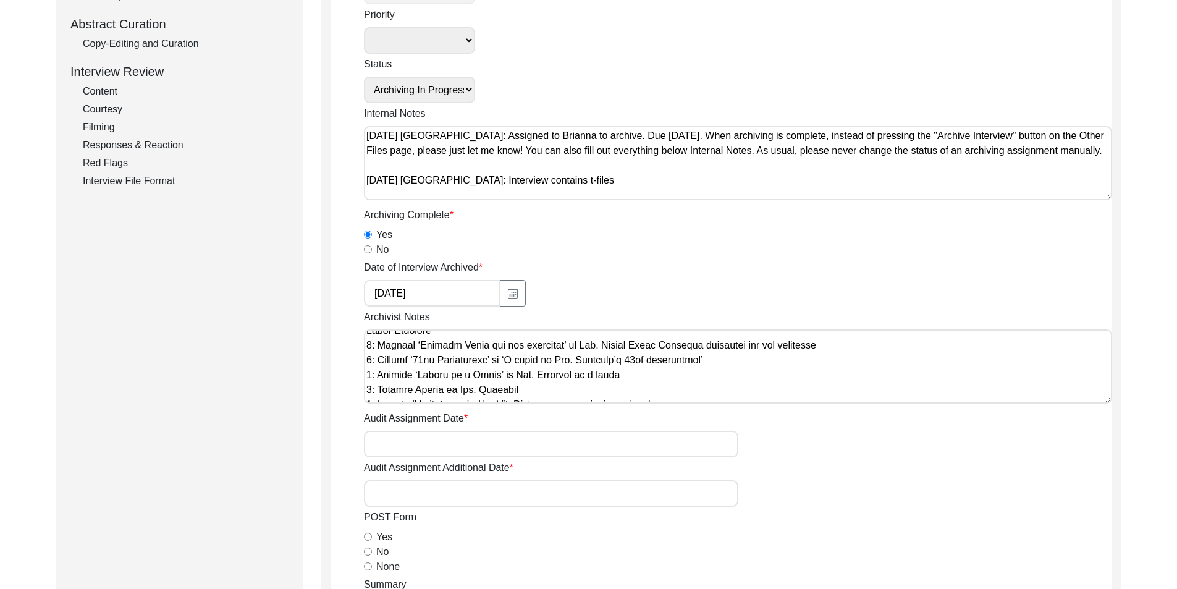
scroll to position [577, 0]
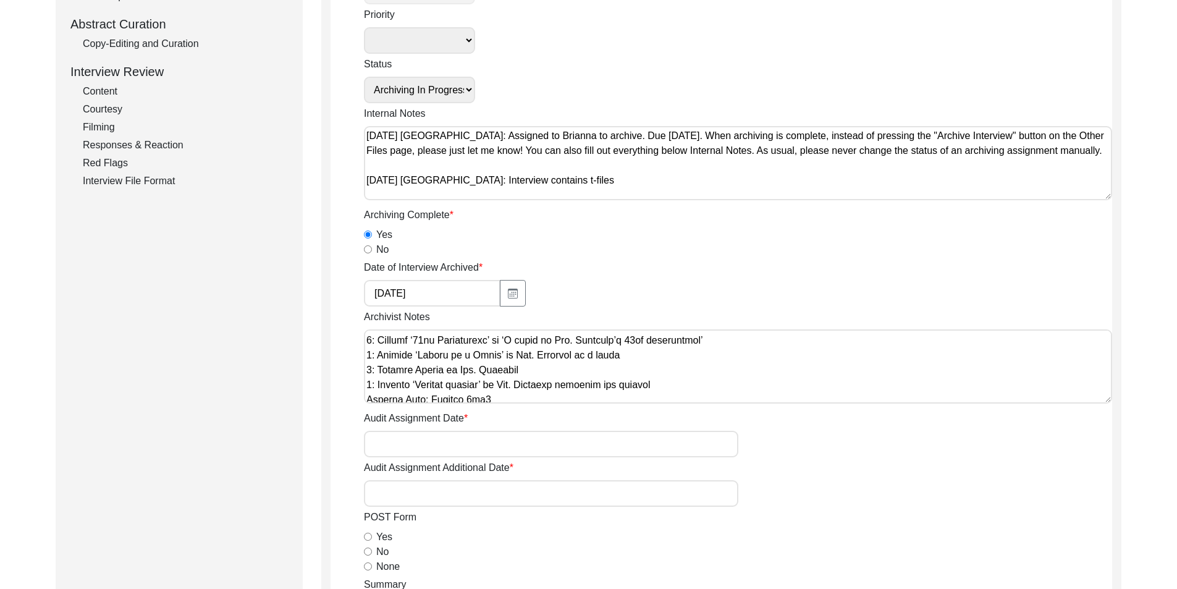
click at [366, 398] on textarea "Archivist Notes" at bounding box center [738, 366] width 748 height 74
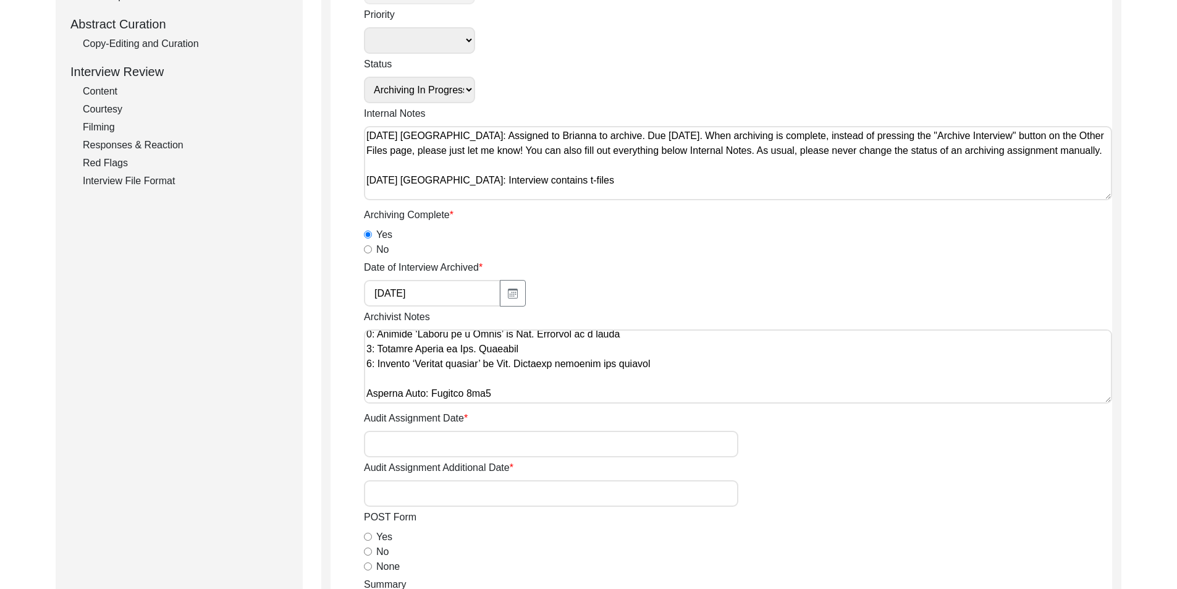
click at [389, 390] on textarea "Archivist Notes" at bounding box center [738, 366] width 748 height 74
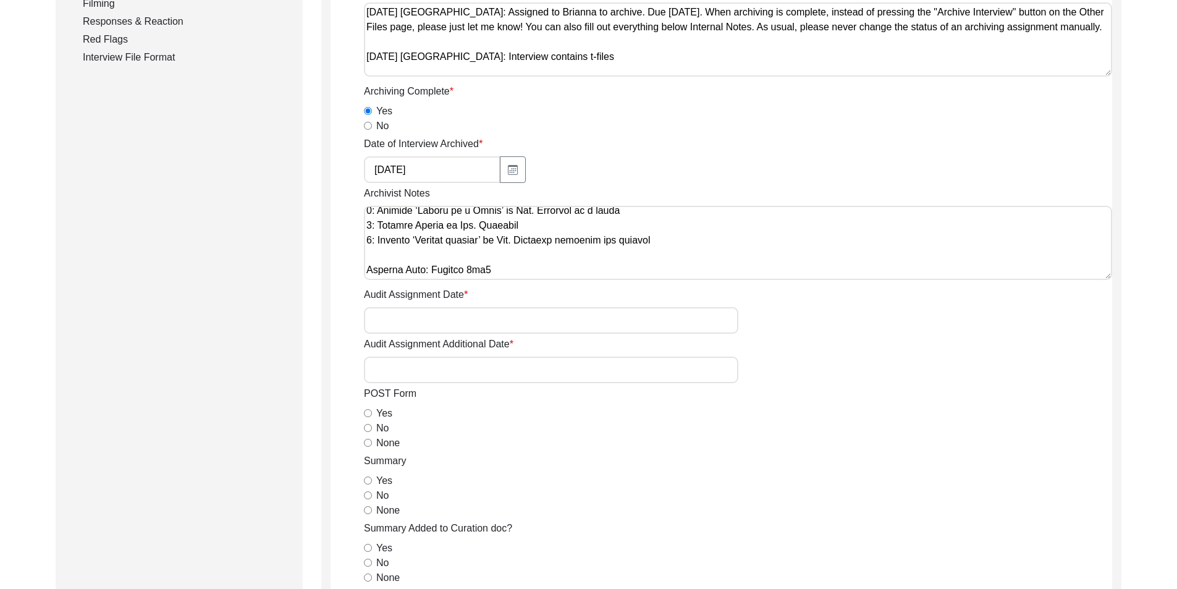
scroll to position [432, 0]
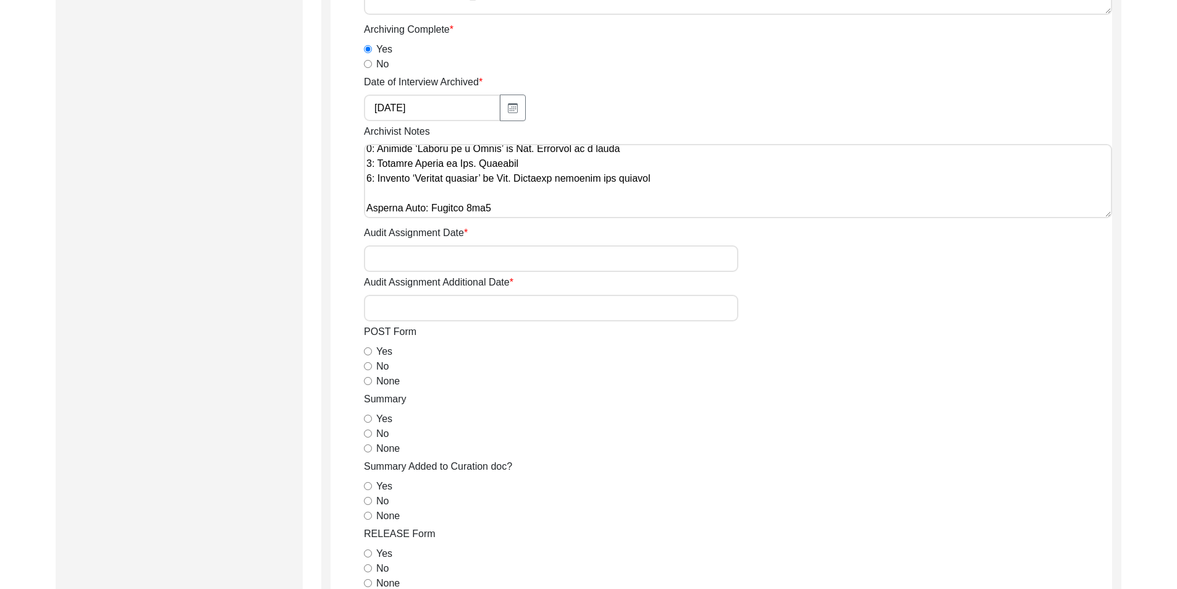
type textarea "[DATE] [PERSON_NAME]: Archived. Meta-data edits below. Interviewee Title: Added…"
click at [369, 364] on input "No" at bounding box center [368, 366] width 8 height 8
radio input "true"
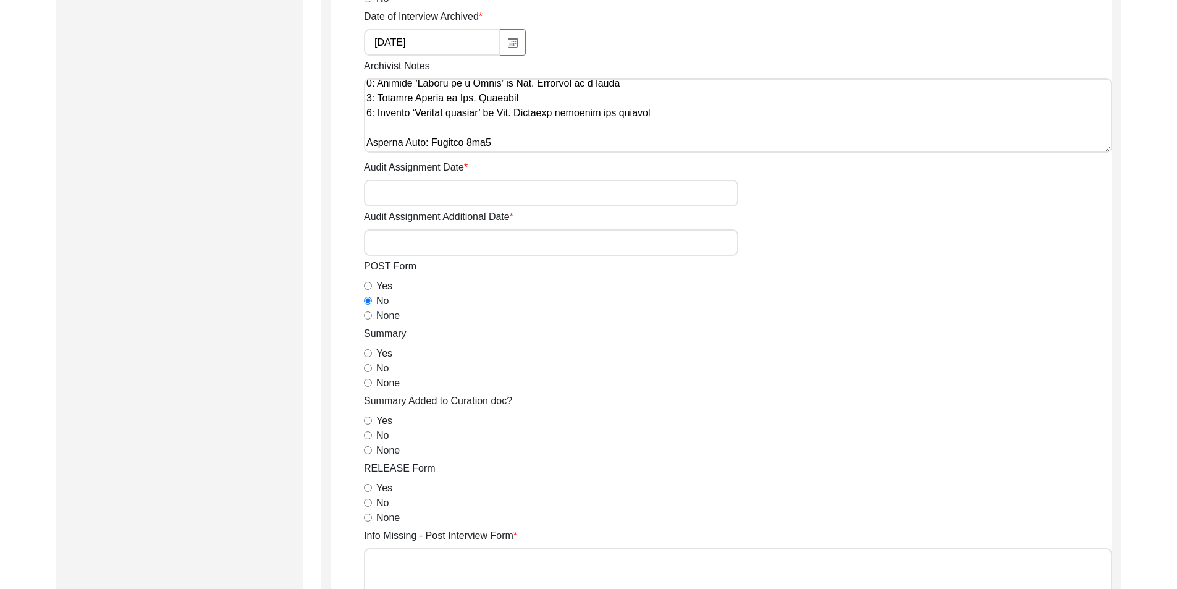
scroll to position [556, 0]
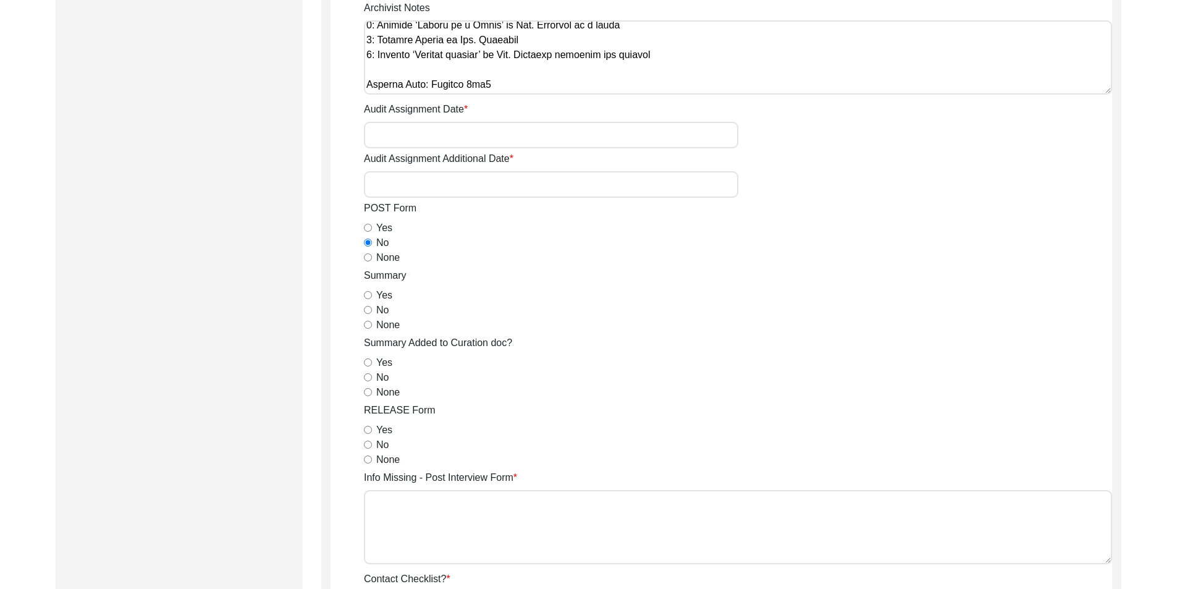
click at [370, 298] on input "Yes" at bounding box center [368, 295] width 8 height 8
radio input "true"
click at [367, 380] on input "No" at bounding box center [368, 377] width 8 height 8
radio input "true"
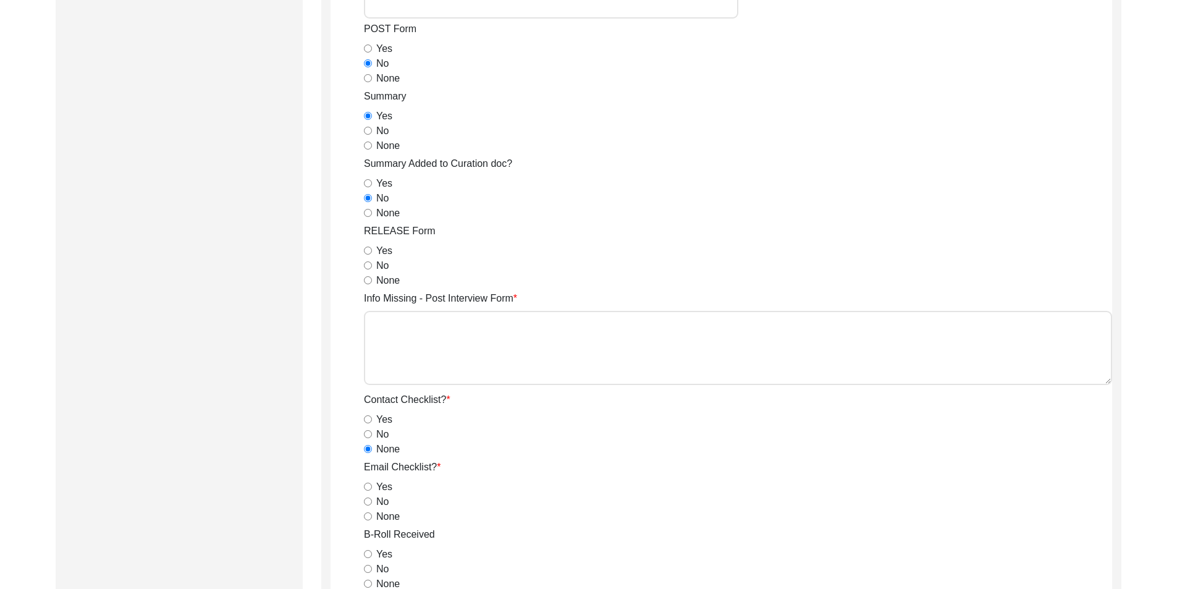
scroll to position [741, 0]
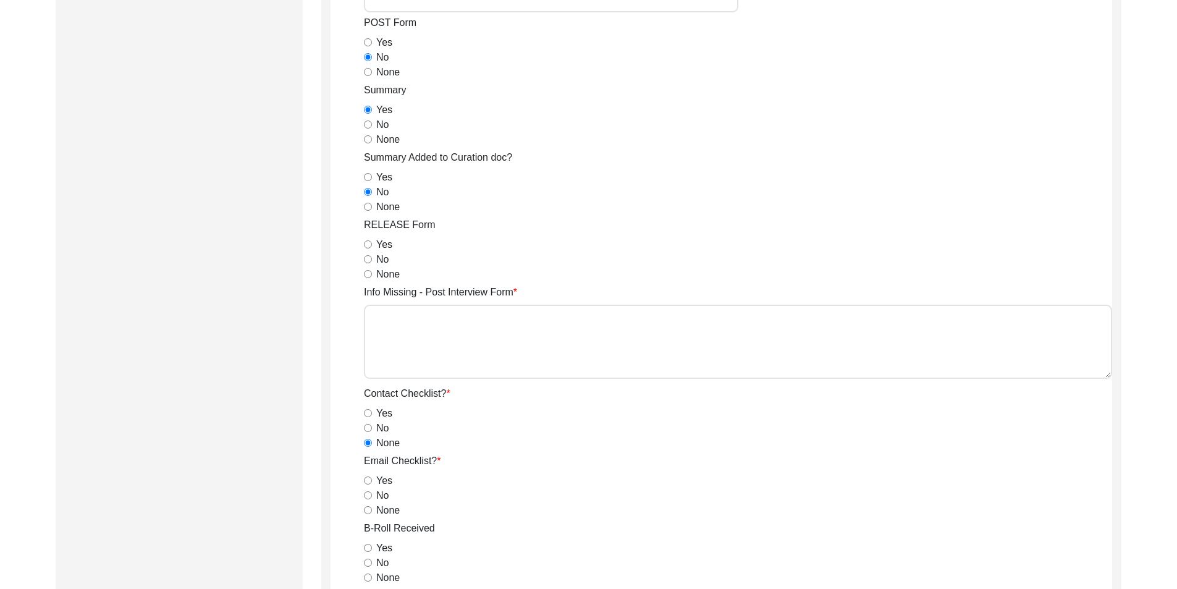
click at [369, 243] on input "Yes" at bounding box center [368, 244] width 8 height 8
radio input "true"
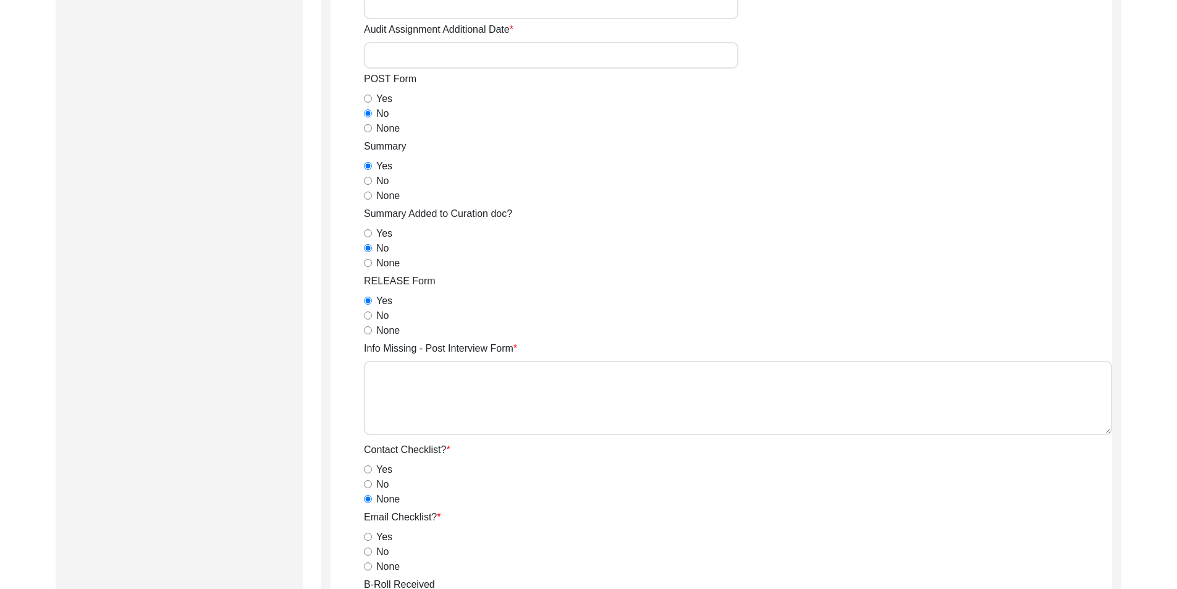
scroll to position [618, 0]
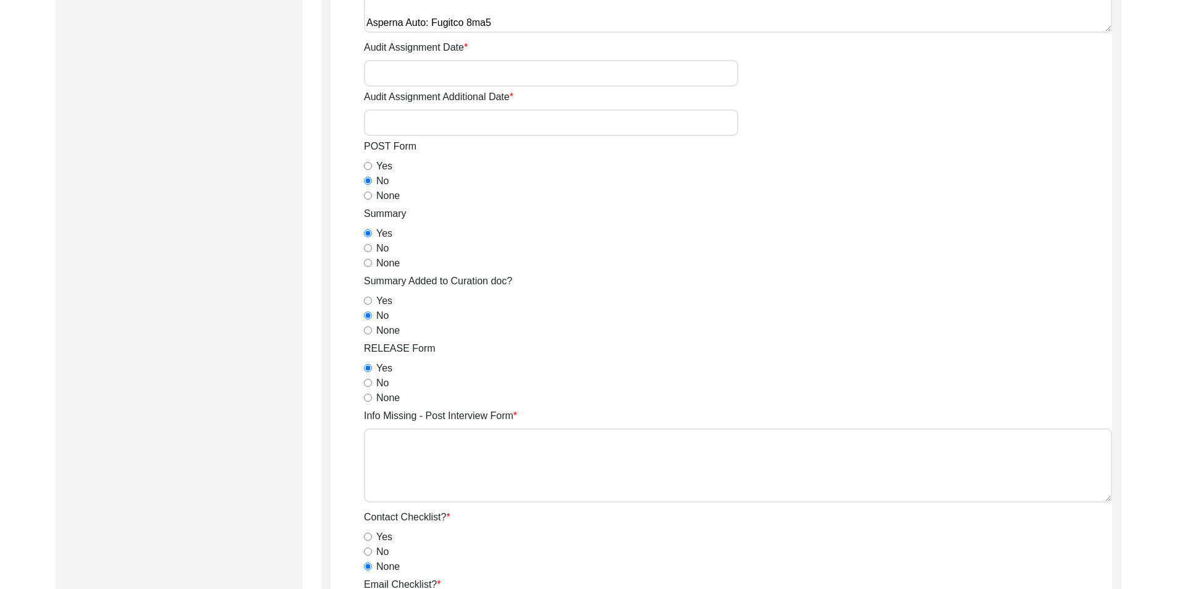
click at [368, 203] on div "None" at bounding box center [738, 195] width 748 height 15
click at [368, 198] on input "None" at bounding box center [368, 195] width 8 height 8
radio input "true"
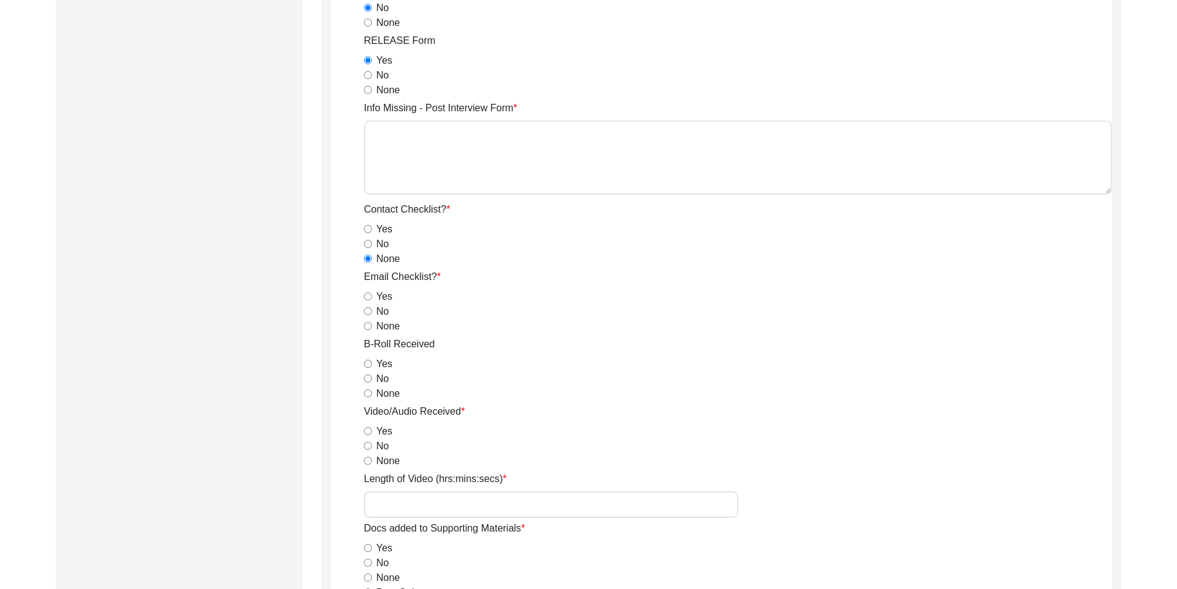
scroll to position [927, 0]
click at [367, 313] on input "No" at bounding box center [368, 310] width 8 height 8
radio input "true"
click at [366, 359] on div "Yes" at bounding box center [738, 362] width 748 height 15
click at [365, 364] on input "Yes" at bounding box center [368, 362] width 8 height 8
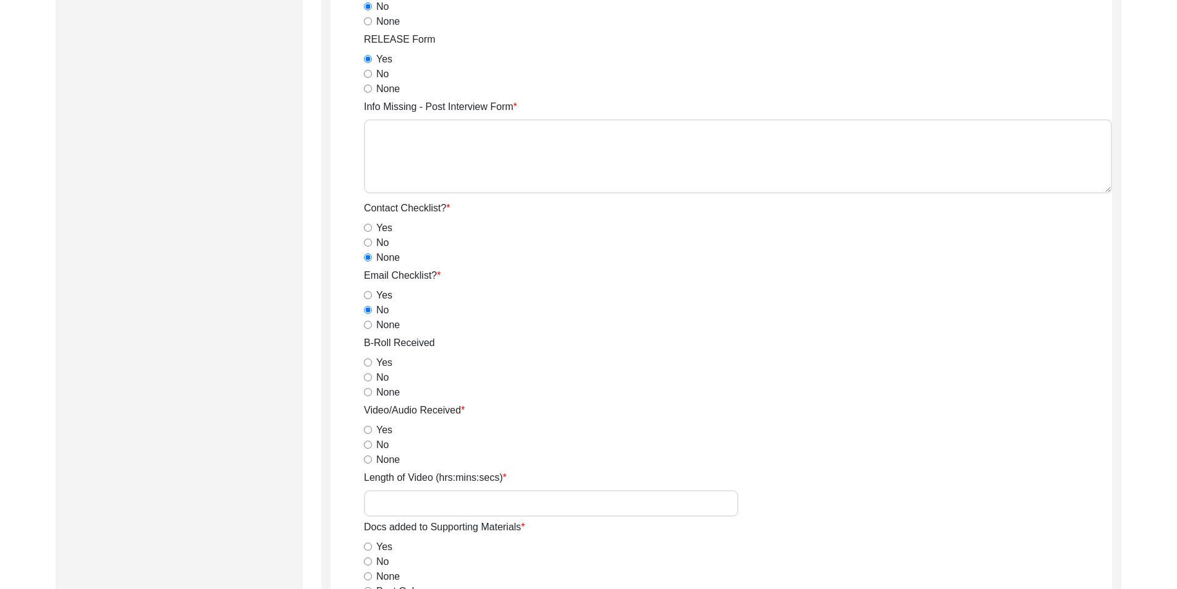
radio input "true"
click at [369, 427] on input "Yes" at bounding box center [368, 430] width 8 height 8
radio input "true"
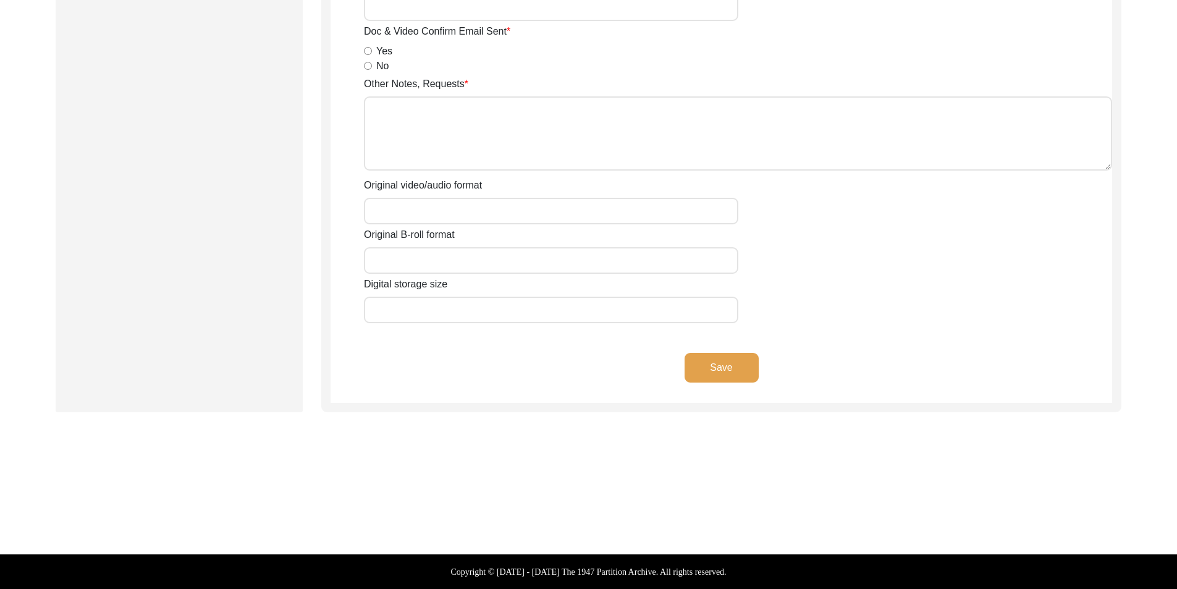
click at [712, 369] on button "Save" at bounding box center [721, 368] width 74 height 30
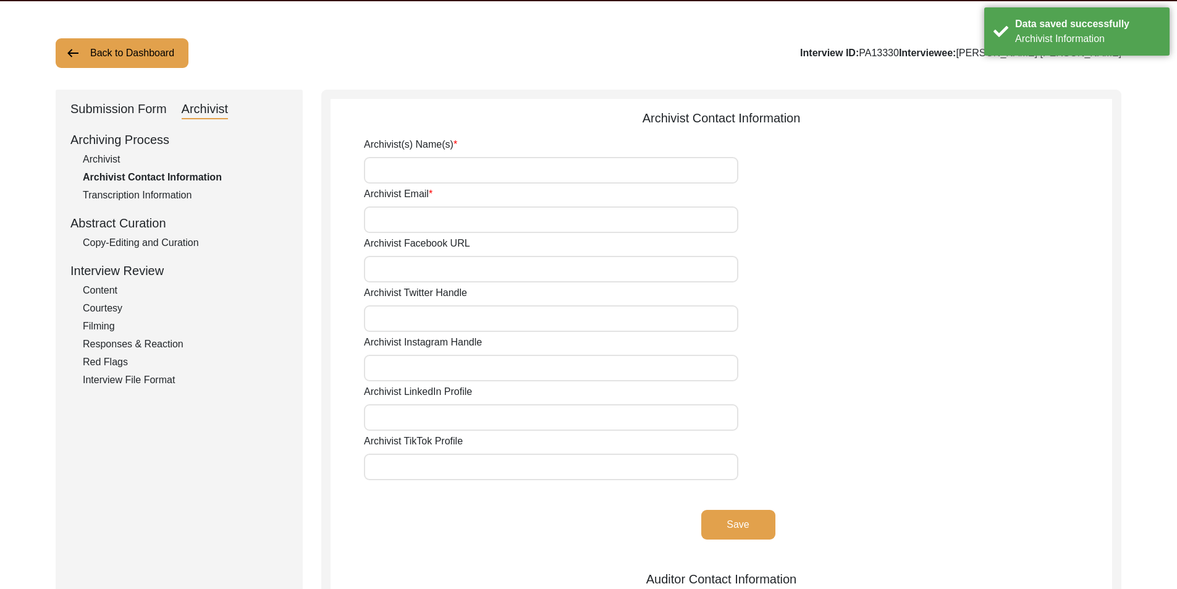
scroll to position [0, 0]
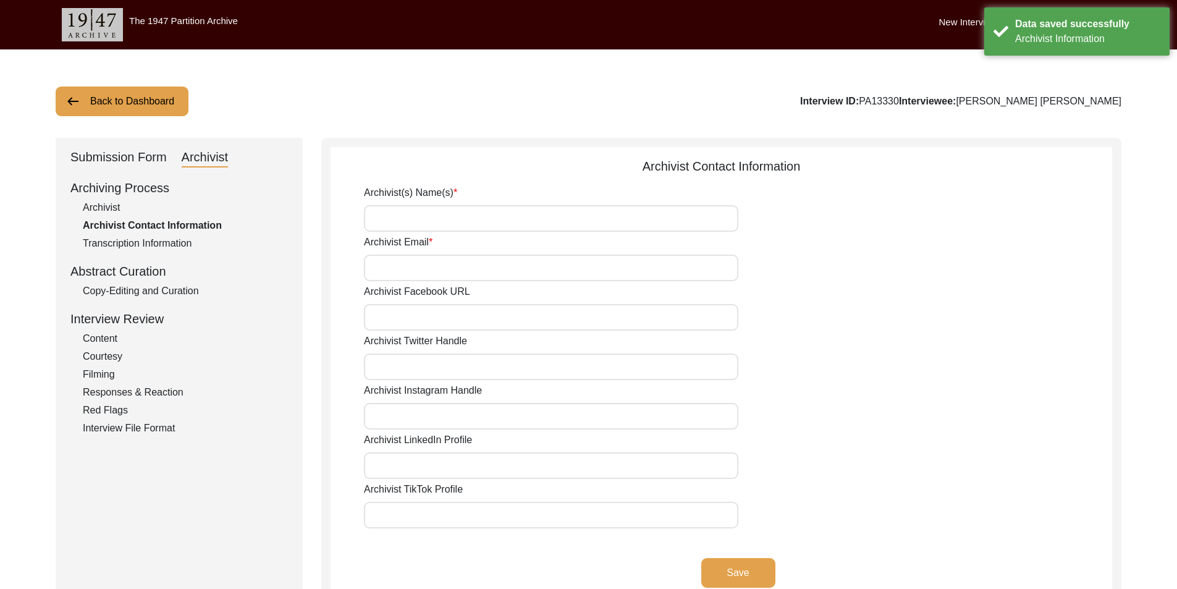
click at [123, 174] on div "Submission Form Archivist Archiving Process Archivist Archivist Contact Informa…" at bounding box center [179, 484] width 247 height 693
click at [122, 158] on div "Submission Form" at bounding box center [118, 158] width 96 height 20
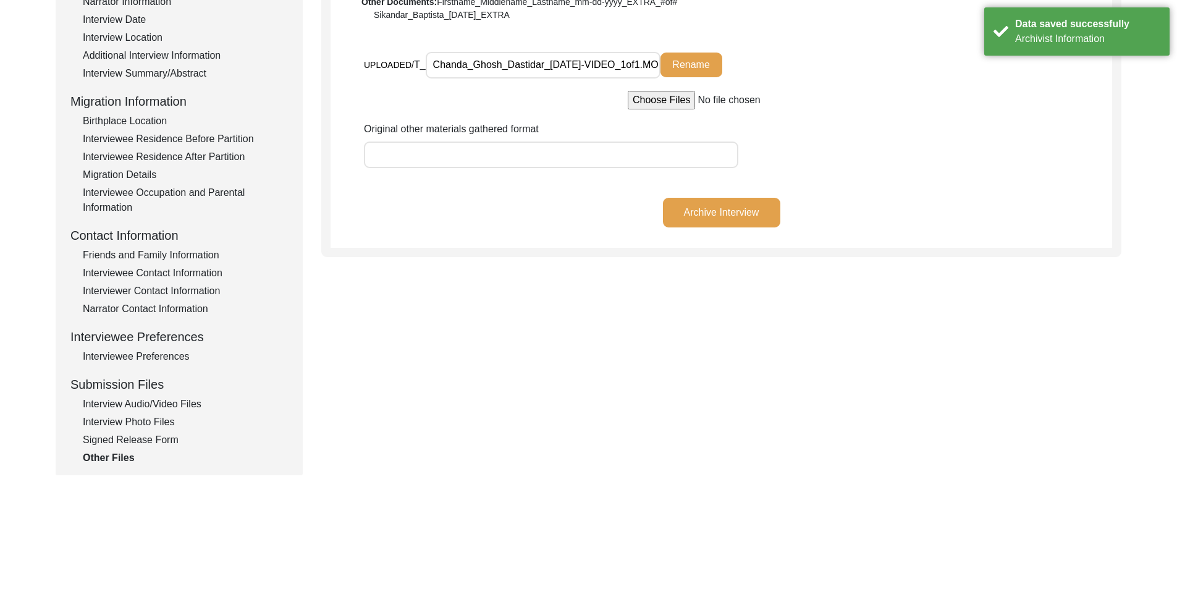
scroll to position [247, 0]
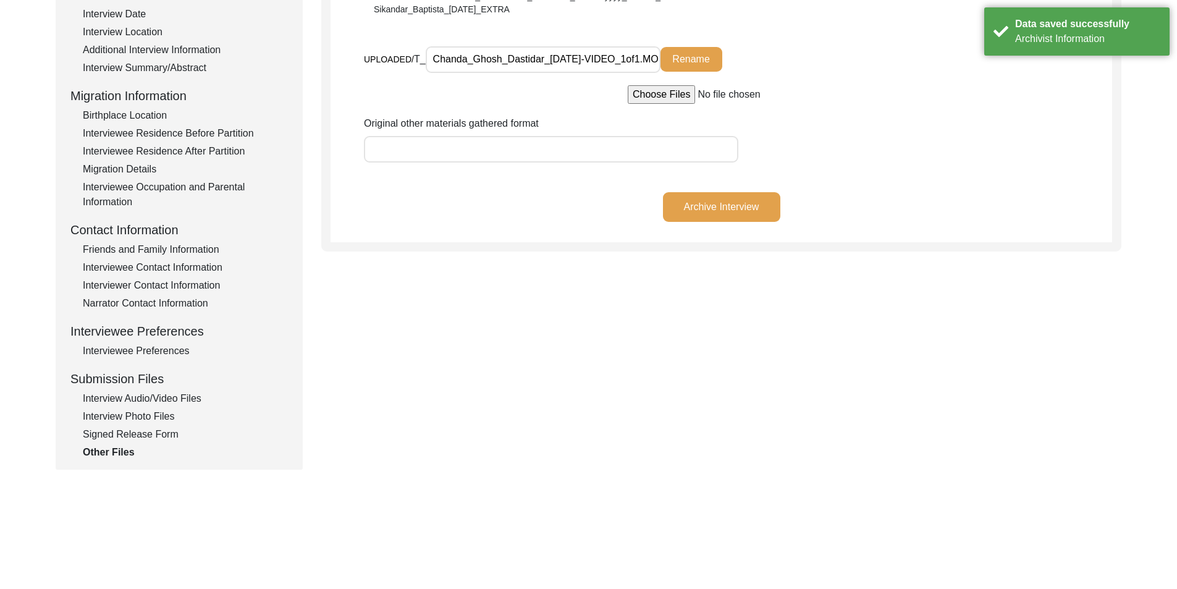
click at [144, 422] on div "Interview Photo Files" at bounding box center [185, 416] width 205 height 15
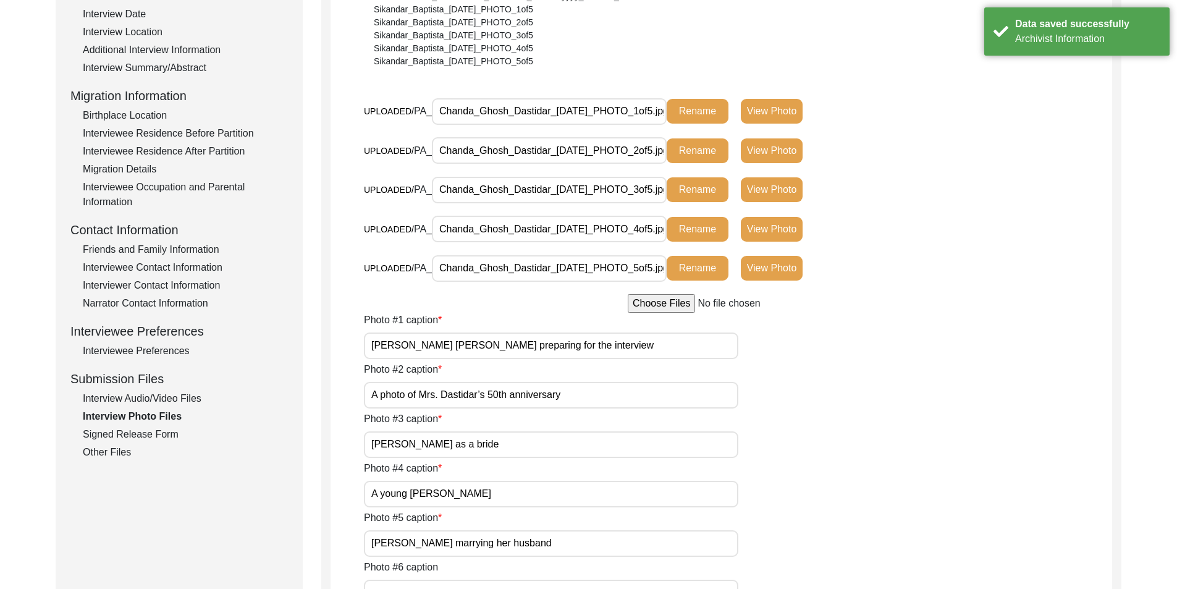
click at [145, 394] on div "Interview Audio/Video Files" at bounding box center [185, 398] width 205 height 15
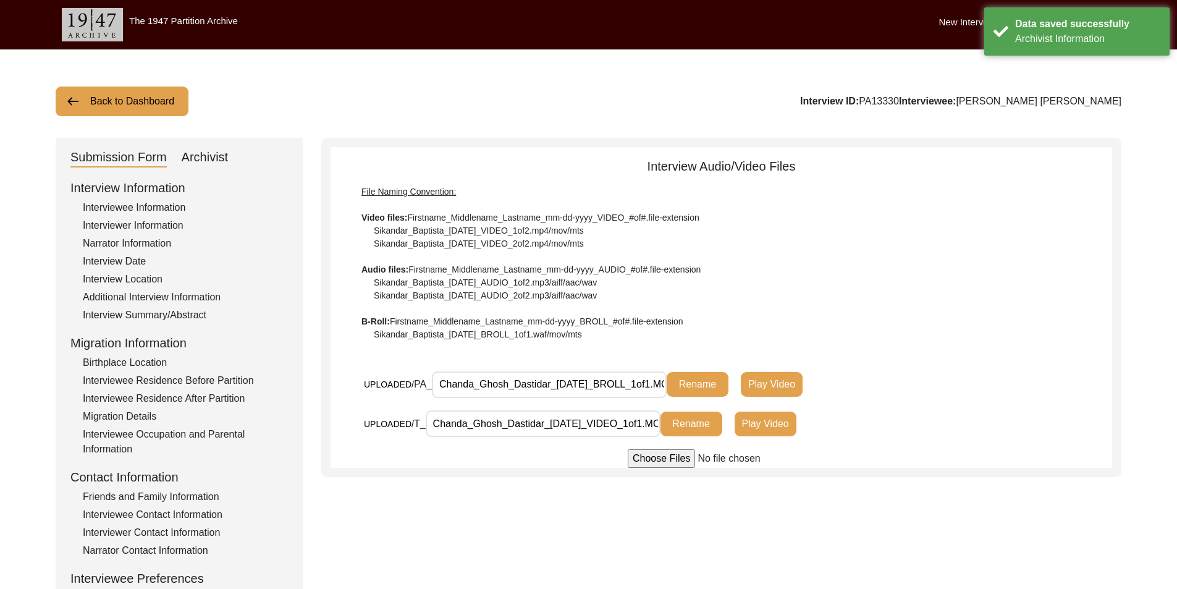
scroll to position [0, 30]
drag, startPoint x: 452, startPoint y: 393, endPoint x: 696, endPoint y: 395, distance: 244.0
click at [696, 395] on div "UPLOADED/ PA_ Chanda_Ghosh_Dastidar_[DATE]_BROLL_1of1.MOV Rename Play Video" at bounding box center [626, 384] width 524 height 27
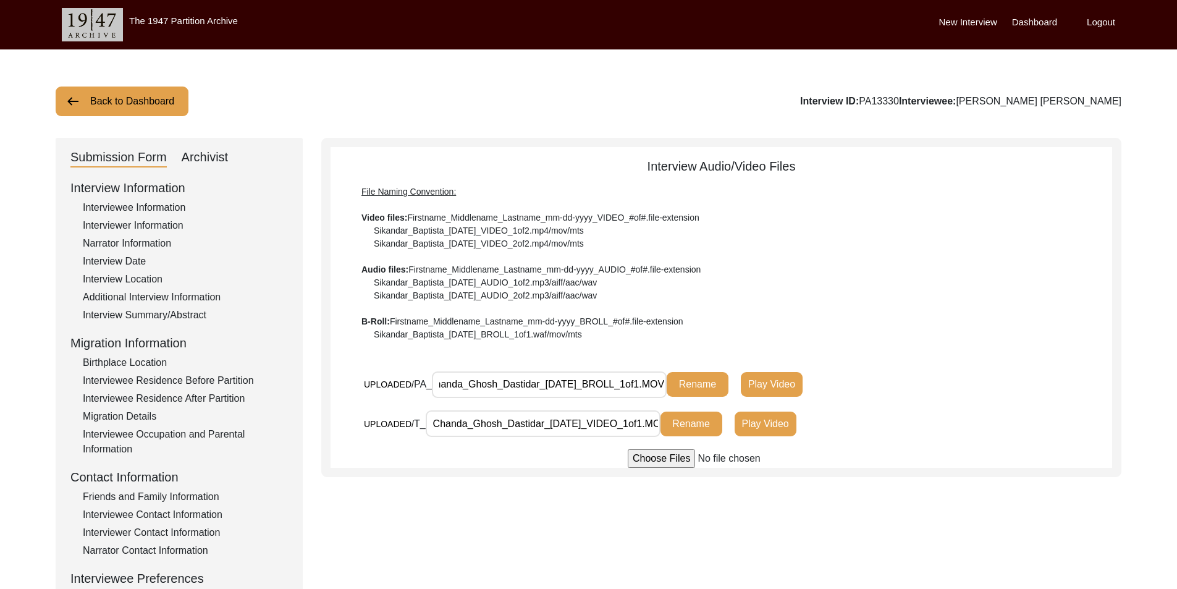
click at [215, 157] on div "Archivist" at bounding box center [205, 158] width 47 height 20
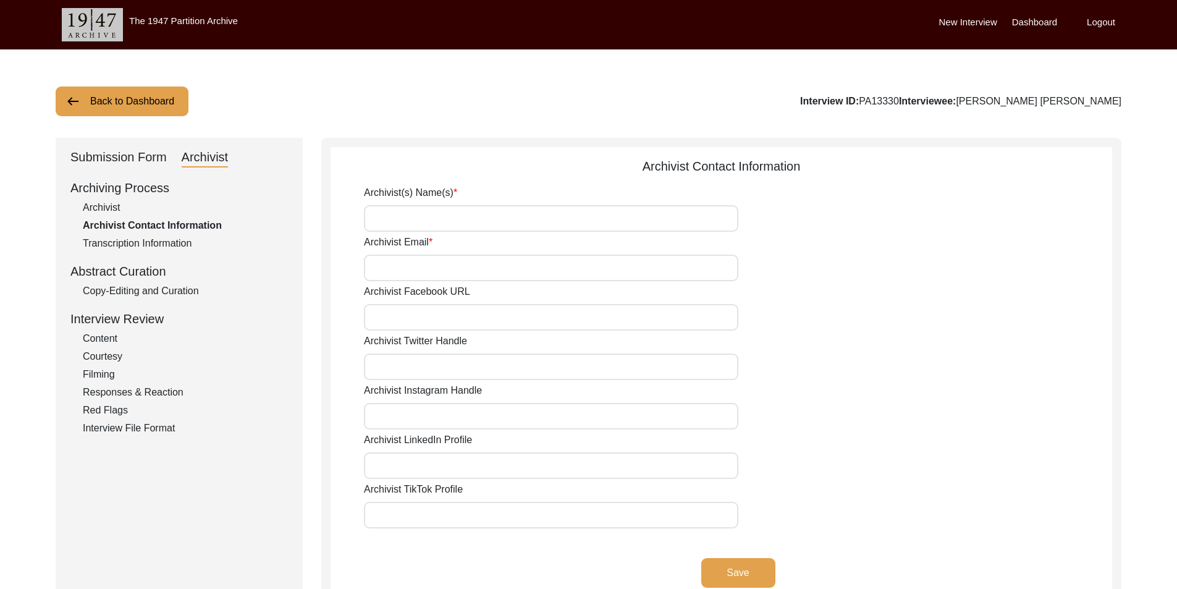
click at [130, 209] on div "Archivist" at bounding box center [185, 207] width 205 height 15
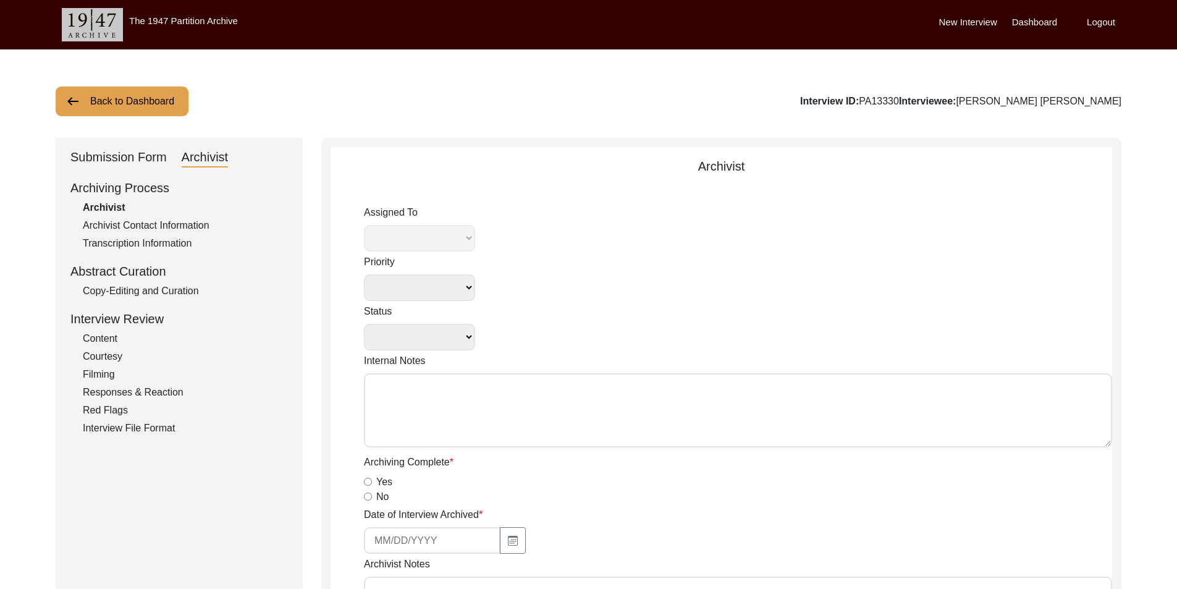
select select
select select "Archiving In Progress"
type textarea "[DATE] [GEOGRAPHIC_DATA]: Assigned to Brianna to archive. Due [DATE]. When arch…"
radio input "true"
type input "[DATE]"
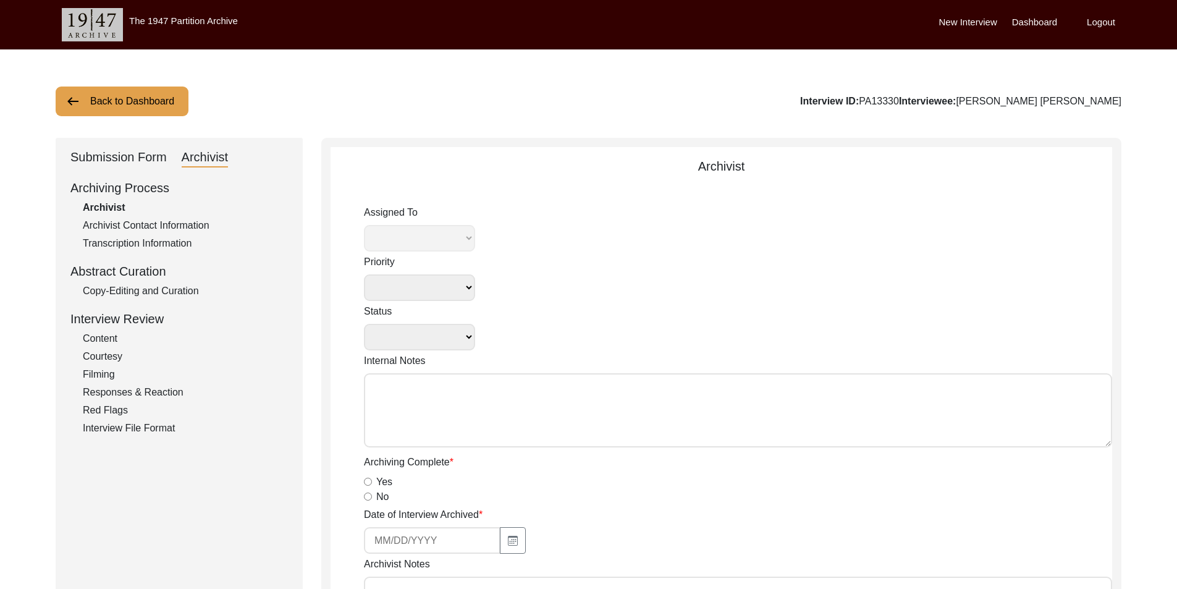
type textarea "[DATE] [PERSON_NAME]: Archived. Meta-data edits below. Interviewee Title: Added…"
radio input "true"
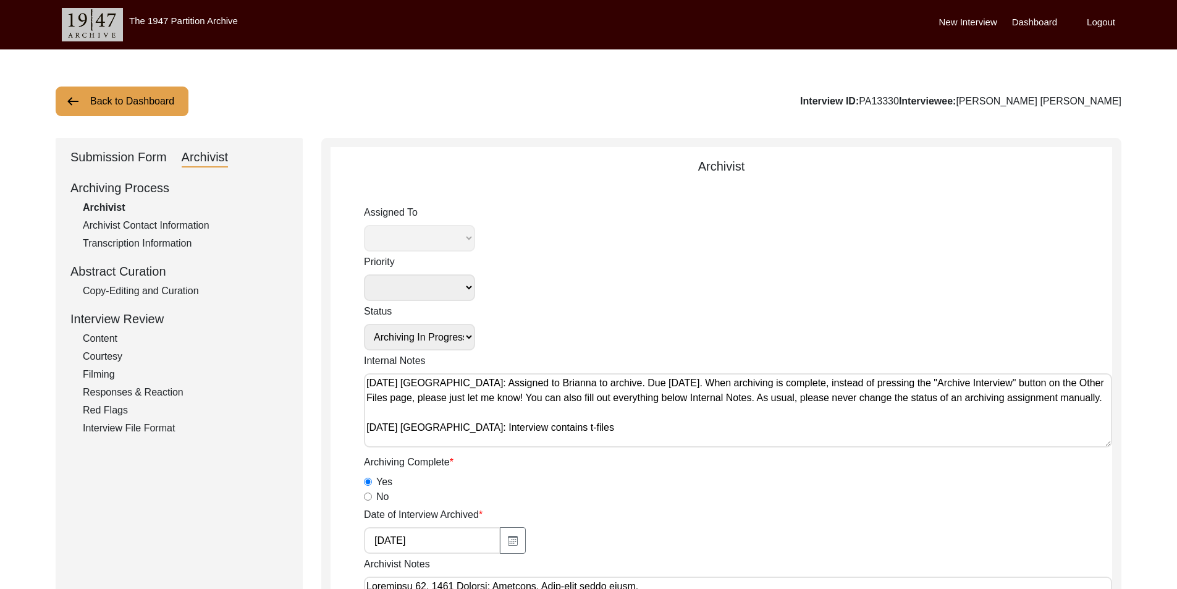
radio input "true"
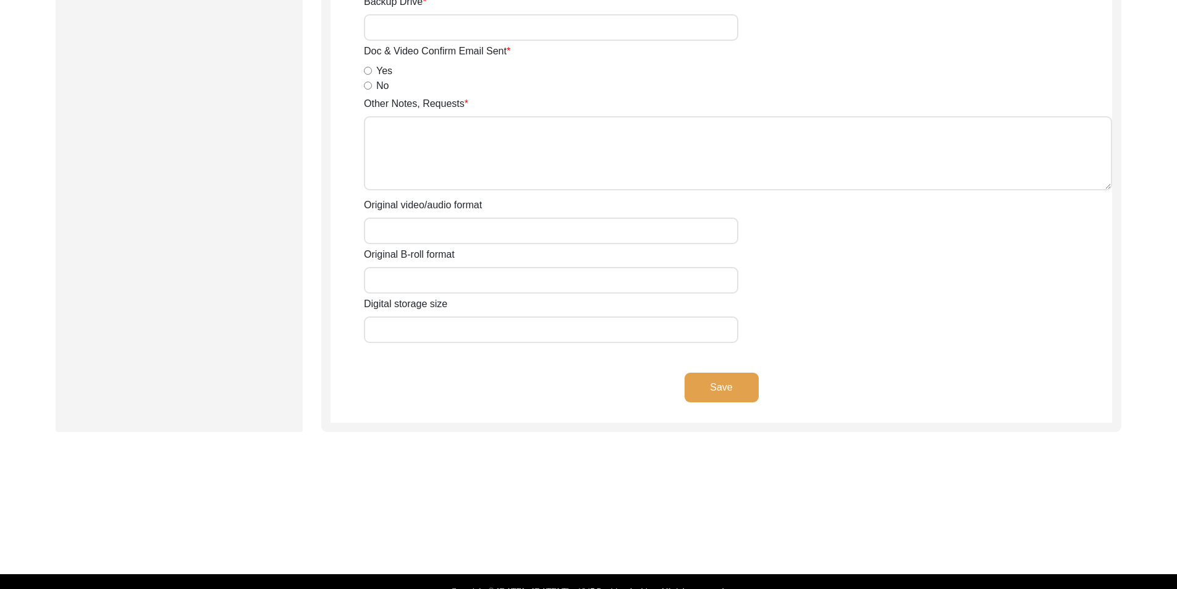
scroll to position [1852, 0]
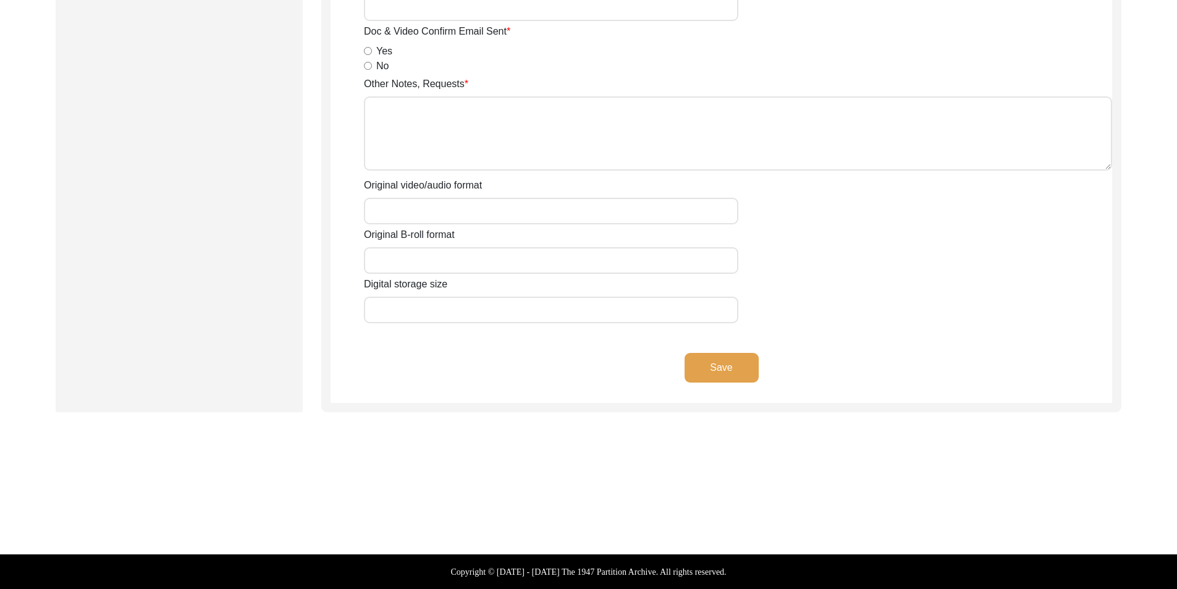
click at [403, 210] on input "Original video/audio format" at bounding box center [551, 211] width 374 height 27
click at [416, 262] on input "Original B-roll format" at bounding box center [551, 260] width 374 height 27
click at [743, 369] on button "Save" at bounding box center [721, 368] width 74 height 30
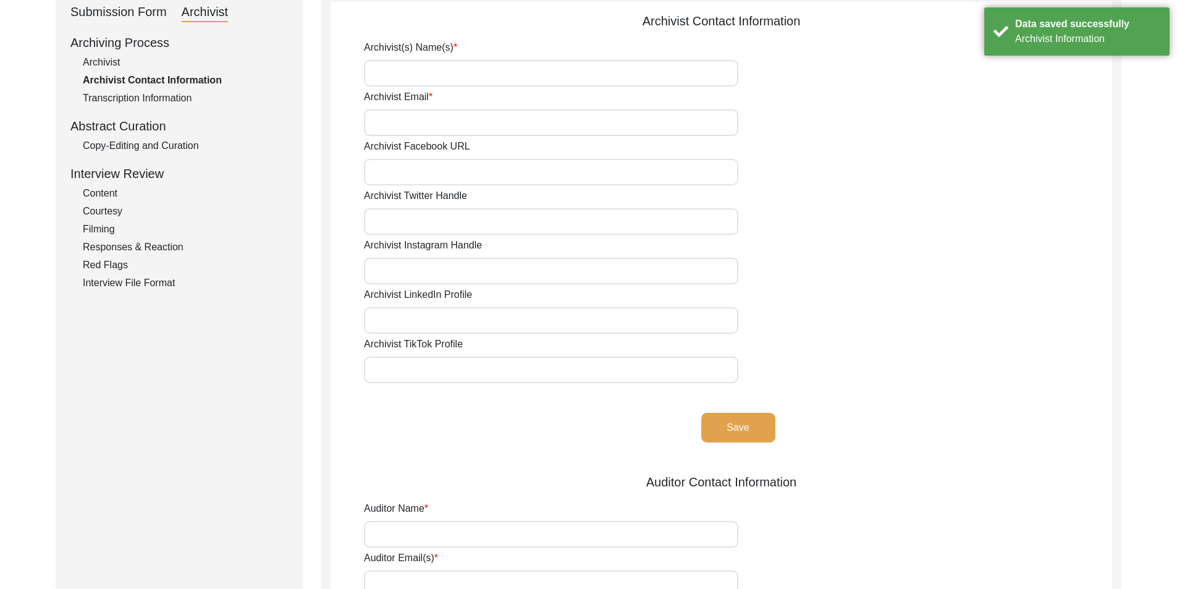
scroll to position [0, 0]
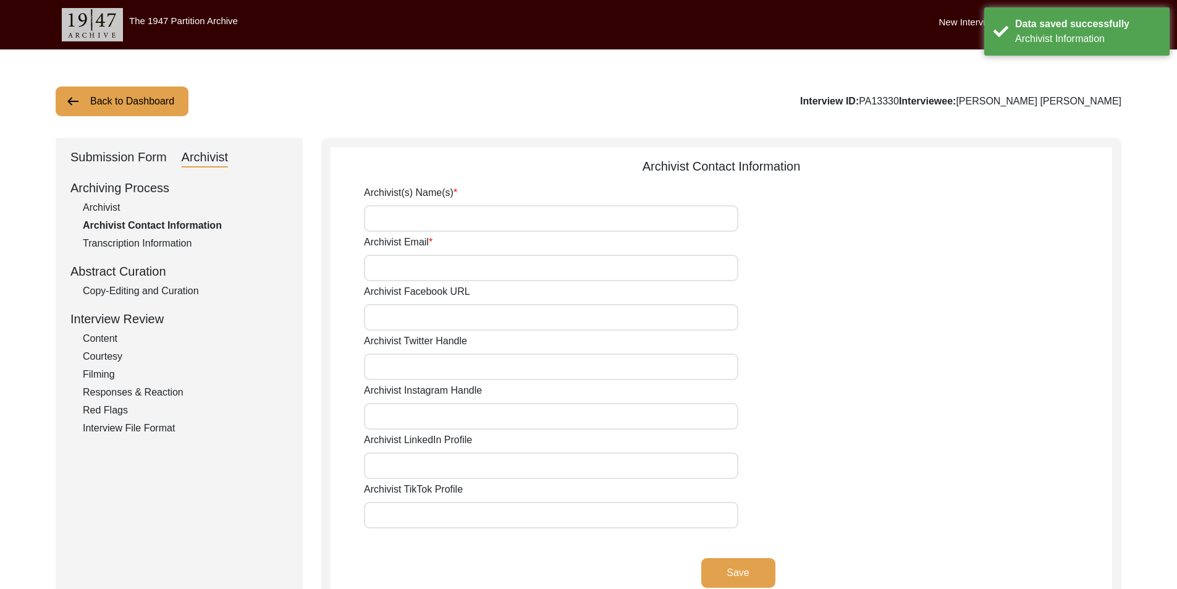
click at [428, 212] on input "Archivist(s) Name(s)" at bounding box center [551, 218] width 374 height 27
click at [736, 564] on button "Save" at bounding box center [738, 573] width 74 height 30
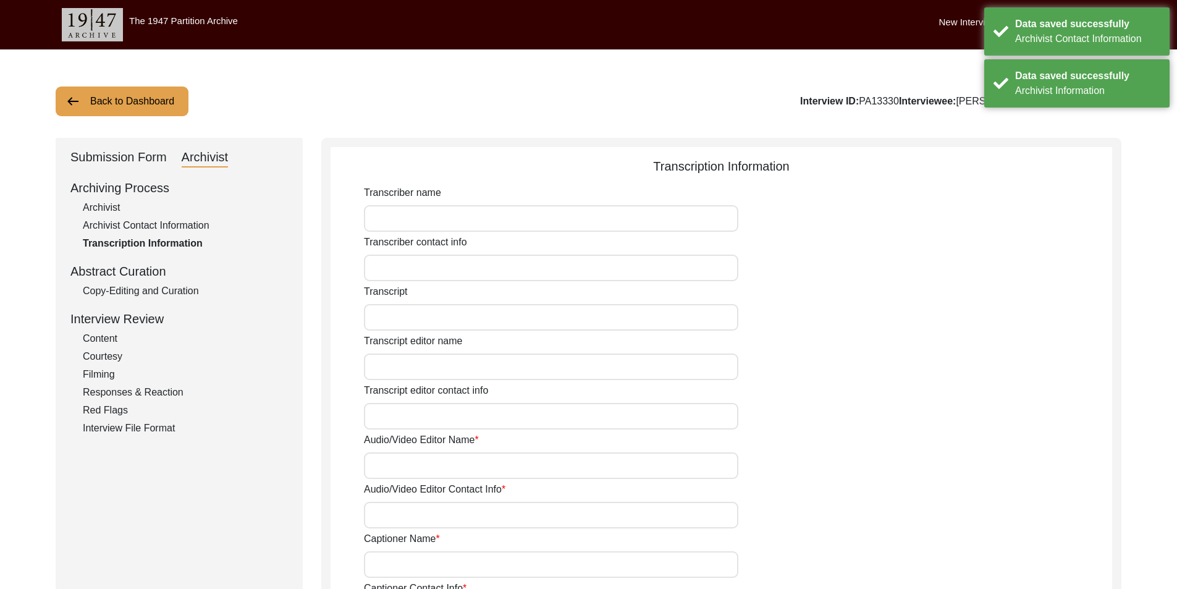
click at [166, 305] on div "Archiving Process Archivist Archivist Contact Information Transcription Informa…" at bounding box center [178, 307] width 217 height 257
click at [165, 301] on div "Archiving Process Archivist Archivist Contact Information Transcription Informa…" at bounding box center [178, 307] width 217 height 257
click at [163, 297] on div "Copy-Editing and Curation" at bounding box center [185, 291] width 205 height 15
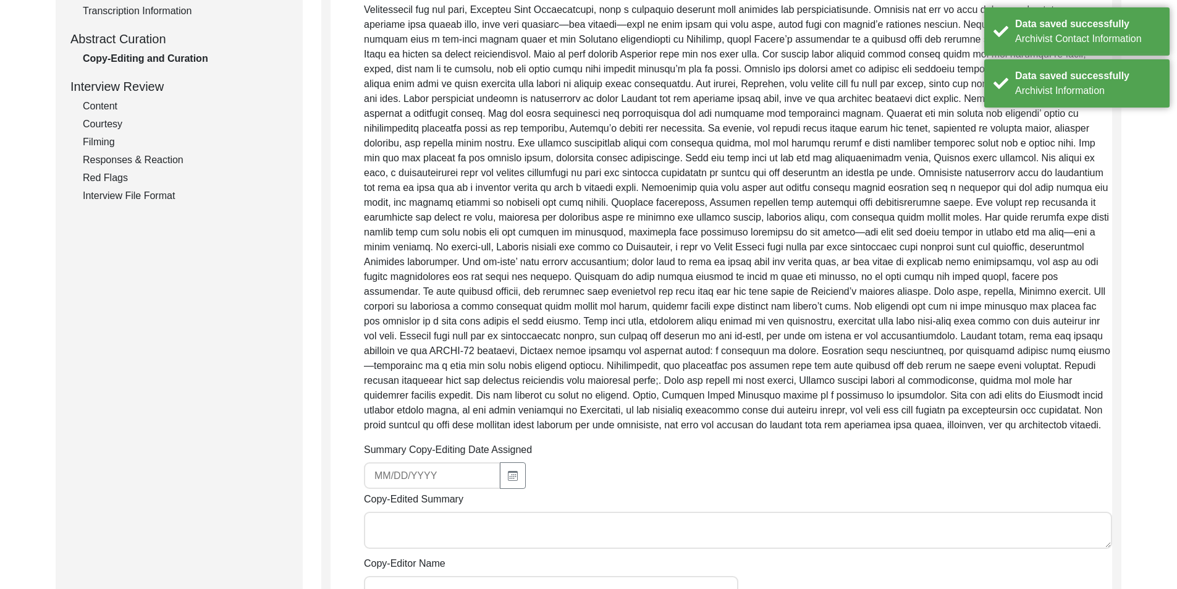
scroll to position [62, 0]
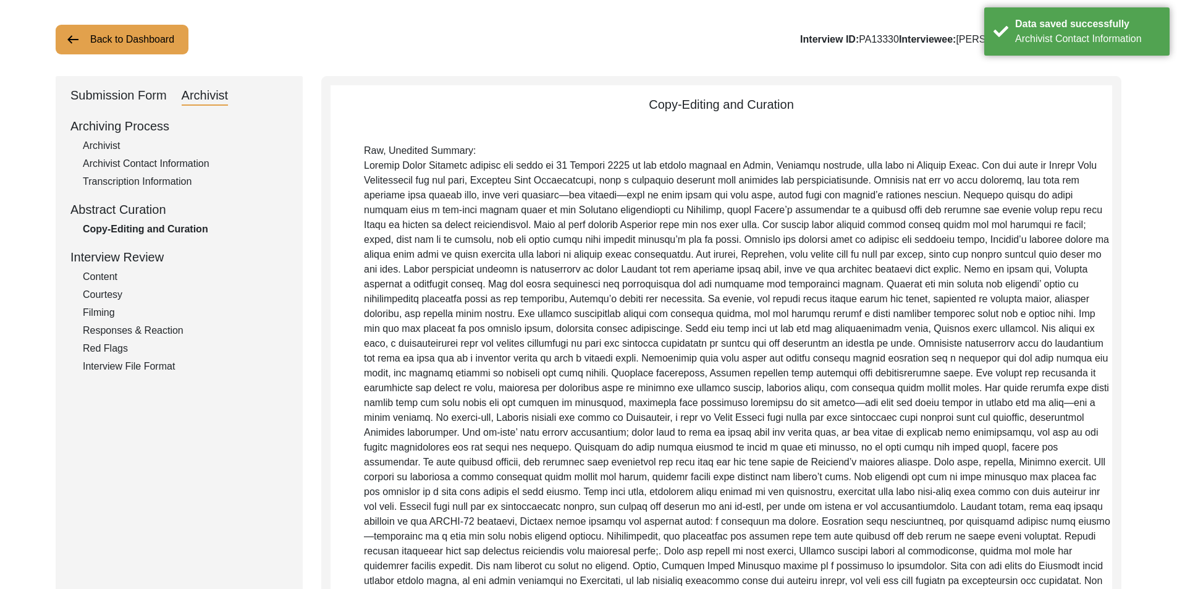
click at [84, 102] on div "Submission Form" at bounding box center [118, 96] width 96 height 20
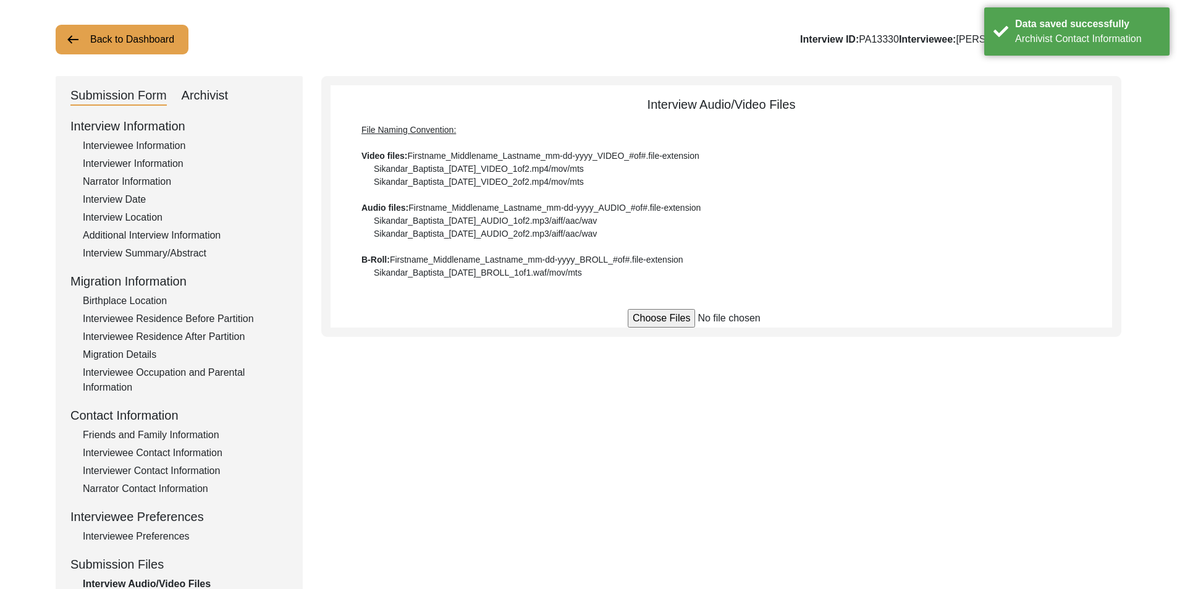
click at [164, 272] on div "Migration Information" at bounding box center [178, 281] width 217 height 19
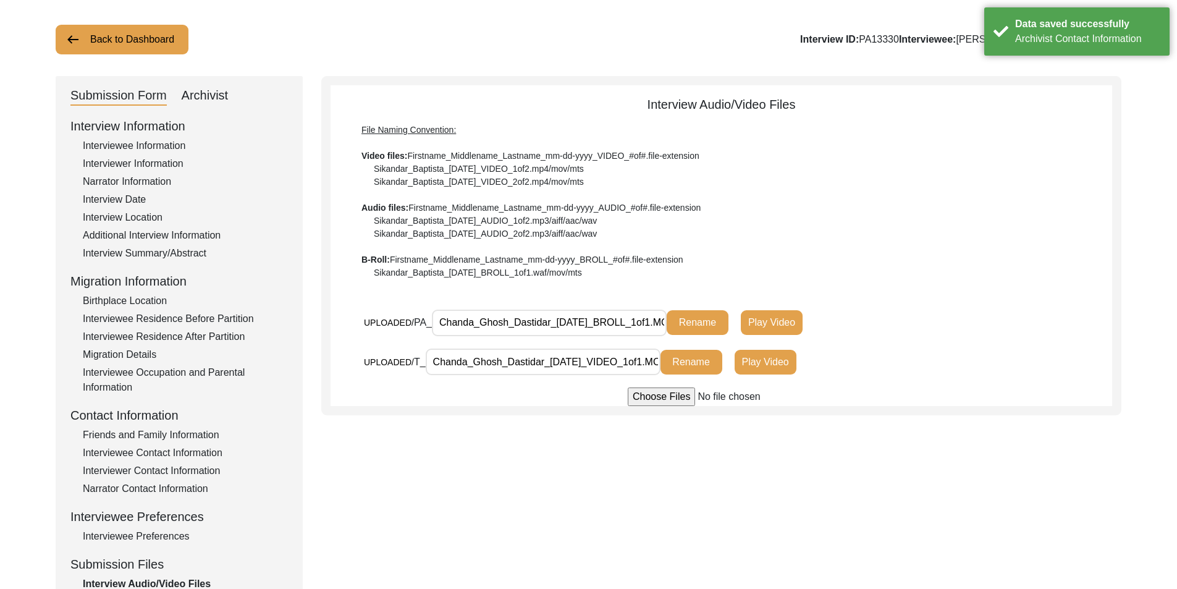
click at [161, 261] on div "Interview Information Interviewee Information Interviewer Information Narrator …" at bounding box center [178, 381] width 217 height 528
click at [203, 252] on div "Interview Summary/Abstract" at bounding box center [185, 253] width 205 height 15
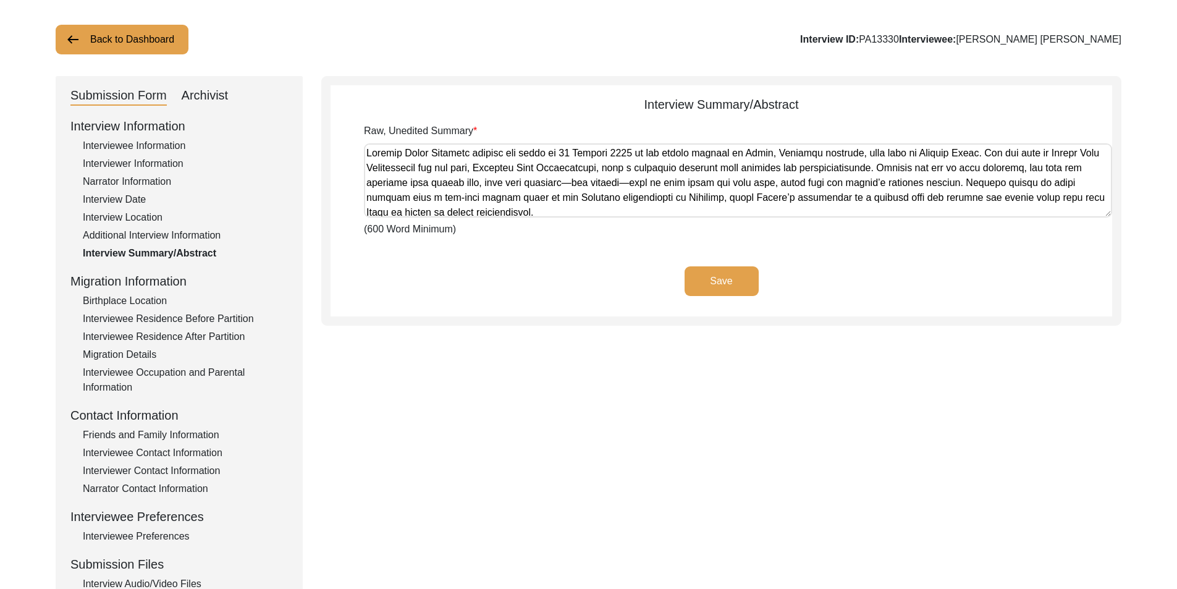
click at [439, 188] on textarea "Raw, Unedited Summary" at bounding box center [738, 180] width 748 height 74
click at [486, 249] on app-archivist-abstract-curation "Interview Summary/Abstract Raw, Unedited Summary (600 Word Minimum) Save" at bounding box center [720, 205] width 781 height 221
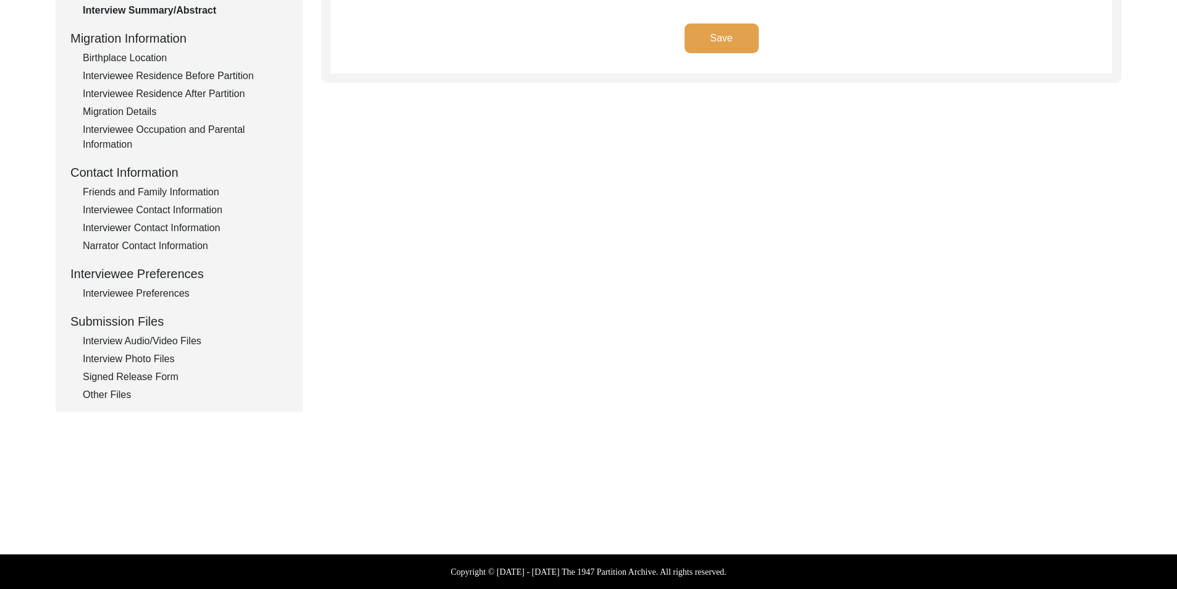
click at [133, 381] on div "Signed Release Form" at bounding box center [185, 376] width 205 height 15
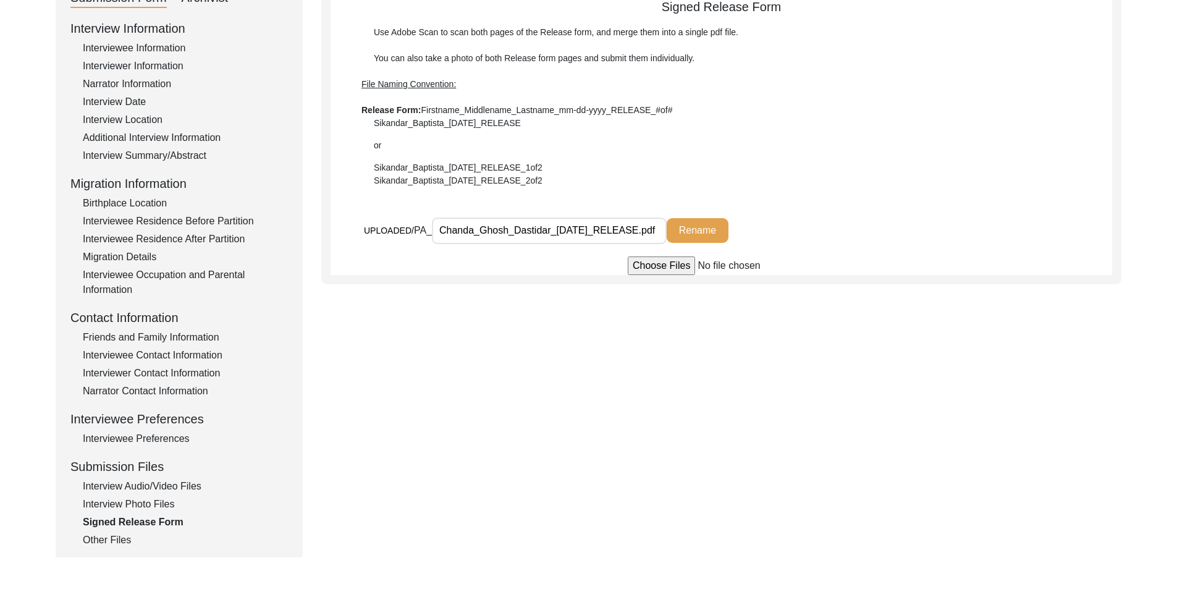
scroll to position [181, 0]
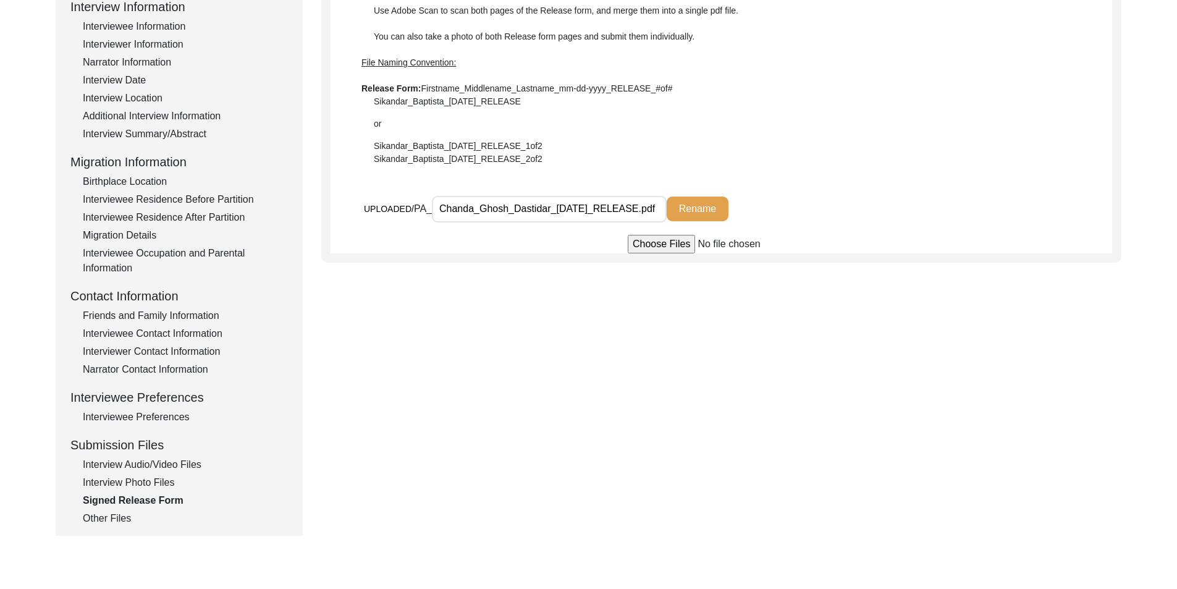
click at [148, 465] on div "Interview Audio/Video Files" at bounding box center [185, 464] width 205 height 15
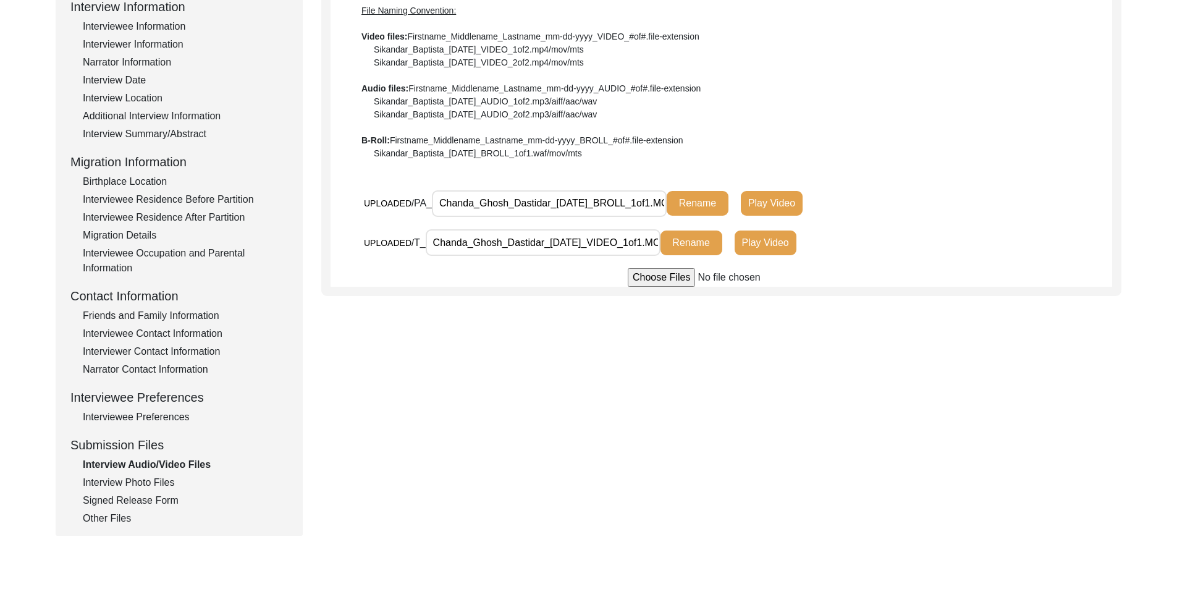
click at [148, 480] on div "Interview Photo Files" at bounding box center [185, 482] width 205 height 15
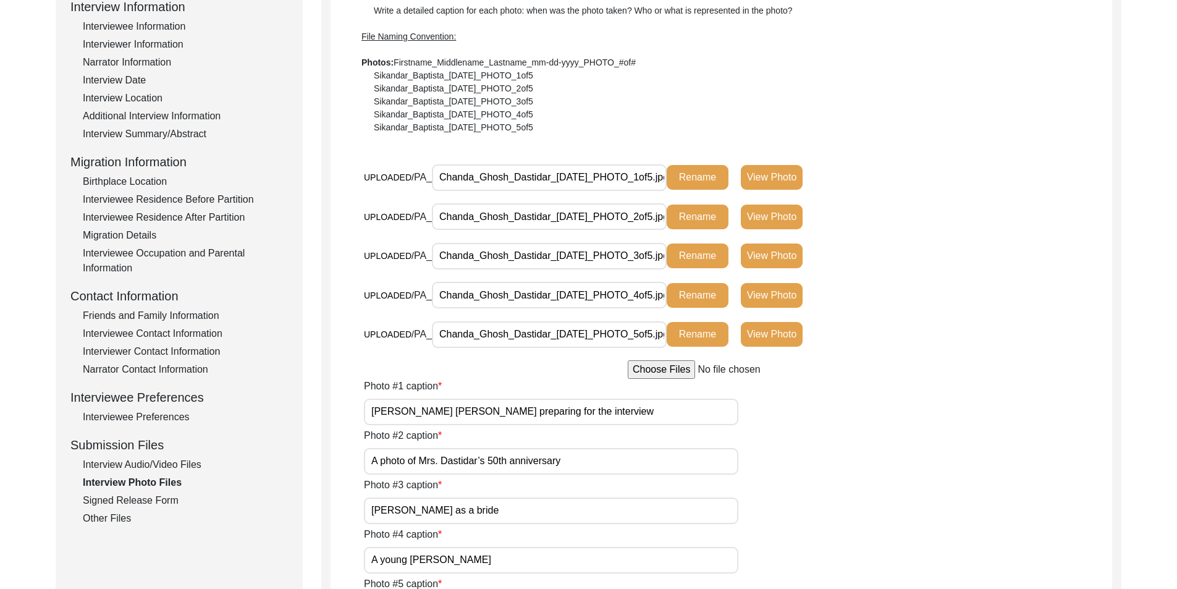
click at [161, 456] on div "Interview Information Interviewee Information Interviewer Information Narrator …" at bounding box center [178, 262] width 217 height 528
click at [164, 456] on div "Interview Information Interviewee Information Interviewer Information Narrator …" at bounding box center [178, 262] width 217 height 528
click at [165, 456] on div "Interview Information Interviewee Information Interviewer Information Narrator …" at bounding box center [178, 262] width 217 height 528
click at [166, 457] on div "Interview Information Interviewee Information Interviewer Information Narrator …" at bounding box center [178, 262] width 217 height 528
click at [166, 457] on div "Interview Audio/Video Files" at bounding box center [185, 464] width 205 height 15
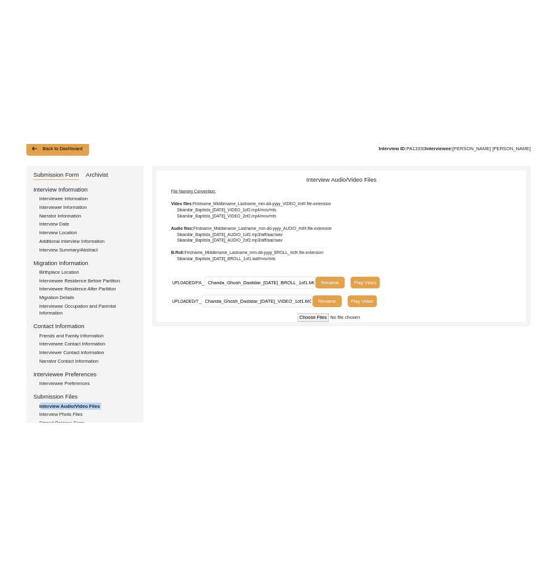
scroll to position [0, 0]
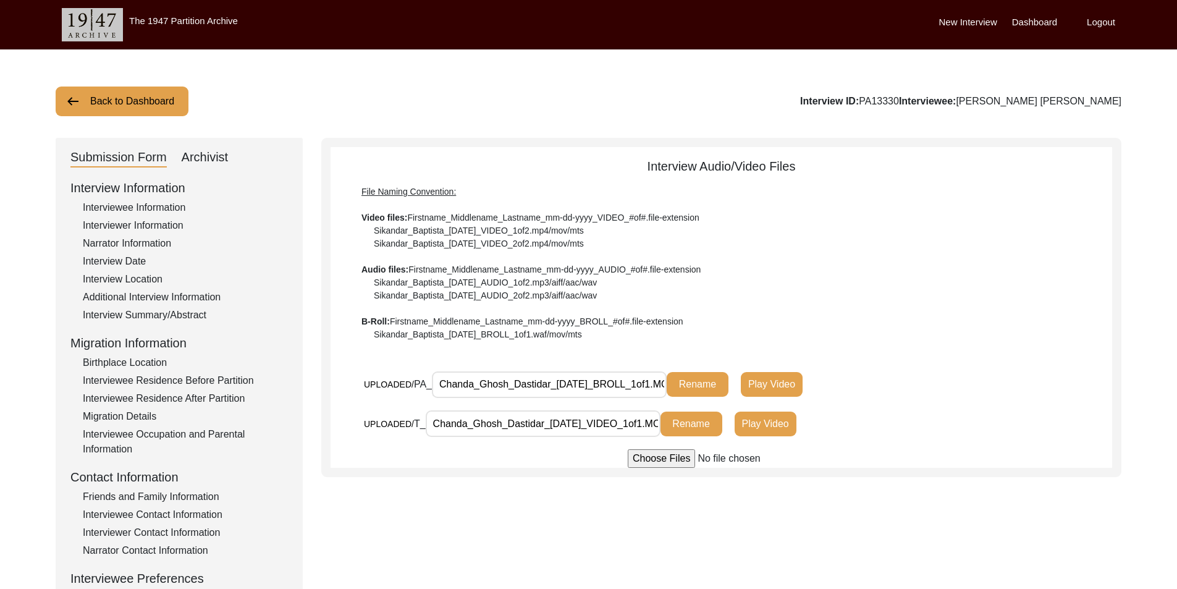
click at [198, 155] on div "Archivist" at bounding box center [205, 158] width 47 height 20
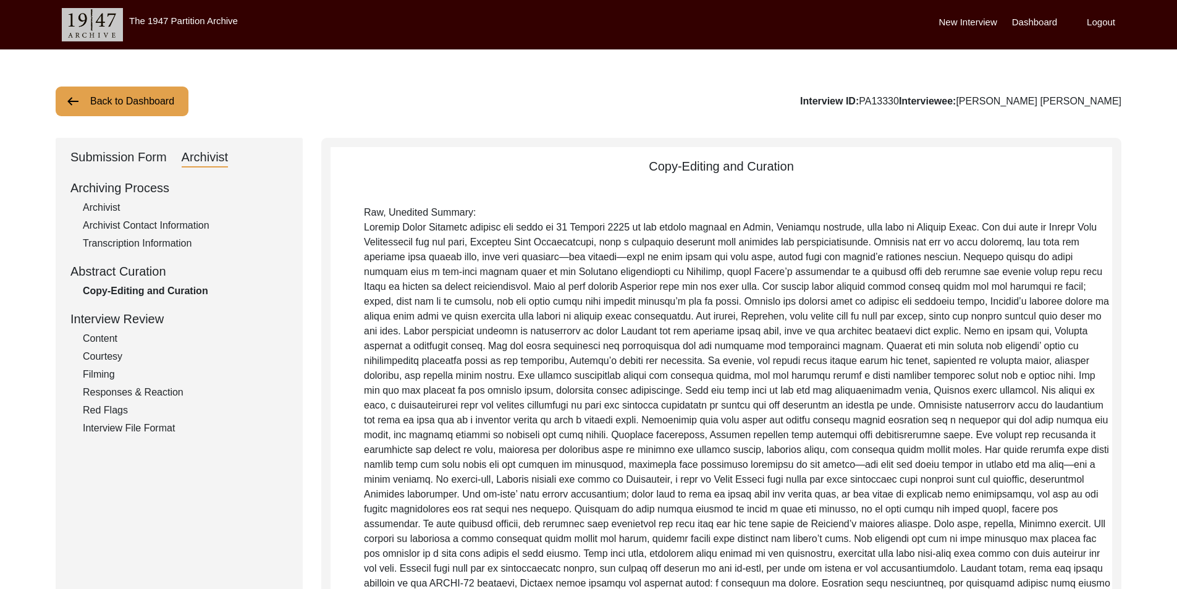
click at [100, 166] on div "Submission Form" at bounding box center [118, 158] width 96 height 20
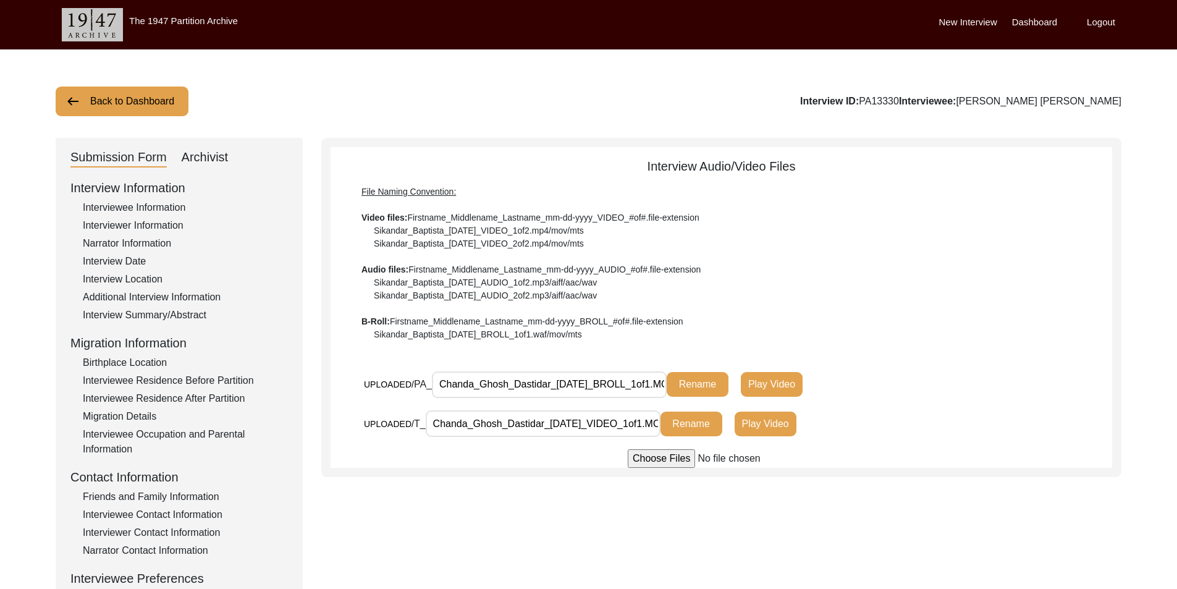
click at [130, 359] on div "Birthplace Location" at bounding box center [185, 362] width 205 height 15
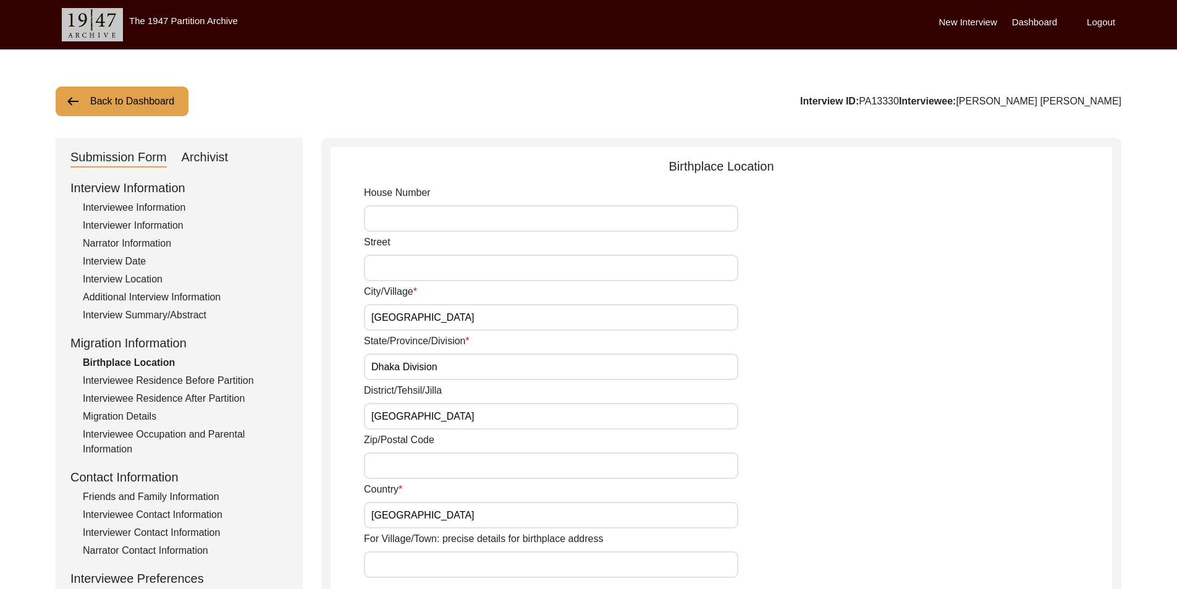
click at [452, 314] on input "[GEOGRAPHIC_DATA]" at bounding box center [551, 317] width 374 height 27
click at [434, 421] on input "[GEOGRAPHIC_DATA]" at bounding box center [551, 416] width 374 height 27
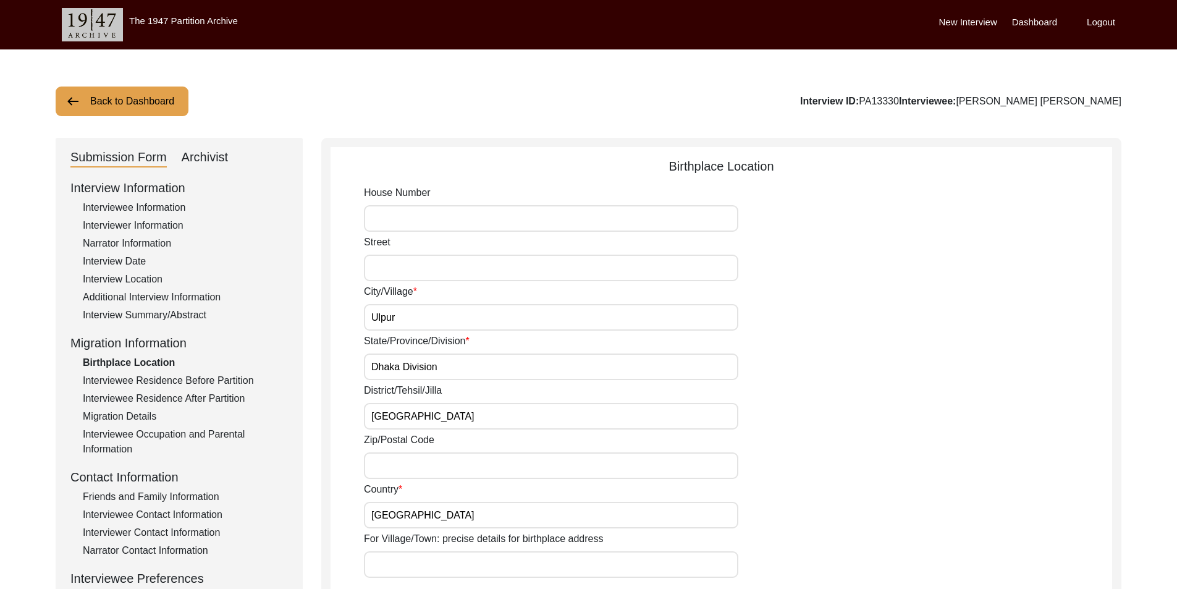
click at [434, 421] on input "[GEOGRAPHIC_DATA]" at bounding box center [551, 416] width 374 height 27
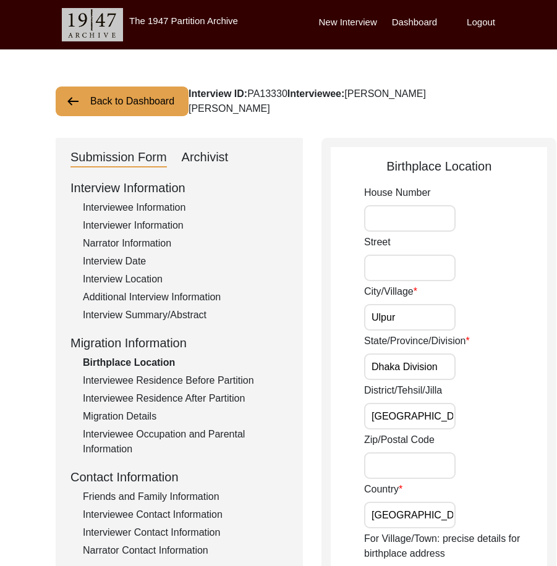
click at [392, 421] on input "[GEOGRAPHIC_DATA]" at bounding box center [409, 416] width 91 height 27
paste input "Gopalganj"
click at [412, 417] on input "Gopalganj" at bounding box center [409, 416] width 91 height 27
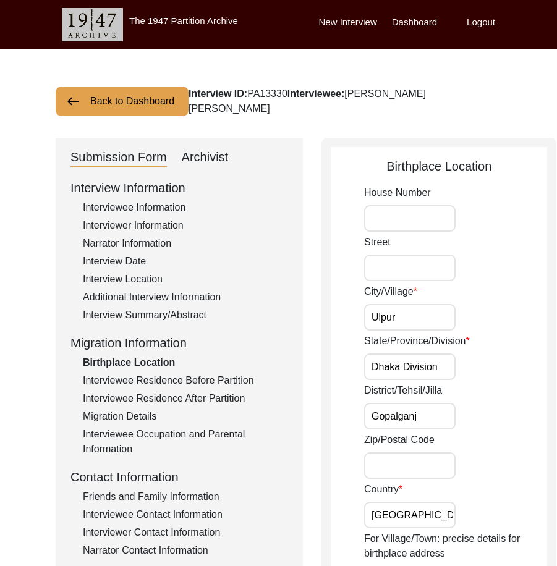
click at [412, 417] on input "Gopalganj" at bounding box center [409, 416] width 91 height 27
click at [426, 397] on label "District/Tehsil/Jilla" at bounding box center [403, 390] width 78 height 15
click at [426, 403] on input "Gopalganj" at bounding box center [409, 416] width 91 height 27
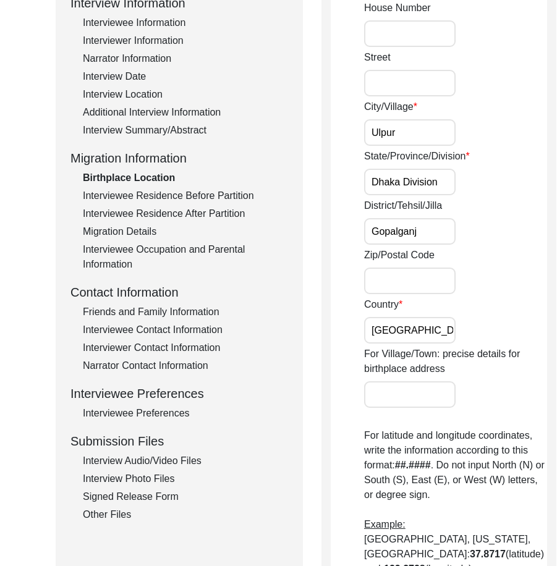
scroll to position [185, 0]
drag, startPoint x: 368, startPoint y: 330, endPoint x: 431, endPoint y: 342, distance: 64.1
click at [431, 342] on div "Country [GEOGRAPHIC_DATA]" at bounding box center [455, 319] width 183 height 46
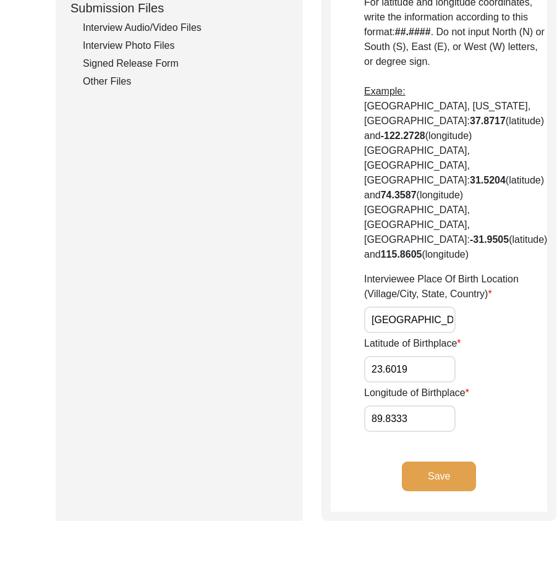
scroll to position [0, 111]
drag, startPoint x: 368, startPoint y: 335, endPoint x: 456, endPoint y: 340, distance: 87.9
click at [456, 333] on div "Interviewee Place Of Birth Location (Village/City, State, Country) [GEOGRAPHIC_…" at bounding box center [455, 302] width 183 height 61
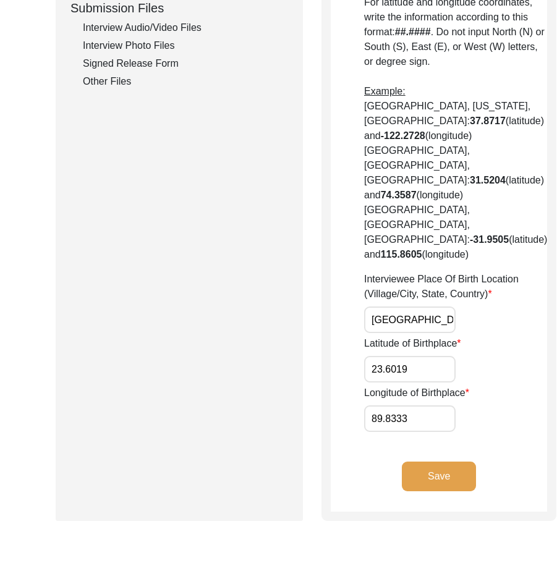
click at [397, 333] on input "[GEOGRAPHIC_DATA], [GEOGRAPHIC_DATA] Division, [GEOGRAPHIC_DATA]" at bounding box center [409, 319] width 91 height 27
paste input "Ul"
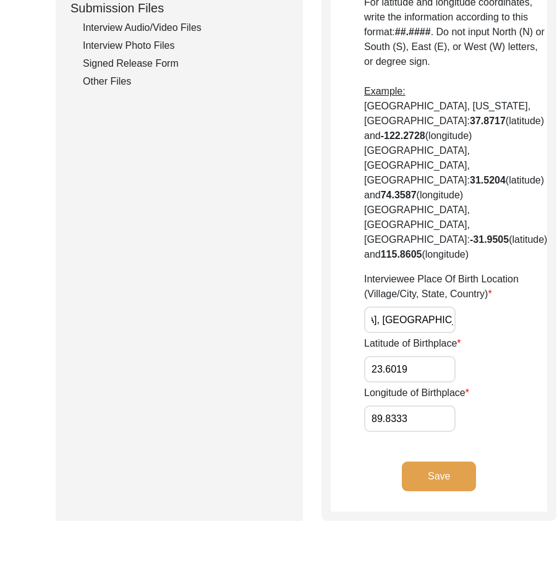
click at [453, 333] on div "Interviewee Place Of Birth Location (Village/City, State, Country) [GEOGRAPHIC_…" at bounding box center [455, 302] width 183 height 61
click at [414, 382] on input "23.6019" at bounding box center [409, 369] width 91 height 27
click at [413, 382] on input "23.6019" at bounding box center [409, 369] width 91 height 27
paste input "0640"
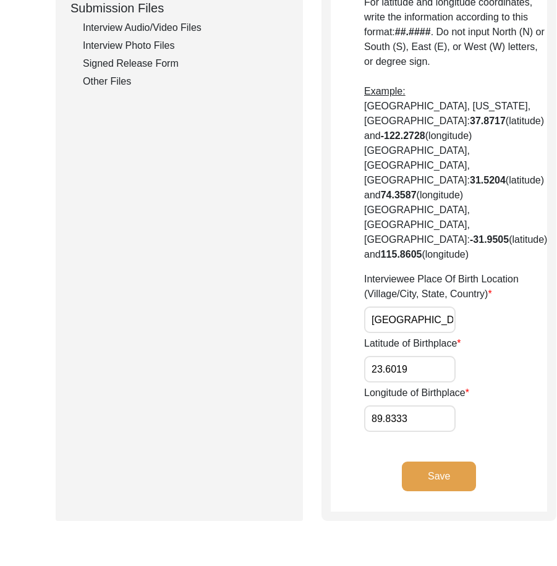
click at [413, 382] on input "23.6019" at bounding box center [409, 369] width 91 height 27
click at [420, 428] on input "89.8333" at bounding box center [409, 418] width 91 height 27
click at [406, 426] on input "89.83337" at bounding box center [409, 418] width 91 height 27
click at [405, 426] on input "89.83337" at bounding box center [409, 418] width 91 height 27
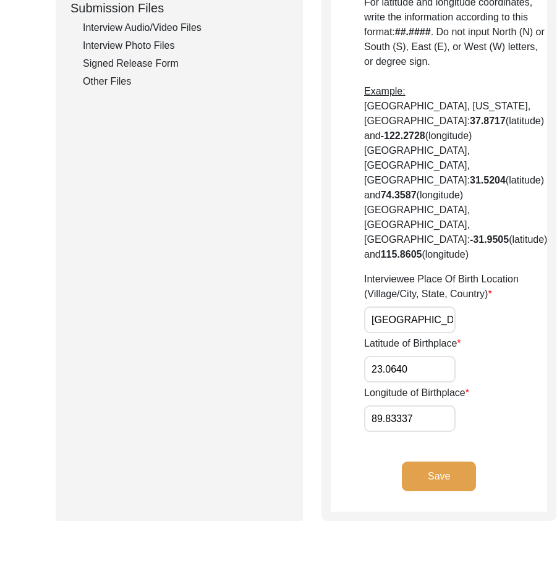
paste input "98"
click at [445, 425] on div "Longitude of Birthplace 89.8398" at bounding box center [455, 408] width 183 height 46
click at [408, 377] on input "23.0640" at bounding box center [409, 369] width 91 height 27
click at [354, 447] on app-birthplace-location "Birthplace Location House [GEOGRAPHIC_DATA]/Village [GEOGRAPHIC_DATA]/Province/…" at bounding box center [438, 25] width 216 height 972
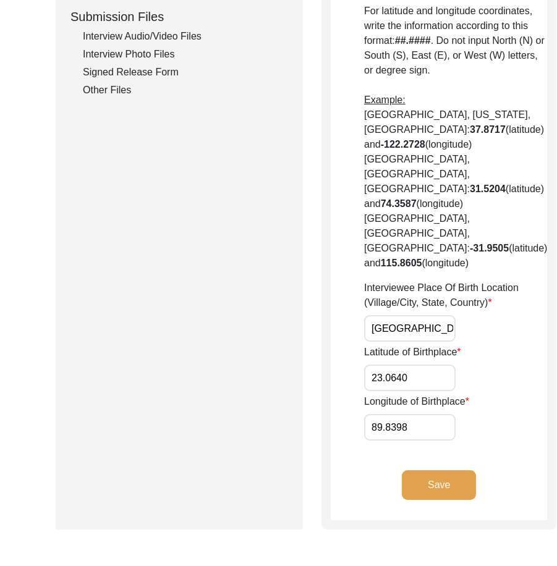
scroll to position [764, 0]
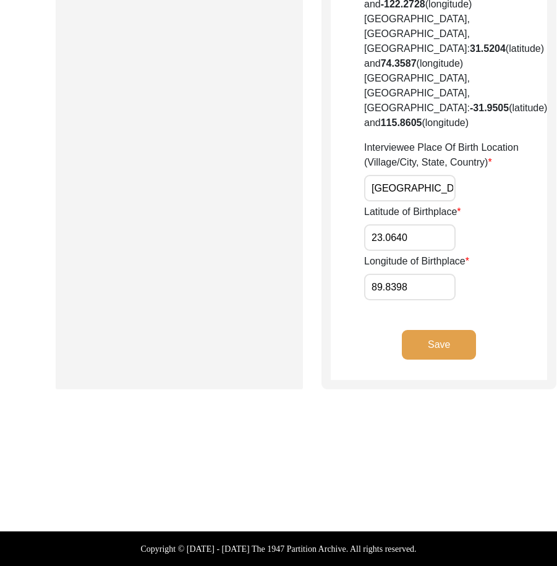
click at [410, 347] on button "Save" at bounding box center [439, 345] width 74 height 30
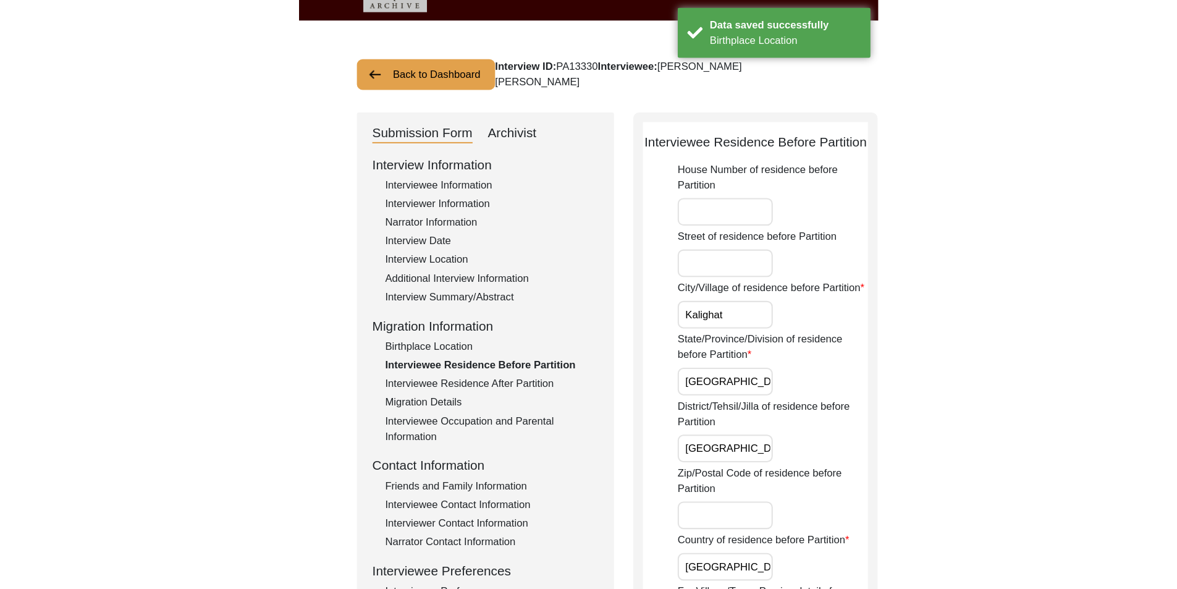
scroll to position [0, 0]
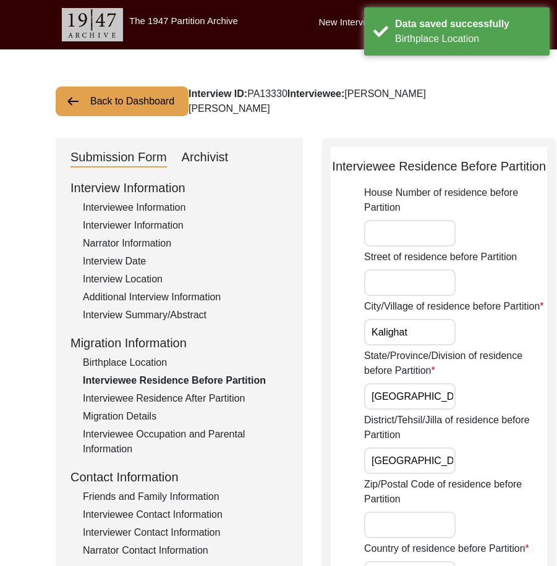
click at [222, 156] on div "Archivist" at bounding box center [205, 158] width 47 height 20
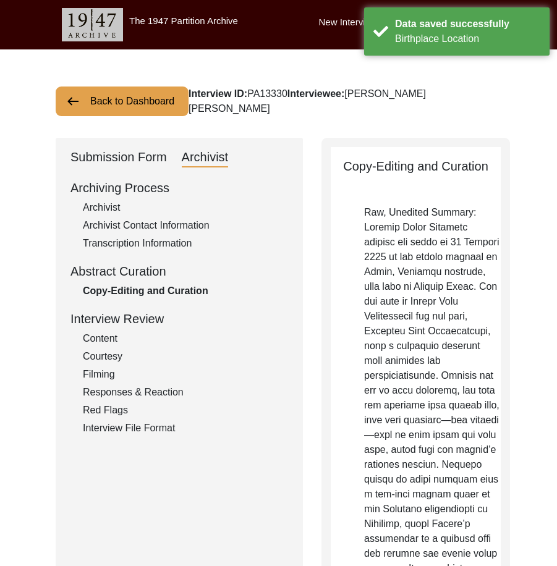
click at [106, 213] on div "Archivist" at bounding box center [185, 207] width 205 height 15
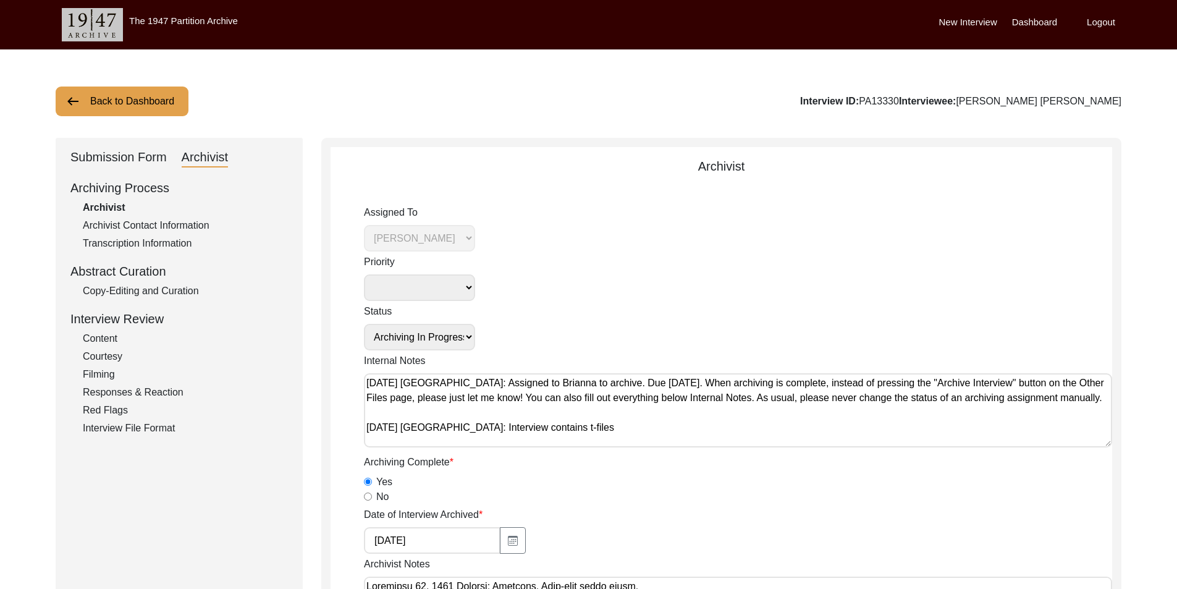
scroll to position [247, 0]
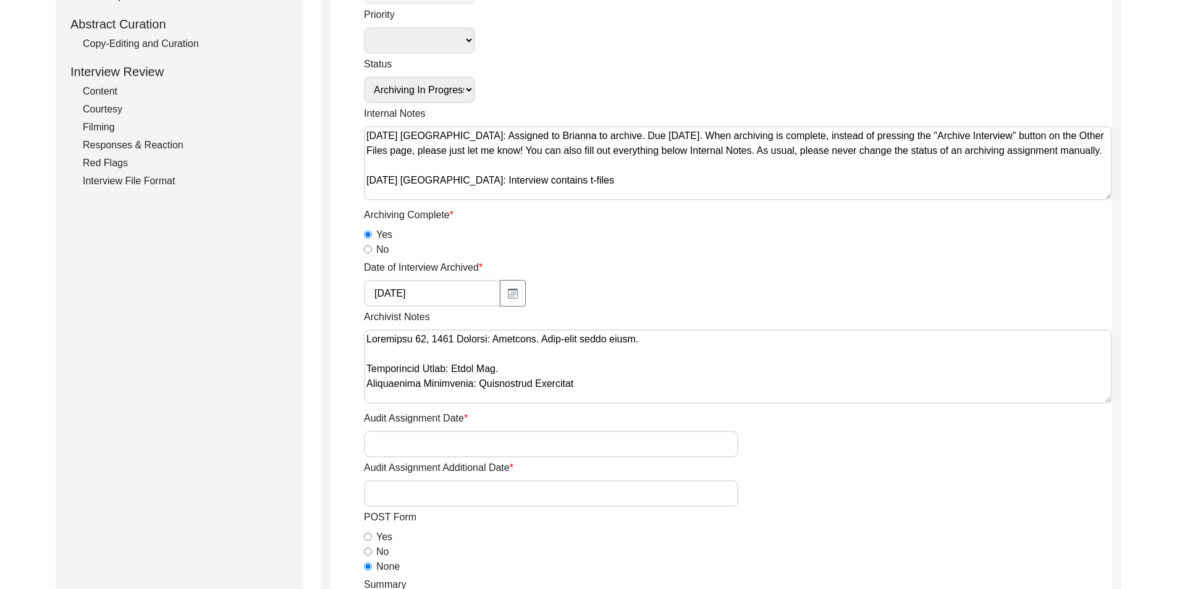
click at [542, 338] on textarea "Archivist Notes" at bounding box center [738, 366] width 748 height 74
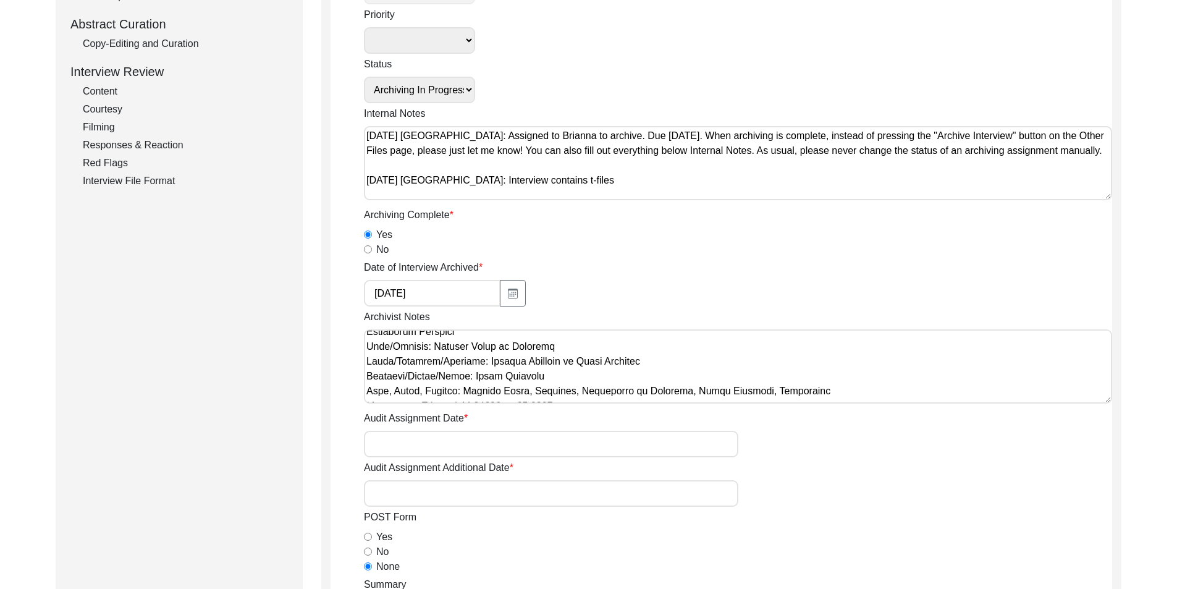
scroll to position [185, 0]
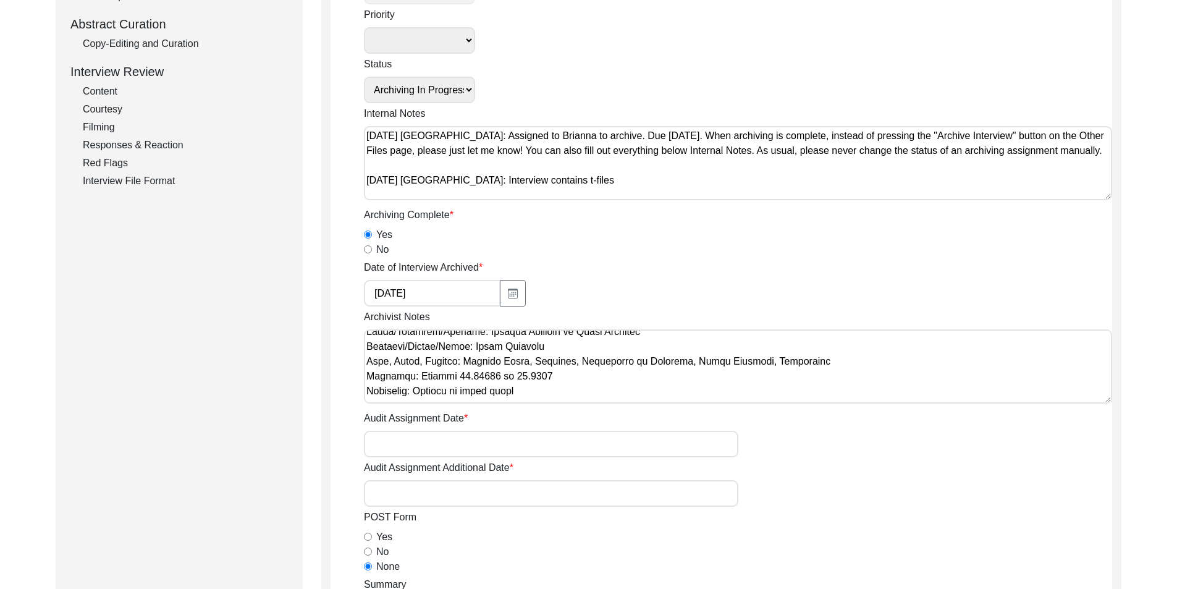
click at [498, 390] on textarea "Archivist Notes" at bounding box center [738, 366] width 748 height 74
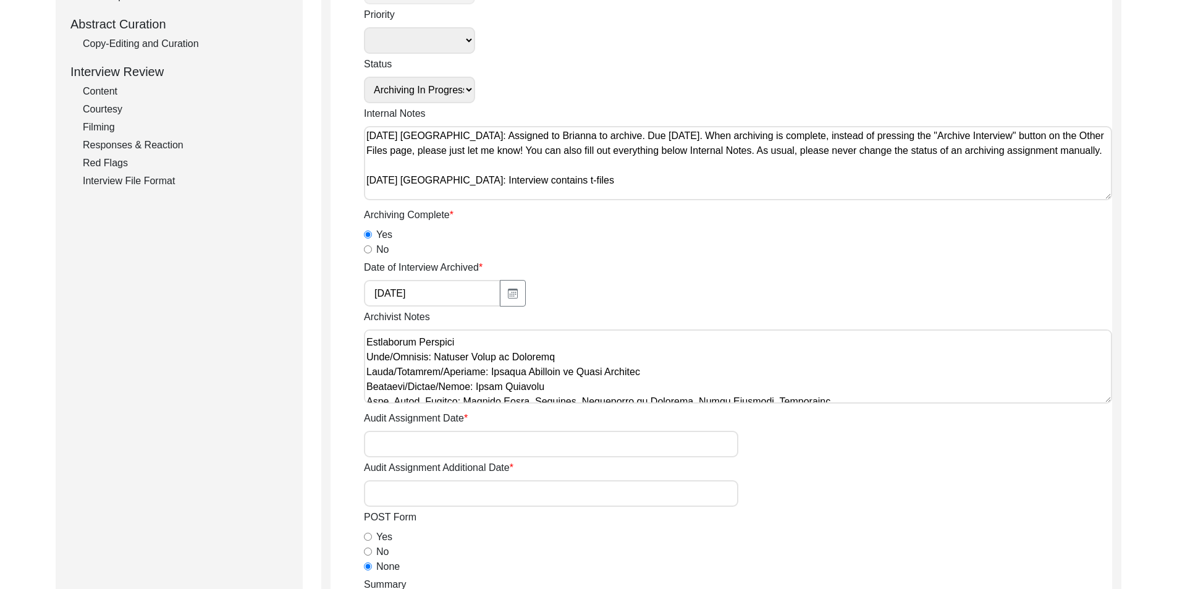
scroll to position [124, 0]
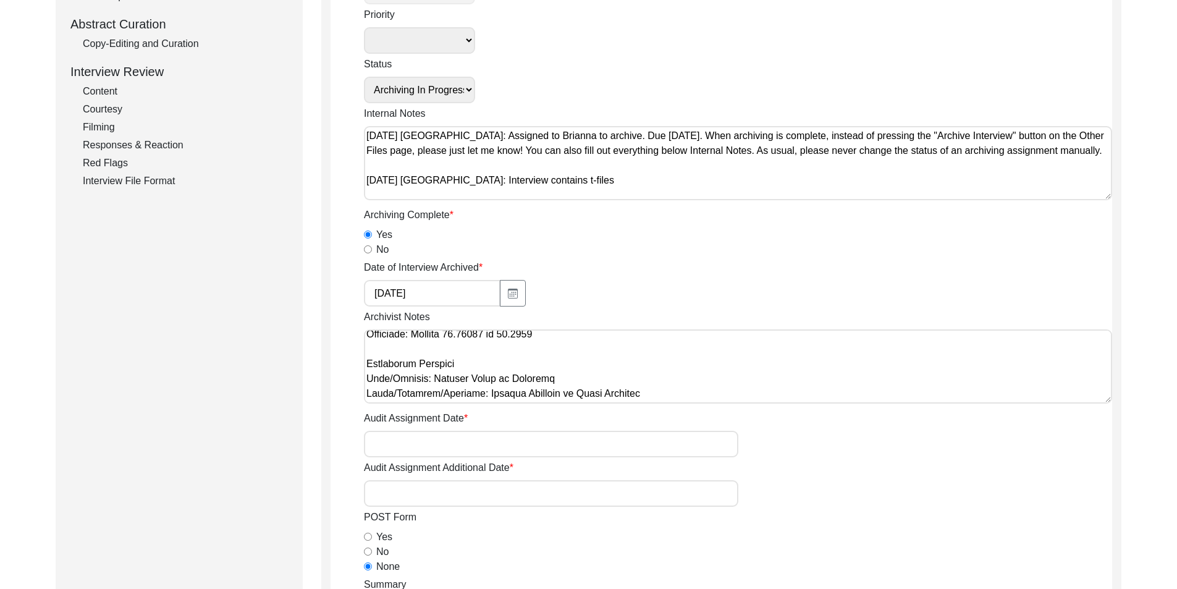
paste textarea "State/Province/Division: Changed [GEOGRAPHIC_DATA] to [GEOGRAPHIC_DATA]/[GEOGRA…"
drag, startPoint x: 521, startPoint y: 390, endPoint x: 366, endPoint y: 380, distance: 155.4
click at [366, 380] on textarea "Archivist Notes" at bounding box center [738, 366] width 748 height 74
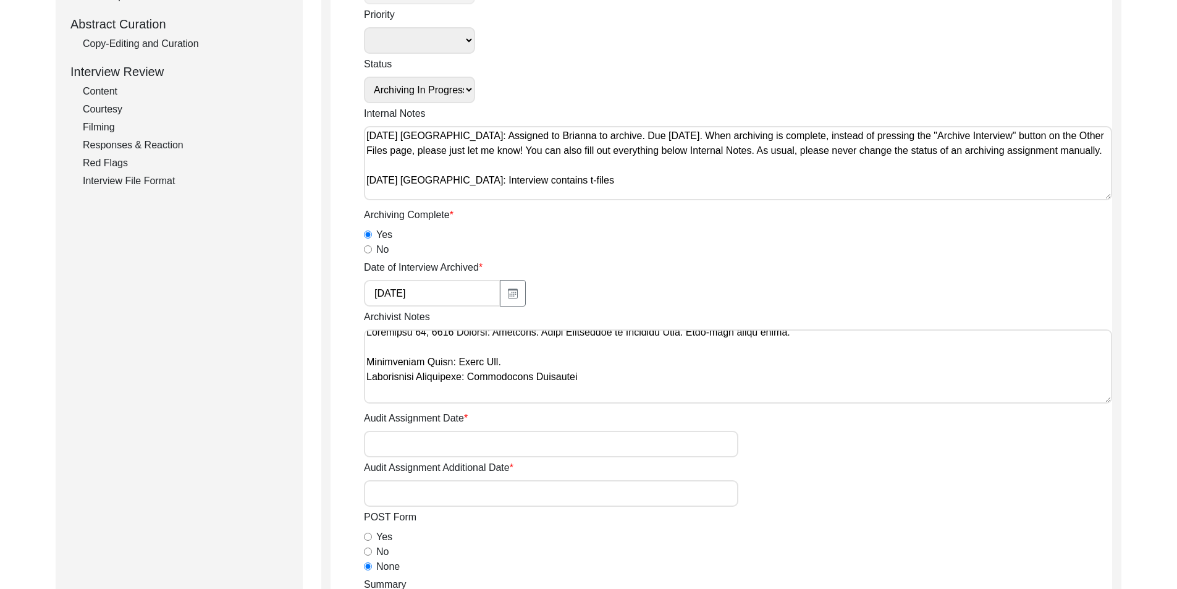
scroll to position [0, 0]
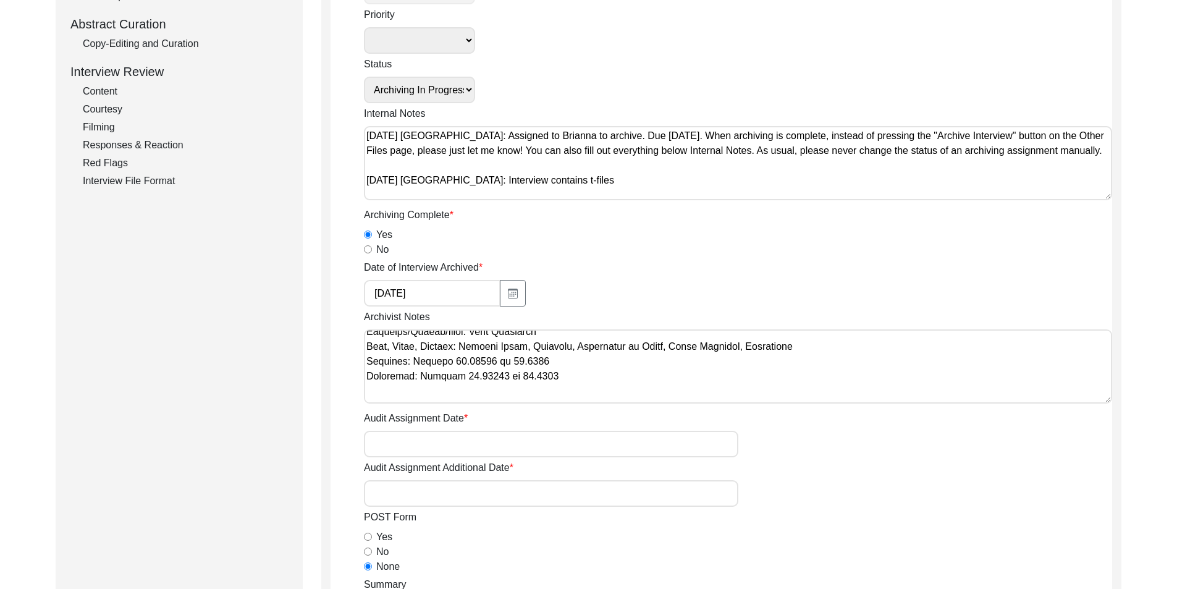
click at [437, 389] on textarea "Archivist Notes" at bounding box center [738, 366] width 748 height 74
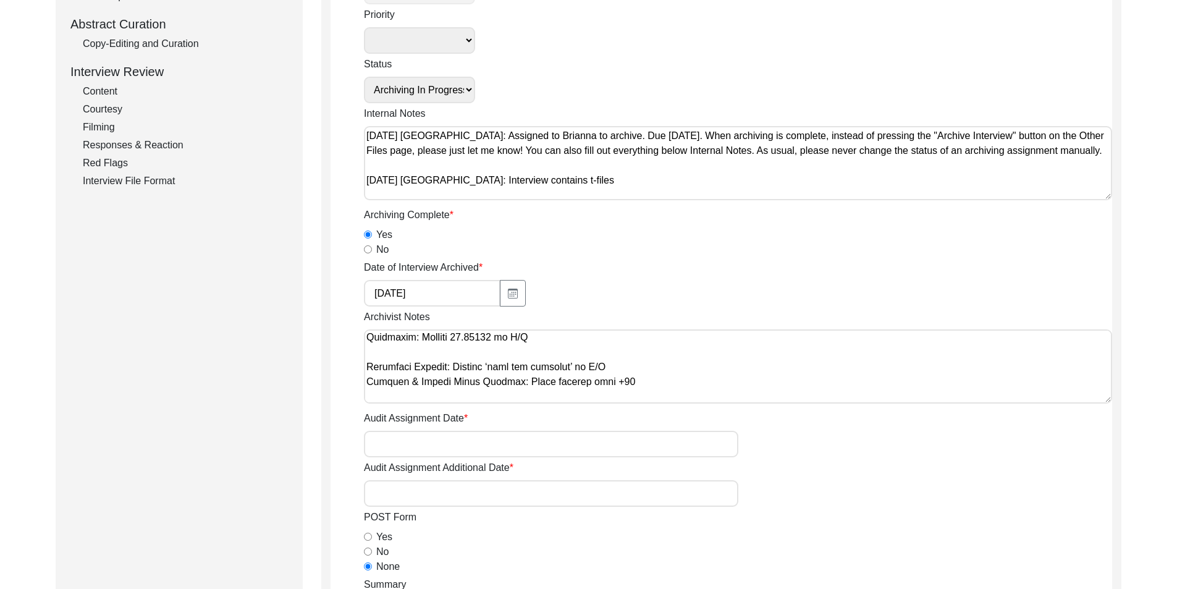
scroll to position [583, 0]
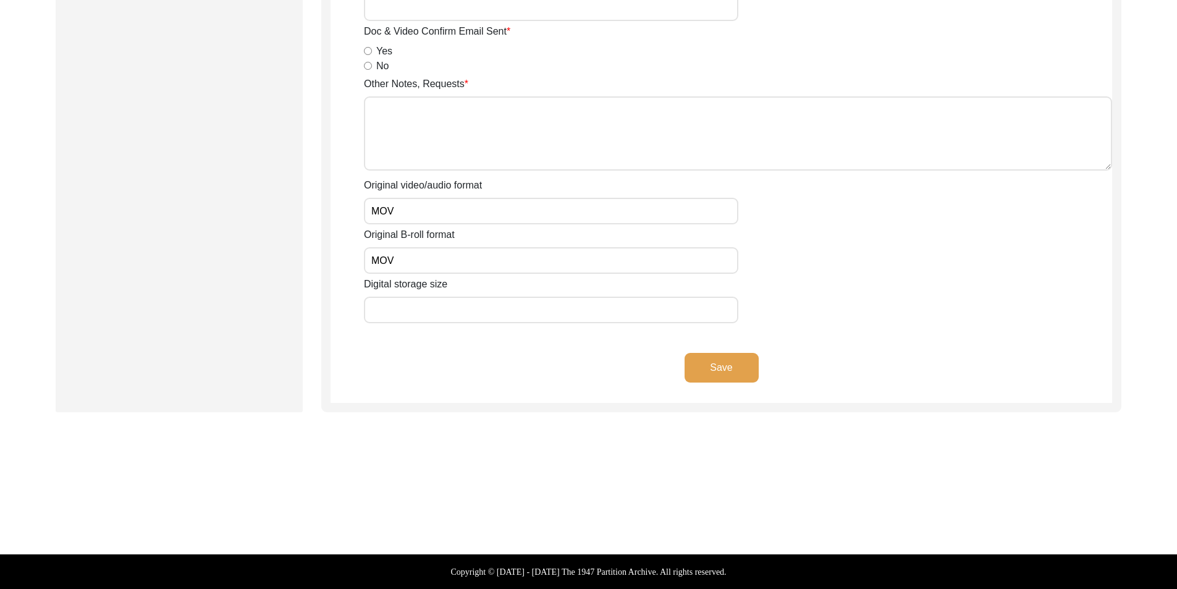
click at [717, 376] on button "Save" at bounding box center [721, 368] width 74 height 30
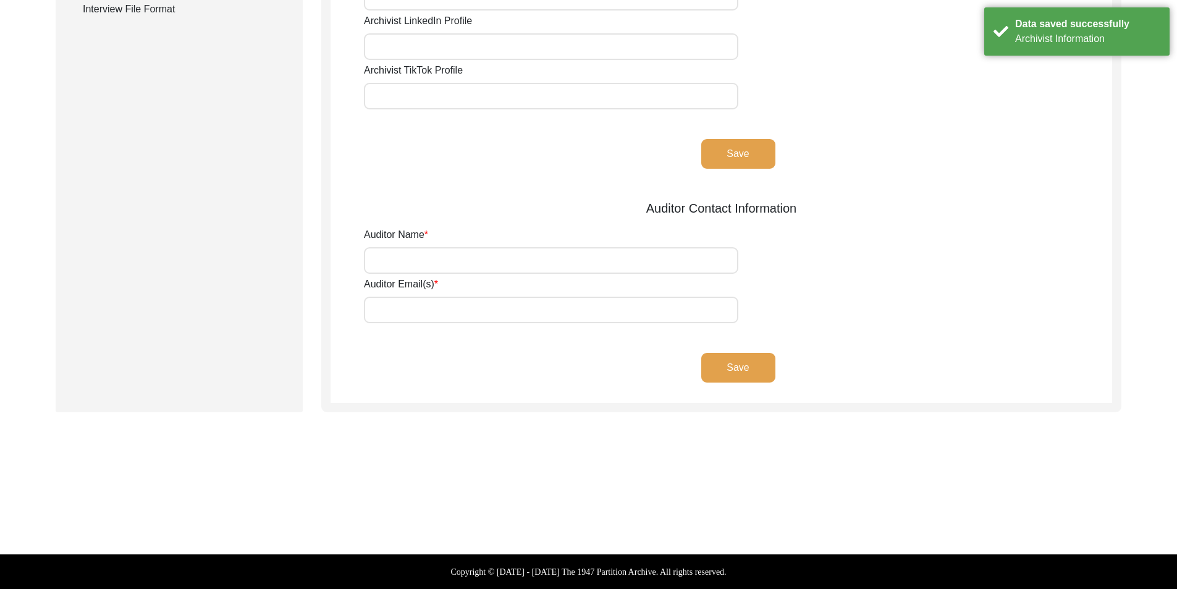
click at [682, 463] on div "Back to Dashboard Interview ID: PA13330 Interviewee: [PERSON_NAME] [PERSON_NAME…" at bounding box center [588, 68] width 1177 height 874
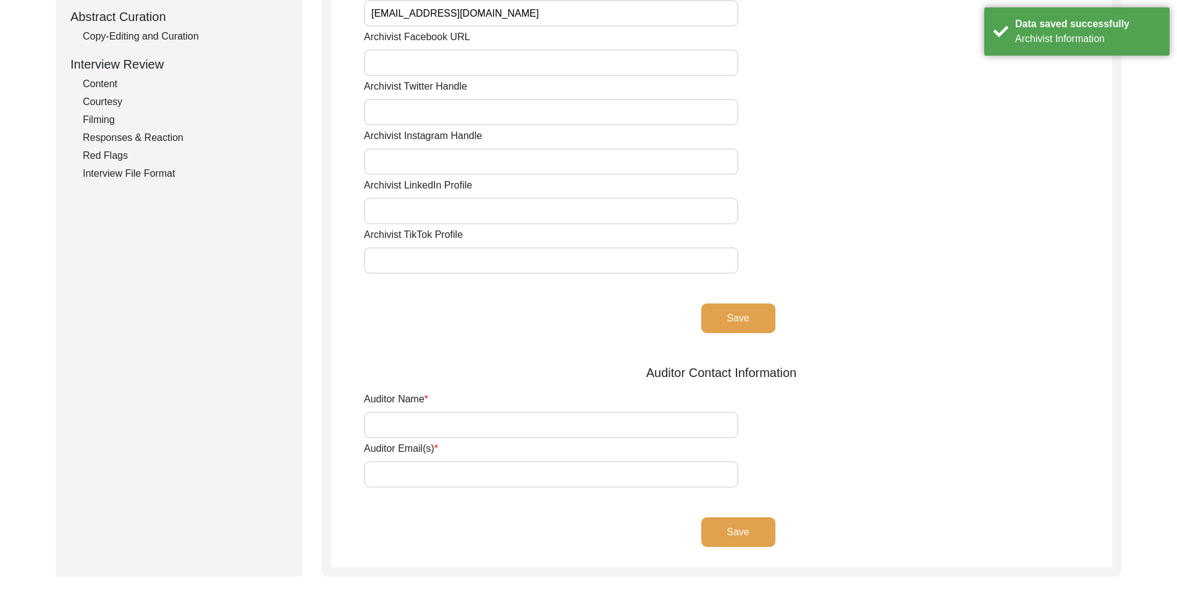
scroll to position [0, 0]
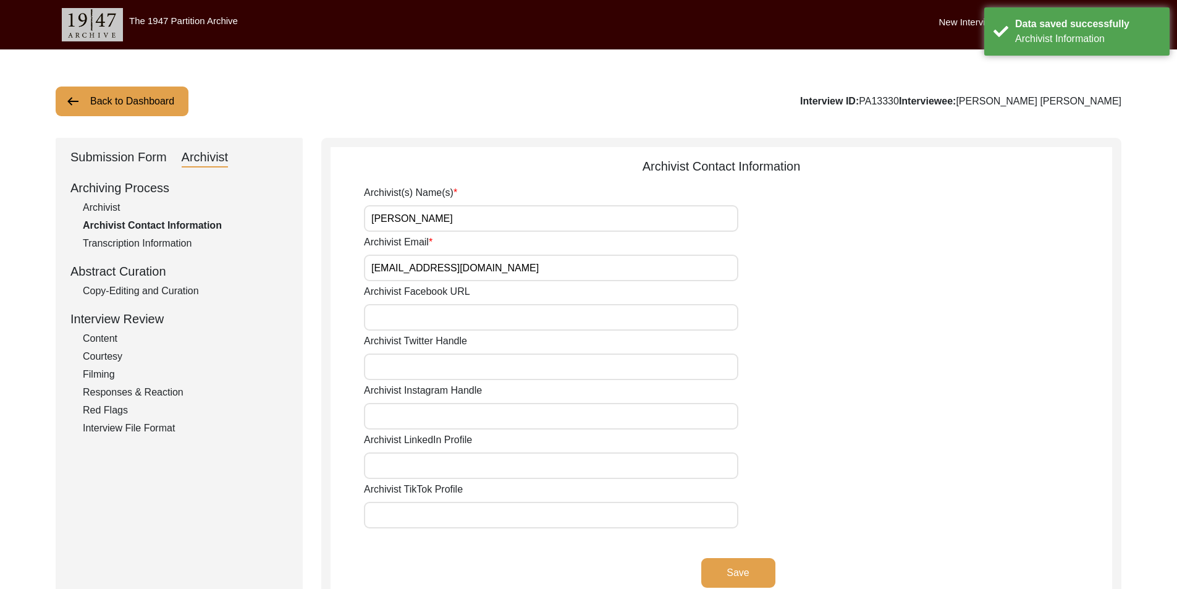
click at [179, 284] on div "Copy-Editing and Curation" at bounding box center [185, 291] width 205 height 15
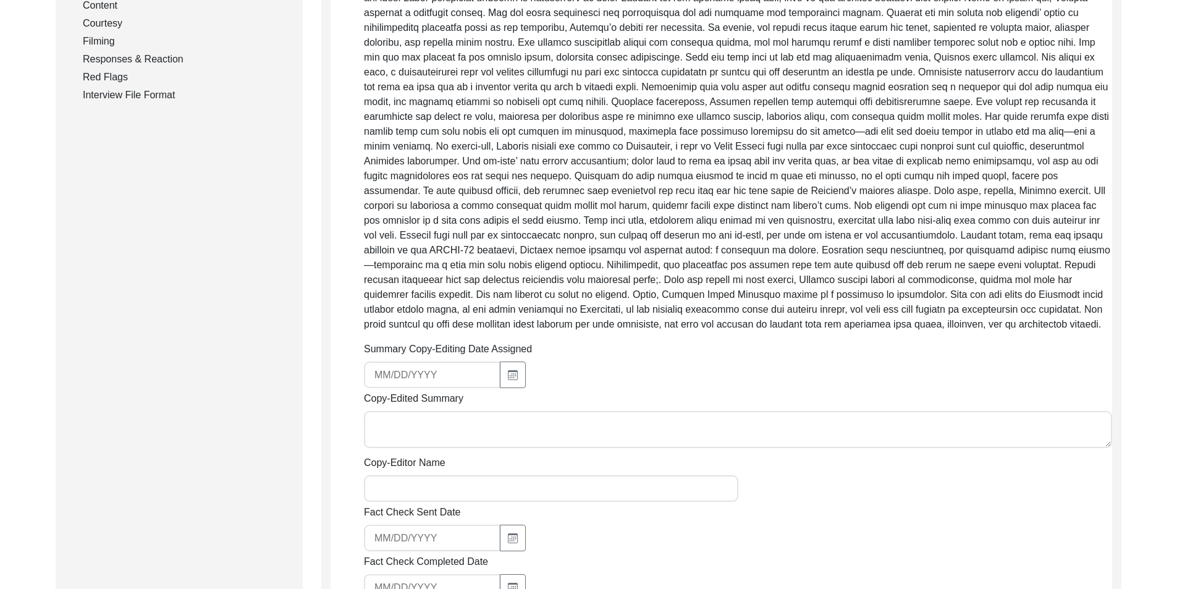
scroll to position [494, 0]
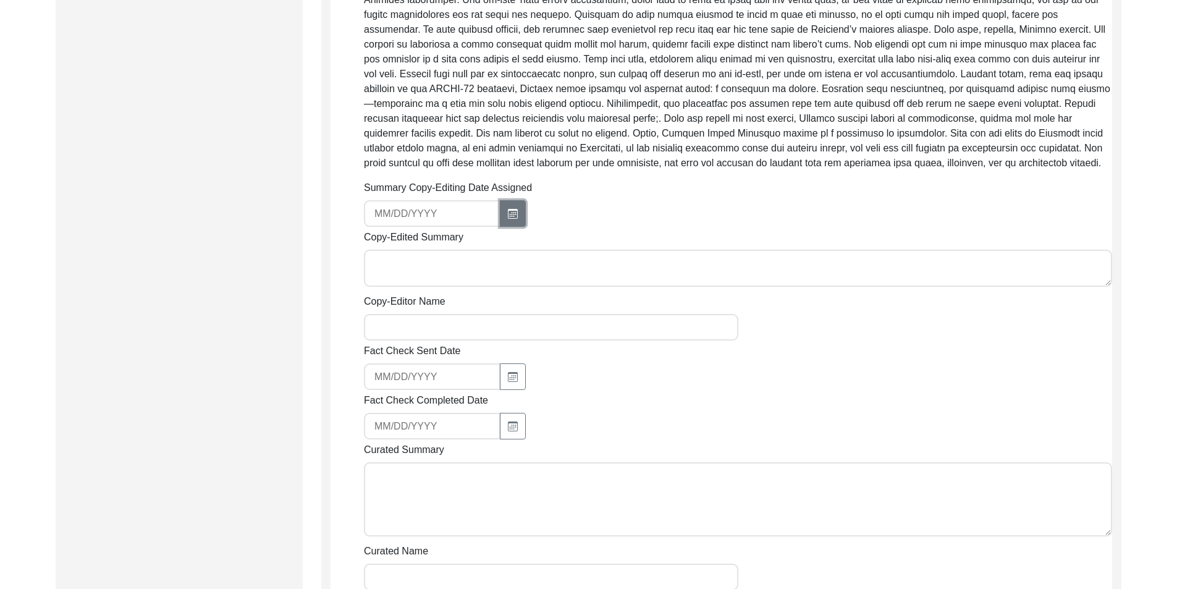
click at [518, 208] on button "button" at bounding box center [513, 213] width 26 height 27
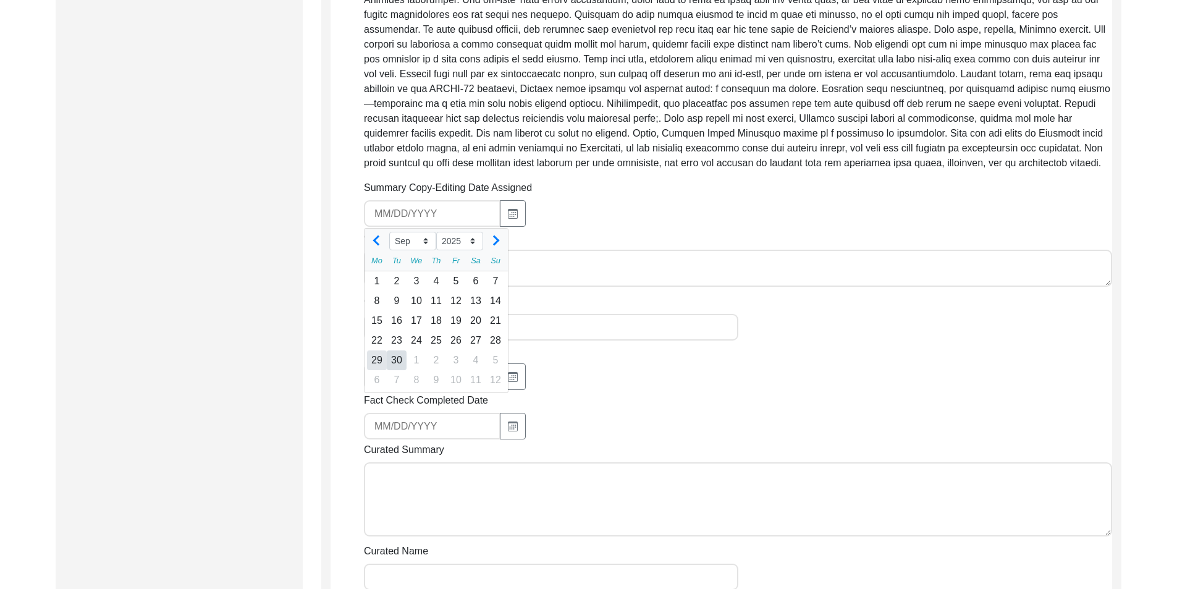
click at [378, 353] on div "29" at bounding box center [377, 360] width 20 height 20
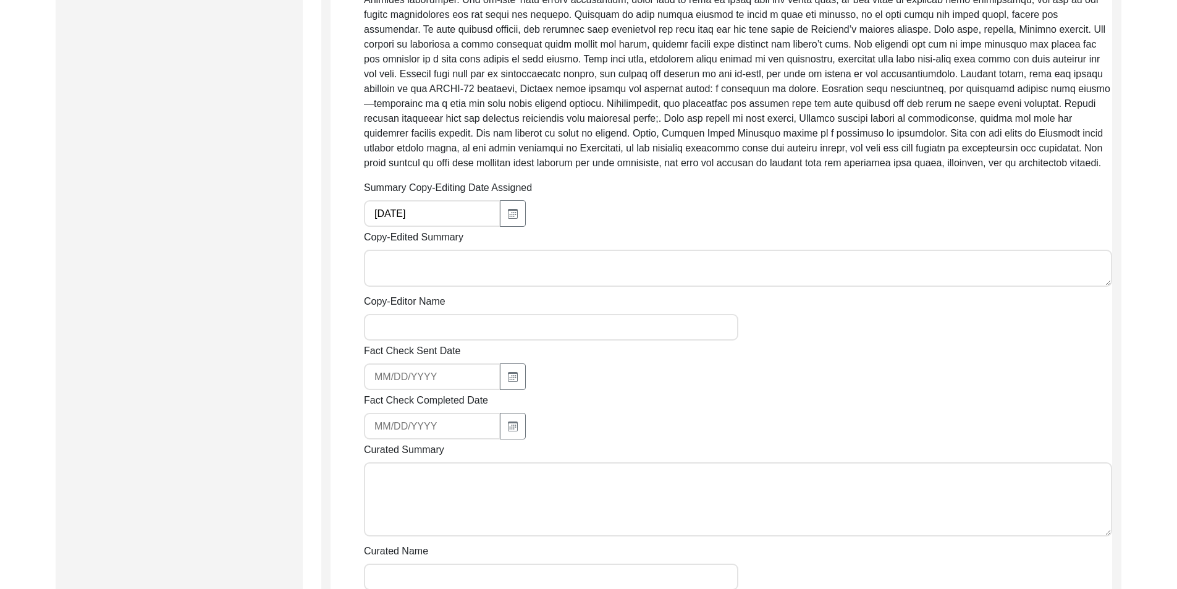
click at [448, 276] on textarea "Copy-Edited Summary" at bounding box center [738, 268] width 748 height 37
paste textarea "Loremip Dolorsi 82/98/1225 Ame. Consec Adipi Elitsedd eiu temp in Utlabor 69, 3…"
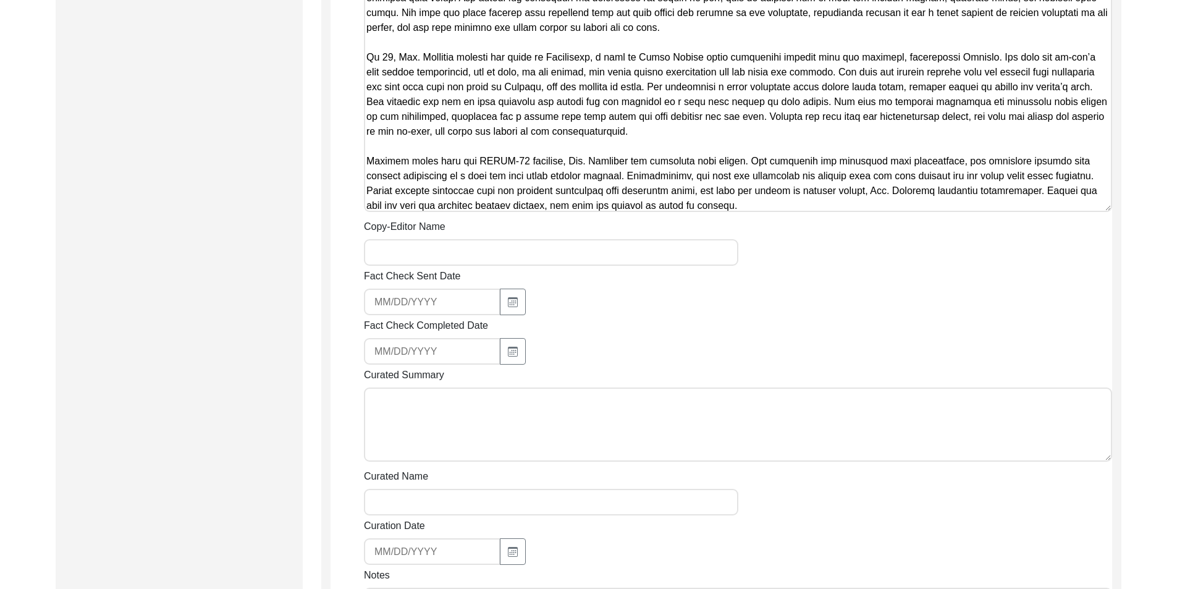
scroll to position [1009, 0]
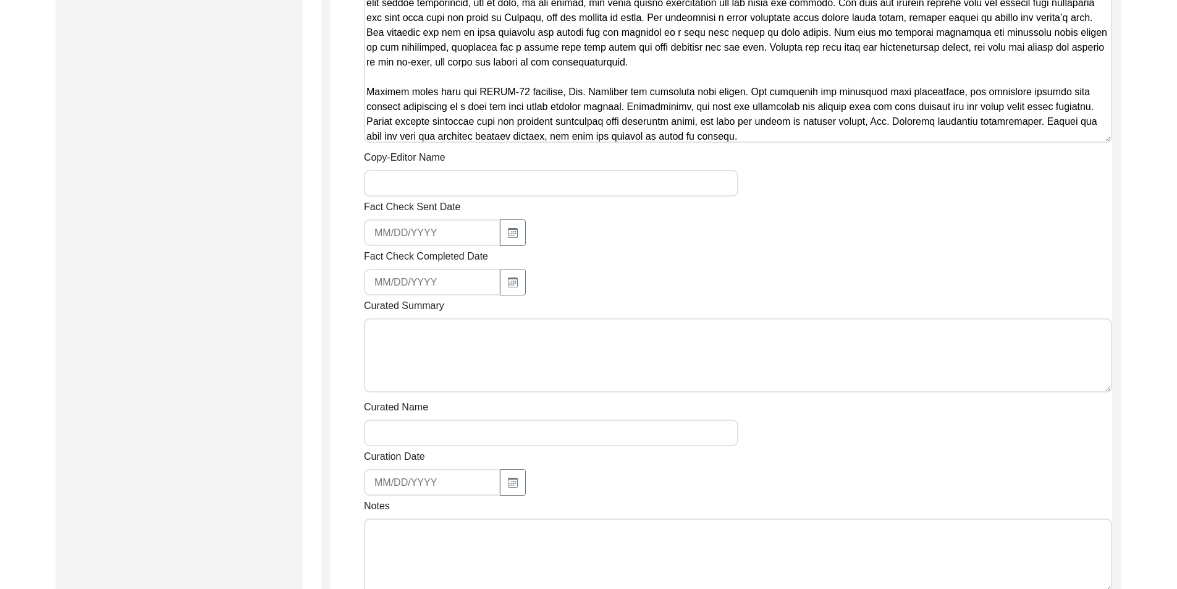
click at [474, 203] on div "Fact Check Sent Date" at bounding box center [738, 223] width 748 height 46
drag, startPoint x: 466, startPoint y: 185, endPoint x: 468, endPoint y: 196, distance: 10.7
click at [466, 186] on input "Copy-Editor Name" at bounding box center [551, 183] width 374 height 27
click at [466, 225] on input "[EMAIL_ADDRESS][DOMAIN_NAME]" at bounding box center [432, 232] width 137 height 27
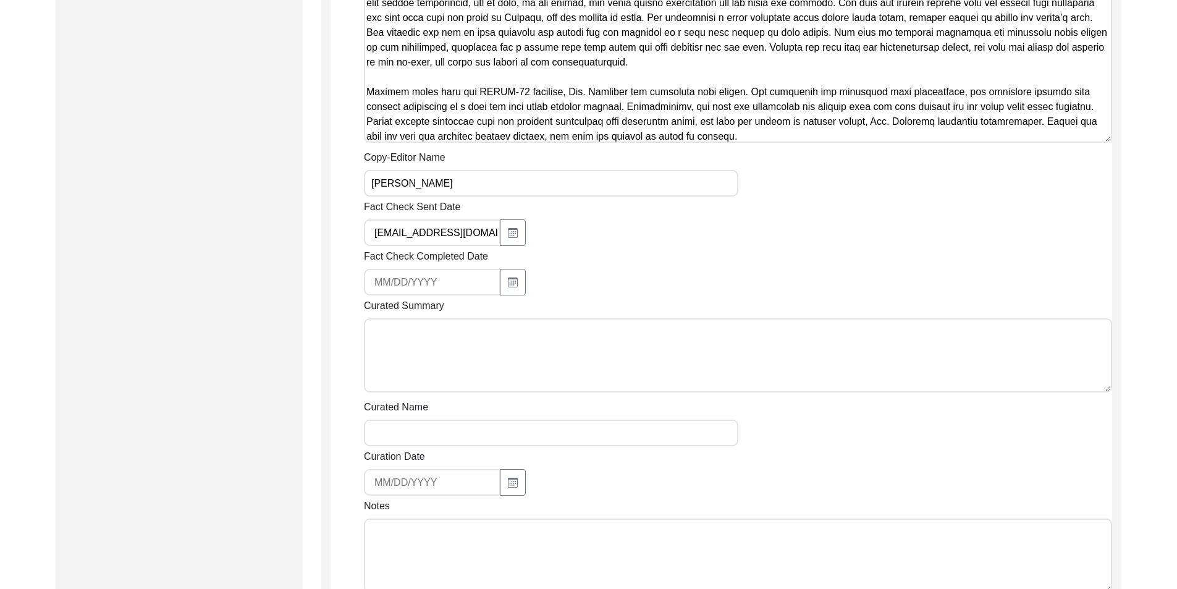
click at [466, 225] on input "[EMAIL_ADDRESS][DOMAIN_NAME]" at bounding box center [432, 232] width 137 height 27
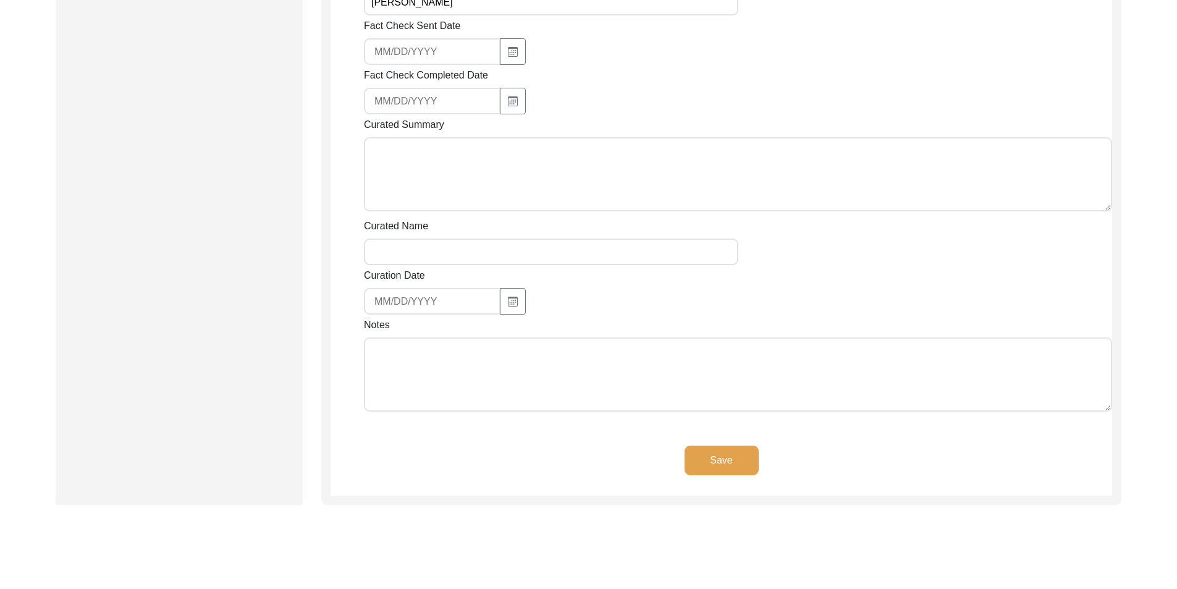
scroll to position [1194, 0]
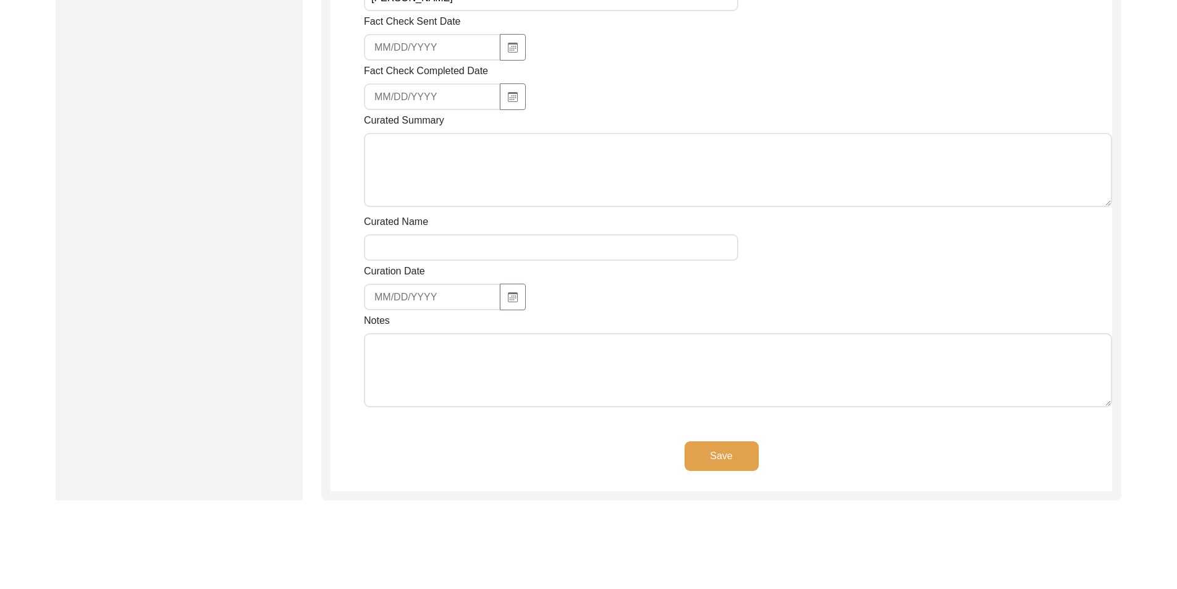
click at [456, 382] on textarea "Notes" at bounding box center [738, 370] width 748 height 74
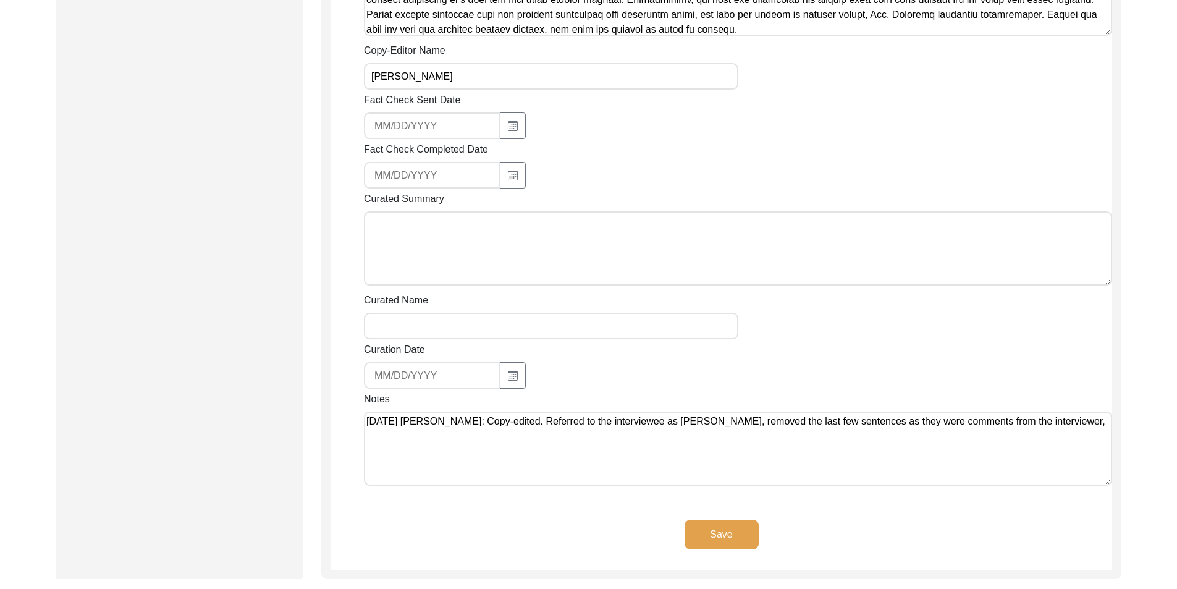
scroll to position [1200, 0]
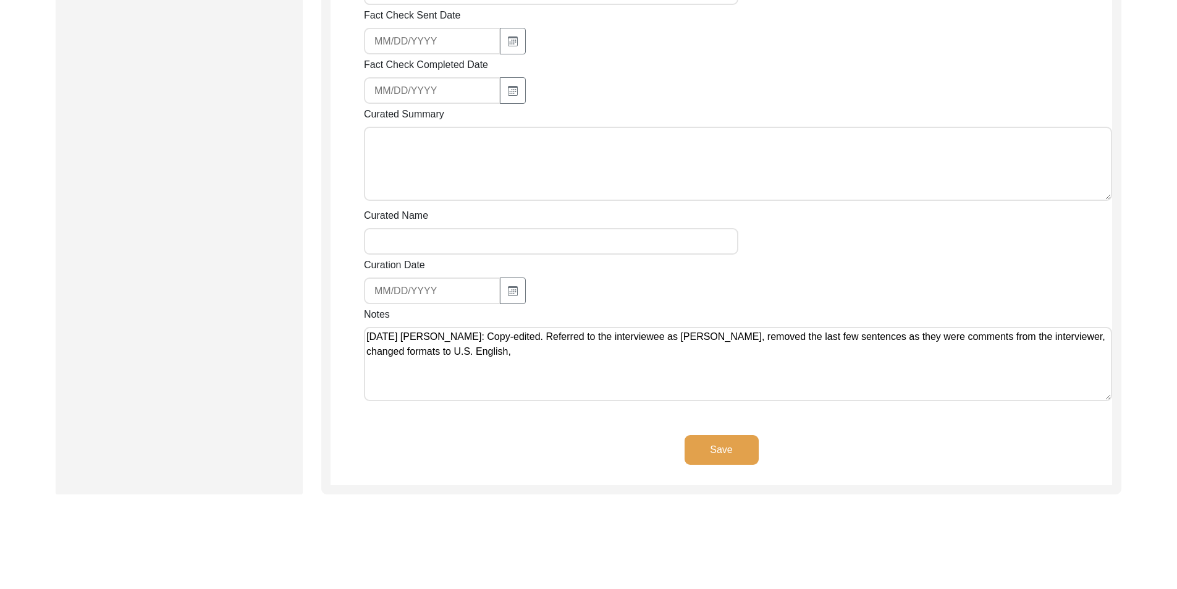
click at [405, 351] on textarea "[DATE] [PERSON_NAME]: Copy-edited. Referred to the interviewee as [PERSON_NAME]…" at bounding box center [738, 364] width 748 height 74
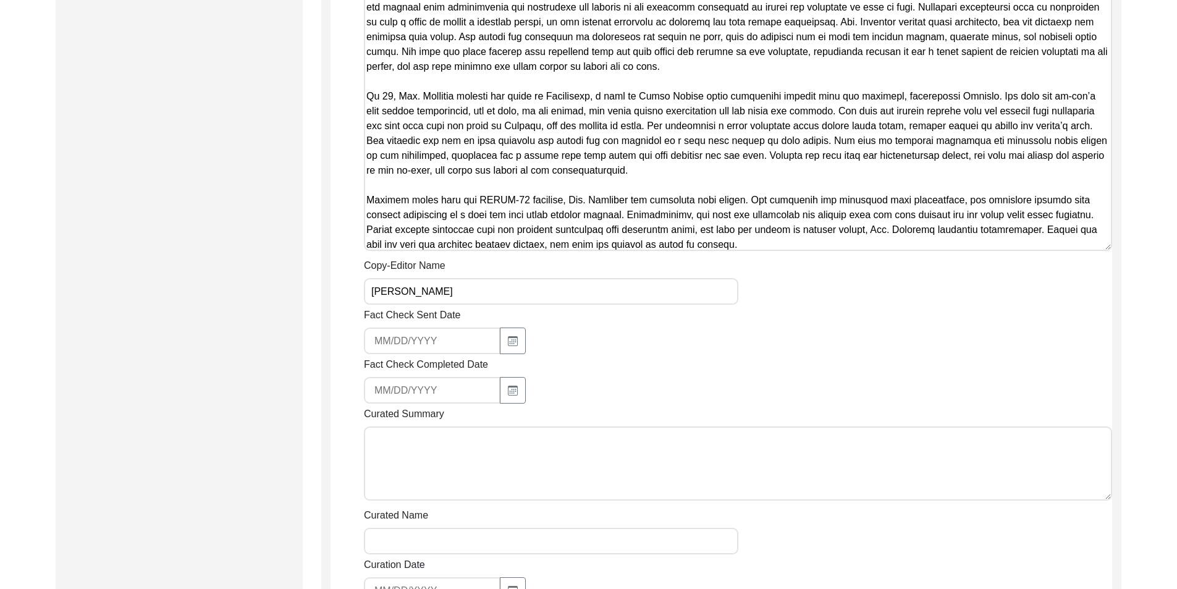
scroll to position [1262, 0]
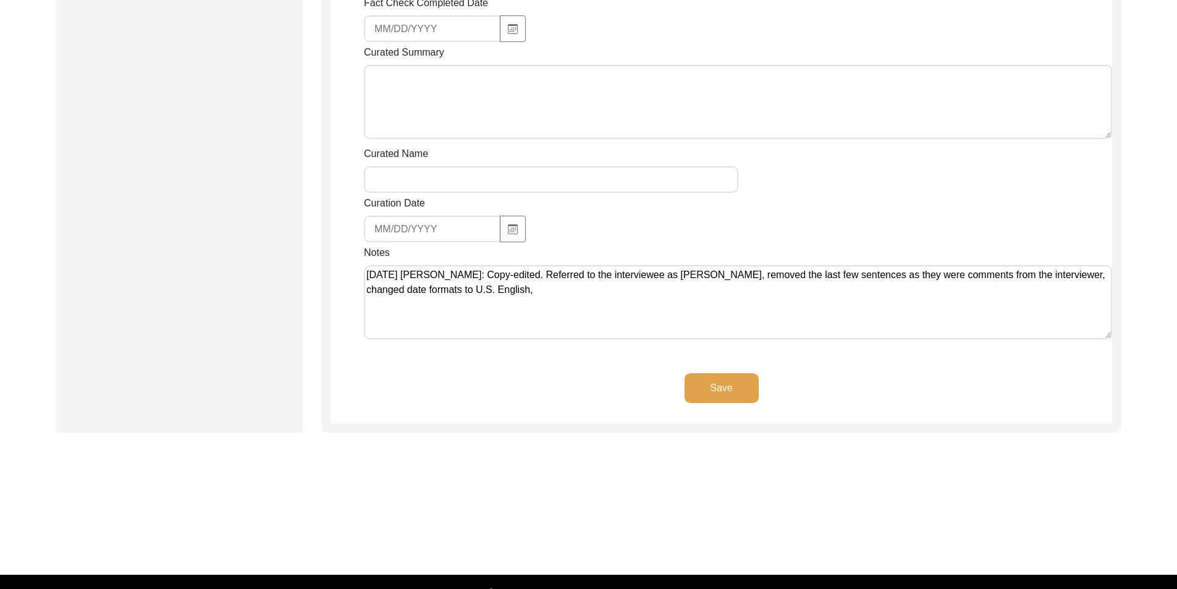
click at [607, 304] on textarea "[DATE] [PERSON_NAME]: Copy-edited. Referred to the interviewee as [PERSON_NAME]…" at bounding box center [738, 302] width 748 height 74
click at [708, 391] on button "Save" at bounding box center [721, 388] width 74 height 30
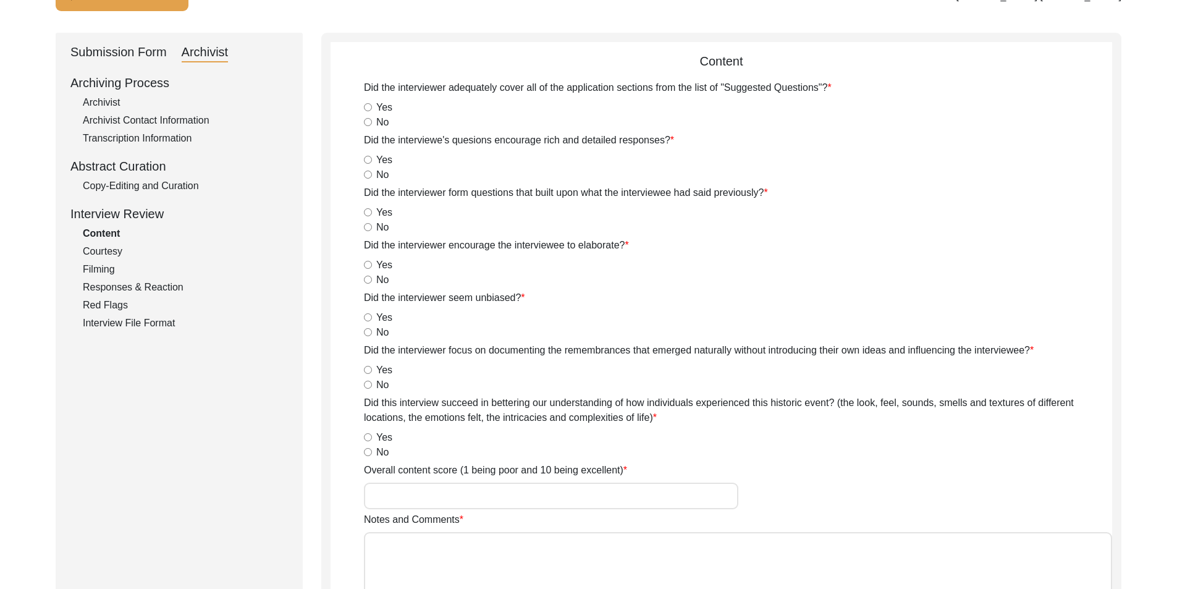
scroll to position [0, 0]
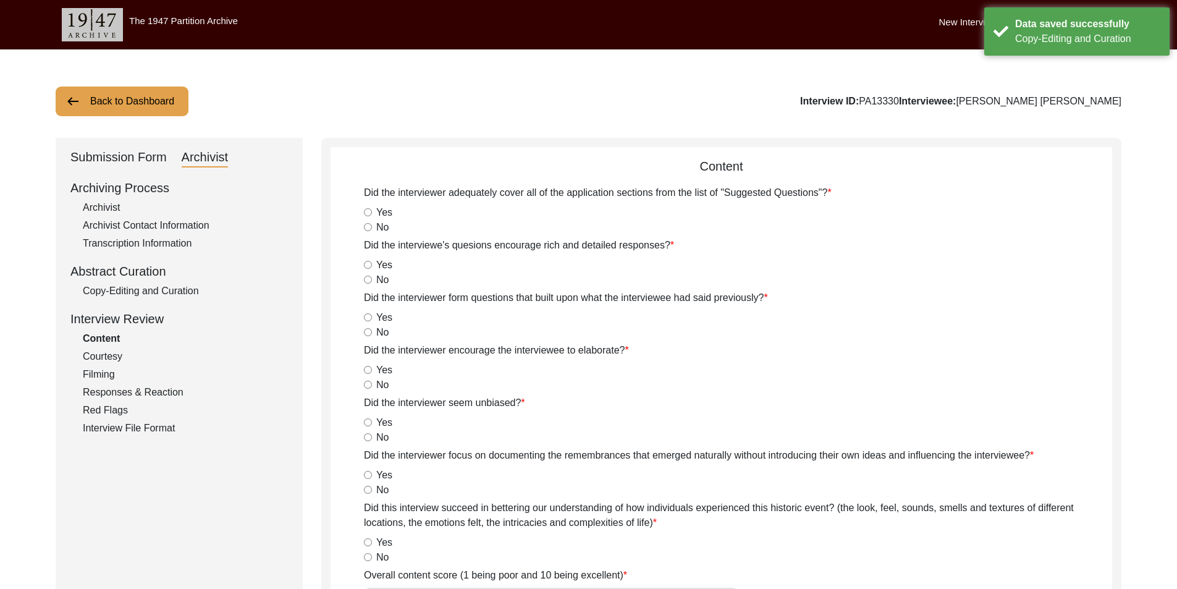
click at [125, 103] on button "Back to Dashboard" at bounding box center [122, 101] width 133 height 30
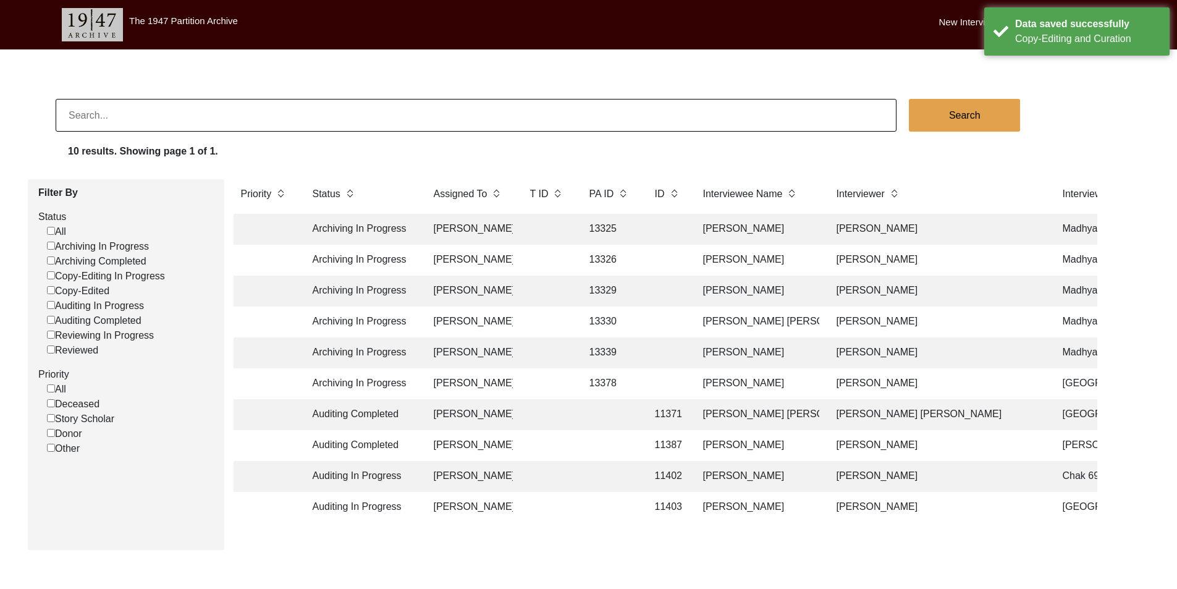
scroll to position [47, 0]
